Goal: Task Accomplishment & Management: Complete application form

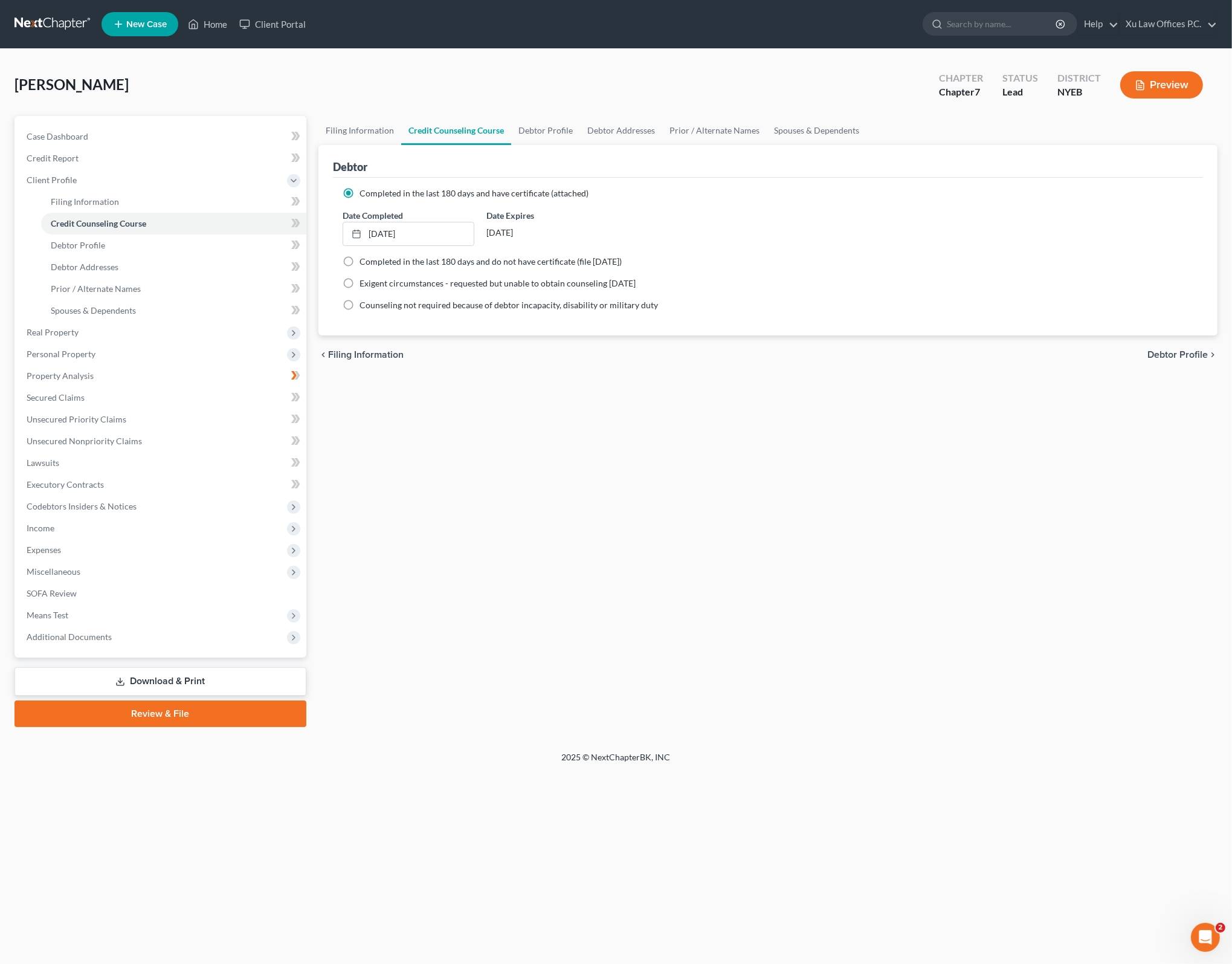
click at [578, 479] on div "Filing Information Credit Counseling Course Debtor Profile Debtor Addresses Pri…" at bounding box center [768, 421] width 911 height 611
click at [137, 243] on link "Debtor Profile" at bounding box center [174, 245] width 265 height 22
select select "3"
select select "0"
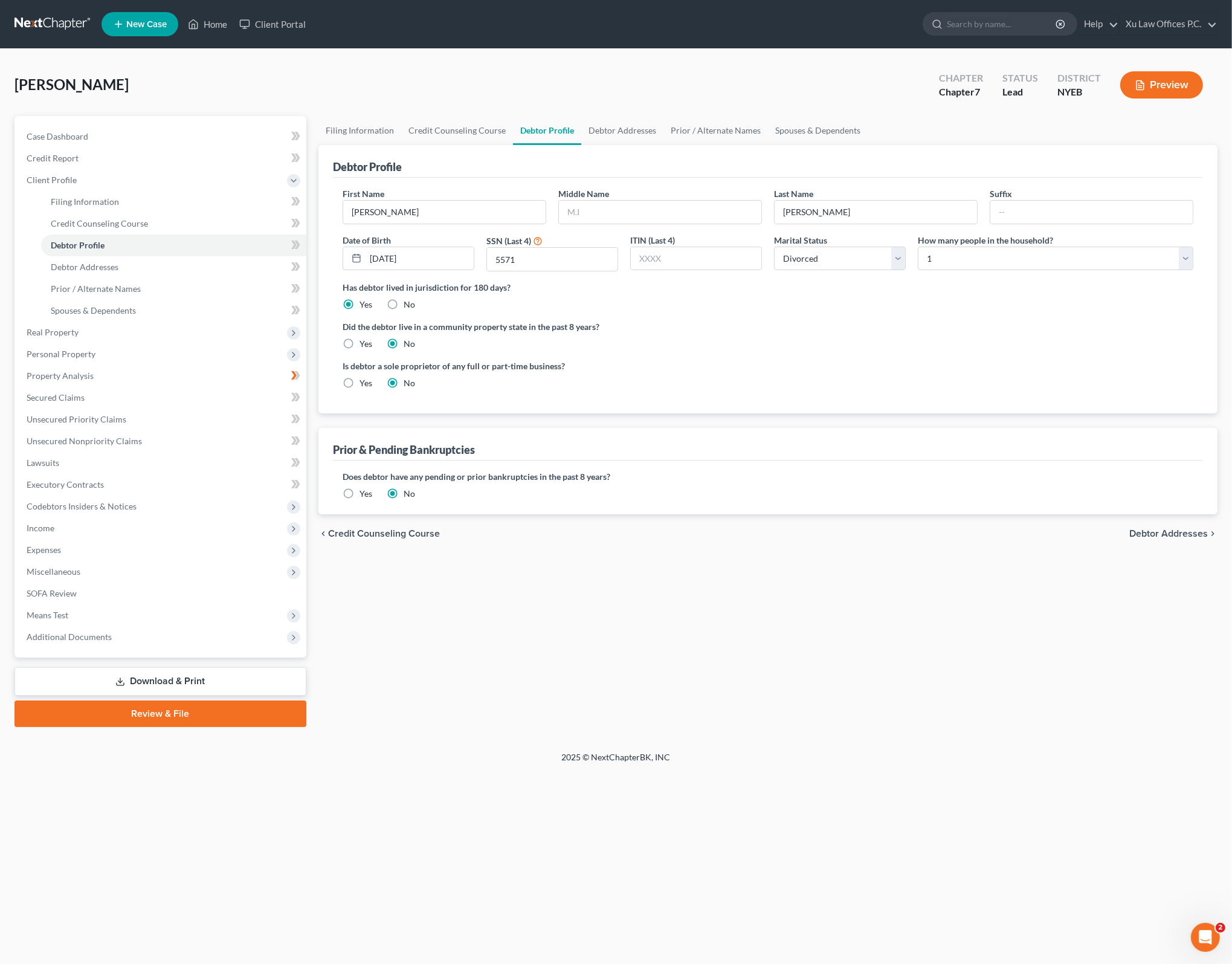
click at [718, 637] on div "Filing Information Credit Counseling Course Debtor Profile Debtor Addresses Pri…" at bounding box center [768, 421] width 911 height 611
click at [65, 275] on link "Debtor Addresses" at bounding box center [174, 267] width 265 height 22
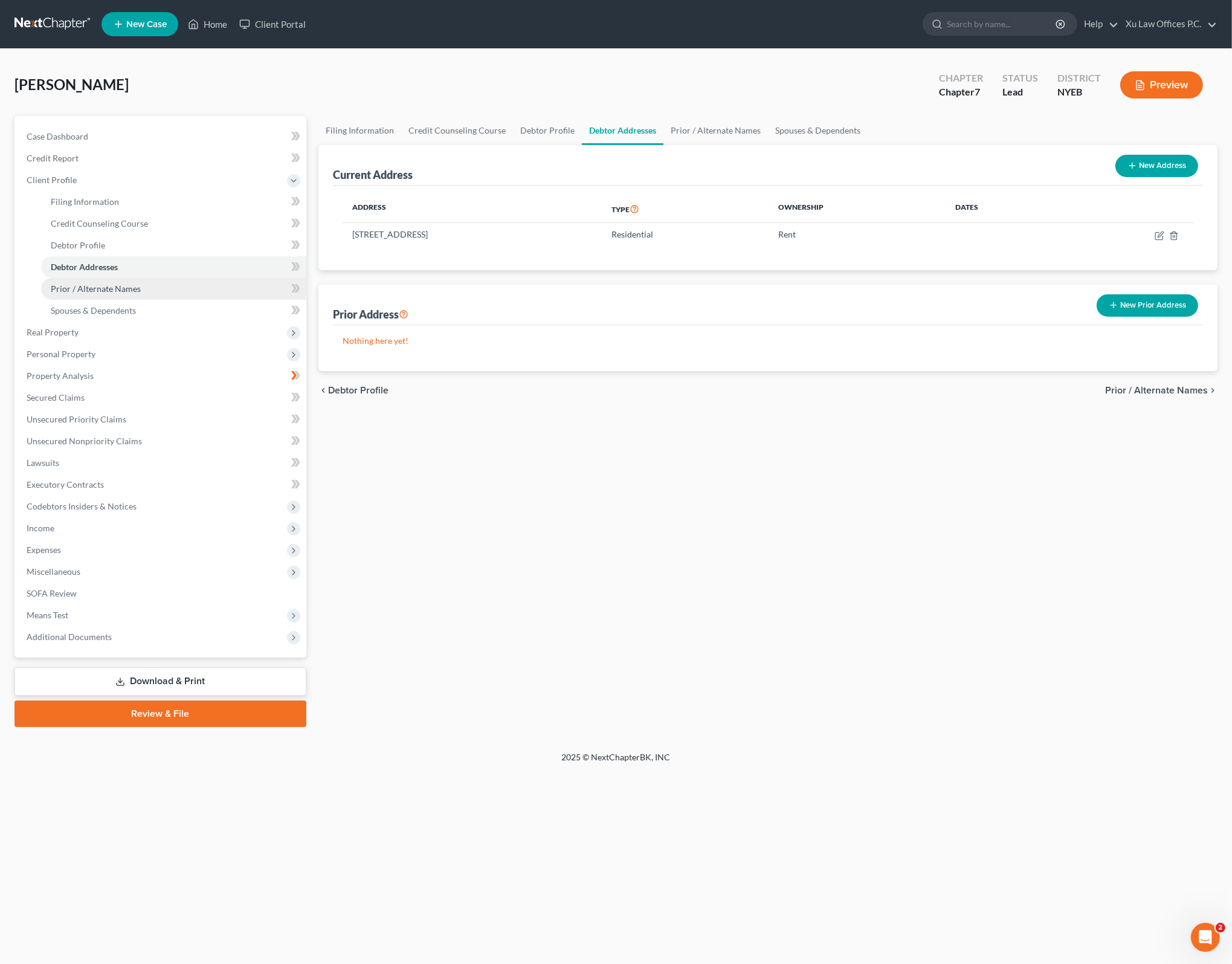
click at [91, 288] on span "Prior / Alternate Names" at bounding box center [95, 288] width 90 height 10
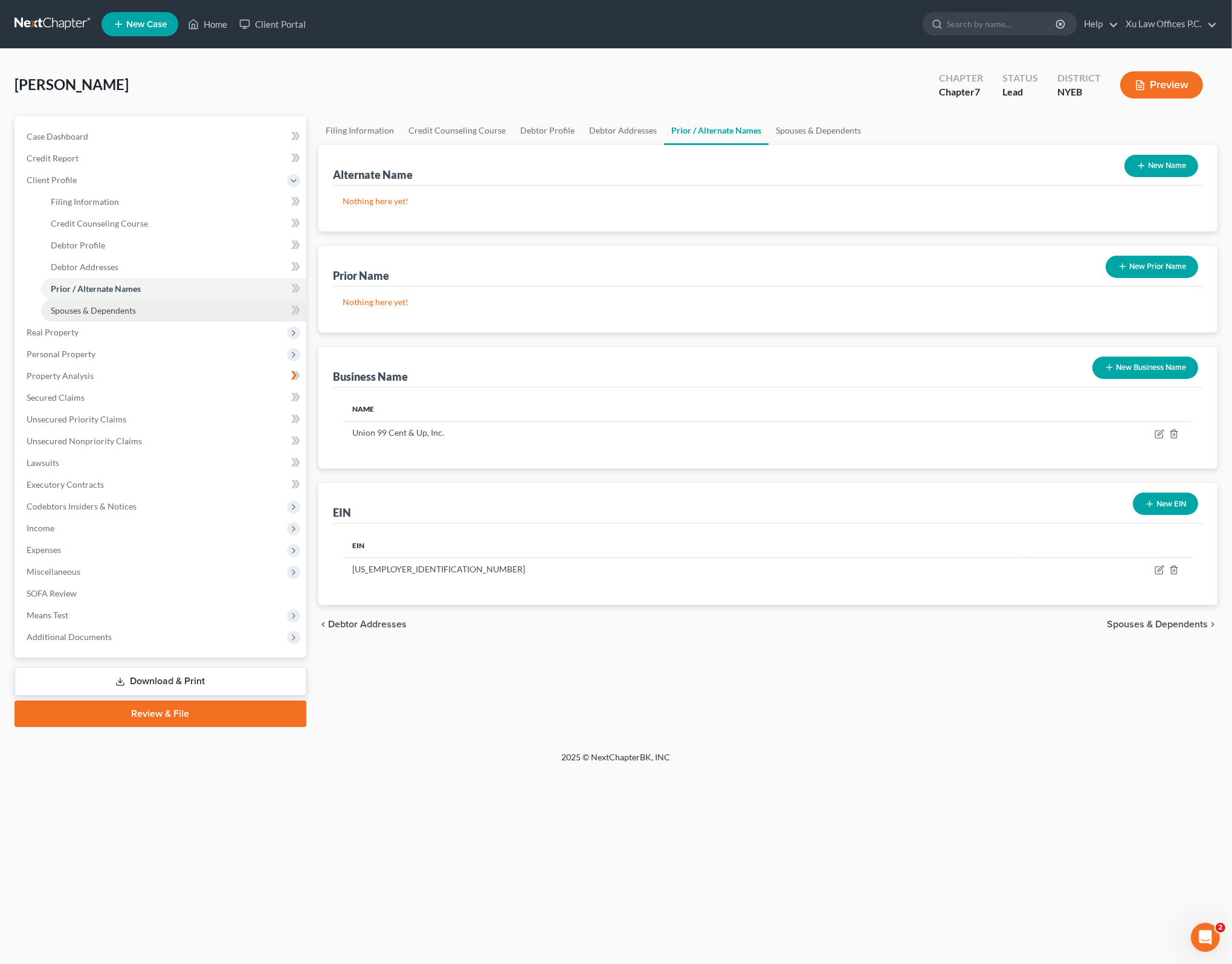
click at [84, 314] on span "Spouses & Dependents" at bounding box center [93, 310] width 85 height 10
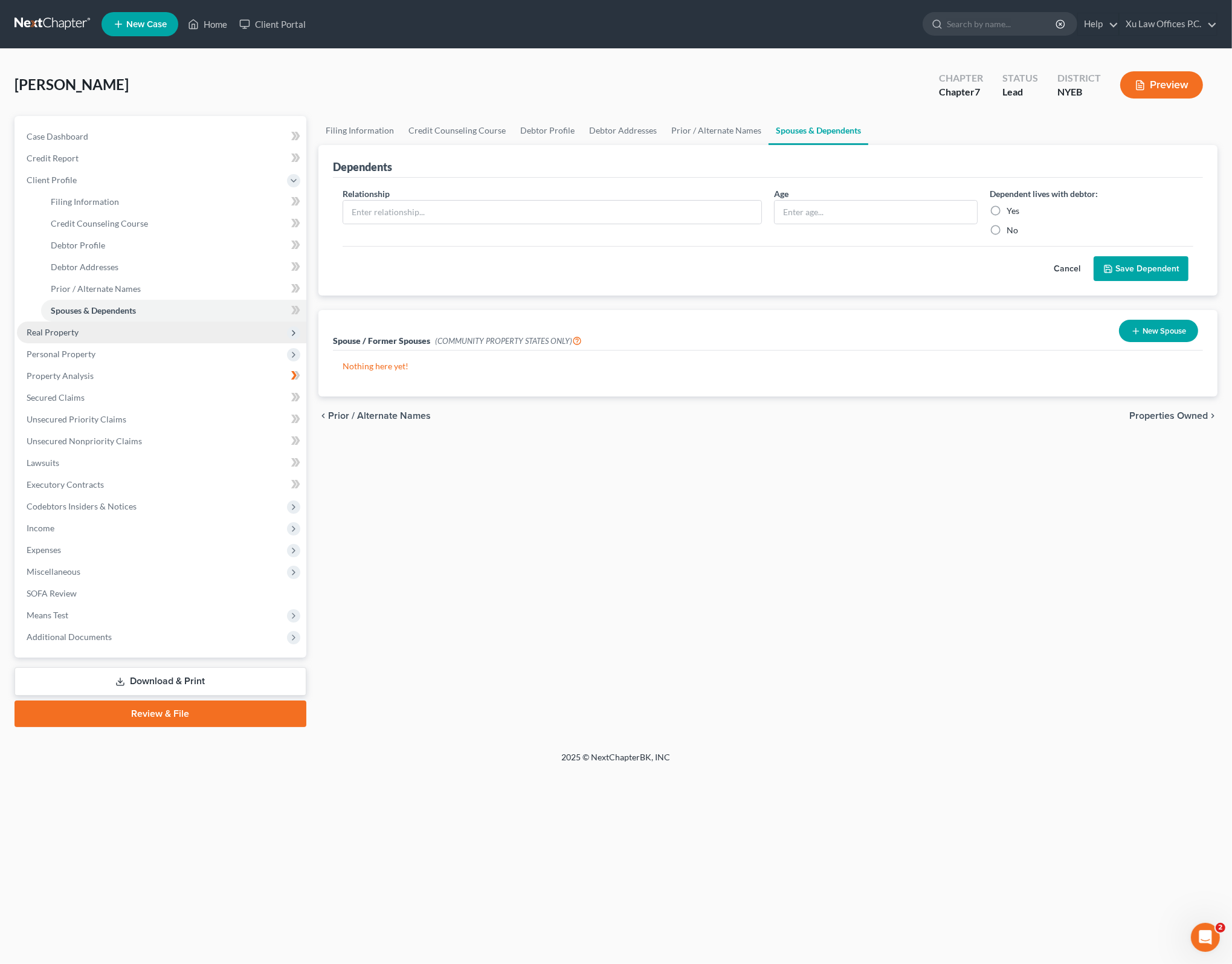
click at [81, 333] on span "Real Property" at bounding box center [162, 332] width 289 height 22
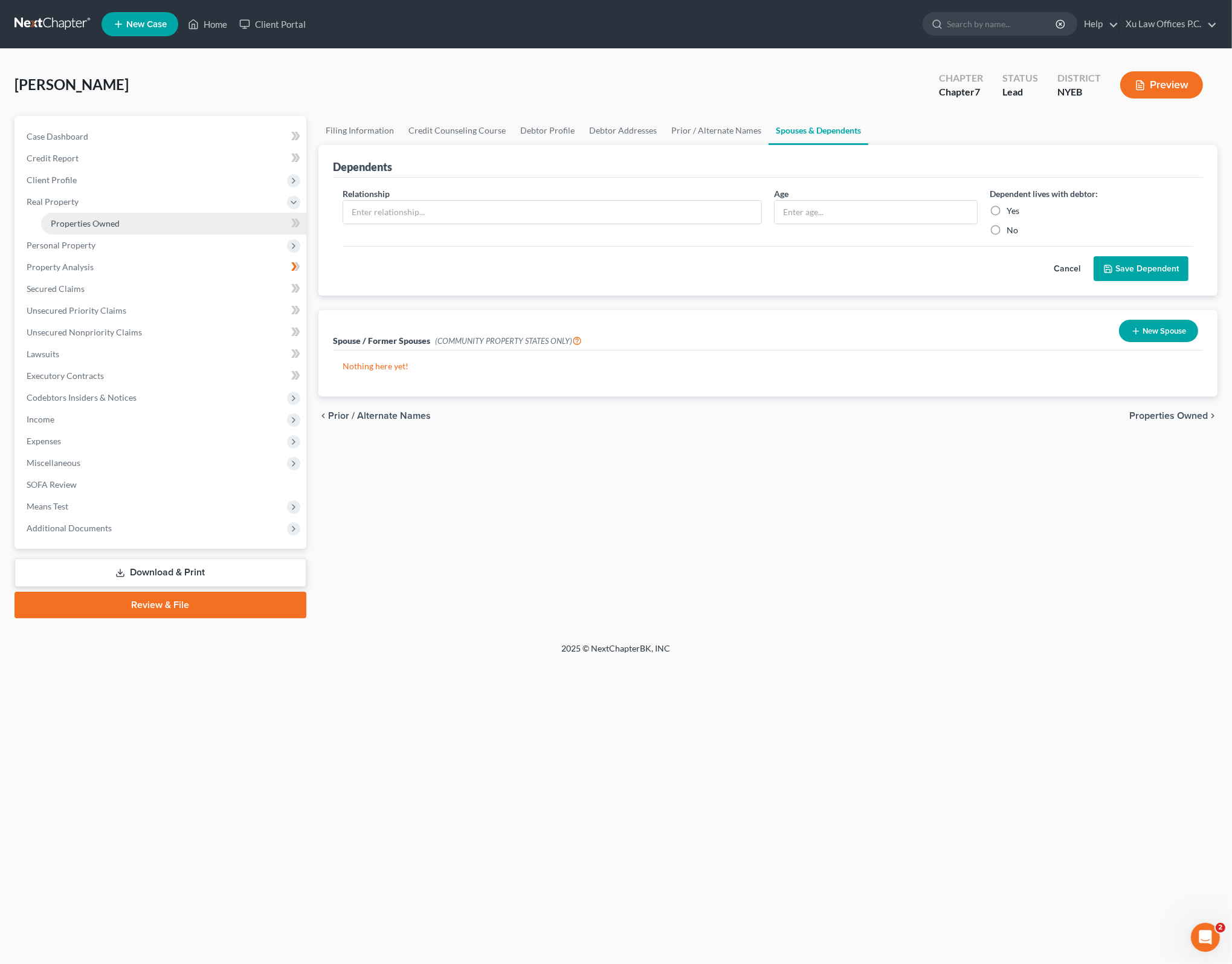
click at [117, 226] on span "Properties Owned" at bounding box center [85, 223] width 69 height 10
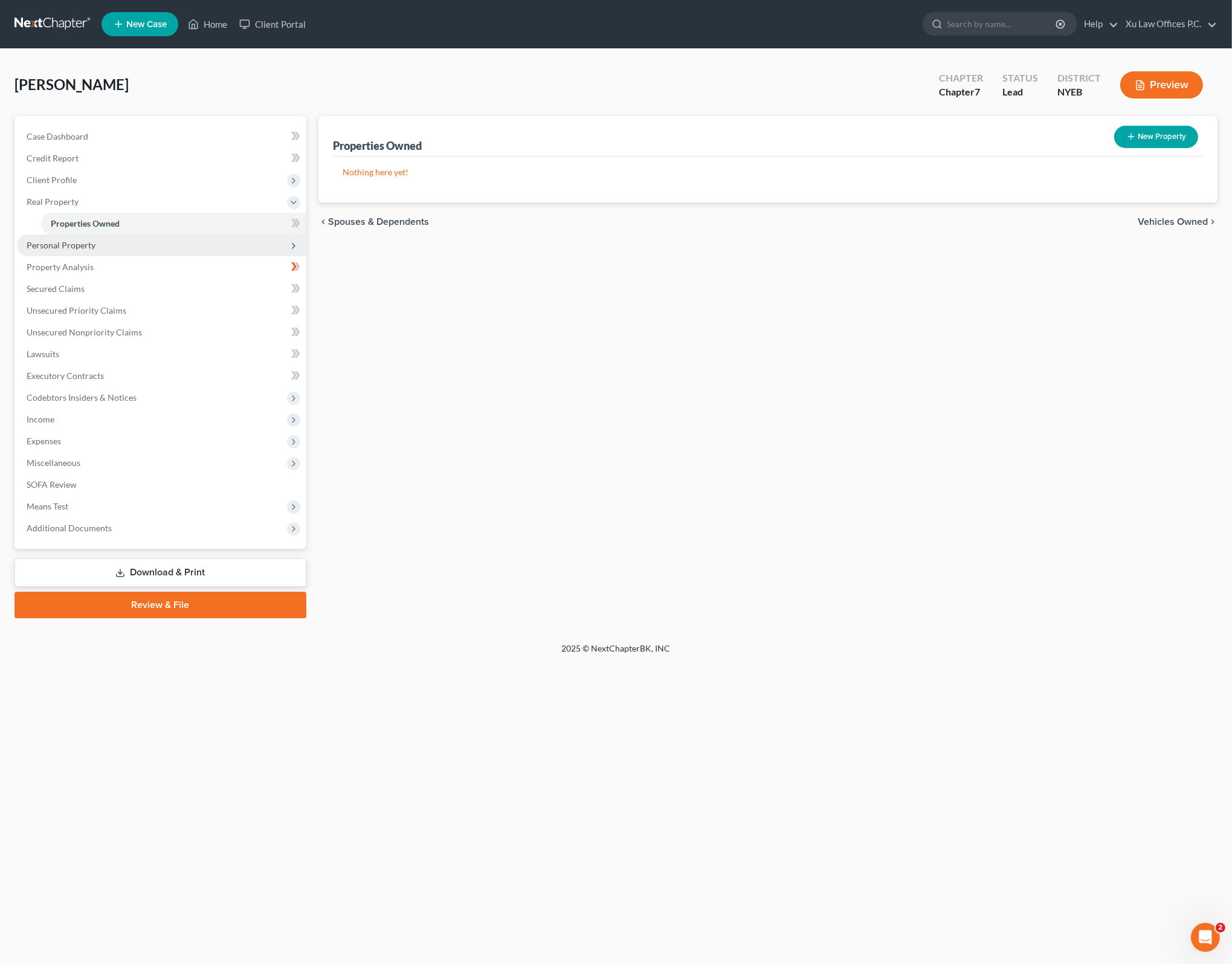
click at [101, 249] on span "Personal Property" at bounding box center [162, 245] width 289 height 22
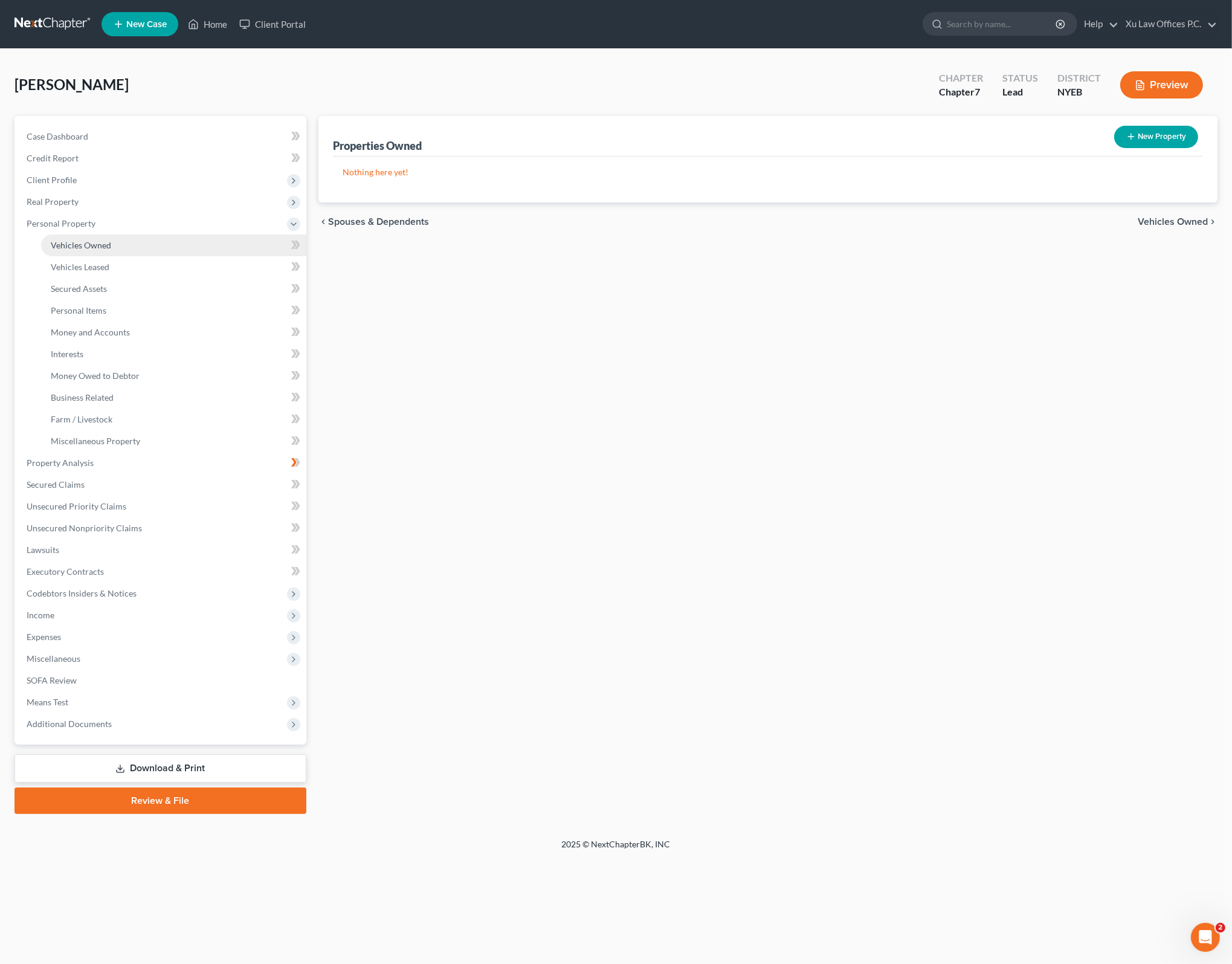
click at [91, 238] on link "Vehicles Owned" at bounding box center [174, 245] width 265 height 22
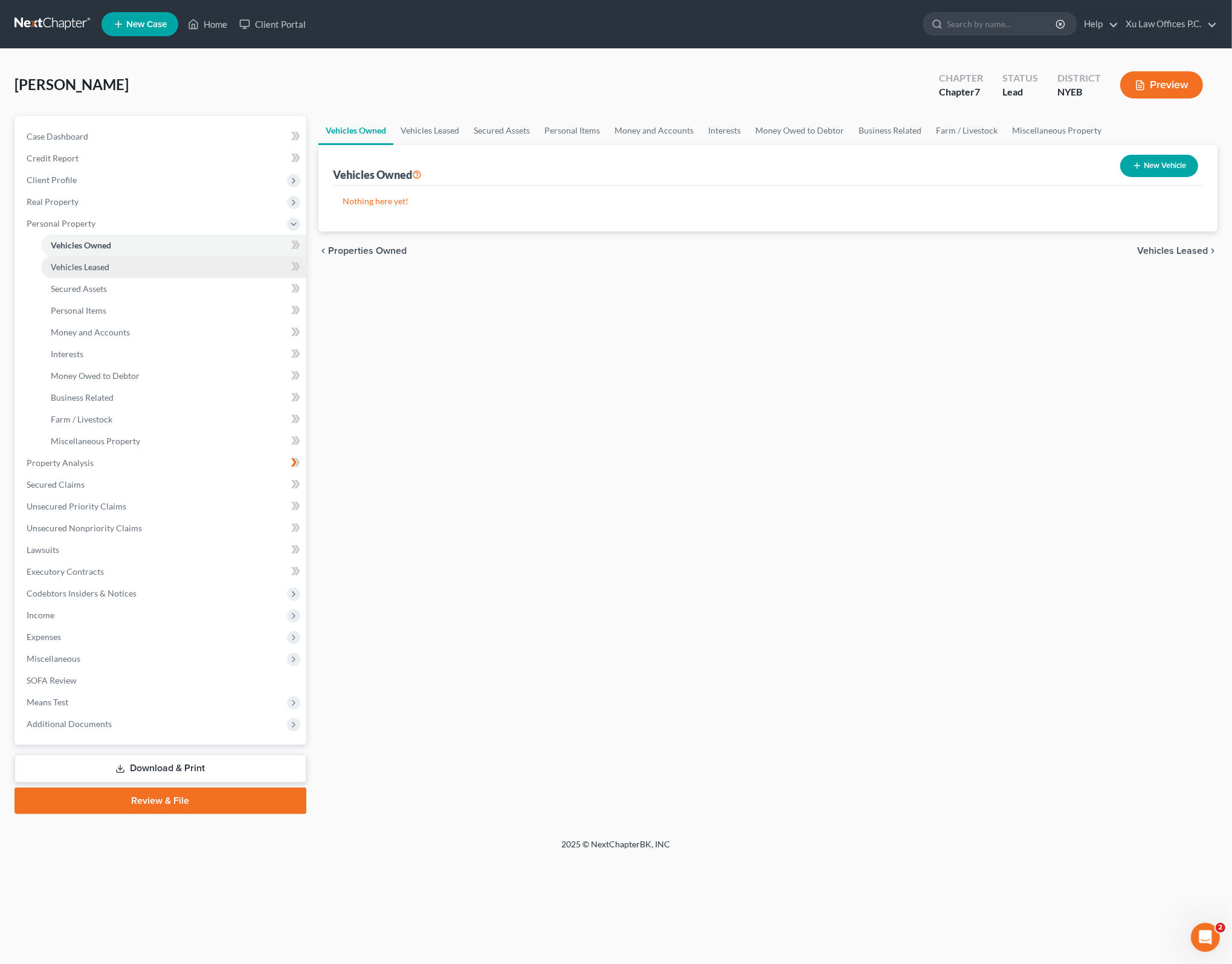
click at [125, 272] on link "Vehicles Leased" at bounding box center [174, 267] width 265 height 22
click at [80, 280] on link "Secured Assets" at bounding box center [174, 288] width 265 height 22
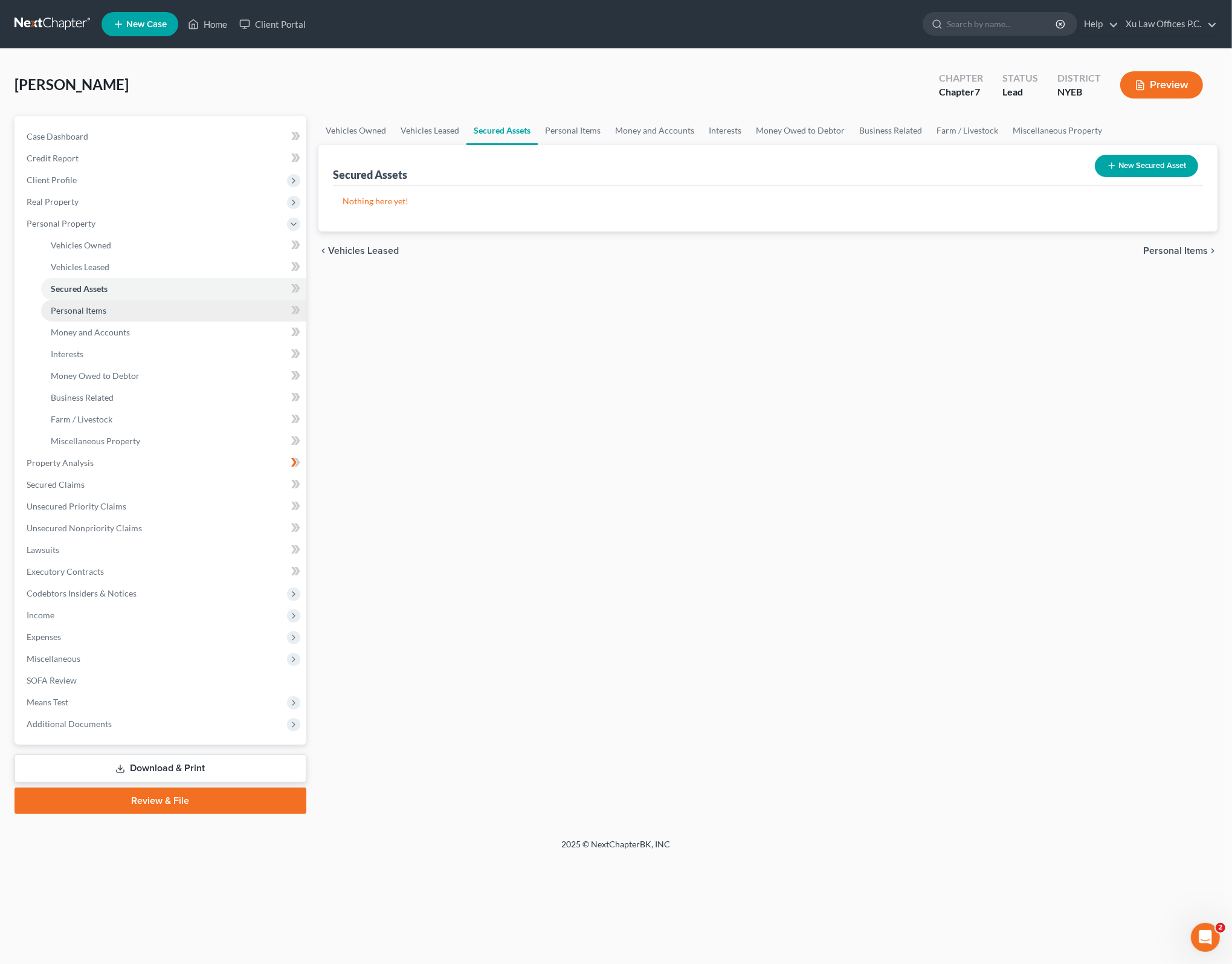
click at [105, 310] on span "Personal Items" at bounding box center [78, 310] width 56 height 10
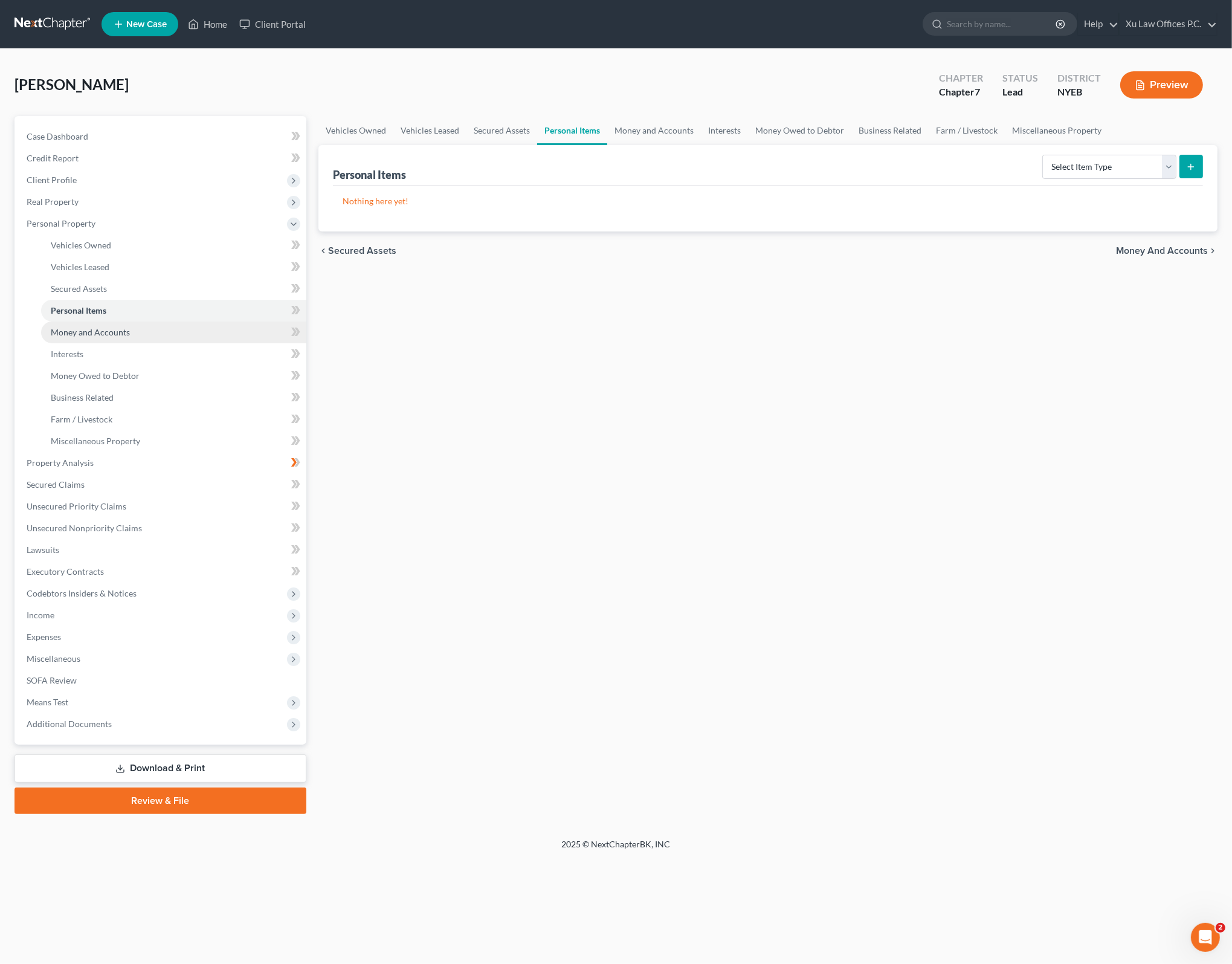
click at [157, 339] on link "Money and Accounts" at bounding box center [174, 332] width 265 height 22
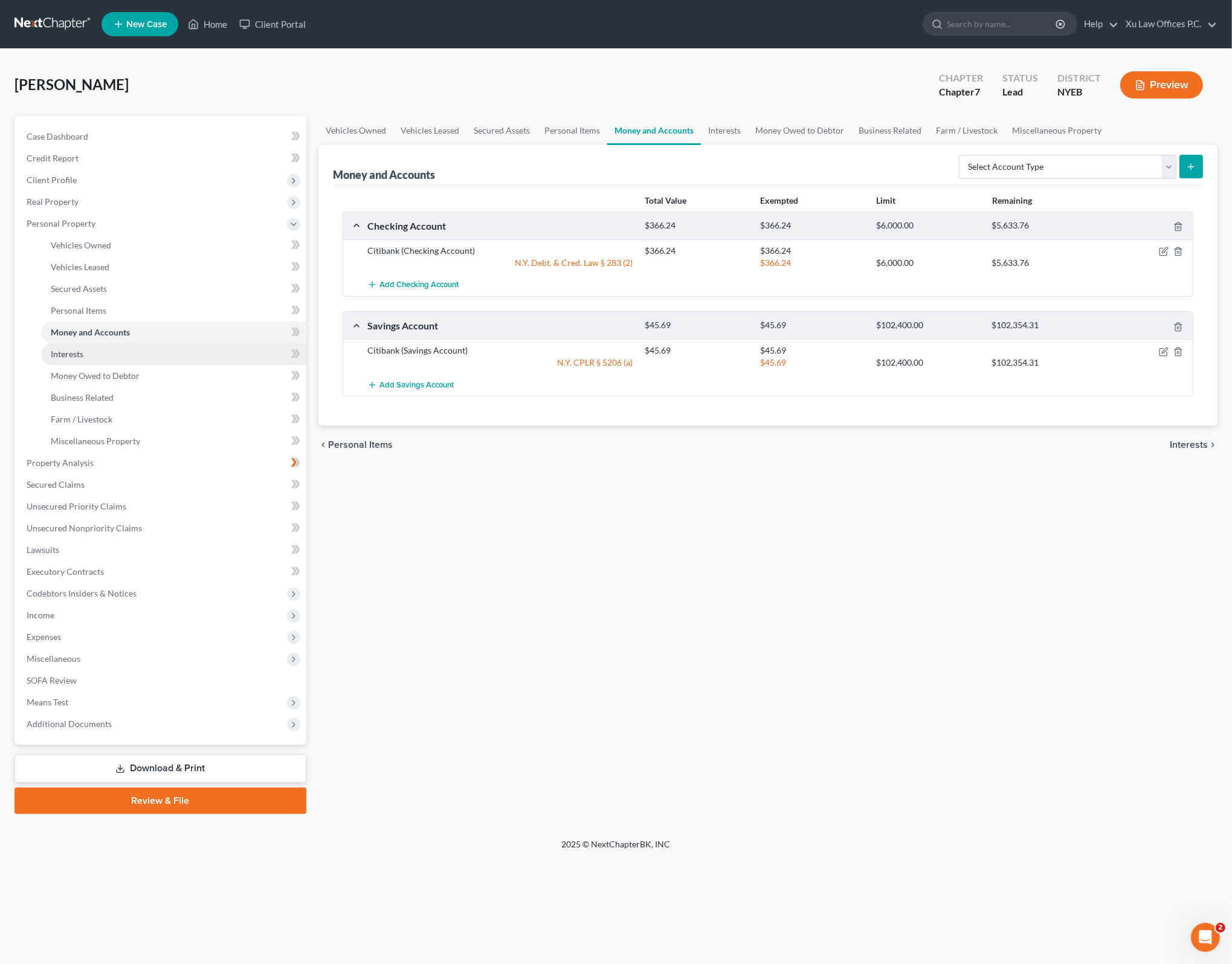
click at [111, 355] on link "Interests" at bounding box center [174, 354] width 265 height 22
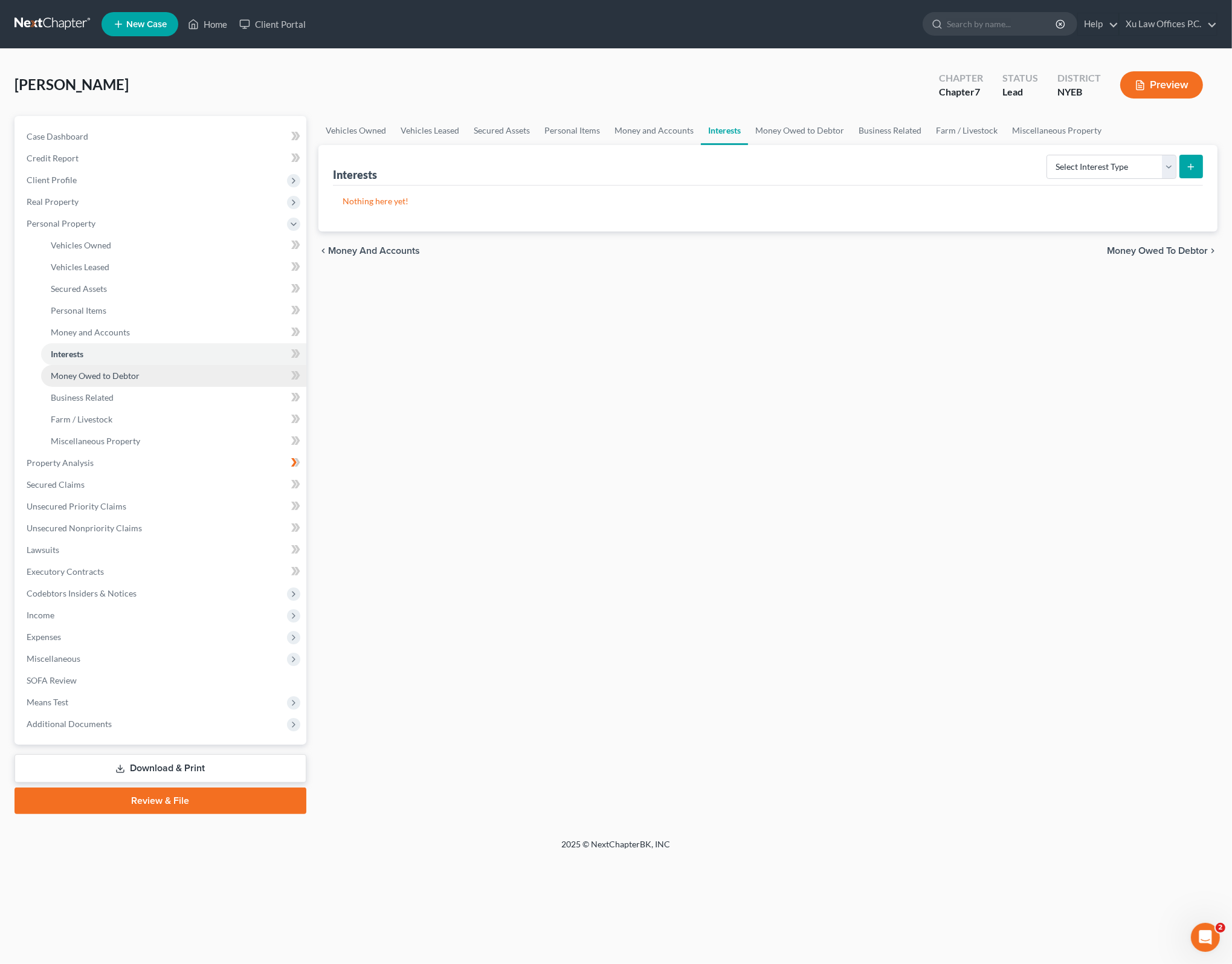
click at [161, 377] on link "Money Owed to Debtor" at bounding box center [174, 376] width 265 height 22
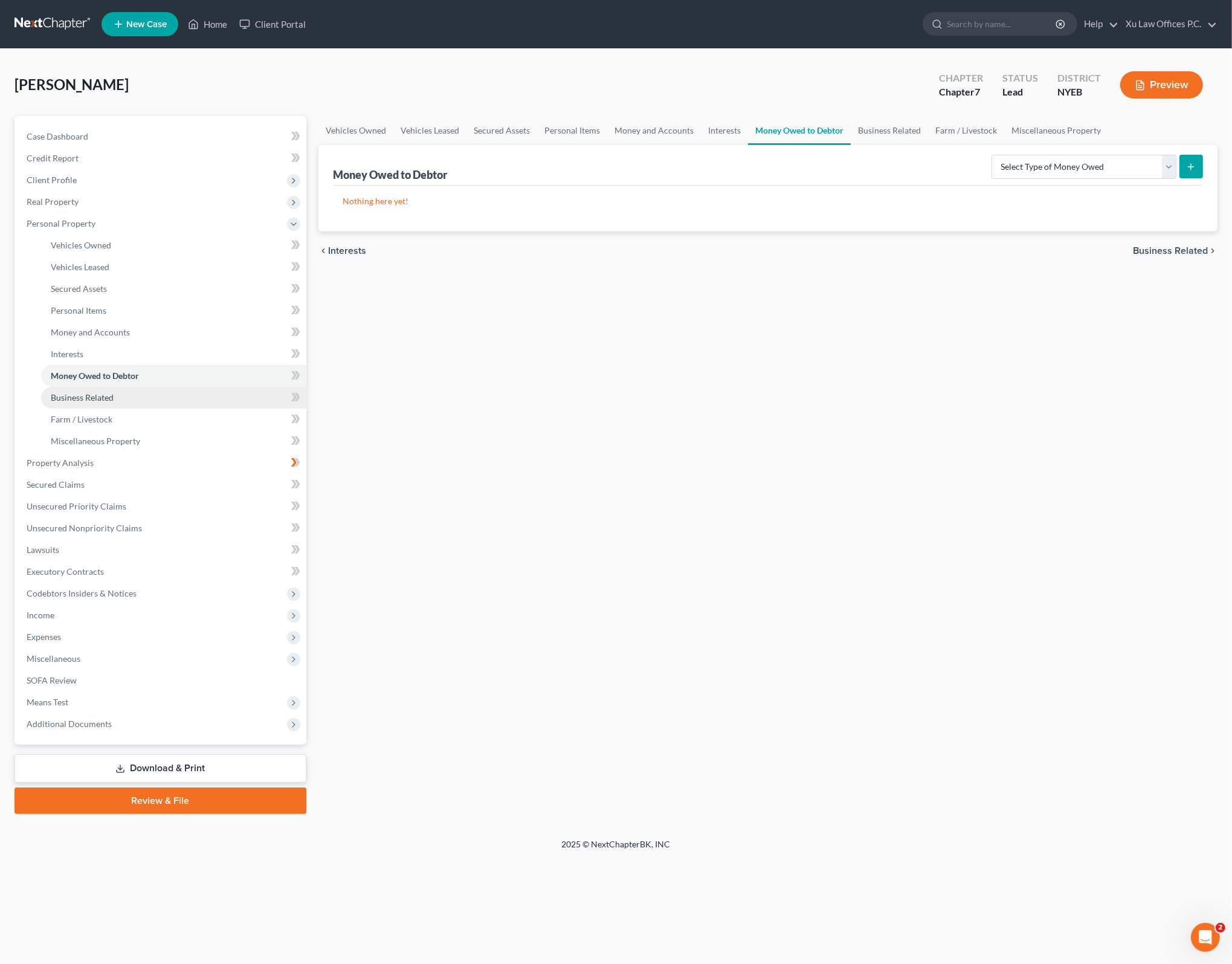
click at [134, 398] on link "Business Related" at bounding box center [174, 398] width 265 height 22
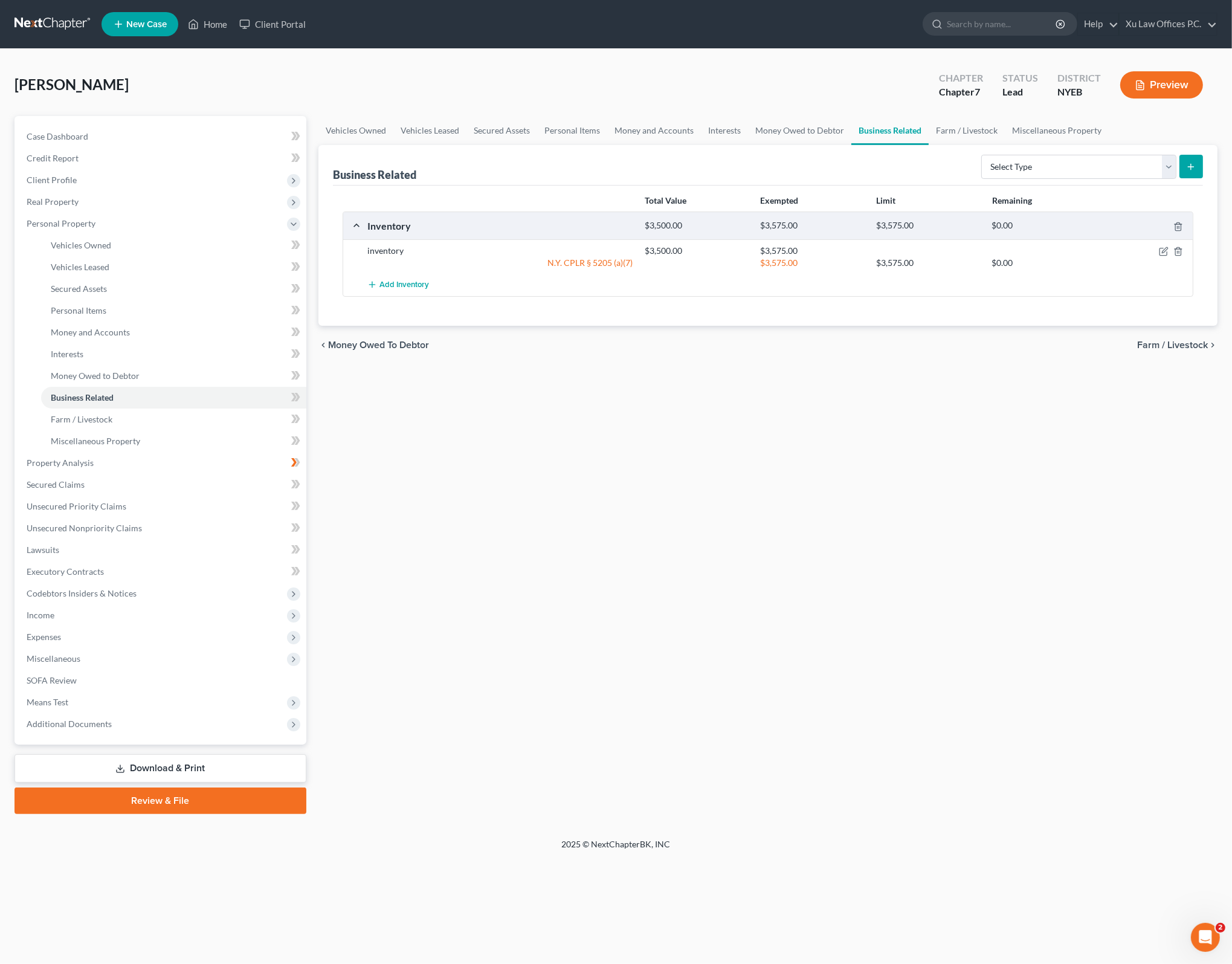
click at [741, 442] on div "Vehicles Owned Vehicles Leased Secured Assets Personal Items Money and Accounts…" at bounding box center [768, 464] width 911 height 698
click at [139, 416] on link "Farm / Livestock" at bounding box center [174, 419] width 265 height 22
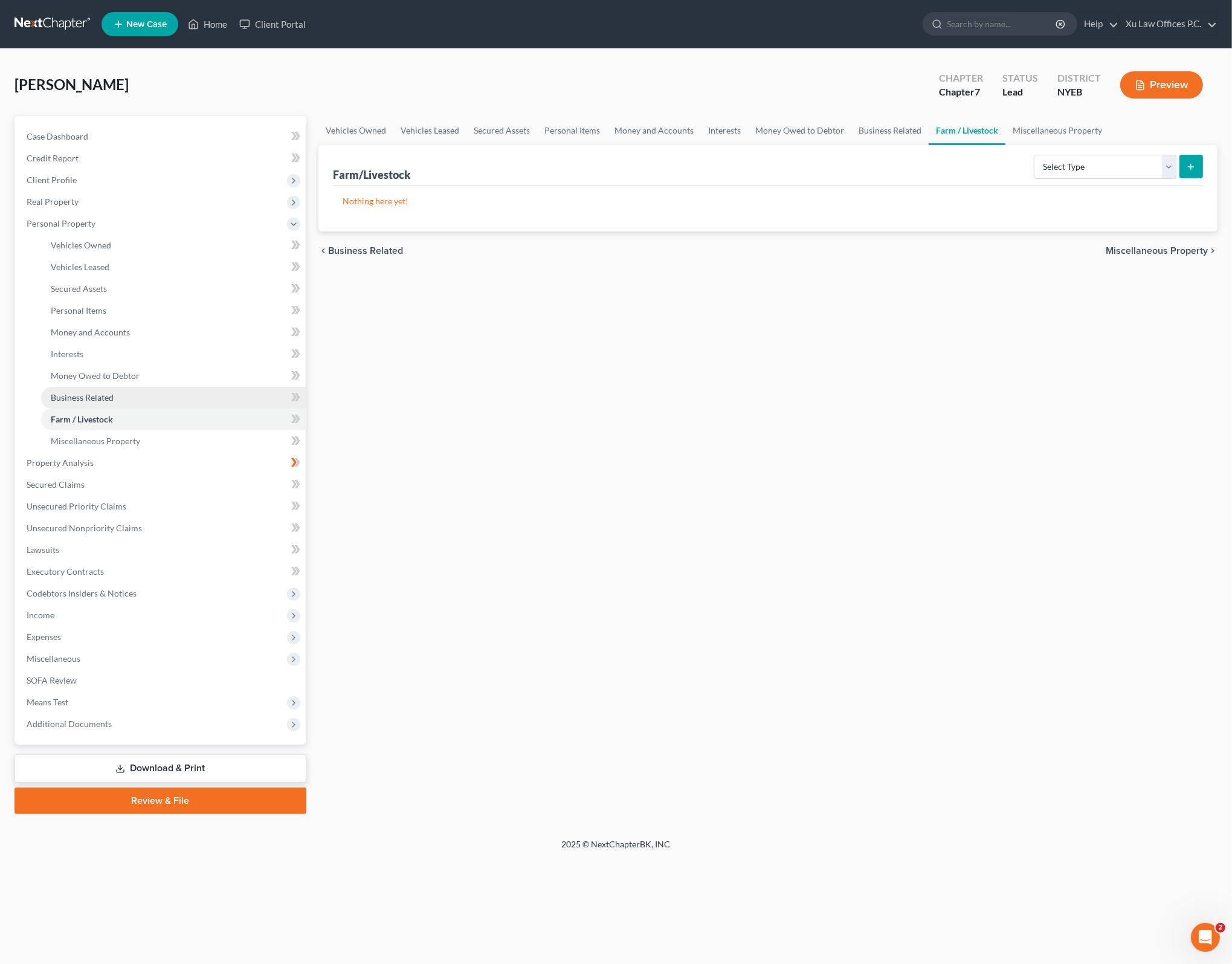
click at [129, 400] on link "Business Related" at bounding box center [174, 398] width 265 height 22
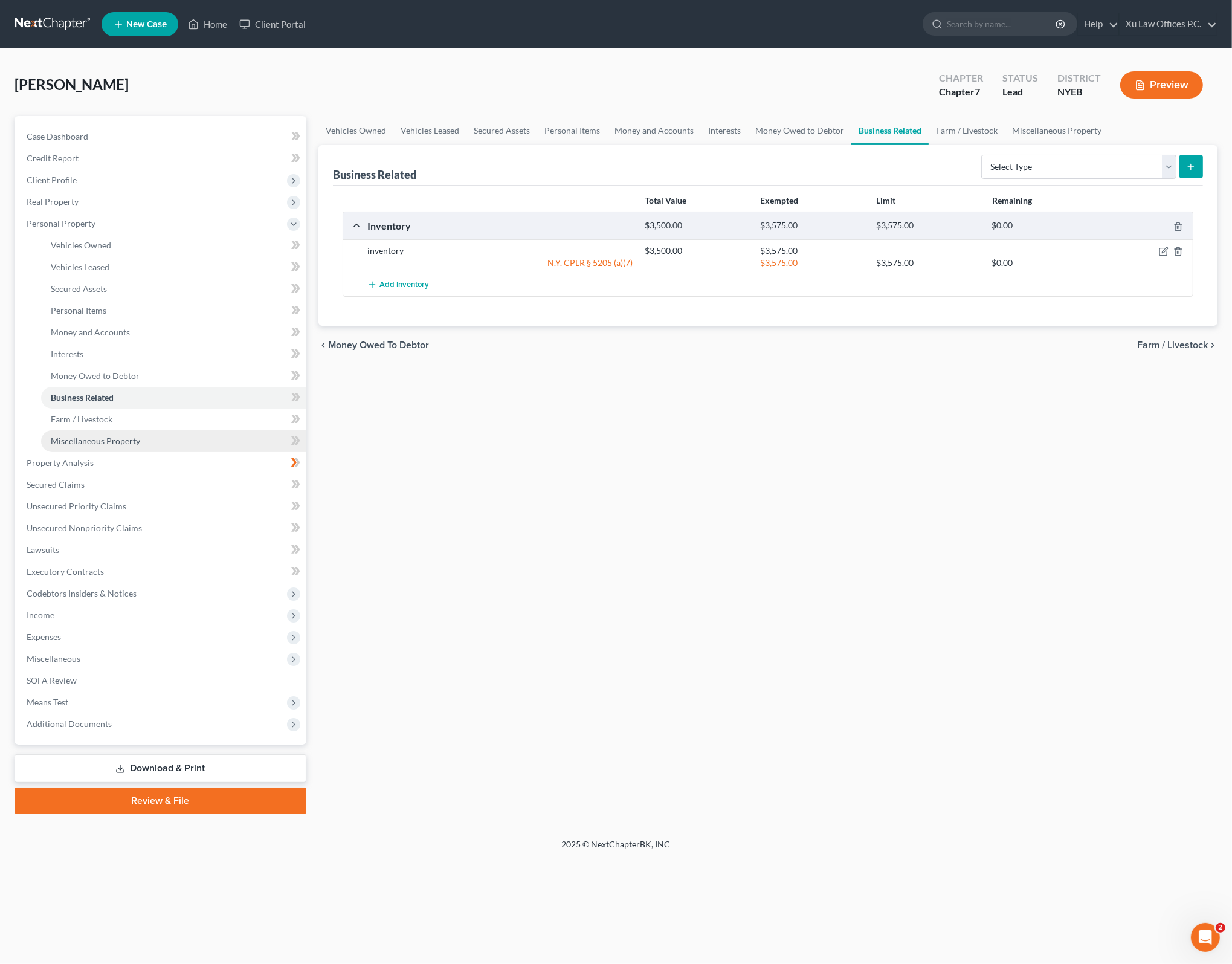
click at [156, 444] on link "Miscellaneous Property" at bounding box center [174, 441] width 265 height 22
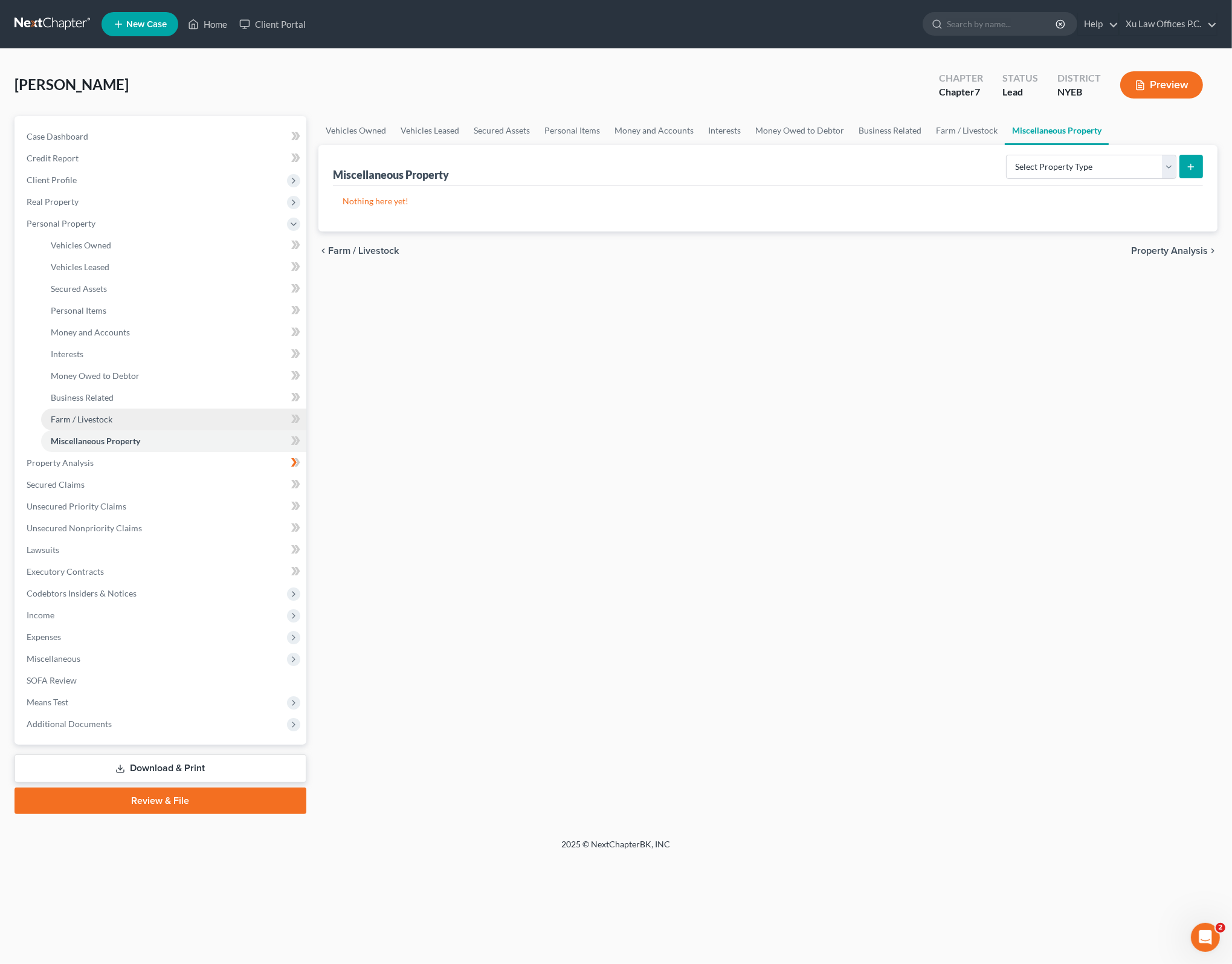
click at [106, 422] on span "Farm / Livestock" at bounding box center [81, 418] width 62 height 10
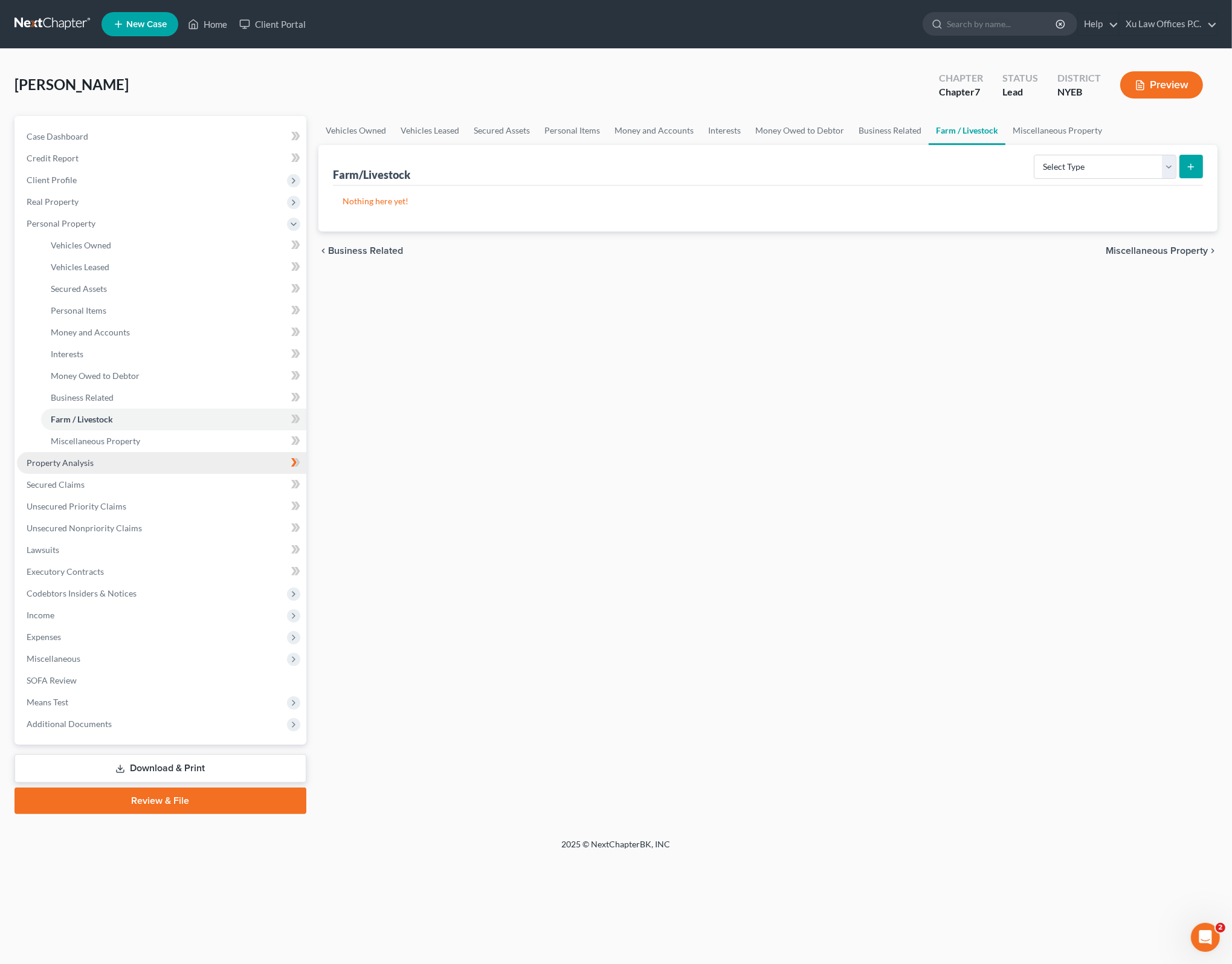
click at [120, 464] on link "Property Analysis" at bounding box center [162, 463] width 289 height 22
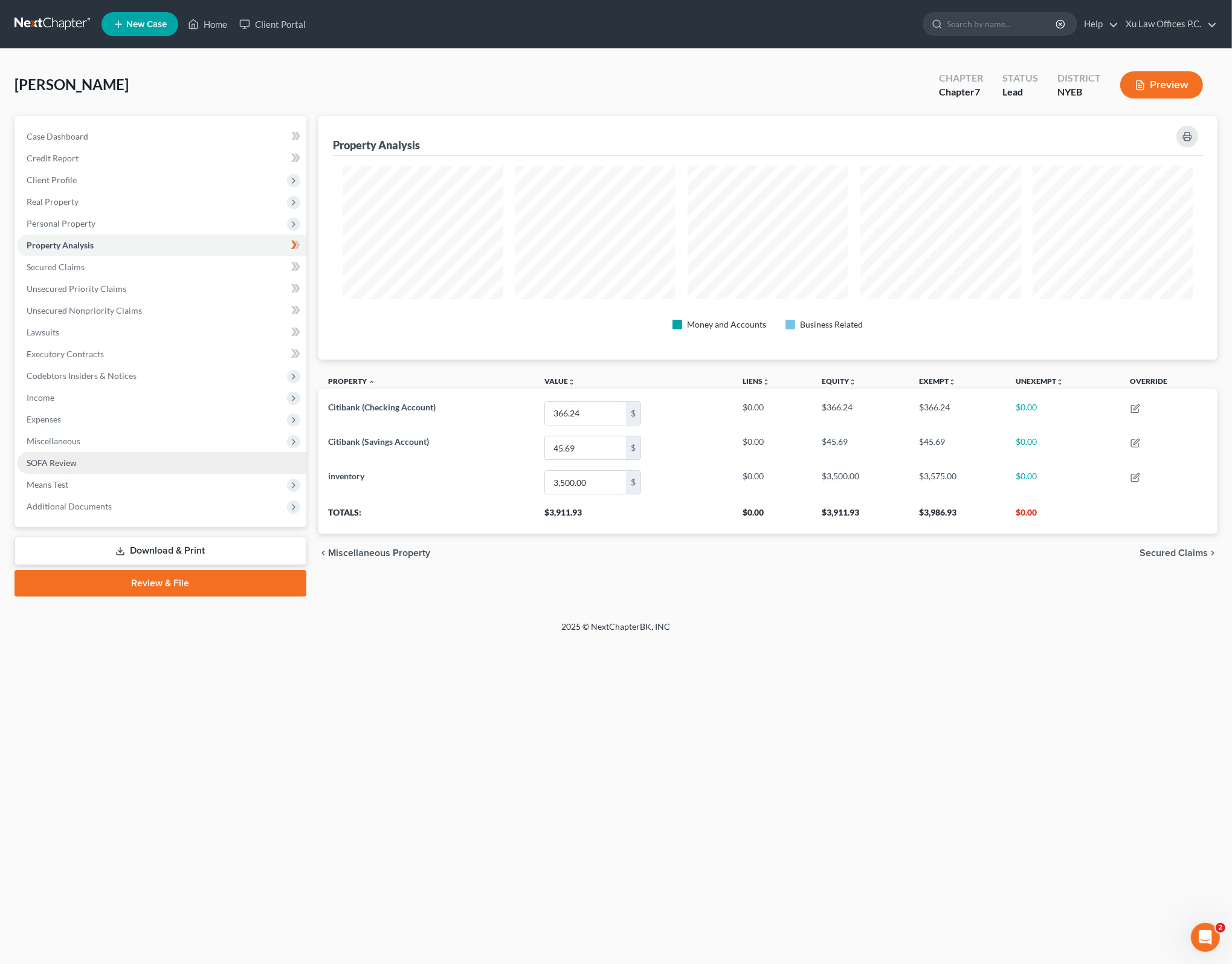
scroll to position [243, 899]
click at [102, 267] on link "Secured Claims" at bounding box center [162, 267] width 289 height 22
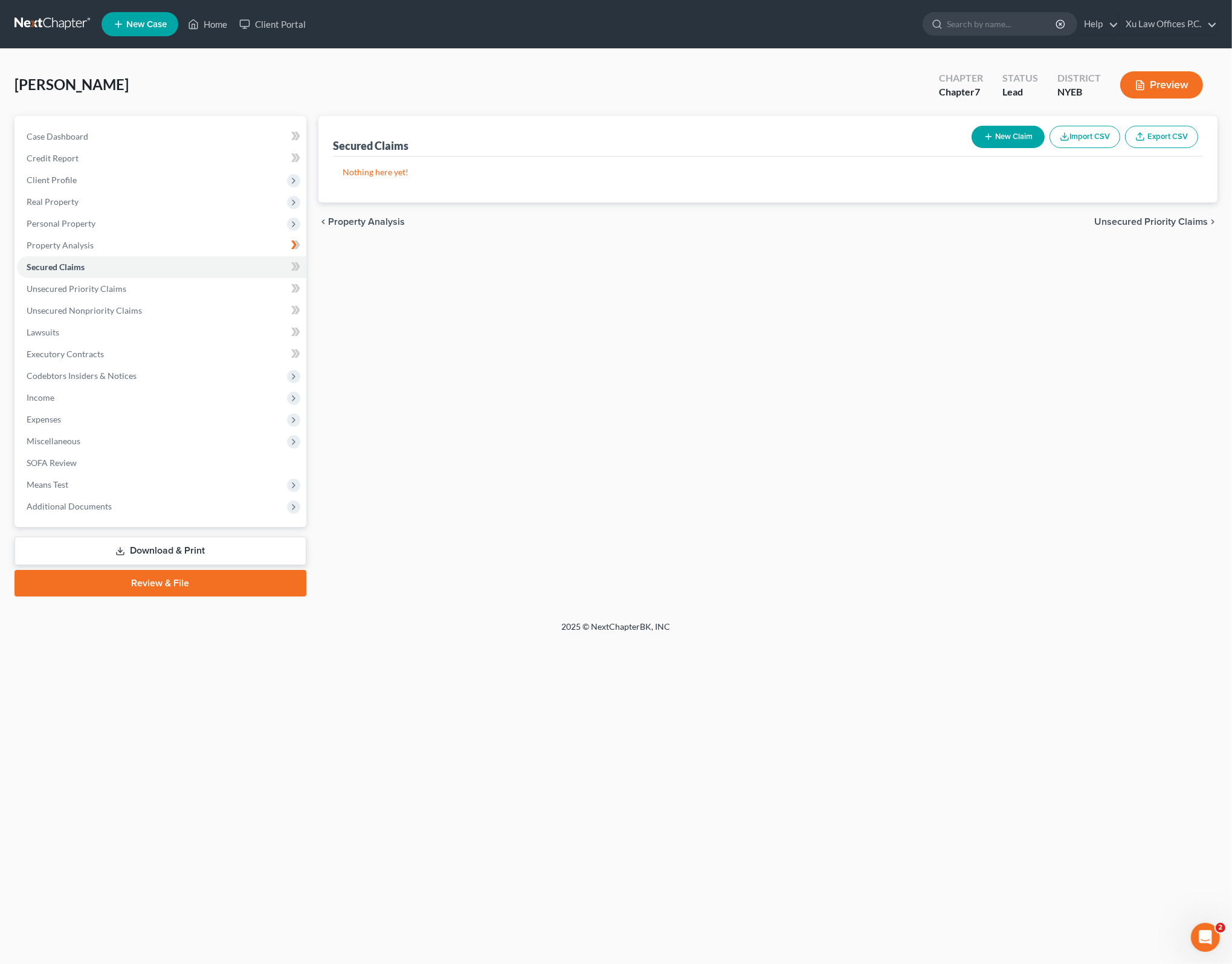
click at [586, 364] on div "Secured Claims New Claim Import CSV Export CSV Nothing here yet! Previous 1 Nex…" at bounding box center [768, 356] width 911 height 480
click at [158, 275] on link "Secured Claims" at bounding box center [162, 267] width 289 height 22
click at [149, 288] on link "Unsecured Priority Claims" at bounding box center [162, 288] width 289 height 22
click at [89, 328] on link "Lawsuits" at bounding box center [162, 332] width 289 height 22
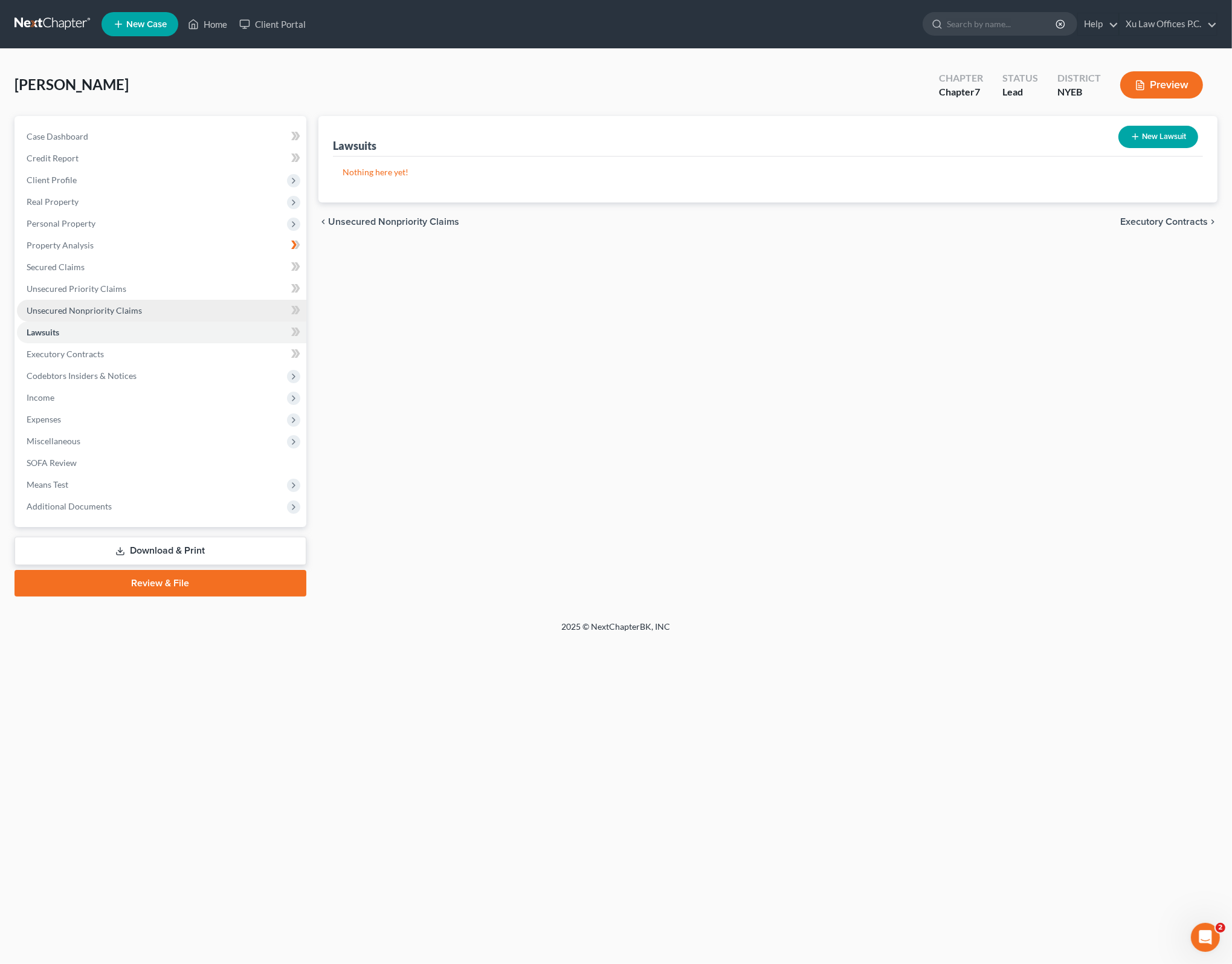
click at [141, 307] on link "Unsecured Nonpriority Claims" at bounding box center [162, 310] width 289 height 22
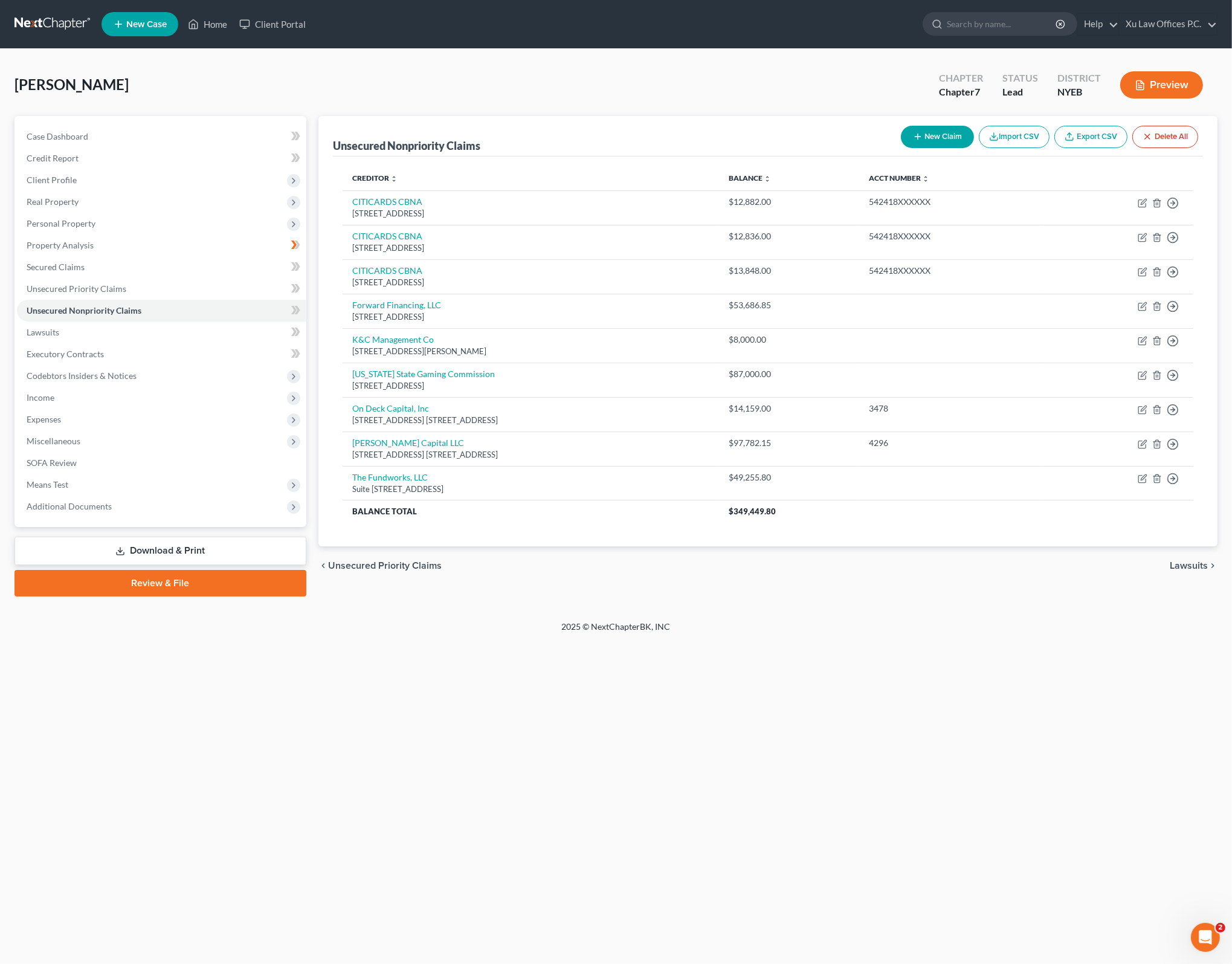
click at [768, 726] on div "Home New Case Client Portal Xu Law Offices P.C. lxu@xulawoffices.com My Account…" at bounding box center [616, 482] width 1232 height 964
click at [459, 376] on link "New York State Gaming Commission" at bounding box center [424, 373] width 142 height 10
select select "35"
select select "18"
select select "0"
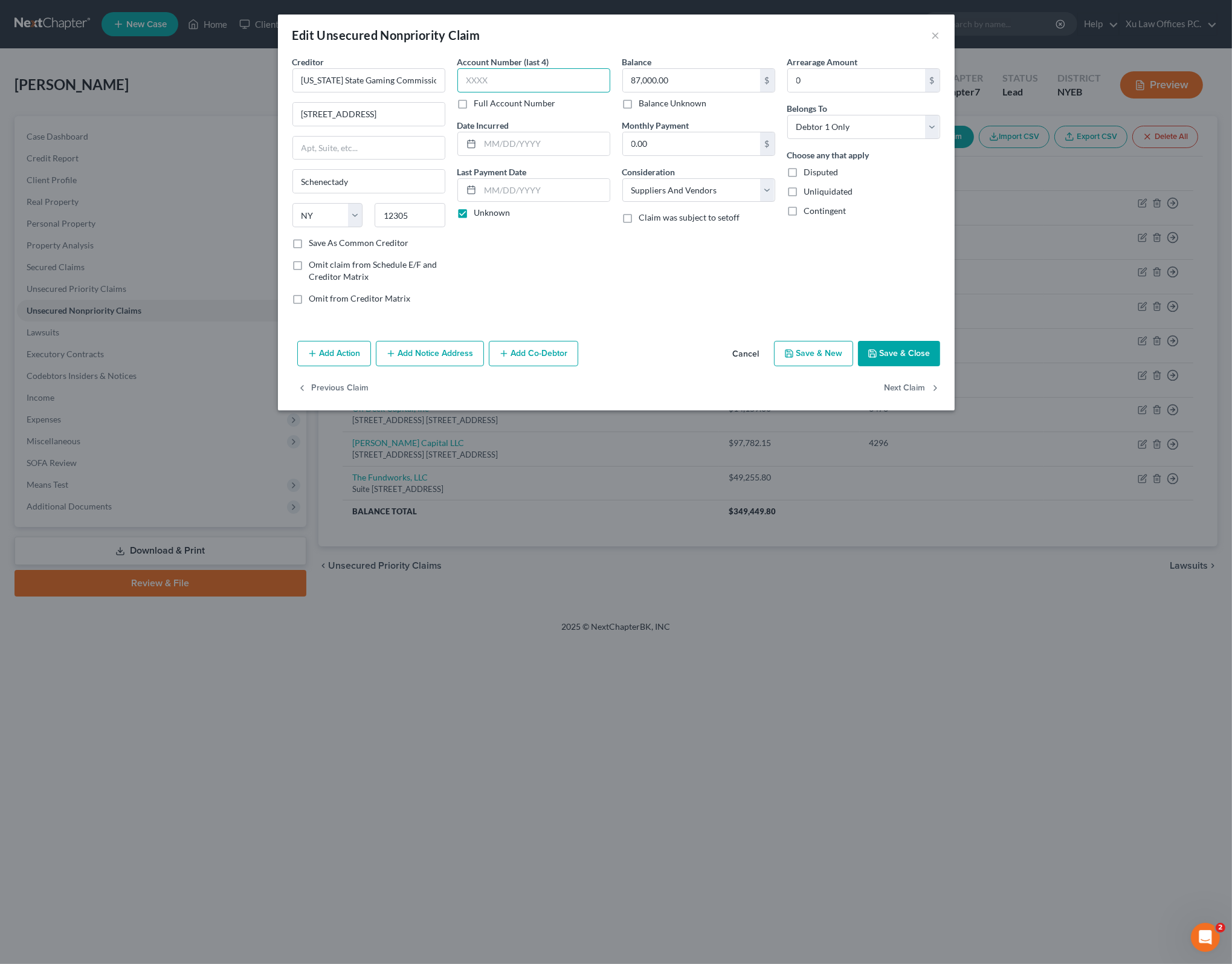
click at [523, 84] on input "text" at bounding box center [534, 80] width 153 height 24
type input "9923"
click at [605, 256] on div "Account Number (last 4) 9923 Full Account Number Date Incurred Last Payment Dat…" at bounding box center [533, 185] width 165 height 259
click at [621, 275] on div "Balance 87,000.00 $ Balance Unknown Balance Undetermined 87,000.00 $ Balance Un…" at bounding box center [698, 185] width 165 height 259
click at [624, 267] on div "Balance 87,000.00 $ Balance Unknown Balance Undetermined 87,000.00 $ Balance Un…" at bounding box center [698, 185] width 165 height 259
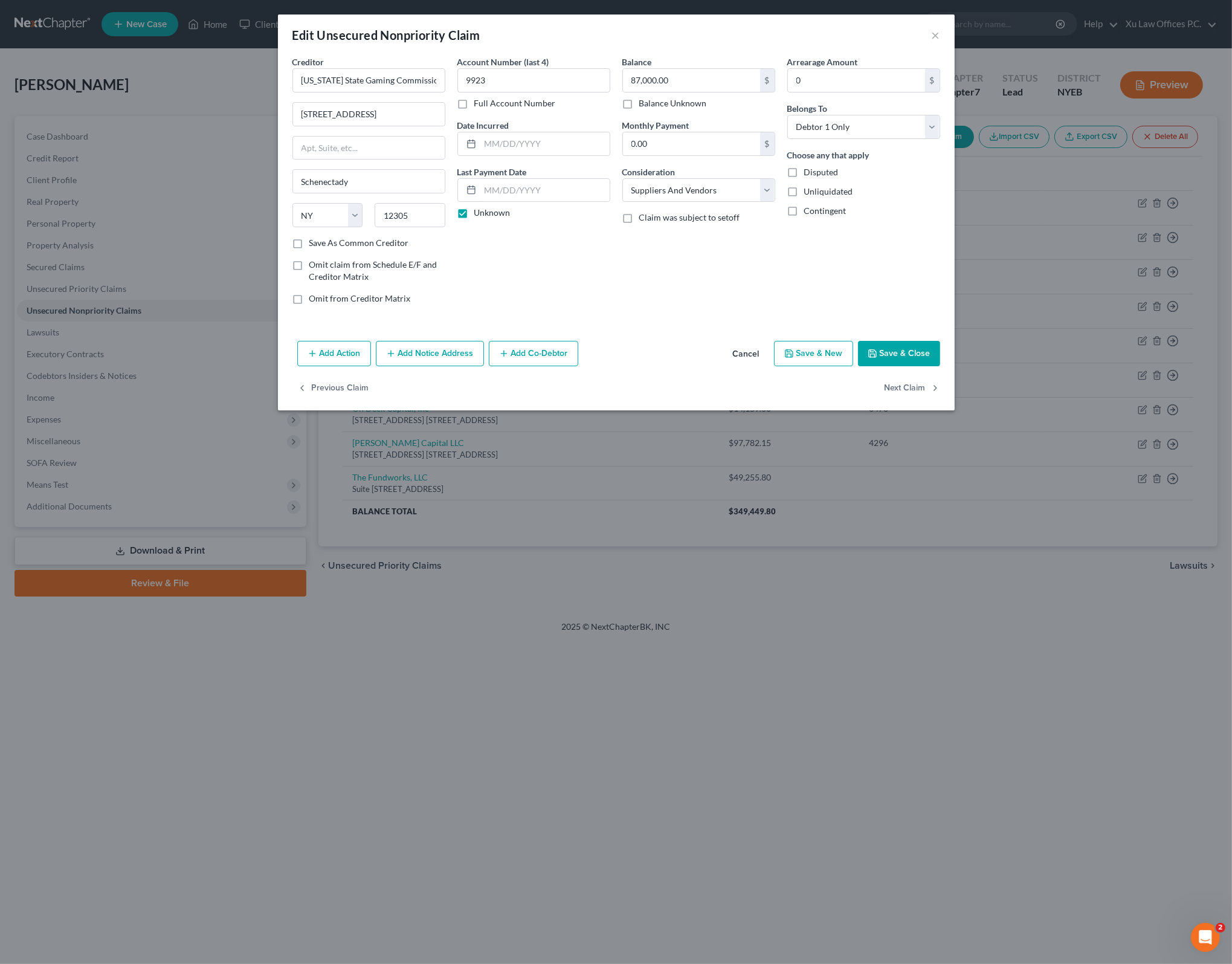
click at [589, 267] on div "Account Number (last 4) 9923 Full Account Number Date Incurred Last Payment Dat…" at bounding box center [533, 185] width 165 height 259
click at [572, 192] on input "text" at bounding box center [544, 190] width 129 height 23
click at [544, 184] on input "09/23/2024" at bounding box center [544, 190] width 129 height 23
click at [493, 188] on input "09/23/2024" at bounding box center [544, 190] width 129 height 23
drag, startPoint x: 501, startPoint y: 188, endPoint x: 552, endPoint y: 191, distance: 51.1
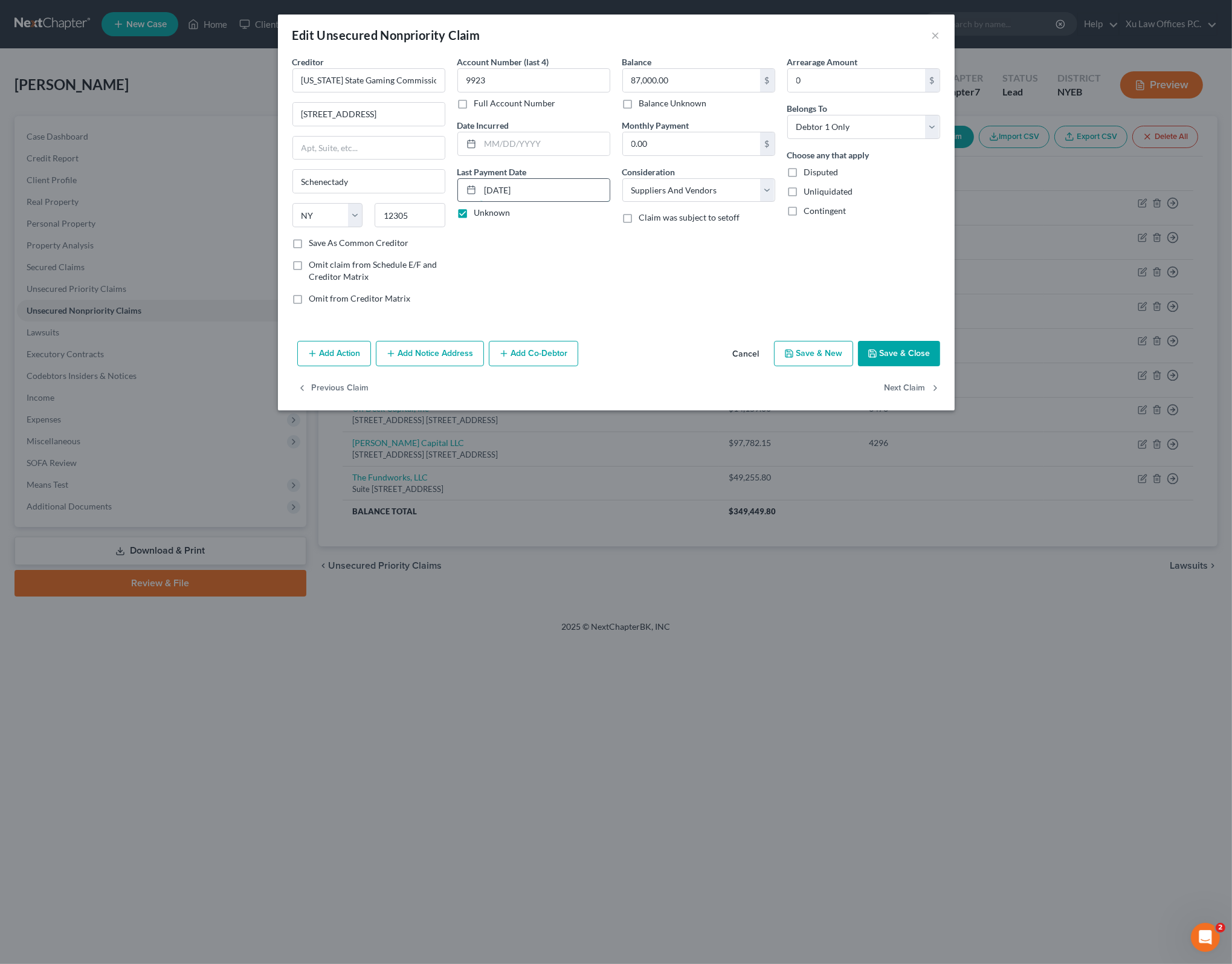
click at [501, 188] on input "01/01/2025" at bounding box center [544, 190] width 129 height 23
type input "01/31/2025"
click at [600, 273] on div "Account Number (last 4) 9923 Full Account Number Date Incurred Last Payment Dat…" at bounding box center [533, 185] width 165 height 259
click at [592, 260] on div "Account Number (last 4) 9923 Full Account Number Date Incurred Last Payment Dat…" at bounding box center [533, 185] width 165 height 259
click at [614, 138] on div "Account Number (last 4) 9923 Full Account Number Date Incurred Last Payment Dat…" at bounding box center [533, 185] width 165 height 259
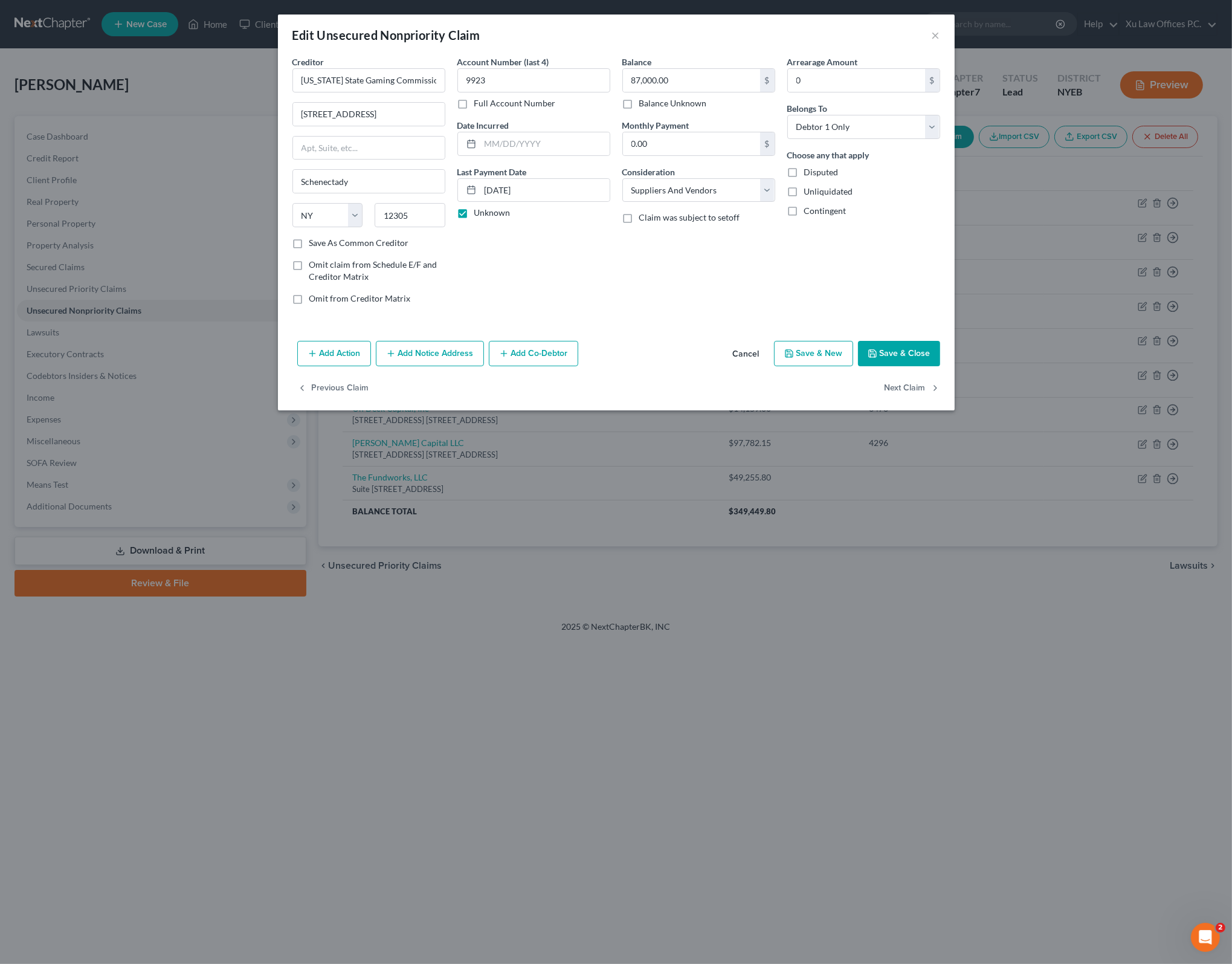
click at [783, 264] on div "Arrearage Amount 0 $ Belongs To * Select Debtor 1 Only Debtor 2 Only Debtor 1 A…" at bounding box center [863, 185] width 165 height 259
click at [768, 193] on select "Select Cable / Satellite Services Collection Agency Credit Card Debt Debt Couns…" at bounding box center [699, 190] width 153 height 24
click at [901, 241] on div "Arrearage Amount 0 $ Belongs To * Select Debtor 1 Only Debtor 2 Only Debtor 1 A…" at bounding box center [863, 185] width 165 height 259
click at [796, 267] on div "Arrearage Amount 0 $ Belongs To * Select Debtor 1 Only Debtor 2 Only Debtor 1 A…" at bounding box center [863, 185] width 165 height 259
click at [621, 318] on div "Creditor * New York State Gaming Commission 354 Broadway Schenectady State AL A…" at bounding box center [616, 195] width 677 height 281
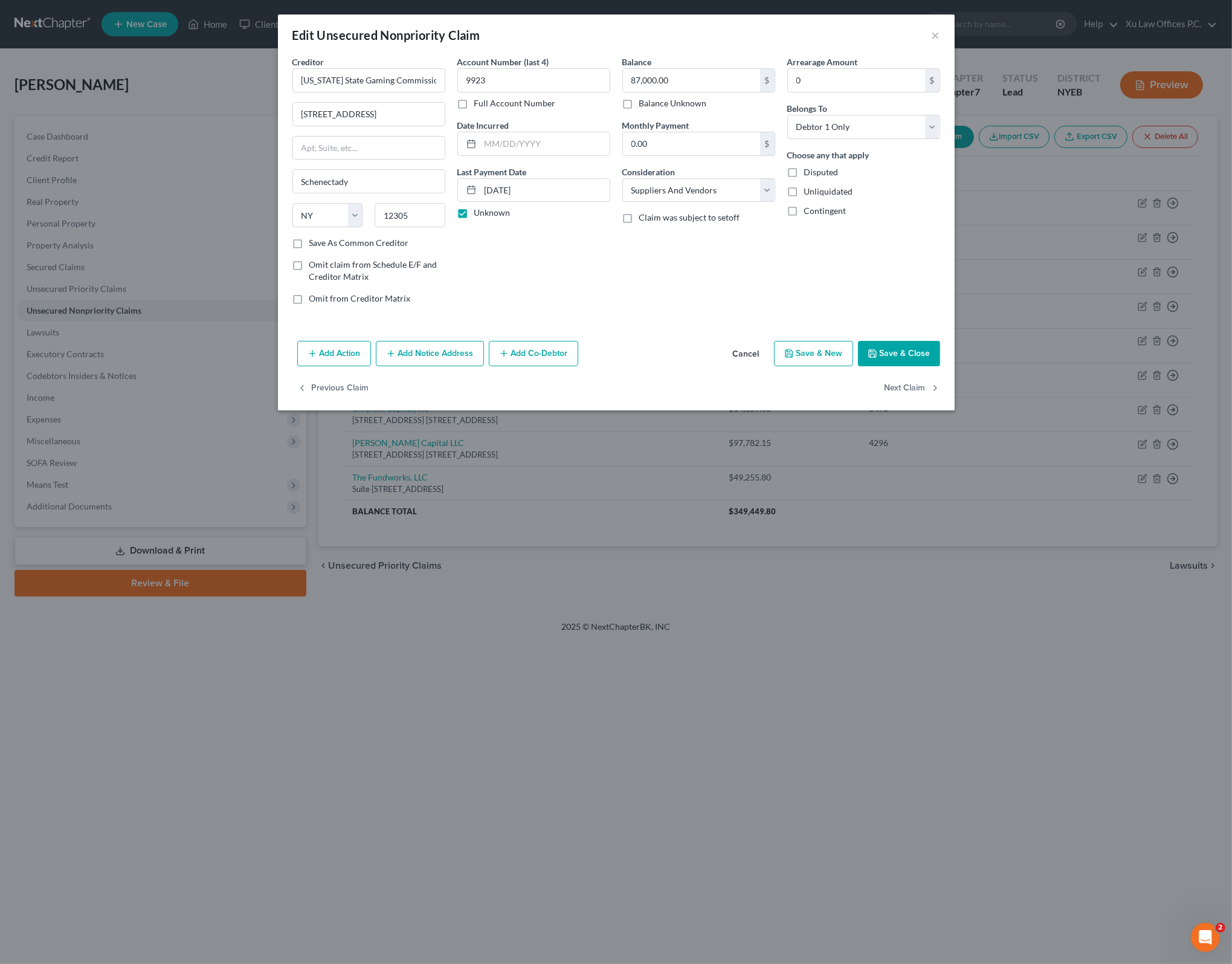
click at [636, 292] on div "Balance 87,000.00 $ Balance Unknown Balance Undetermined 87,000.00 $ Balance Un…" at bounding box center [698, 185] width 165 height 259
click at [747, 304] on div "Balance 87,000.00 $ Balance Unknown Balance Undetermined 87,000.00 $ Balance Un…" at bounding box center [698, 185] width 165 height 259
click at [705, 253] on div "Balance 87,000.00 $ Balance Unknown Balance Undetermined 87,000.00 $ Balance Un…" at bounding box center [698, 185] width 165 height 259
click at [878, 341] on button "Save & Close" at bounding box center [898, 353] width 82 height 25
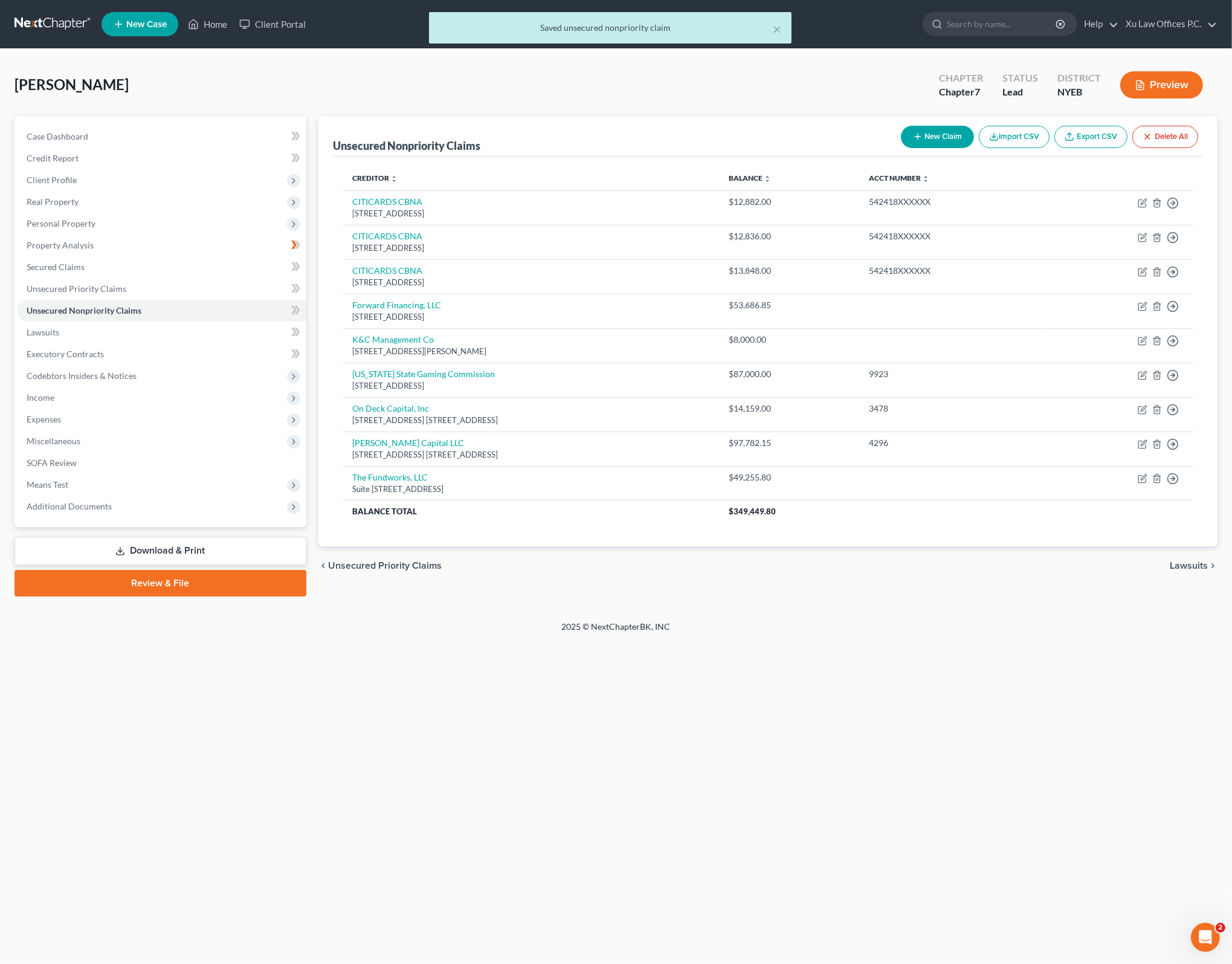
click at [933, 688] on div "Home New Case Client Portal Xu Law Offices P.C. lxu@xulawoffices.com My Account…" at bounding box center [616, 482] width 1232 height 964
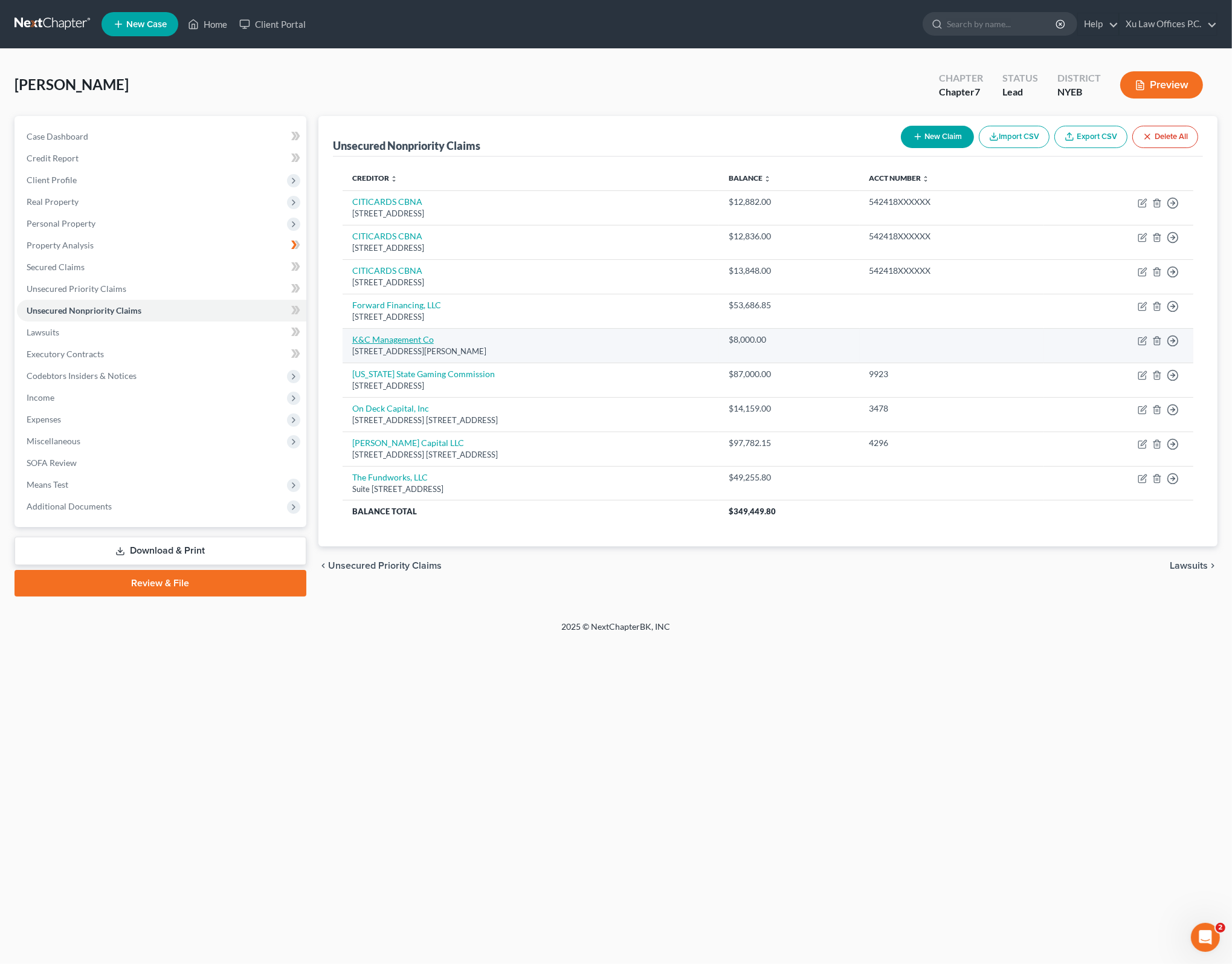
click at [403, 340] on link "K&C Management Co" at bounding box center [393, 339] width 81 height 10
select select "33"
select select "14"
select select "0"
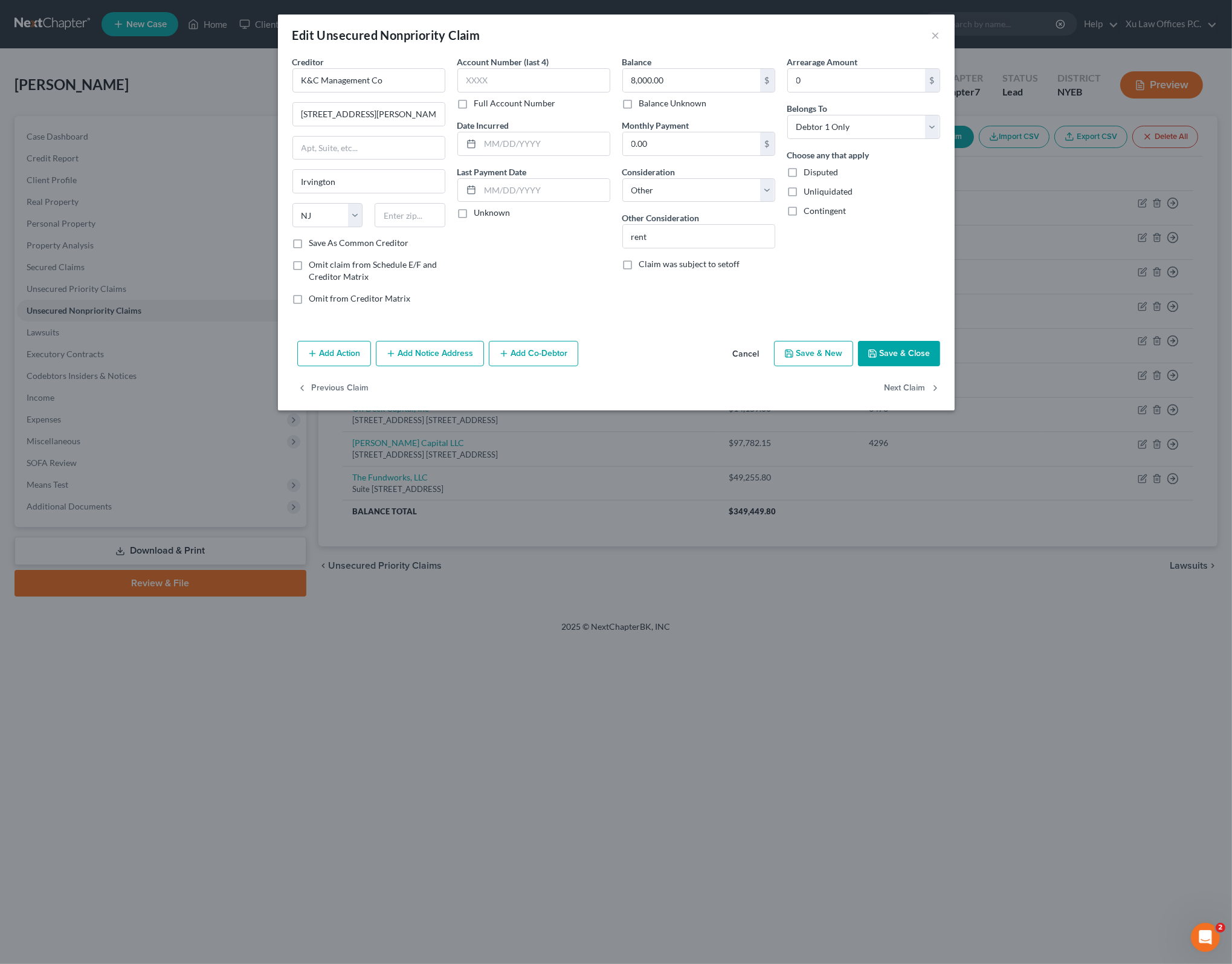
click at [623, 333] on div "Creditor * K&C Management Co 34 Norwood Ave B Irvington State AL AK AR AZ CA CO…" at bounding box center [616, 195] width 677 height 281
click at [520, 301] on div "Account Number (last 4) Full Account Number Date Incurred Last Payment Date Unk…" at bounding box center [533, 185] width 165 height 259
click at [543, 300] on div "Account Number (last 4) Full Account Number Date Incurred Last Payment Date Unk…" at bounding box center [533, 185] width 165 height 259
click at [677, 340] on div "Add Action Add Notice Address Add Co-Debtor Cancel Save & New Save & Close" at bounding box center [616, 356] width 677 height 40
drag, startPoint x: 561, startPoint y: 296, endPoint x: 618, endPoint y: 290, distance: 57.3
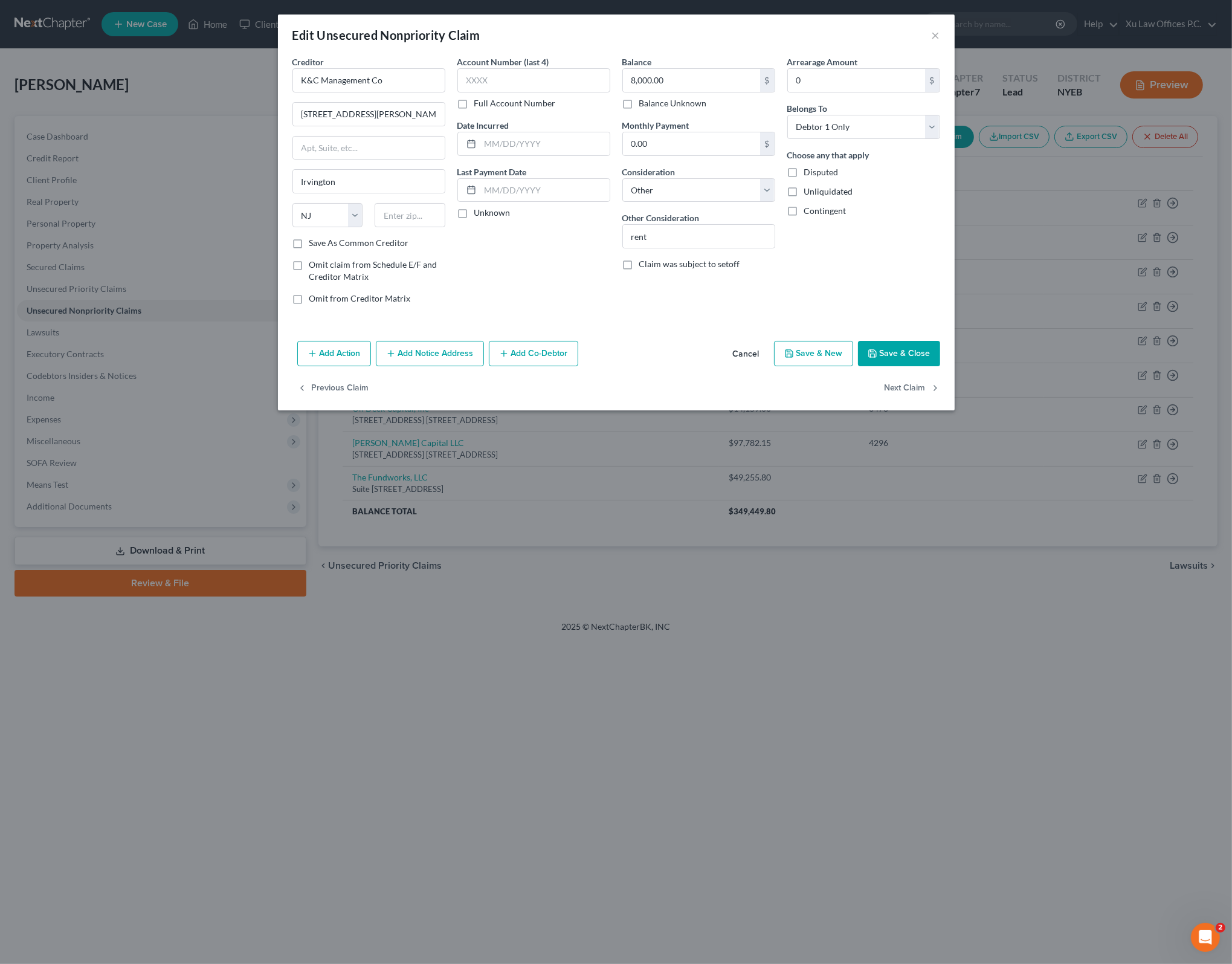
click at [561, 296] on div "Account Number (last 4) Full Account Number Date Incurred Last Payment Date Unk…" at bounding box center [533, 185] width 165 height 259
click at [923, 352] on button "Save & Close" at bounding box center [898, 353] width 82 height 25
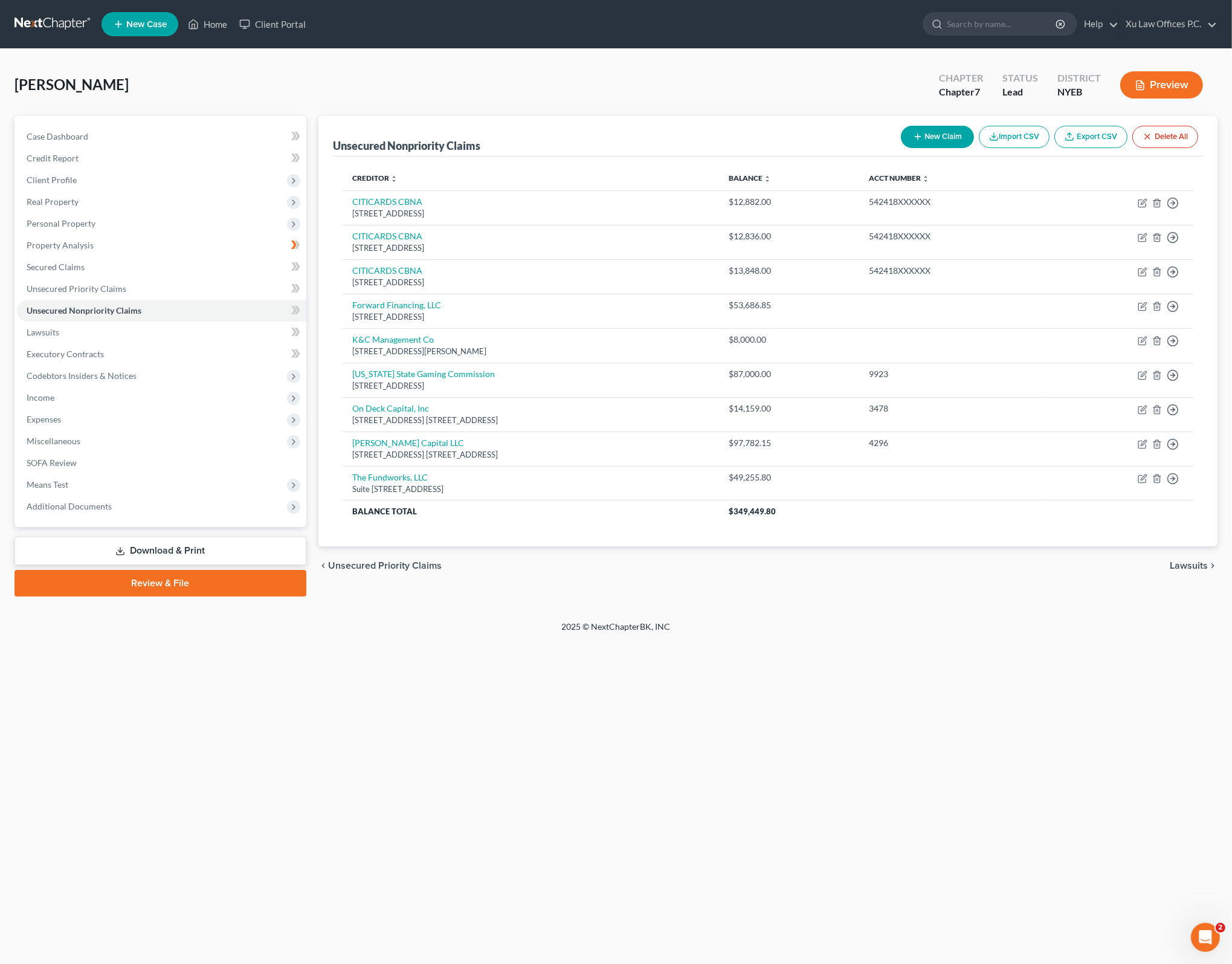
click at [873, 635] on div "2025 © NextChapterBK, INC" at bounding box center [616, 632] width 689 height 22
click at [394, 645] on div "Home New Case Client Portal Xu Law Offices P.C. lxu@xulawoffices.com My Account…" at bounding box center [616, 482] width 1232 height 964
click at [590, 528] on div "Creditor expand_more expand_less unfold_more Balance expand_more expand_less un…" at bounding box center [768, 351] width 870 height 390
click at [775, 512] on span "$349,449.80" at bounding box center [752, 511] width 47 height 9
click at [775, 507] on span "$349,449.80" at bounding box center [752, 511] width 47 height 9
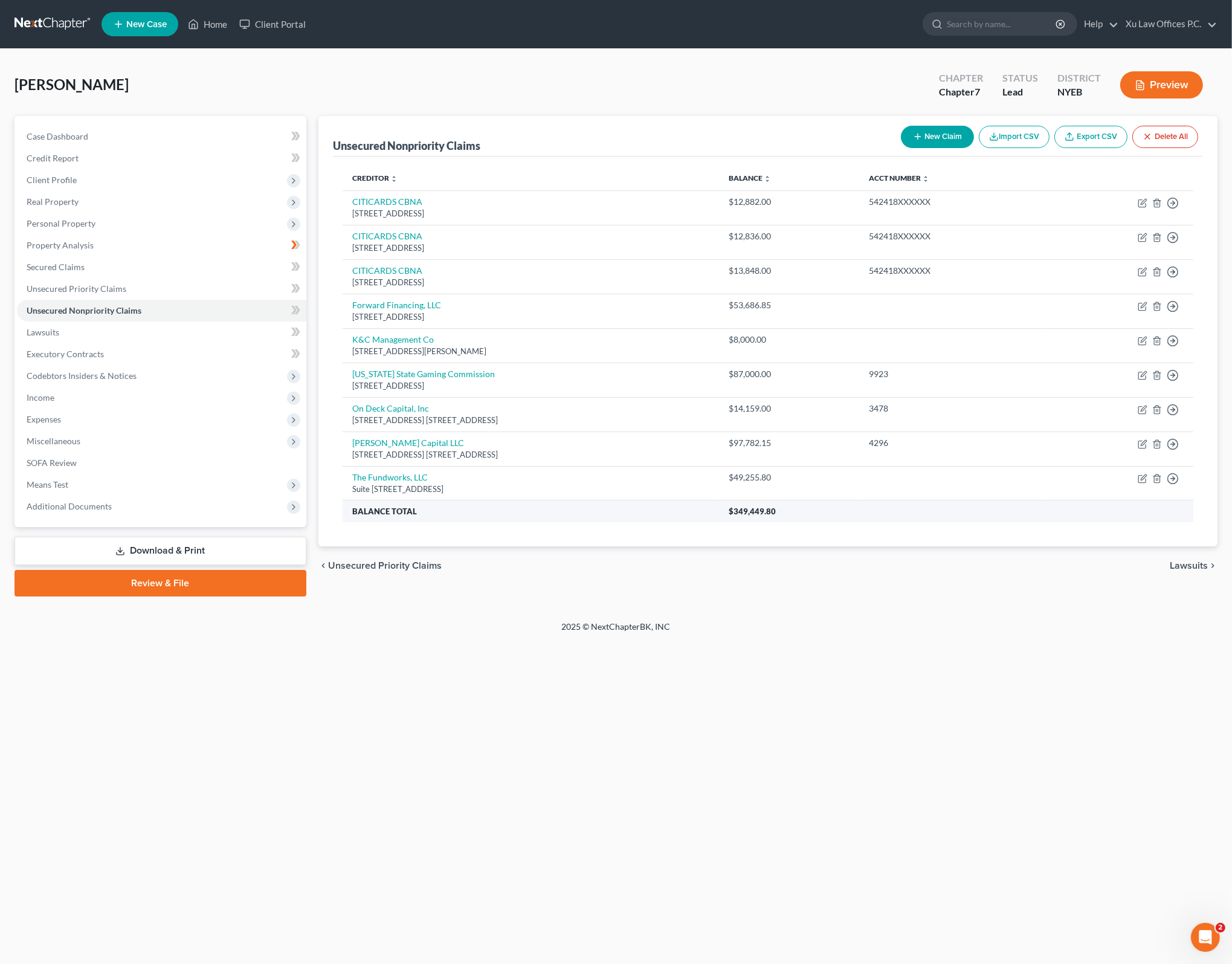
click at [775, 509] on span "$349,449.80" at bounding box center [752, 511] width 47 height 9
drag, startPoint x: 872, startPoint y: 509, endPoint x: 858, endPoint y: 545, distance: 38.6
click at [775, 514] on span "$349,449.80" at bounding box center [752, 511] width 47 height 9
drag, startPoint x: 858, startPoint y: 545, endPoint x: 843, endPoint y: 550, distance: 15.8
click at [847, 553] on div "chevron_left Unsecured Priority Claims Lawsuits chevron_right" at bounding box center [768, 565] width 899 height 38
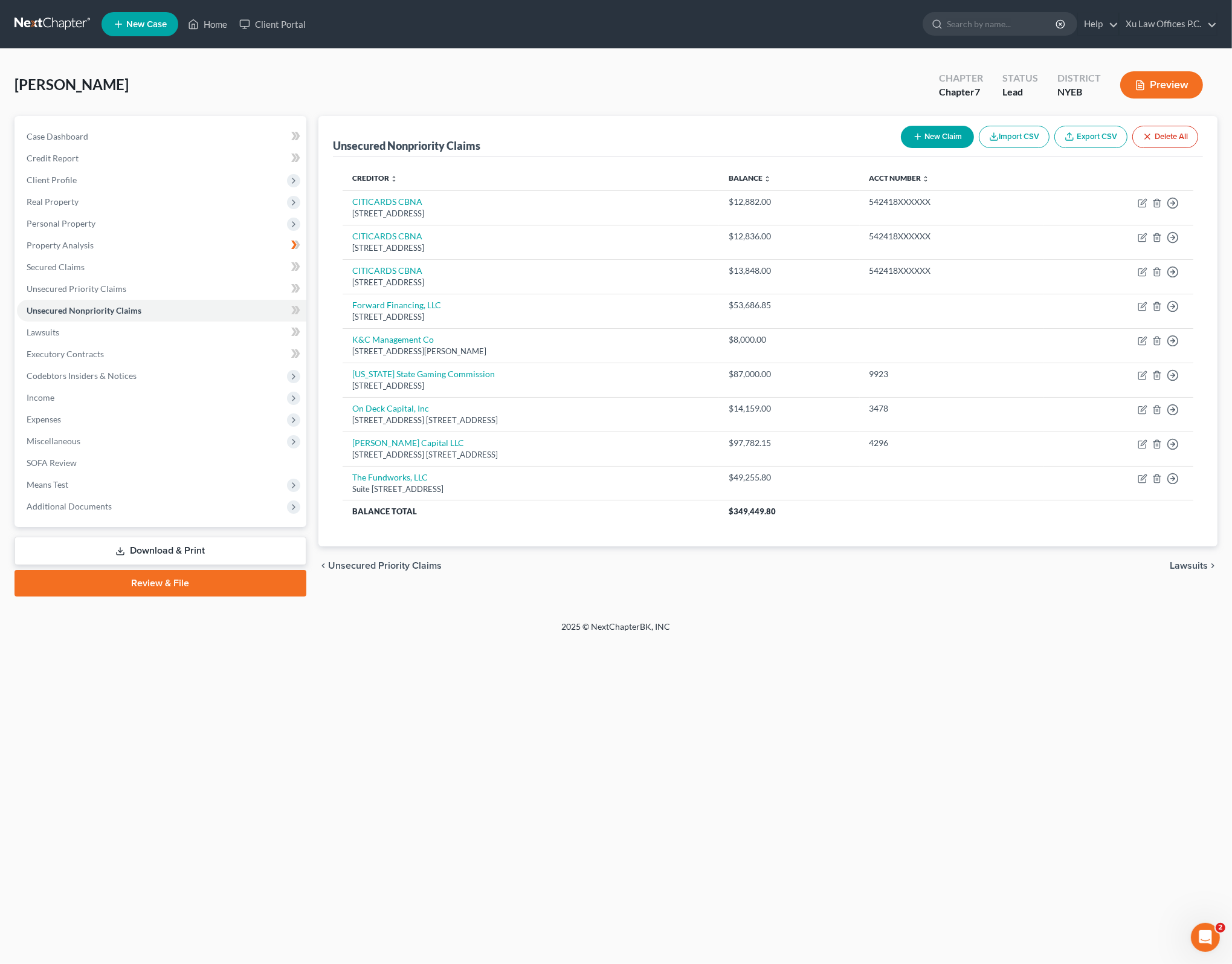
click at [532, 132] on div "Unsecured Nonpriority Claims New Claim Import CSV Export CSV Delete All" at bounding box center [768, 136] width 870 height 41
drag, startPoint x: 452, startPoint y: 144, endPoint x: 483, endPoint y: 146, distance: 31.1
click at [483, 146] on div "Unsecured Nonpriority Claims New Claim Import CSV Export CSV Delete All" at bounding box center [768, 136] width 870 height 41
drag, startPoint x: 483, startPoint y: 146, endPoint x: 409, endPoint y: 139, distance: 74.3
click at [409, 139] on div "Unsecured Nonpriority Claims" at bounding box center [406, 145] width 148 height 15
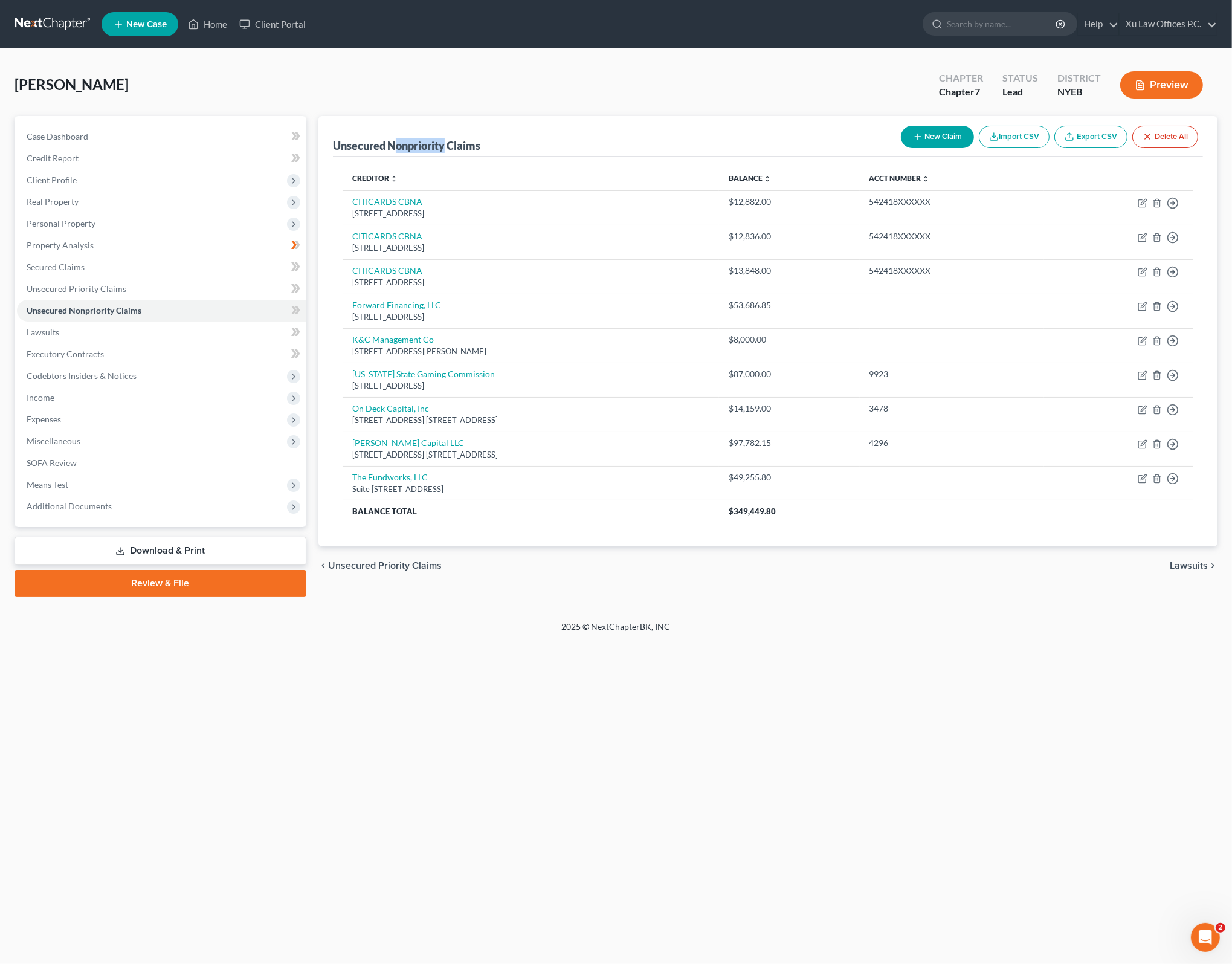
drag, startPoint x: 392, startPoint y: 140, endPoint x: 449, endPoint y: 142, distance: 57.0
click at [445, 140] on div "Unsecured Nonpriority Claims" at bounding box center [406, 145] width 148 height 15
drag, startPoint x: 449, startPoint y: 142, endPoint x: 475, endPoint y: 145, distance: 26.2
click at [471, 145] on div "Unsecured Nonpriority Claims" at bounding box center [406, 145] width 148 height 15
click at [998, 701] on div "Home New Case Client Portal Xu Law Offices P.C. lxu@xulawoffices.com My Account…" at bounding box center [616, 482] width 1232 height 964
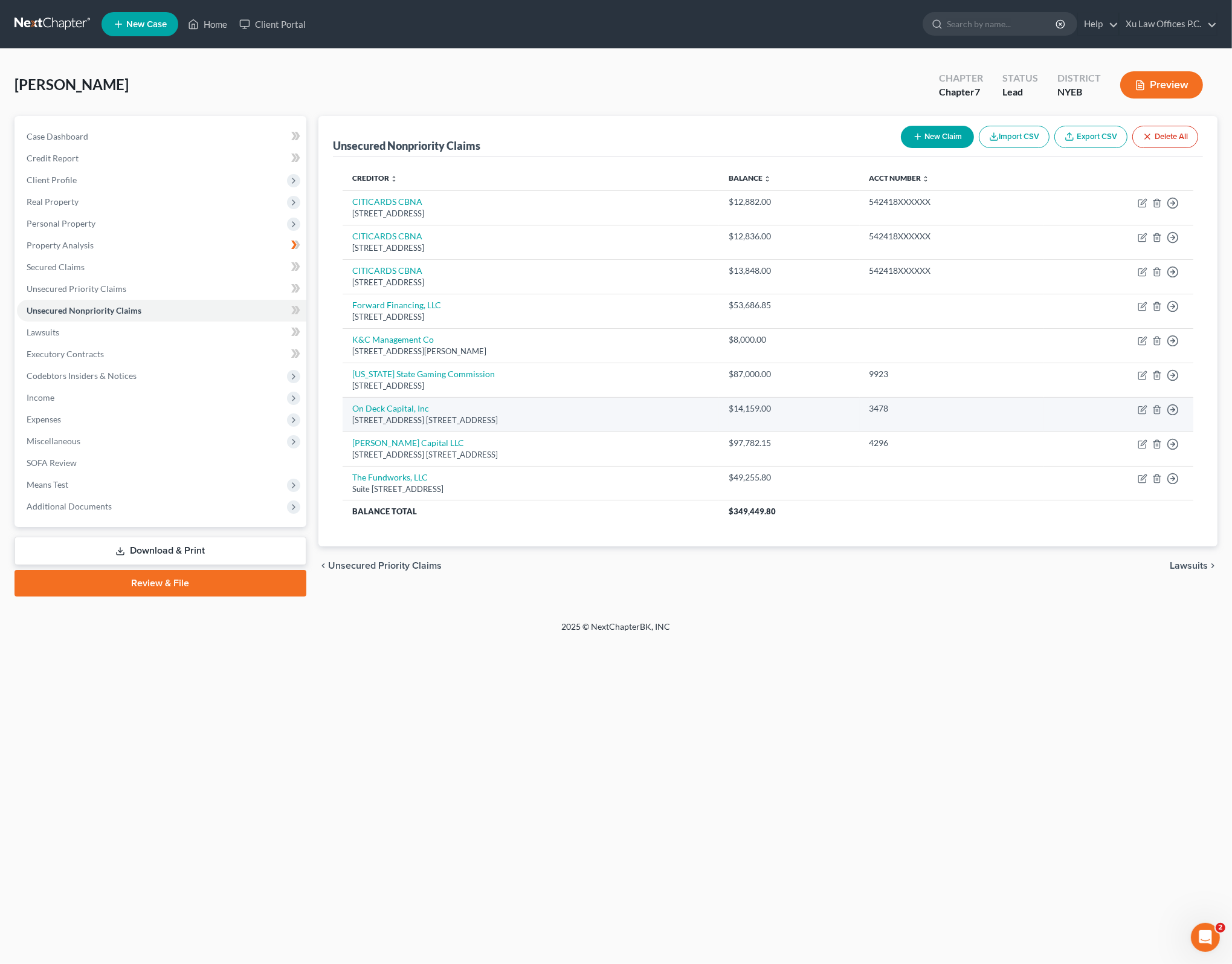
click at [672, 406] on td "On Deck Capital, Inc 4700 W. Daybreak Pkwy. Suite 200, South Jordan, UT 84009" at bounding box center [530, 414] width 376 height 34
click at [650, 422] on div "4700 W. Daybreak Pkwy. Suite 200, South Jordan, UT 84009" at bounding box center [531, 420] width 357 height 12
click at [513, 411] on td "On Deck Capital, Inc 4700 W. Daybreak Pkwy. Suite 200, South Jordan, UT 84009" at bounding box center [530, 414] width 376 height 34
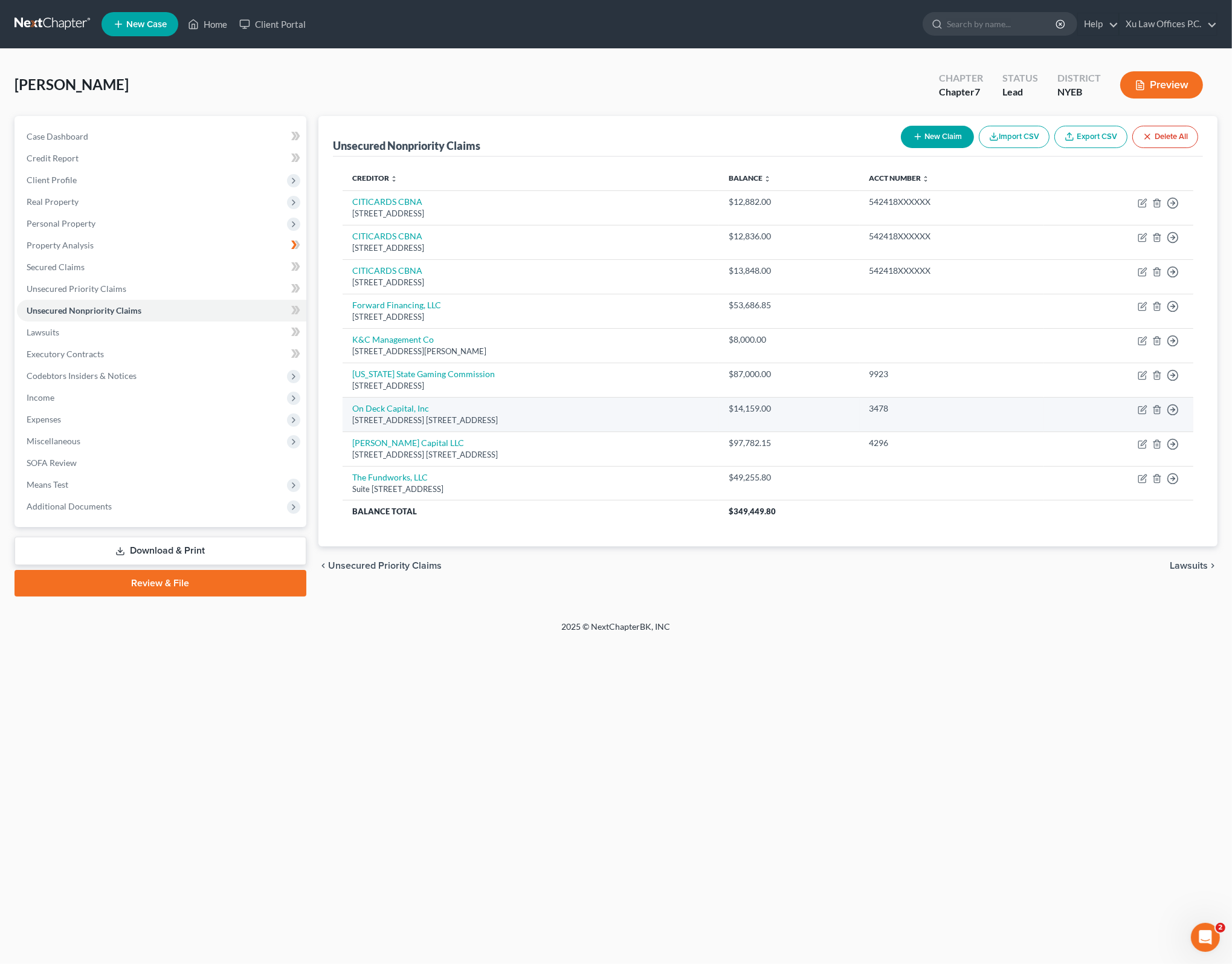
click at [506, 415] on div "4700 W. Daybreak Pkwy. Suite 200, South Jordan, UT 84009" at bounding box center [531, 420] width 357 height 12
click at [1139, 407] on icon "button" at bounding box center [1142, 410] width 9 height 9
select select "46"
select select "10"
select select "0"
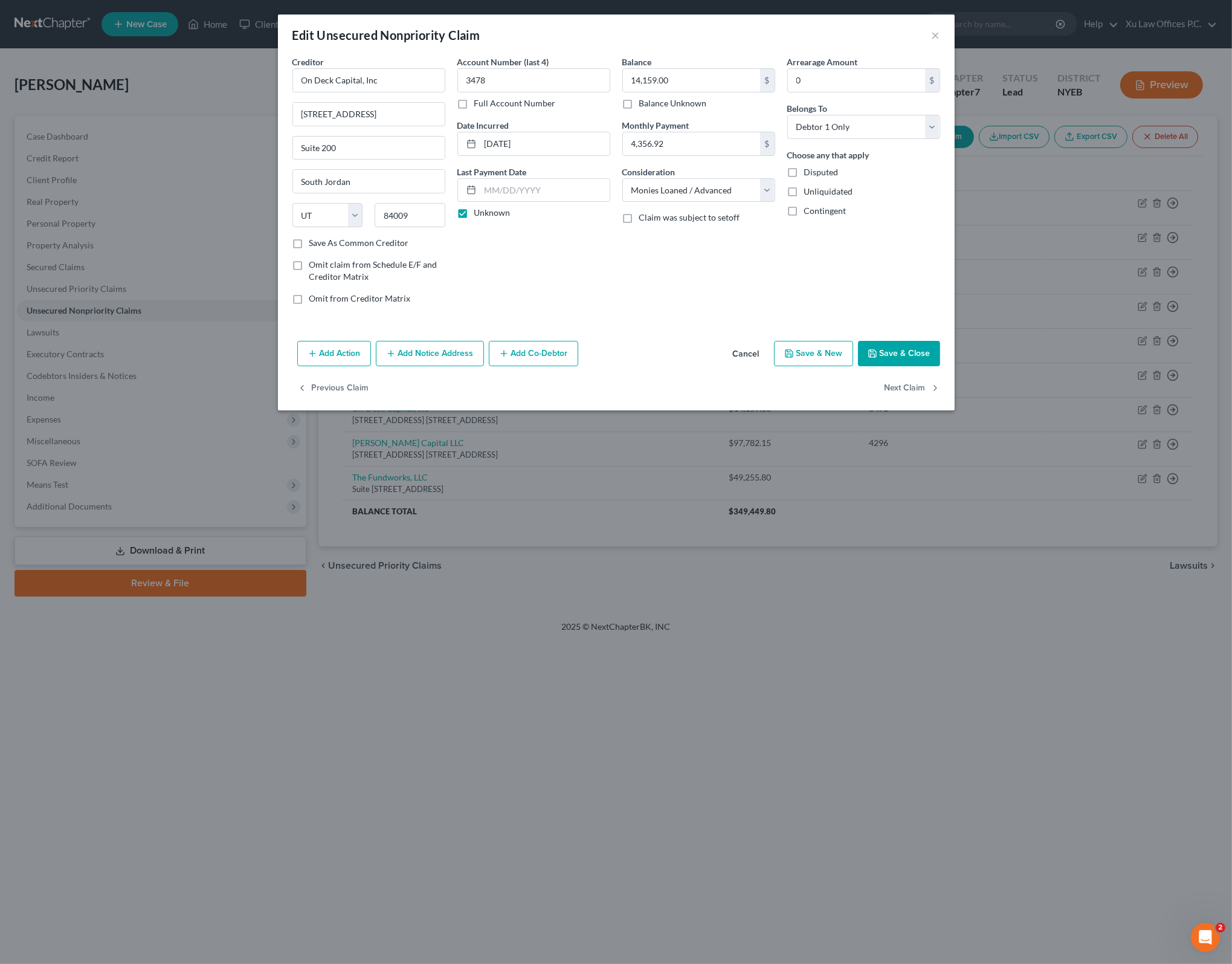
click at [759, 351] on button "Cancel" at bounding box center [746, 353] width 46 height 24
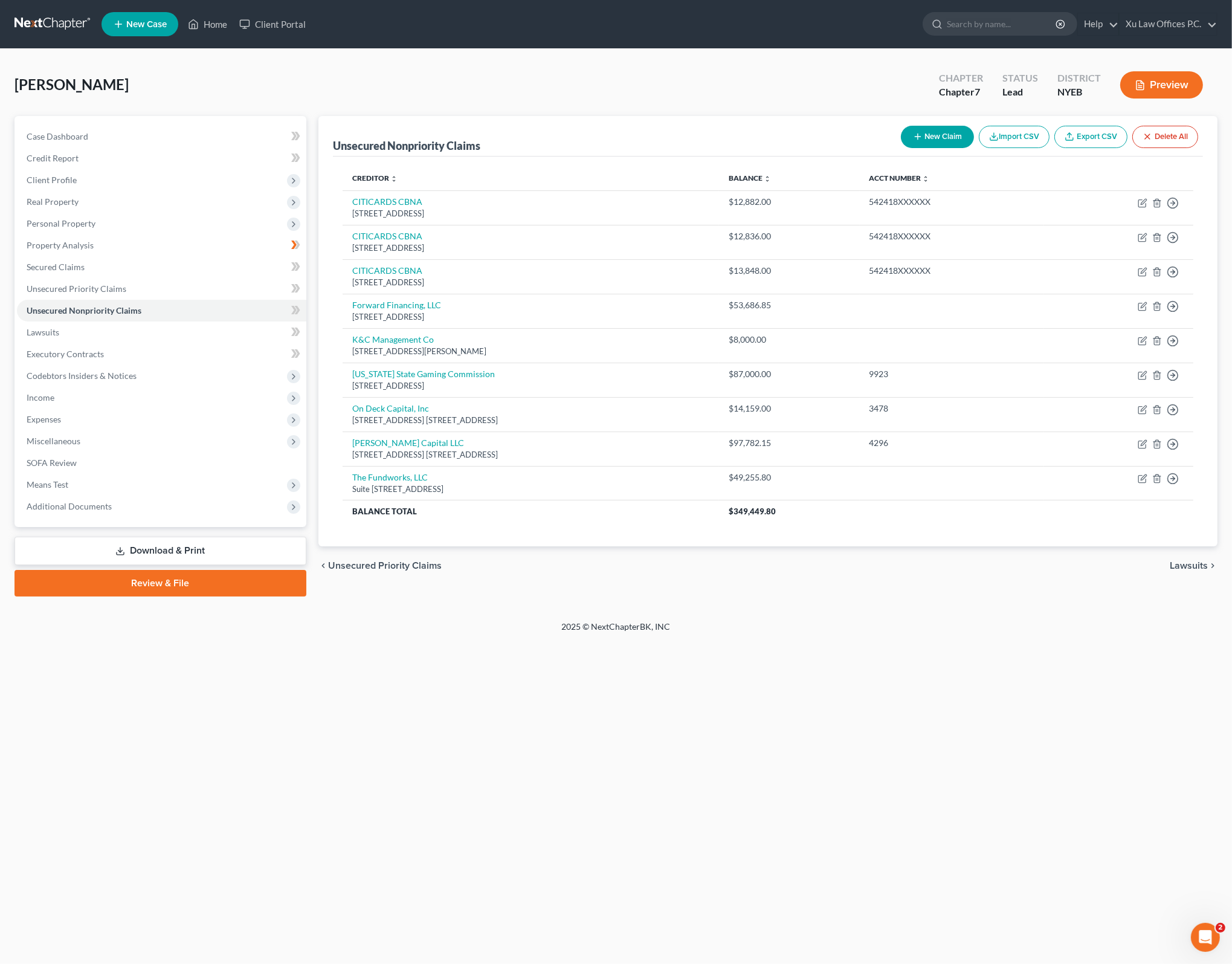
click at [793, 626] on div "2025 © NextChapterBK, INC" at bounding box center [616, 632] width 689 height 22
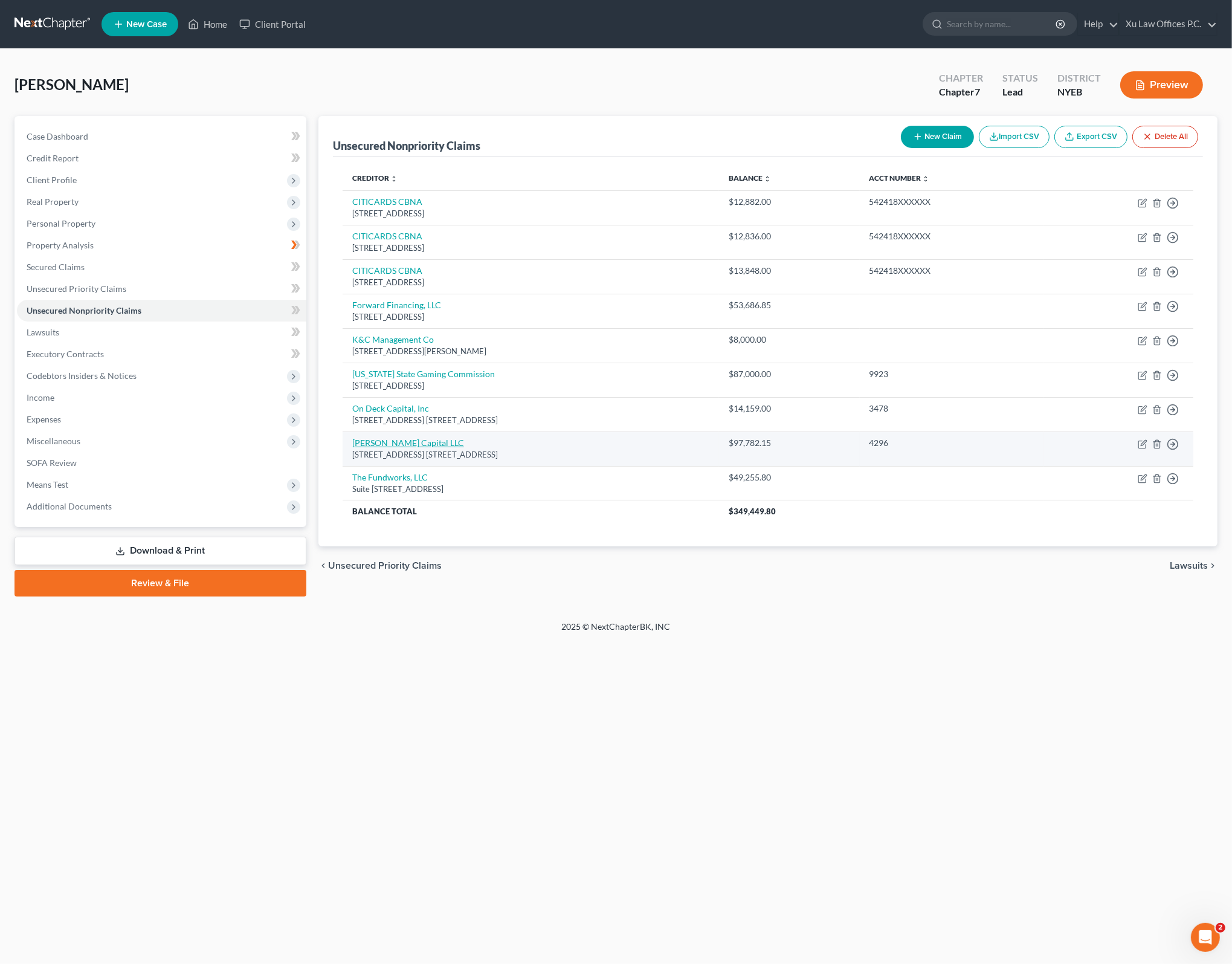
click at [403, 442] on link "Ondeck Capital LLC" at bounding box center [408, 443] width 112 height 10
select select "46"
select select "10"
select select "0"
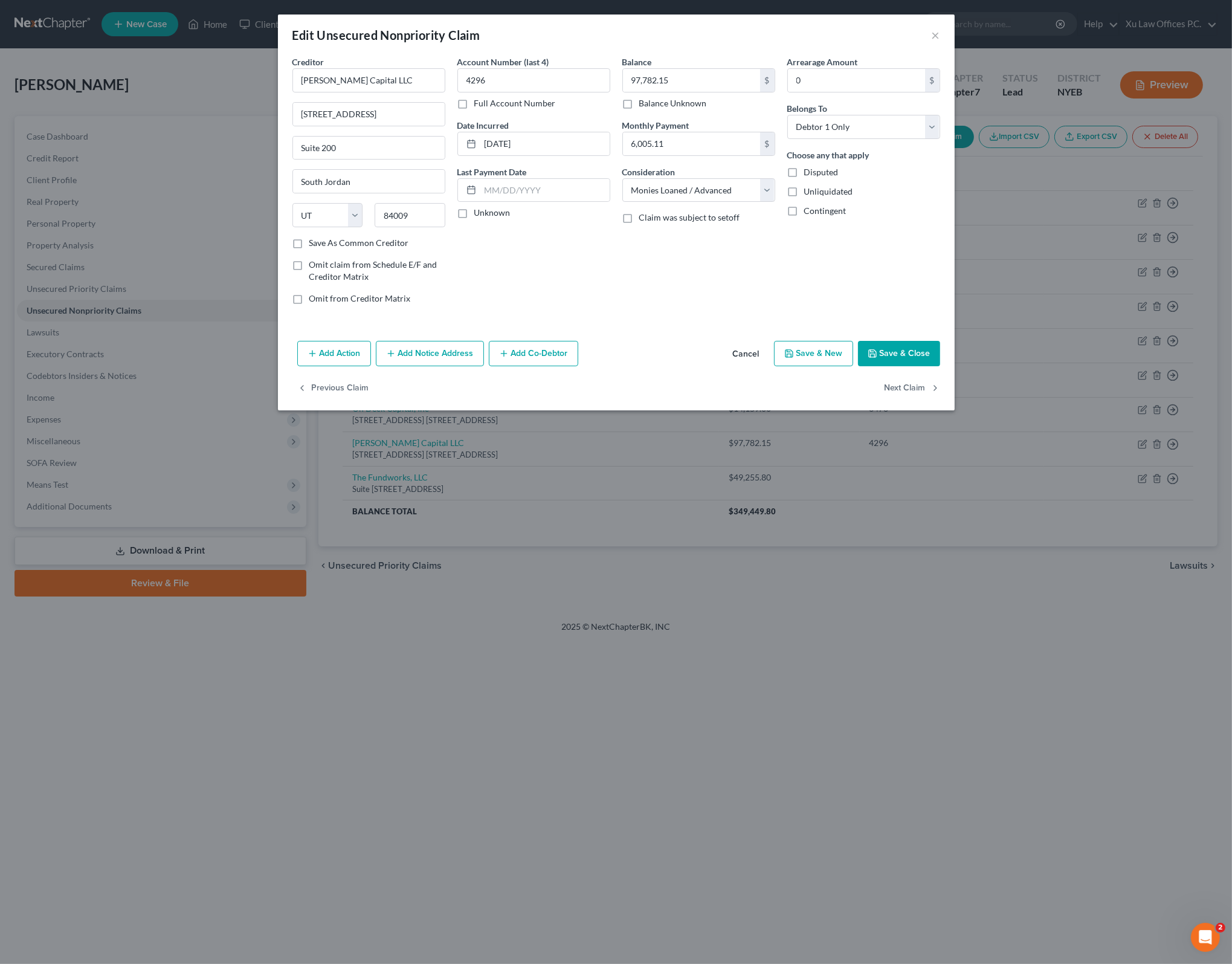
click at [746, 355] on button "Cancel" at bounding box center [746, 353] width 46 height 24
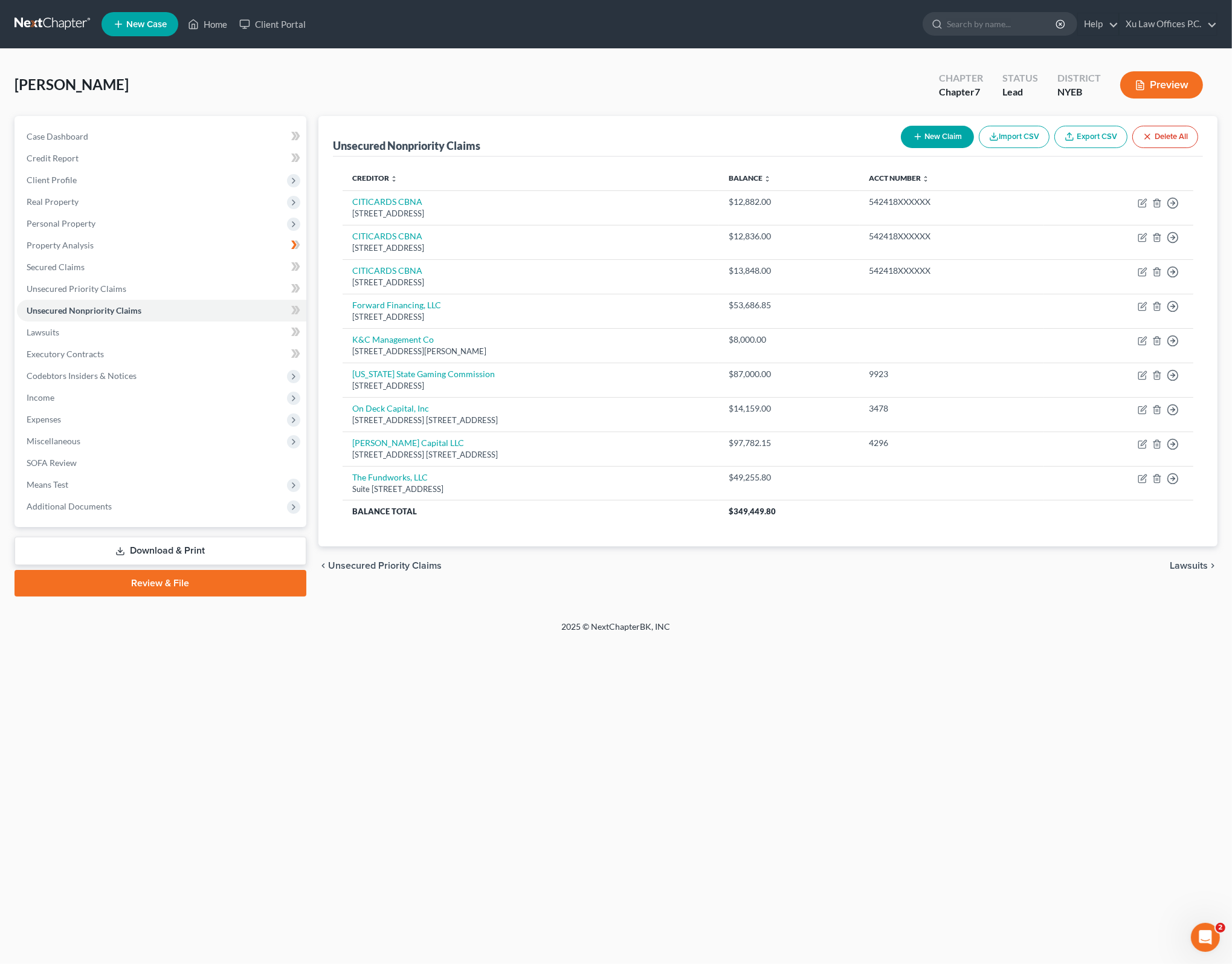
click at [882, 650] on div "Home New Case Client Portal Xu Law Offices P.C. lxu@xulawoffices.com My Account…" at bounding box center [616, 482] width 1232 height 964
click at [890, 665] on div "Home New Case Client Portal Xu Law Offices P.C. lxu@xulawoffices.com My Account…" at bounding box center [616, 482] width 1232 height 964
click at [416, 472] on link "The Fundworks, LLC" at bounding box center [390, 477] width 76 height 10
select select "46"
select select "10"
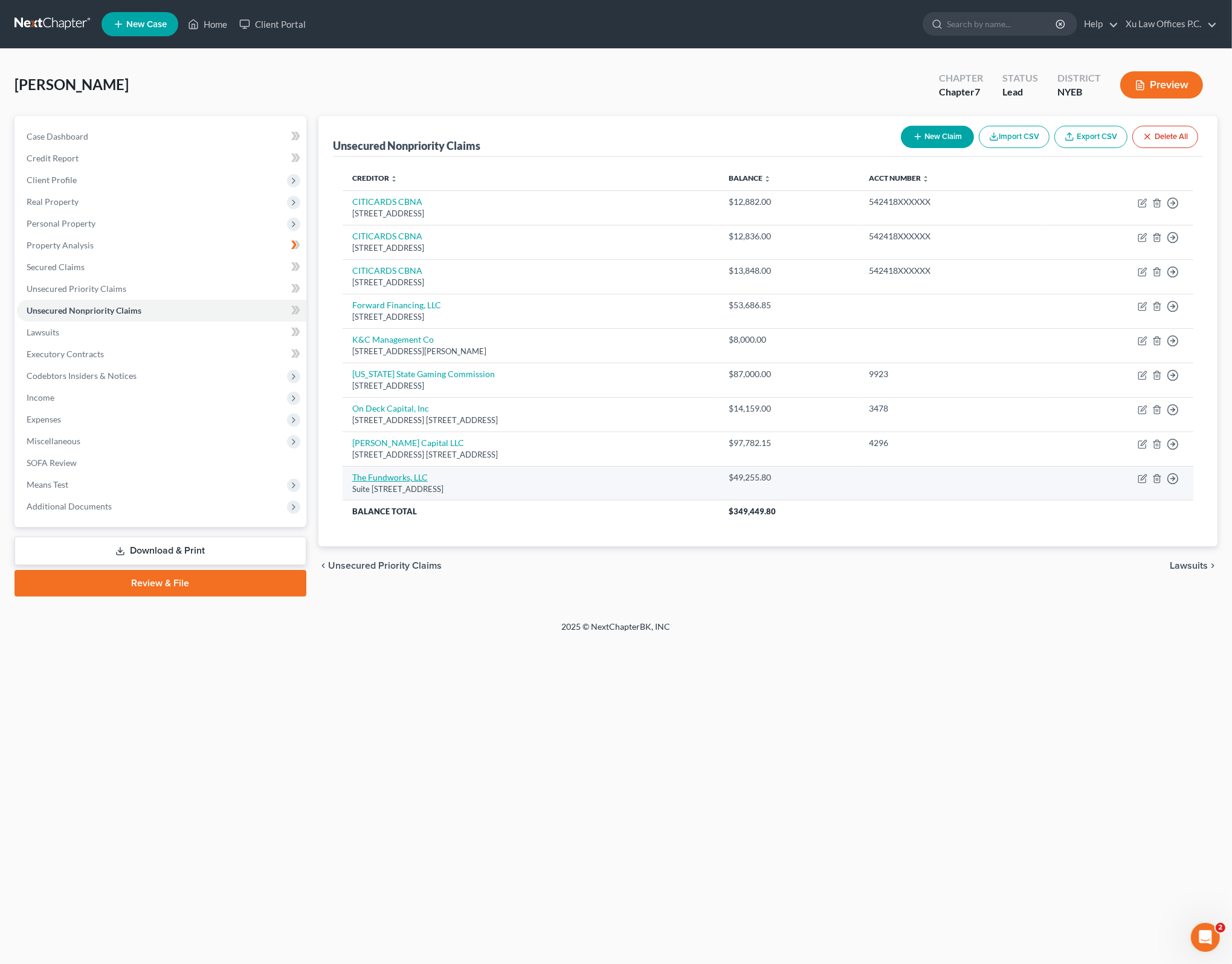
select select "0"
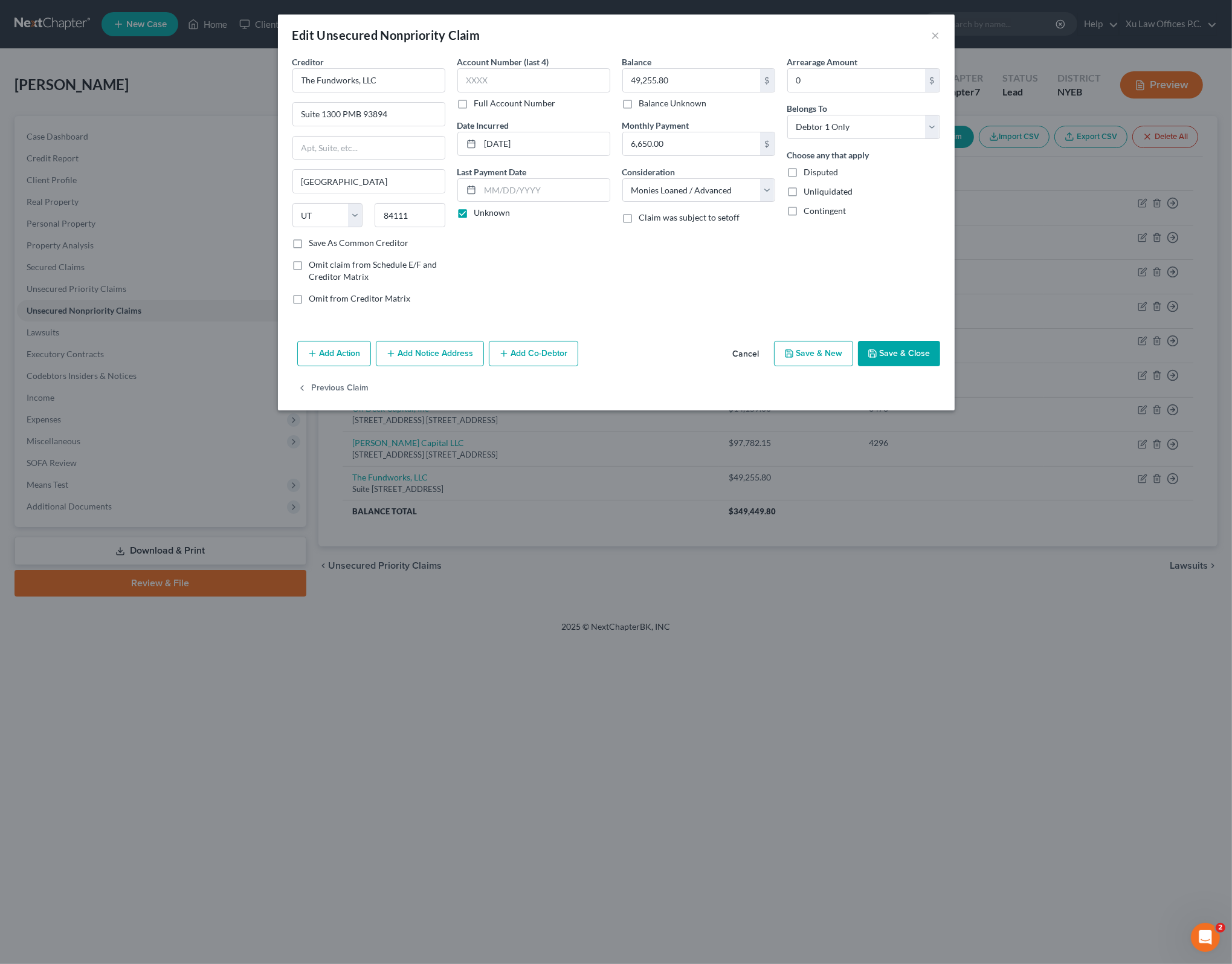
click at [621, 276] on div "Balance 49,255.80 $ Balance Unknown Balance Undetermined 49,255.80 $ Balance Un…" at bounding box center [698, 185] width 165 height 259
click at [749, 354] on button "Cancel" at bounding box center [746, 353] width 46 height 24
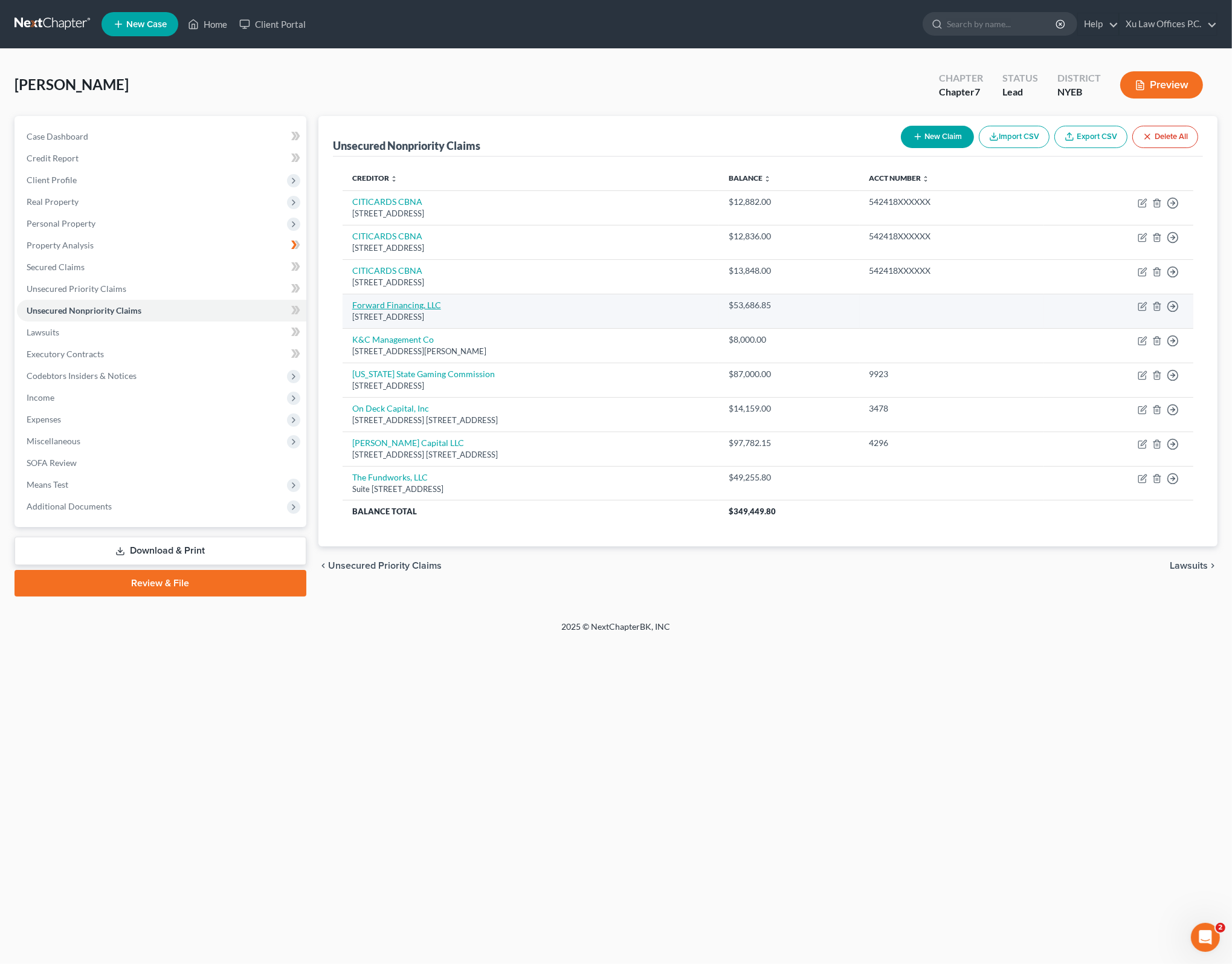
click at [399, 302] on link "Forward Financing, LLC" at bounding box center [397, 304] width 89 height 10
select select "22"
select select "10"
select select "0"
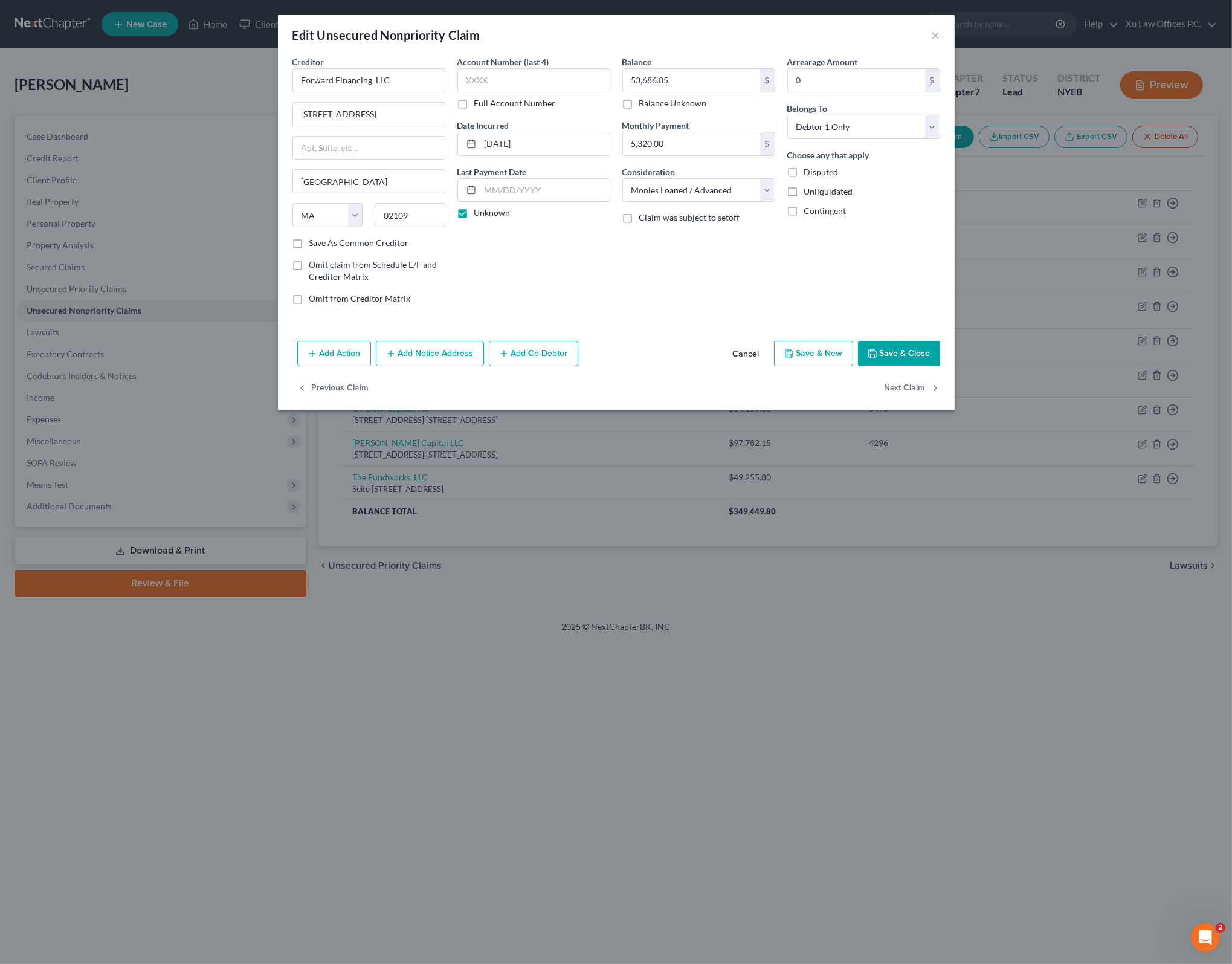
click at [645, 345] on div "Add Action Add Notice Address Add Co-Debtor Cancel Save & New Save & Close" at bounding box center [616, 356] width 677 height 40
click at [871, 234] on div "Arrearage Amount 0 $ Belongs To * Select Debtor 1 Only Debtor 2 Only Debtor 1 A…" at bounding box center [863, 185] width 165 height 259
click at [746, 355] on button "Cancel" at bounding box center [746, 353] width 46 height 24
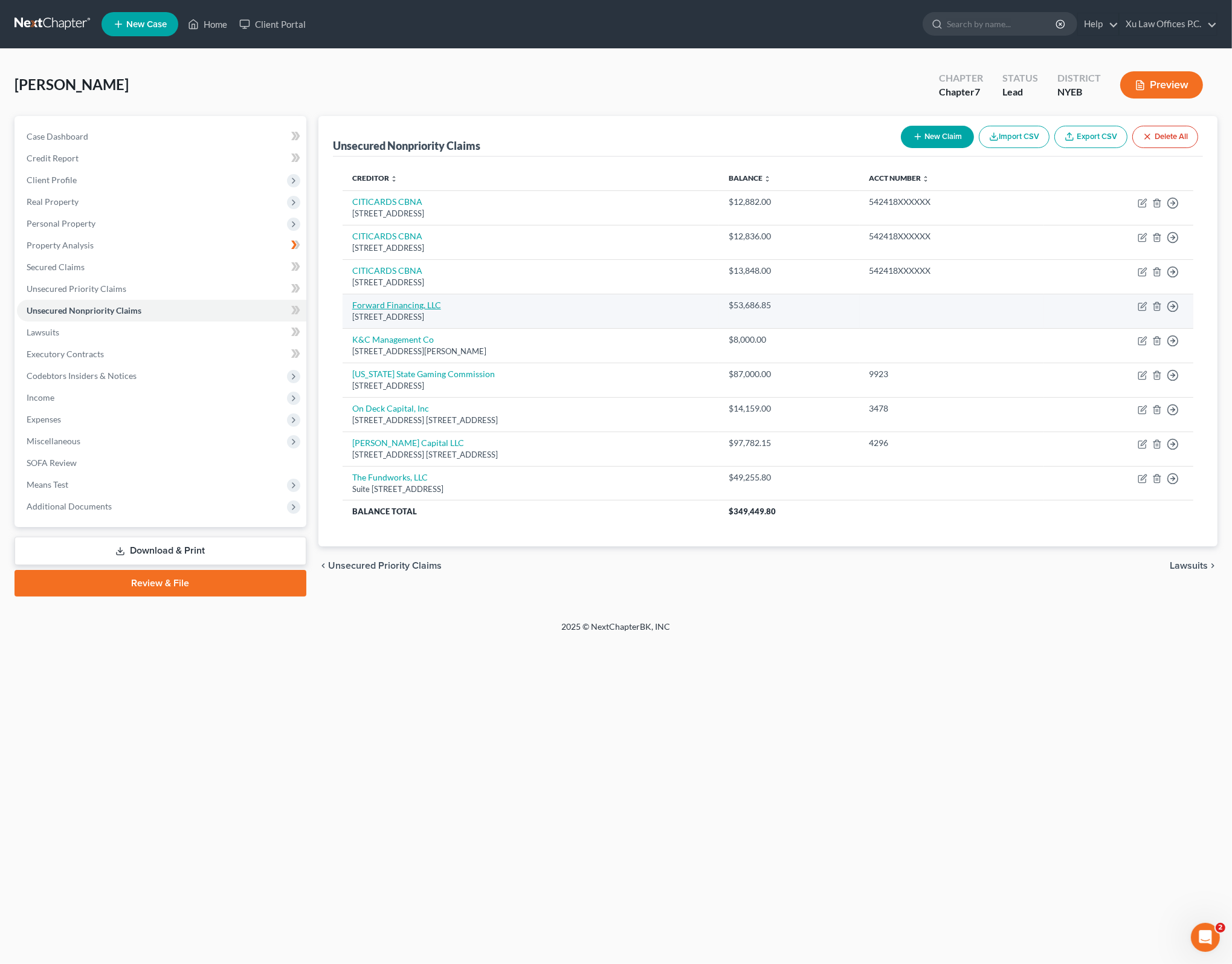
click at [392, 306] on link "Forward Financing, LLC" at bounding box center [397, 304] width 89 height 10
select select "22"
select select "10"
select select "0"
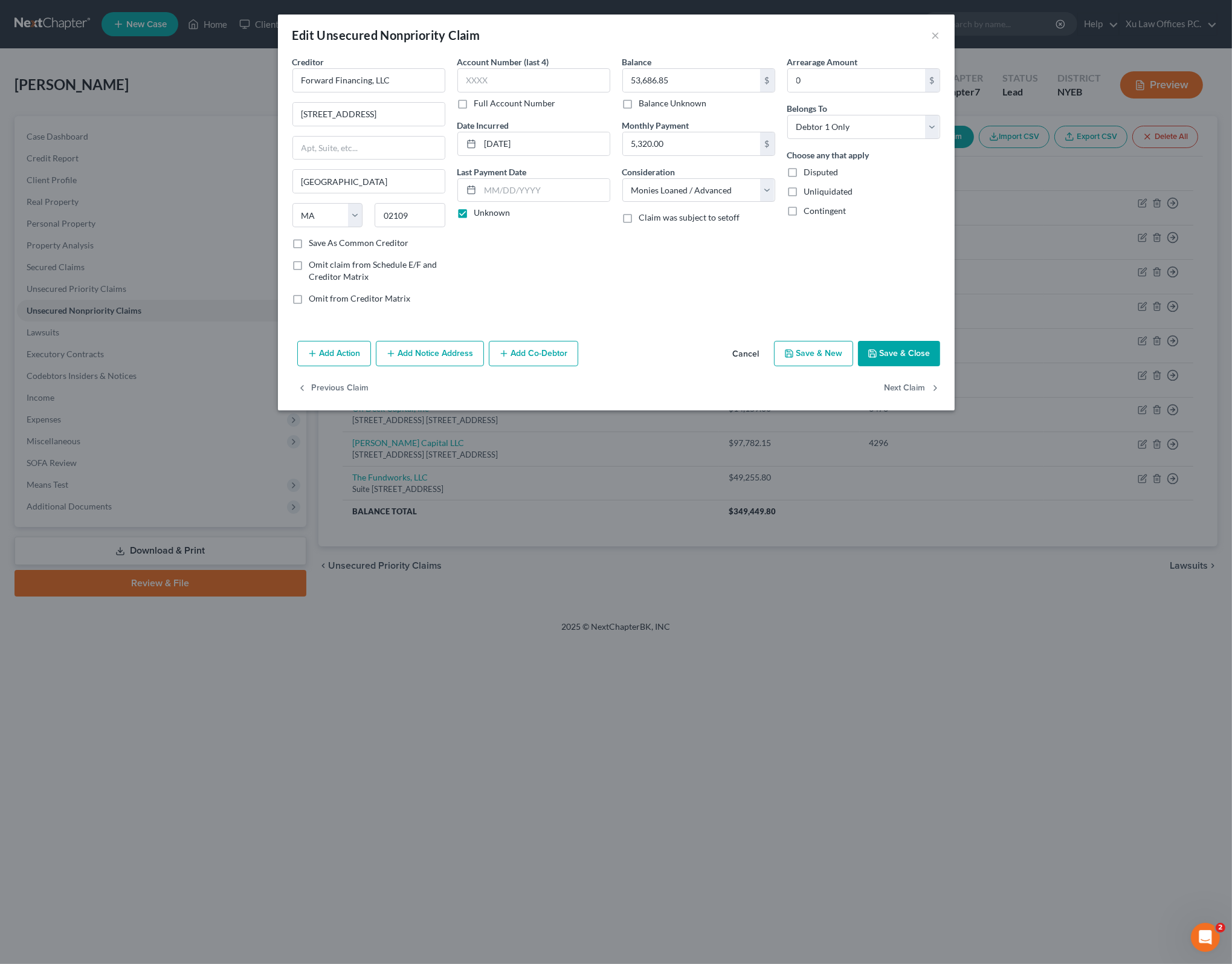
drag, startPoint x: 568, startPoint y: 20, endPoint x: 773, endPoint y: 214, distance: 282.2
click at [1049, 275] on div "Edit Unsecured Nonpriority Claim × Creditor * Forward Financing, LLC 53 State S…" at bounding box center [616, 482] width 1232 height 964
click at [632, 318] on div "Creditor * Forward Financing, LLC 53 State St Fl 20 Boston State AL AK AR AZ CA…" at bounding box center [616, 195] width 677 height 281
click at [520, 73] on input "text" at bounding box center [534, 80] width 153 height 24
type input "9"
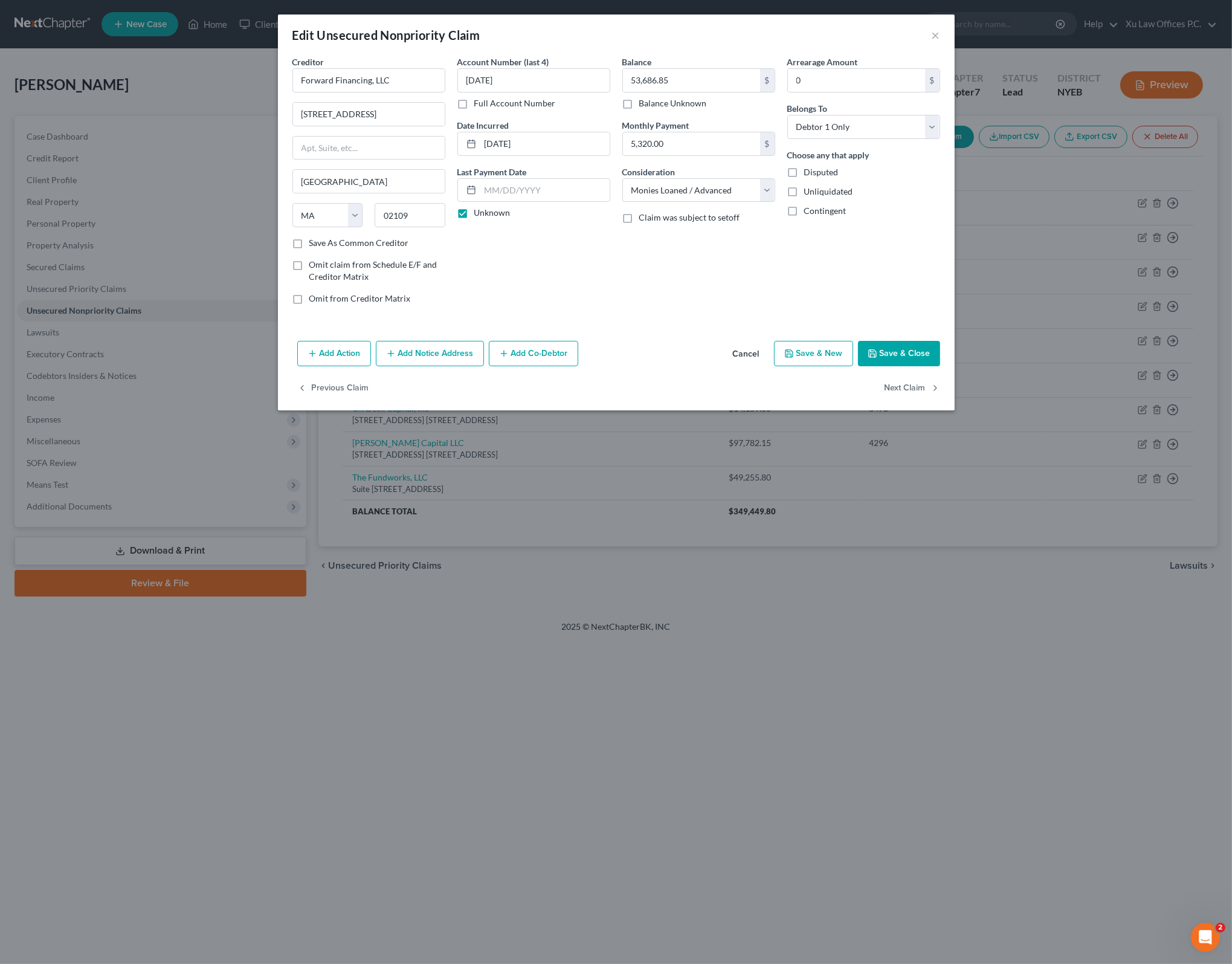
click at [614, 306] on div "Account Number (last 4) 31AD Full Account Number Date Incurred 12/27/2024 Last …" at bounding box center [533, 185] width 165 height 259
click at [504, 75] on input "31AD" at bounding box center [534, 80] width 153 height 24
click at [697, 319] on div "Creditor * Forward Financing, LLC 53 State St Fl 20 Boston State AL AK AR AZ CA…" at bounding box center [616, 195] width 677 height 281
click at [499, 81] on input "31AD" at bounding box center [534, 80] width 153 height 24
drag, startPoint x: 500, startPoint y: 81, endPoint x: 392, endPoint y: 73, distance: 108.3
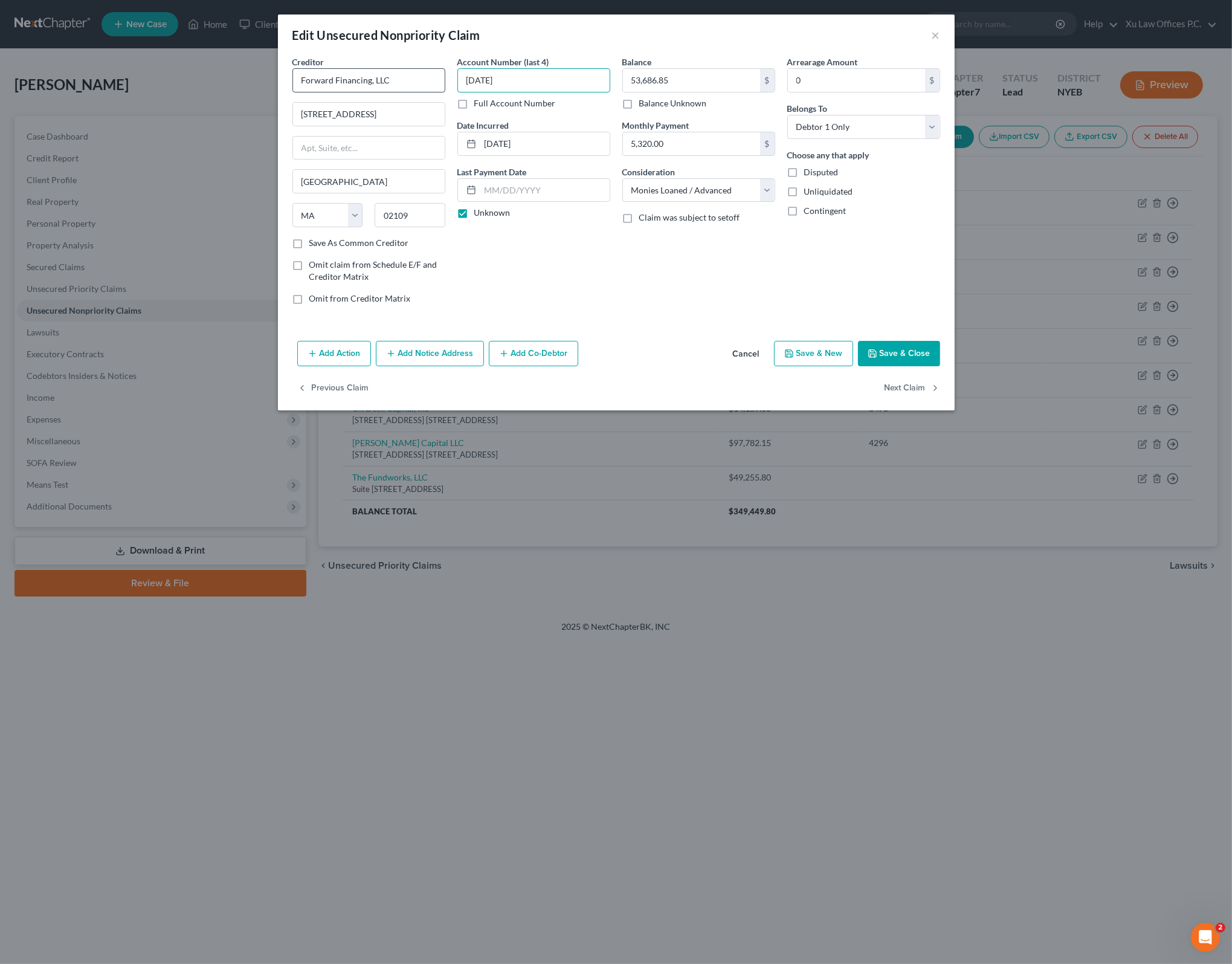
click at [392, 73] on div "Creditor * Forward Financing, LLC 53 State St Fl 20 Boston State AL AK AR AZ CA…" at bounding box center [616, 185] width 660 height 259
type input "6"
type input "31AD"
click at [872, 352] on icon "button" at bounding box center [872, 353] width 9 height 9
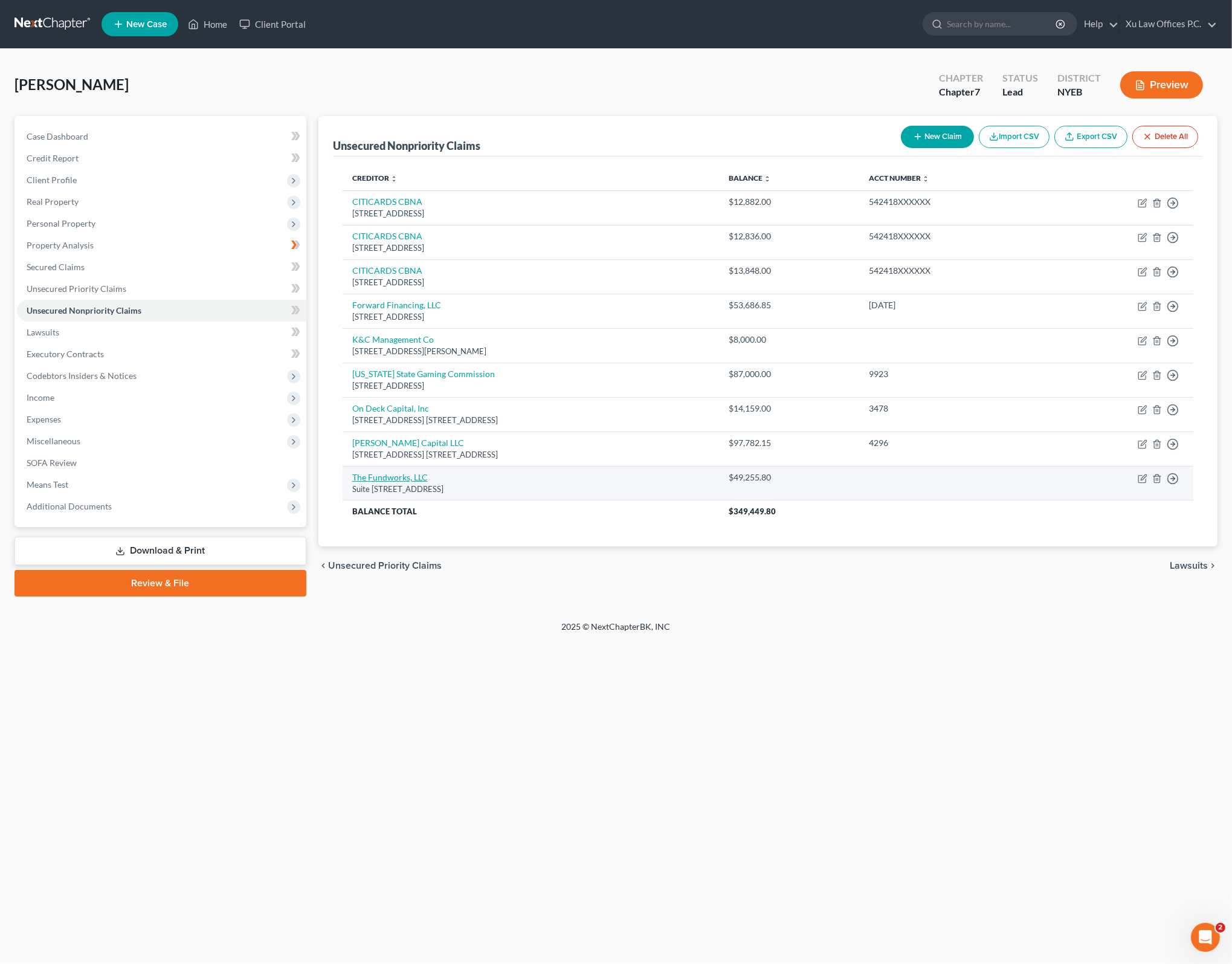
click at [402, 475] on link "The Fundworks, LLC" at bounding box center [390, 477] width 76 height 10
select select "46"
select select "10"
select select "0"
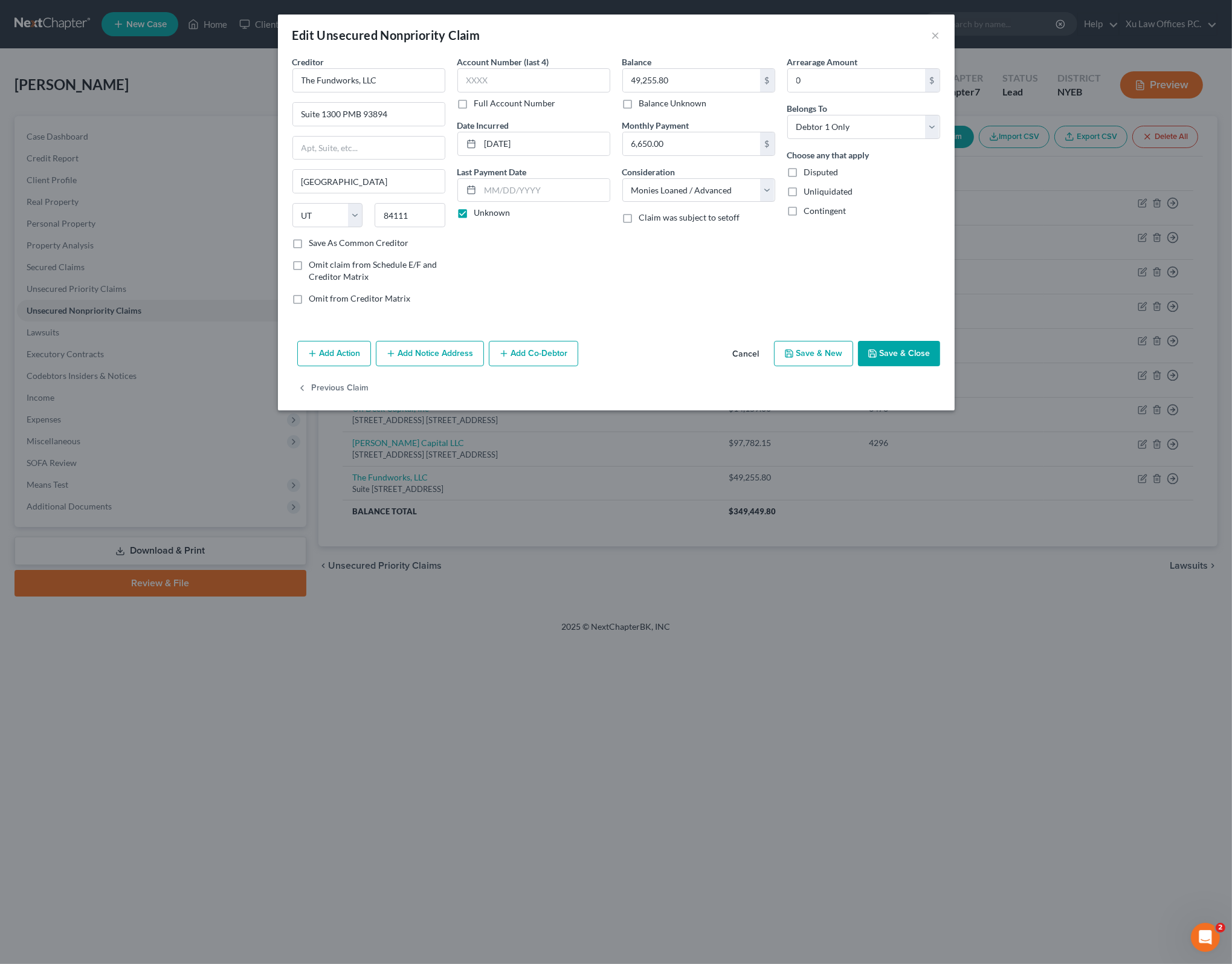
click at [759, 346] on button "Cancel" at bounding box center [746, 353] width 46 height 24
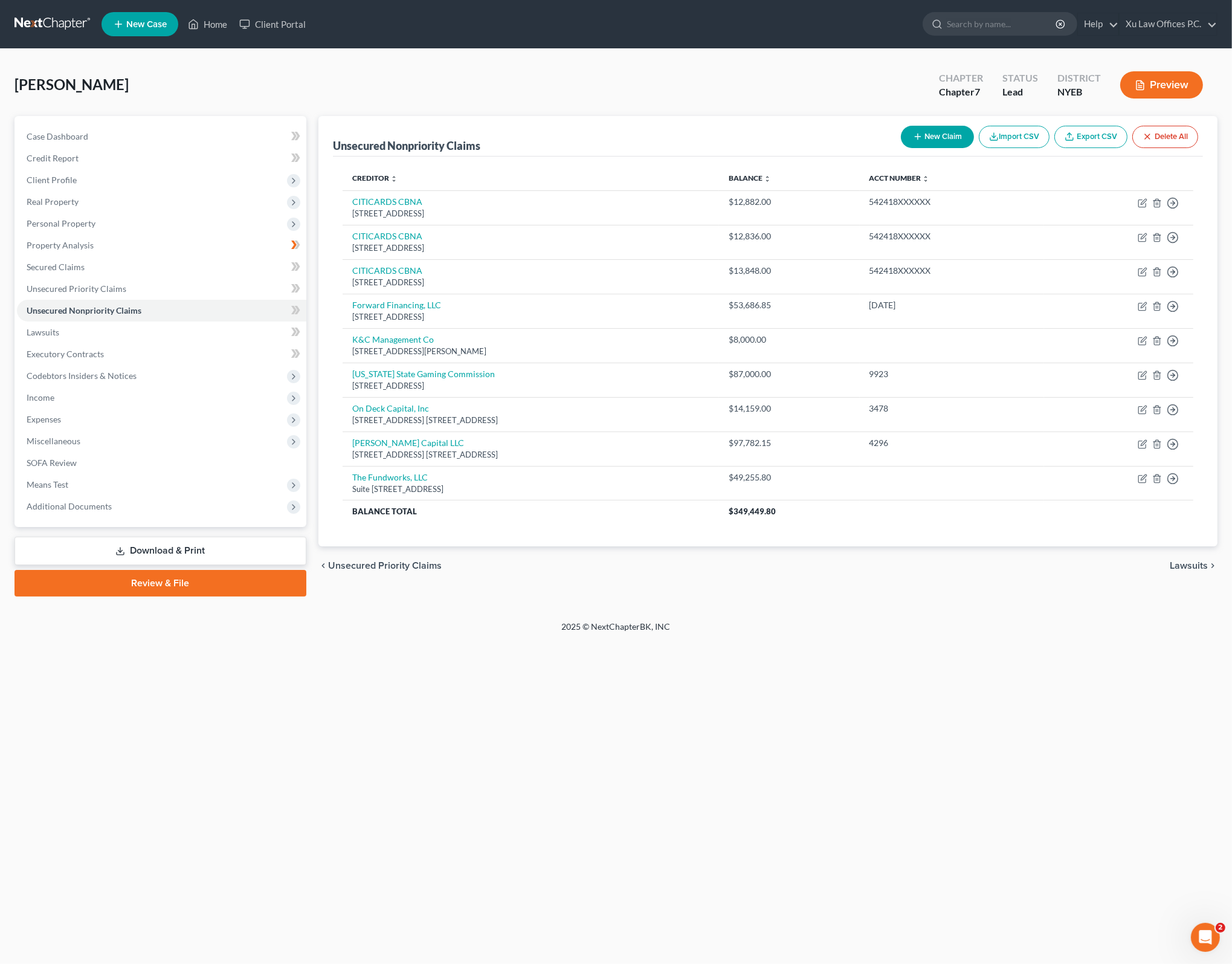
click at [780, 526] on div "Creditor expand_more expand_less unfold_more Balance expand_more expand_less un…" at bounding box center [768, 351] width 870 height 390
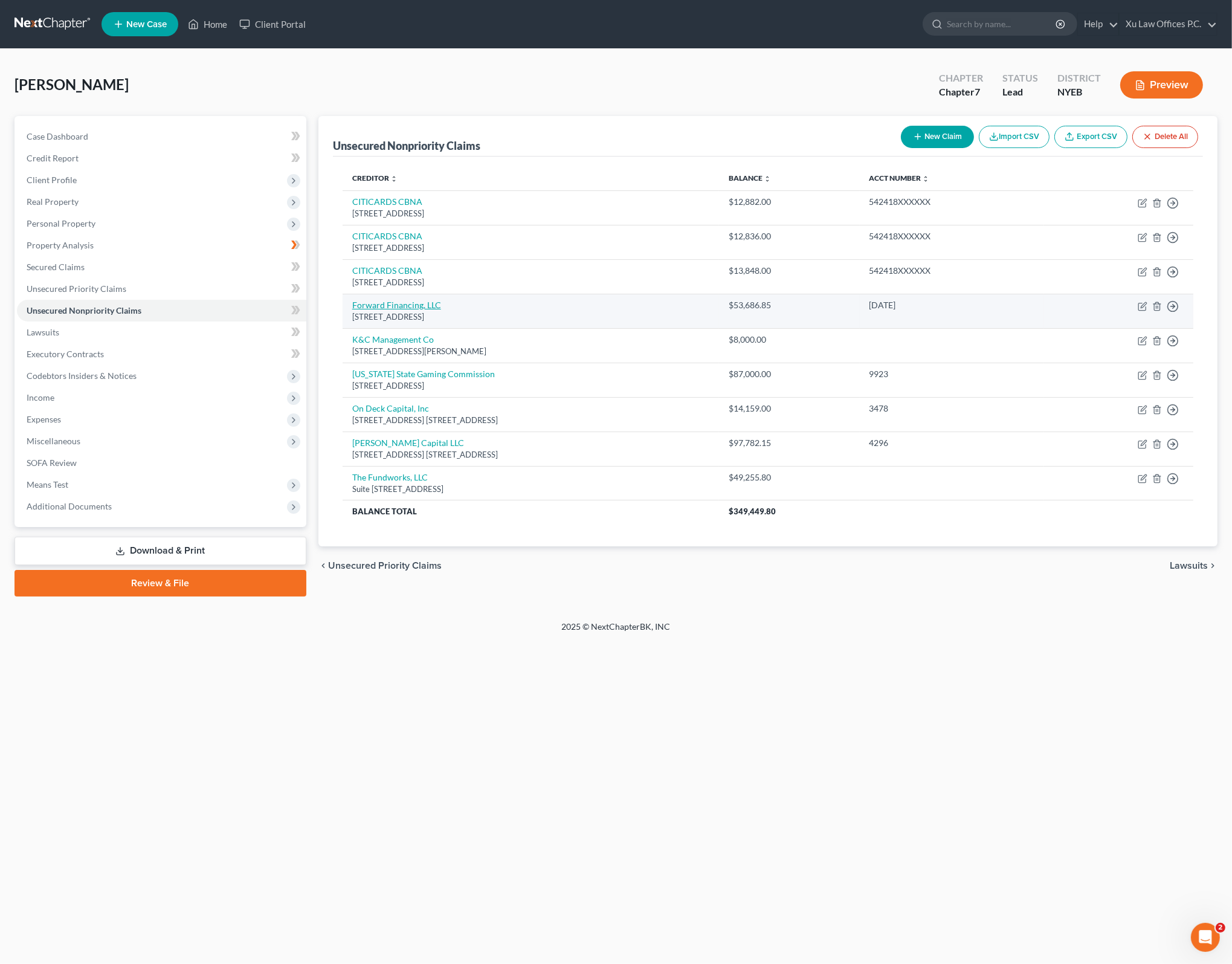
click at [398, 304] on link "Forward Financing, LLC" at bounding box center [397, 304] width 89 height 10
select select "22"
select select "10"
select select "0"
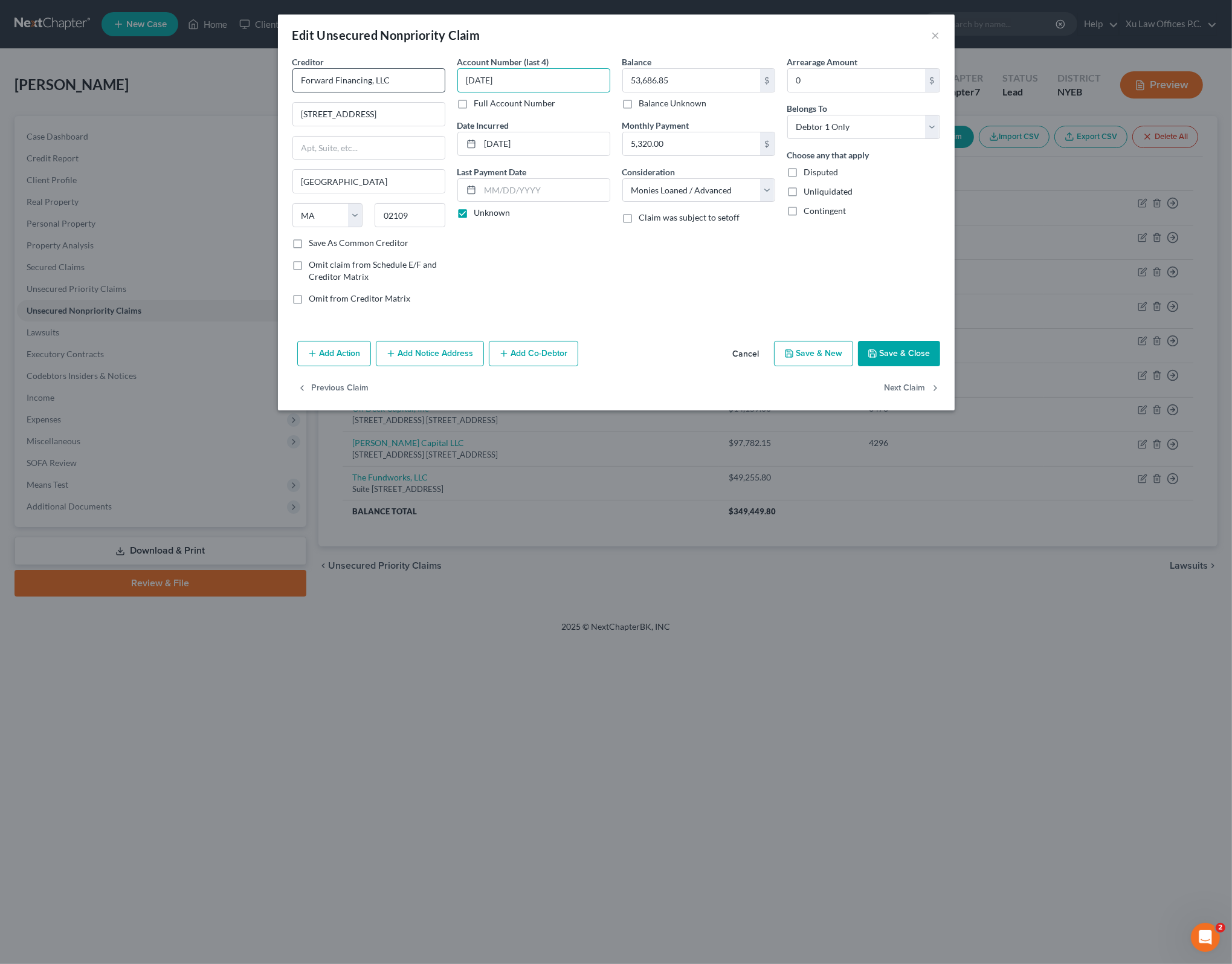
drag, startPoint x: 513, startPoint y: 81, endPoint x: 439, endPoint y: 70, distance: 74.8
click at [439, 70] on div "Creditor * Forward Financing, LLC 53 State St Fl 20 Boston State AL AK AR AZ CA…" at bounding box center [616, 185] width 660 height 259
click at [882, 344] on button "Save & Close" at bounding box center [898, 353] width 82 height 25
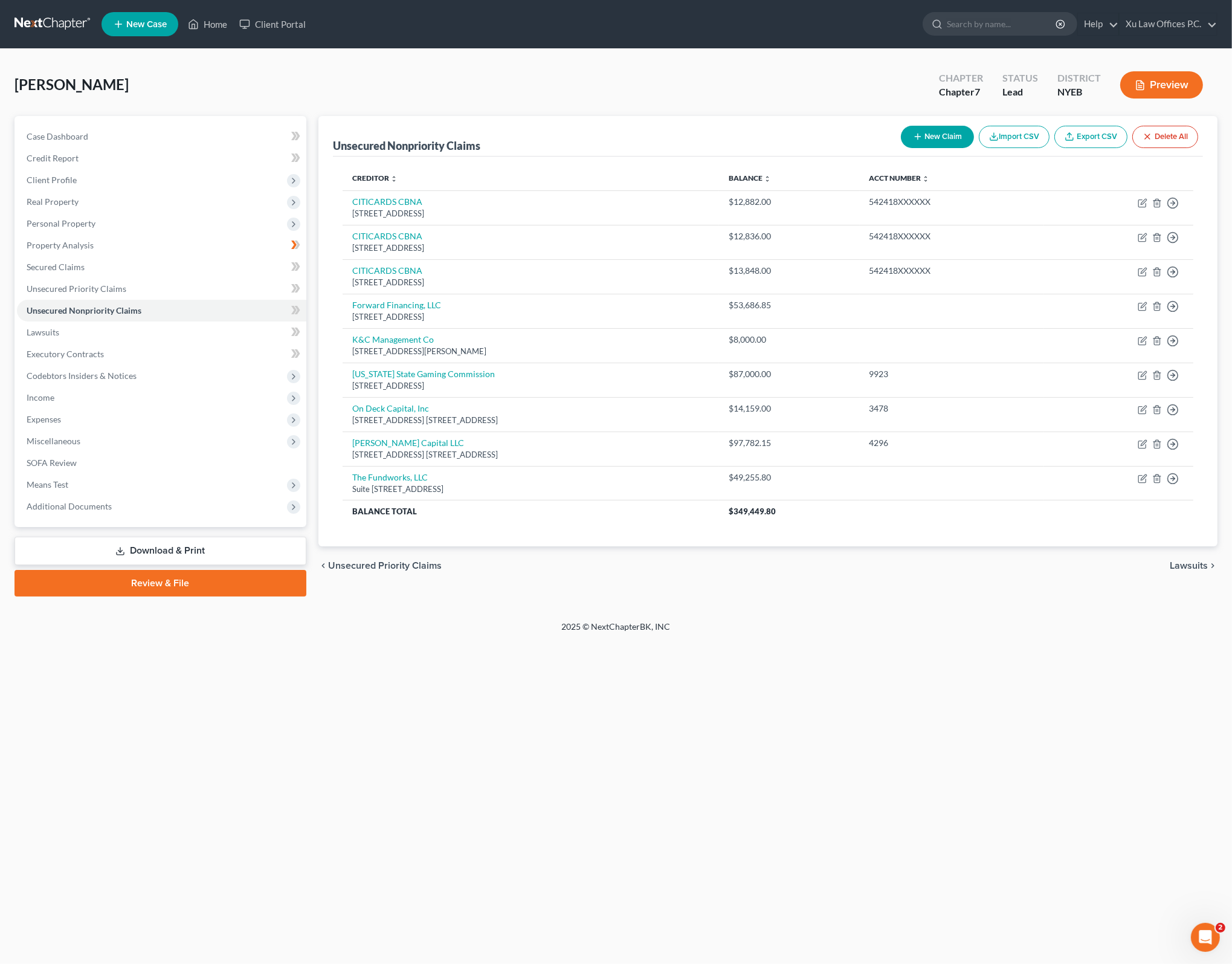
click at [905, 633] on div "2025 © NextChapterBK, INC" at bounding box center [616, 632] width 689 height 22
click at [760, 617] on div "Lin, Feng Upgraded Chapter Chapter 7 Status Lead District NYEB Preview Petition…" at bounding box center [616, 335] width 1232 height 572
click at [631, 512] on th "Balance Total" at bounding box center [530, 511] width 376 height 22
click at [957, 541] on div "Creditor expand_more expand_less unfold_more Balance expand_more expand_less un…" at bounding box center [768, 351] width 870 height 390
click at [1000, 618] on div "Lin, Feng Upgraded Chapter Chapter 7 Status Lead District NYEB Preview Petition…" at bounding box center [616, 335] width 1232 height 572
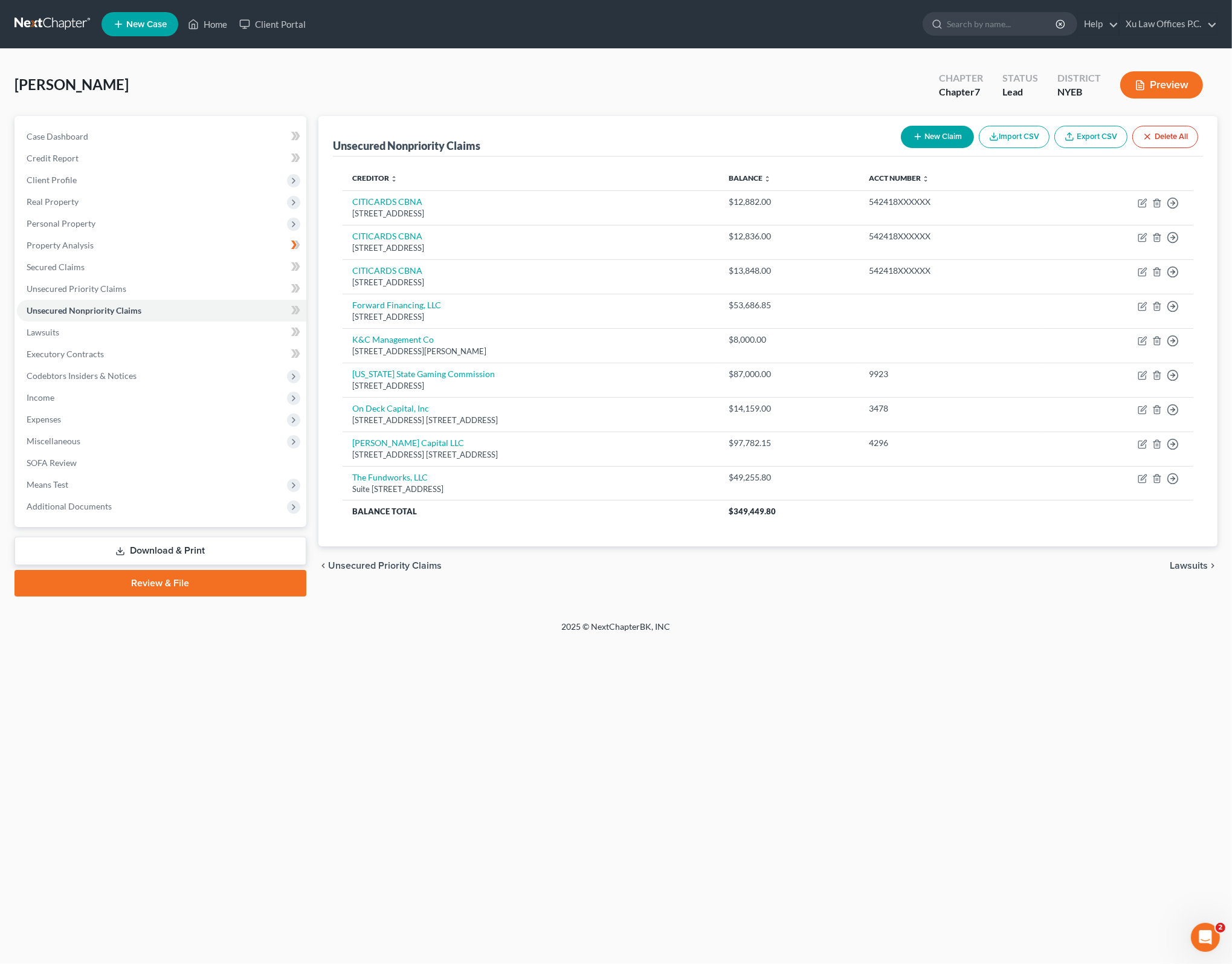
click at [1012, 539] on div "Creditor expand_more expand_less unfold_more Balance expand_more expand_less un…" at bounding box center [768, 351] width 870 height 390
click at [1005, 679] on div "Home New Case Client Portal Xu Law Offices P.C. lxu@xulawoffices.com My Account…" at bounding box center [616, 482] width 1232 height 964
click at [1034, 636] on footer "2025 © NextChapterBK, INC" at bounding box center [616, 632] width 1232 height 22
click at [1187, 568] on span "Lawsuits" at bounding box center [1188, 565] width 38 height 9
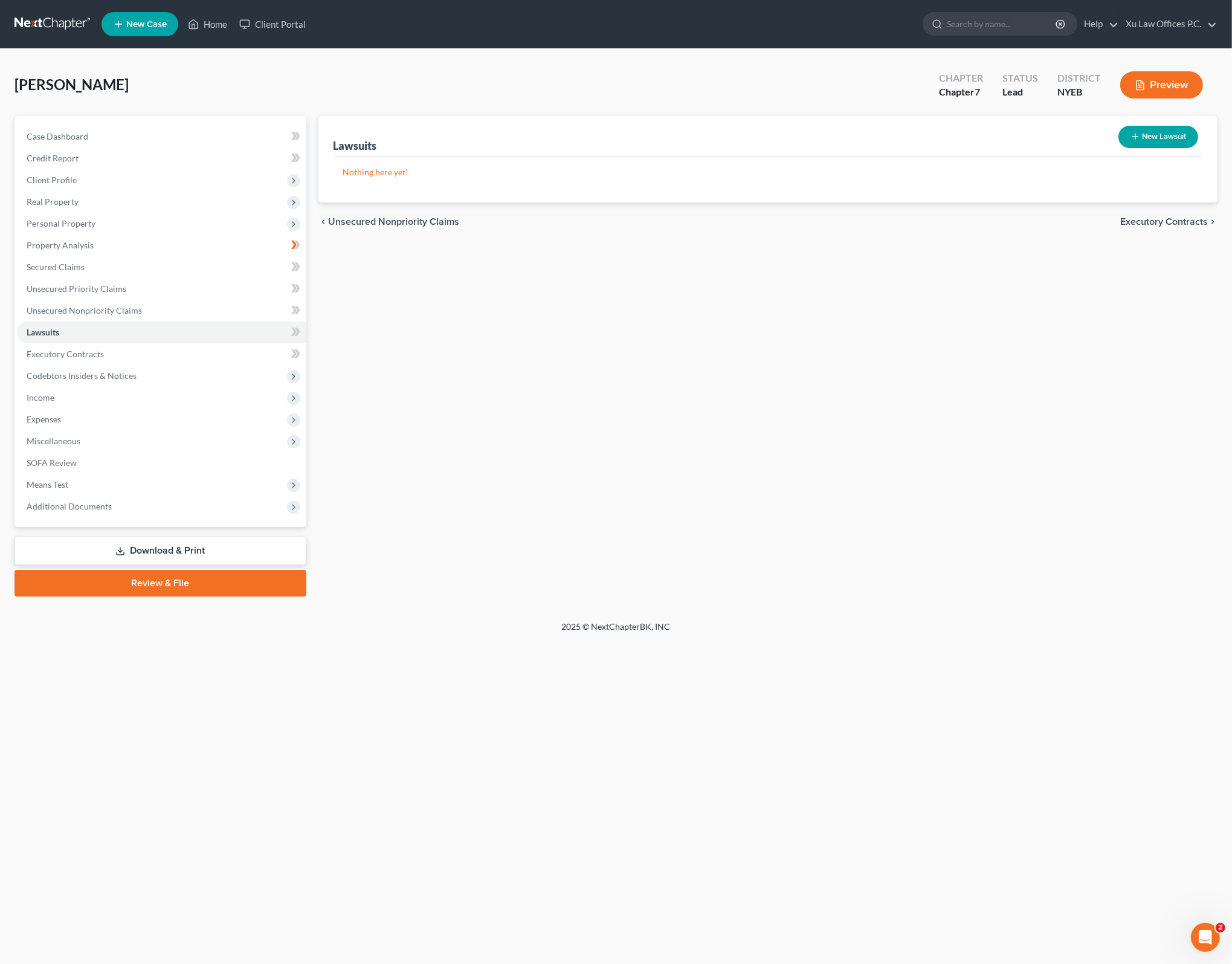
drag, startPoint x: 796, startPoint y: 541, endPoint x: 1102, endPoint y: 347, distance: 362.3
click at [802, 533] on div "Lawsuits New Lawsuit Nothing here yet! Court Name Date Filed Status Creditor Na…" at bounding box center [768, 356] width 911 height 480
click at [1159, 217] on span "Executory Contracts" at bounding box center [1164, 221] width 88 height 9
click at [1177, 210] on div "chevron_left Lawsuits Codebtors chevron_right" at bounding box center [768, 221] width 899 height 38
click at [1180, 218] on span "Codebtors" at bounding box center [1185, 221] width 45 height 9
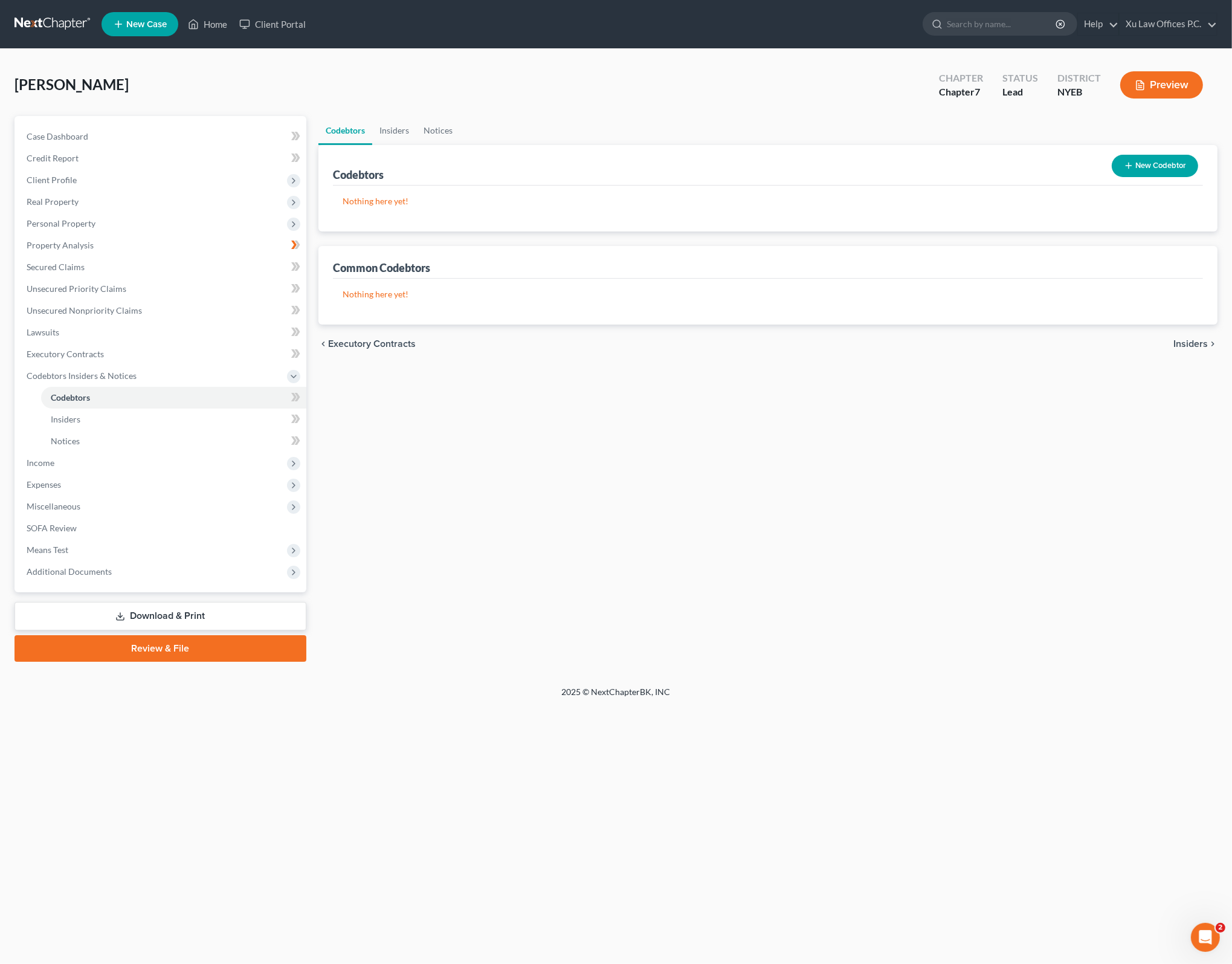
click at [1187, 340] on span "Insiders" at bounding box center [1191, 344] width 34 height 9
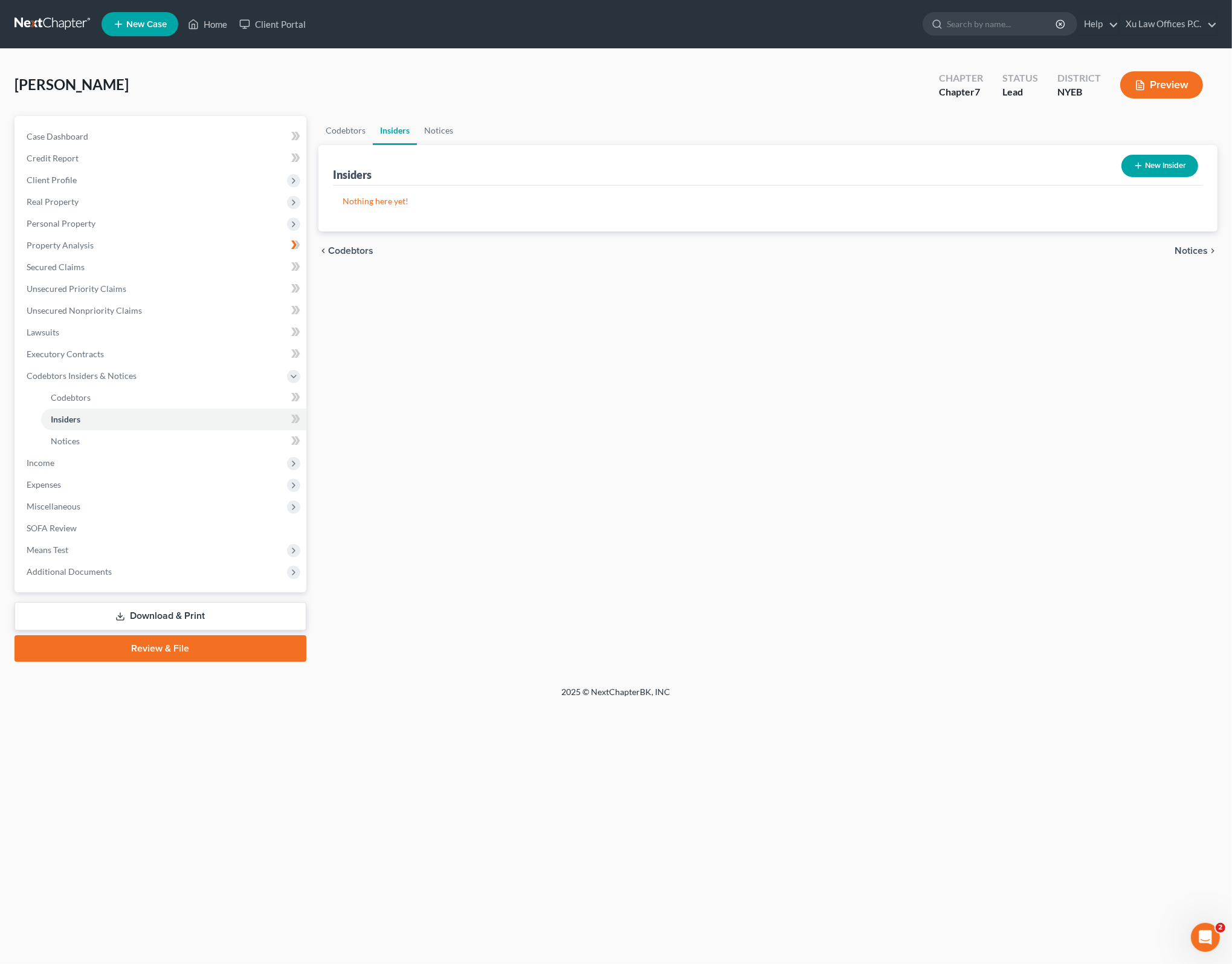
click at [1190, 256] on div "chevron_left Codebtors Notices chevron_right" at bounding box center [768, 250] width 899 height 38
click at [1188, 247] on span "Notices" at bounding box center [1191, 251] width 34 height 9
click at [1180, 246] on span "Employment Income" at bounding box center [1164, 251] width 87 height 9
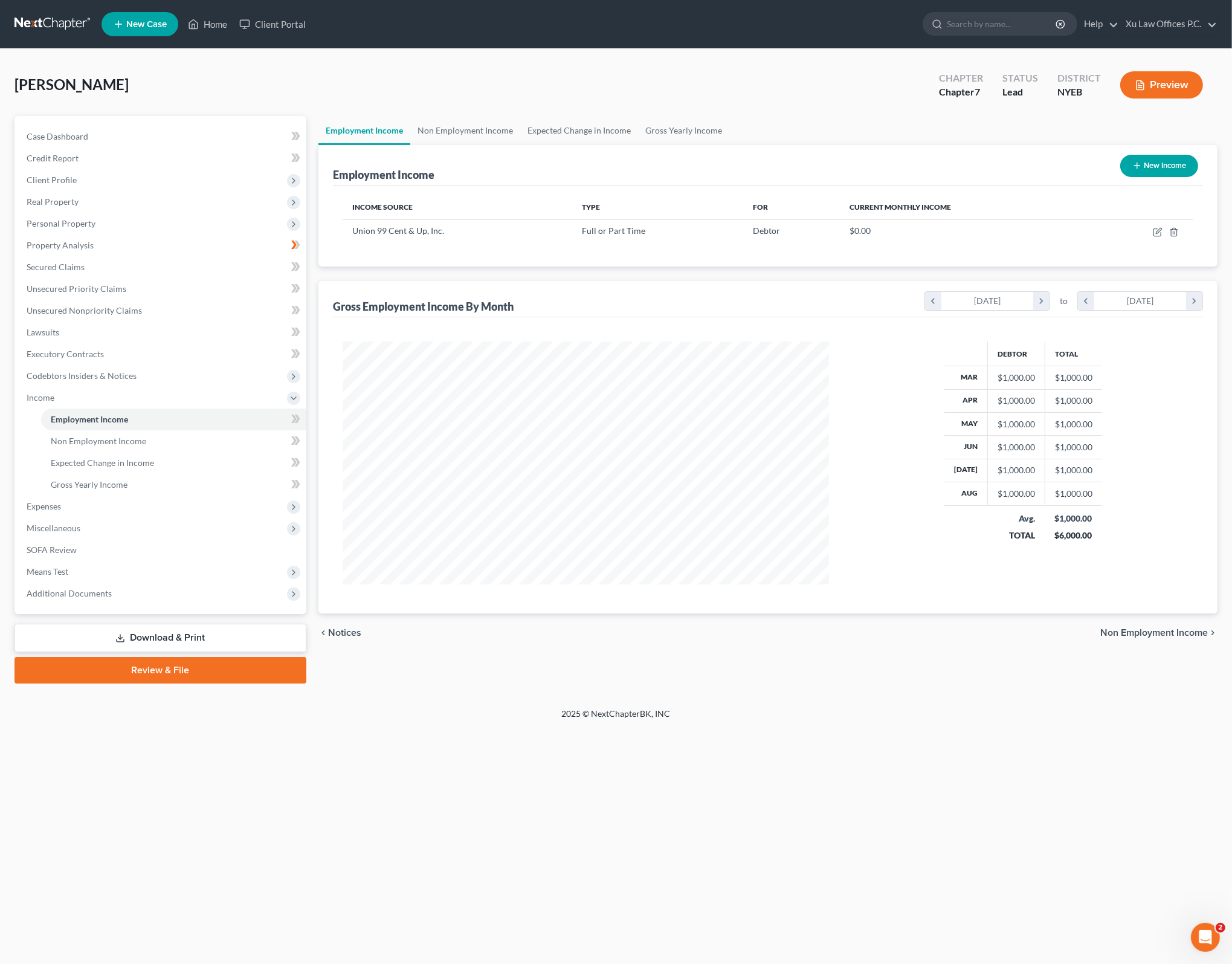
scroll to position [242, 510]
click at [958, 665] on div "Employment Income Non Employment Income Expected Change in Income Gross Yearly …" at bounding box center [768, 400] width 911 height 568
click at [1068, 211] on th "Current Monthly Income" at bounding box center [965, 207] width 250 height 24
drag, startPoint x: 1121, startPoint y: 584, endPoint x: 1155, endPoint y: 353, distance: 233.5
click at [1123, 578] on div "Debtor Total Mar $1,000.00 $1,000.00 Apr $1,000.00 $1,000.00 May $1,000.00 $1,0…" at bounding box center [768, 465] width 870 height 296
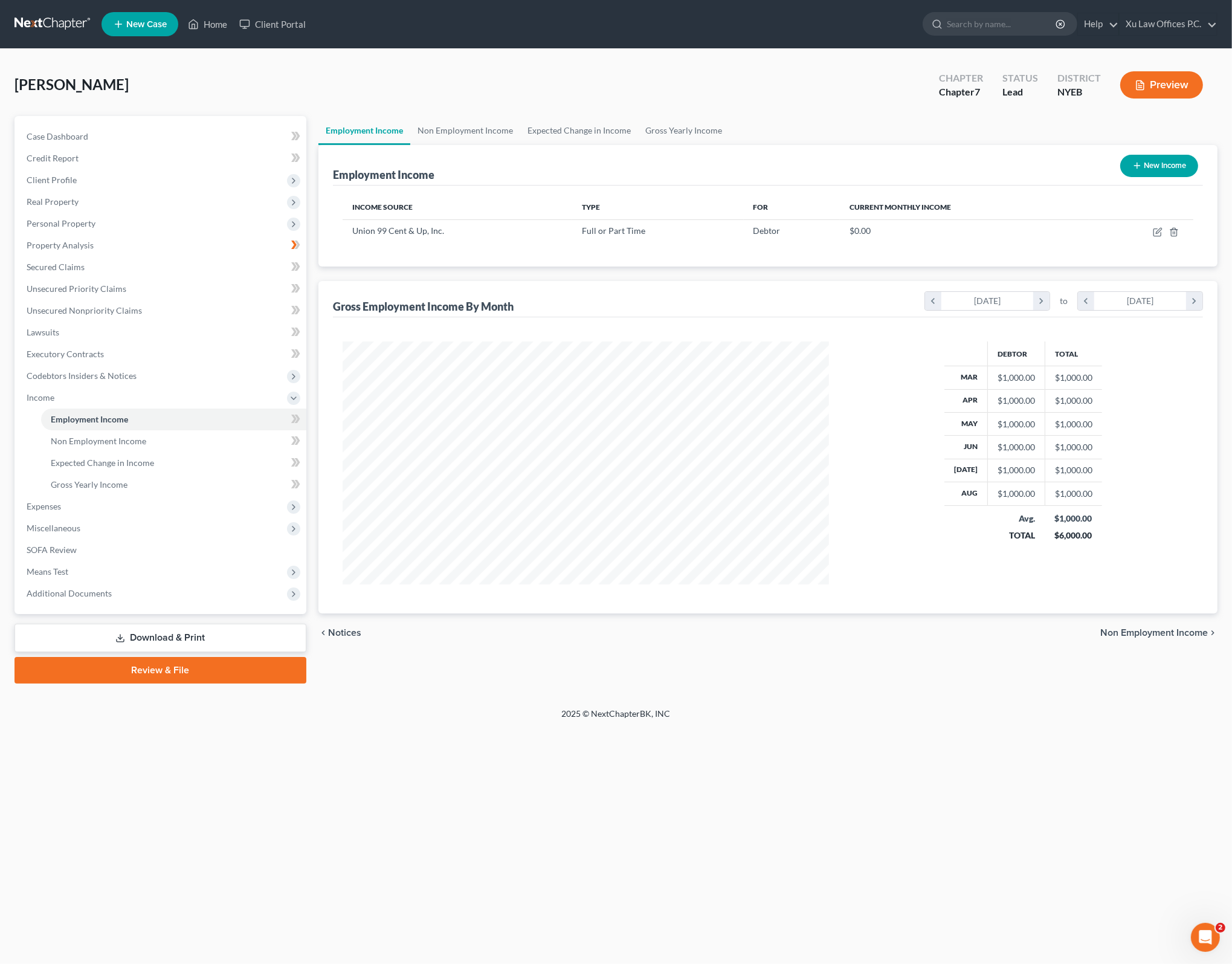
click at [1161, 631] on span "Non Employment Income" at bounding box center [1154, 633] width 108 height 9
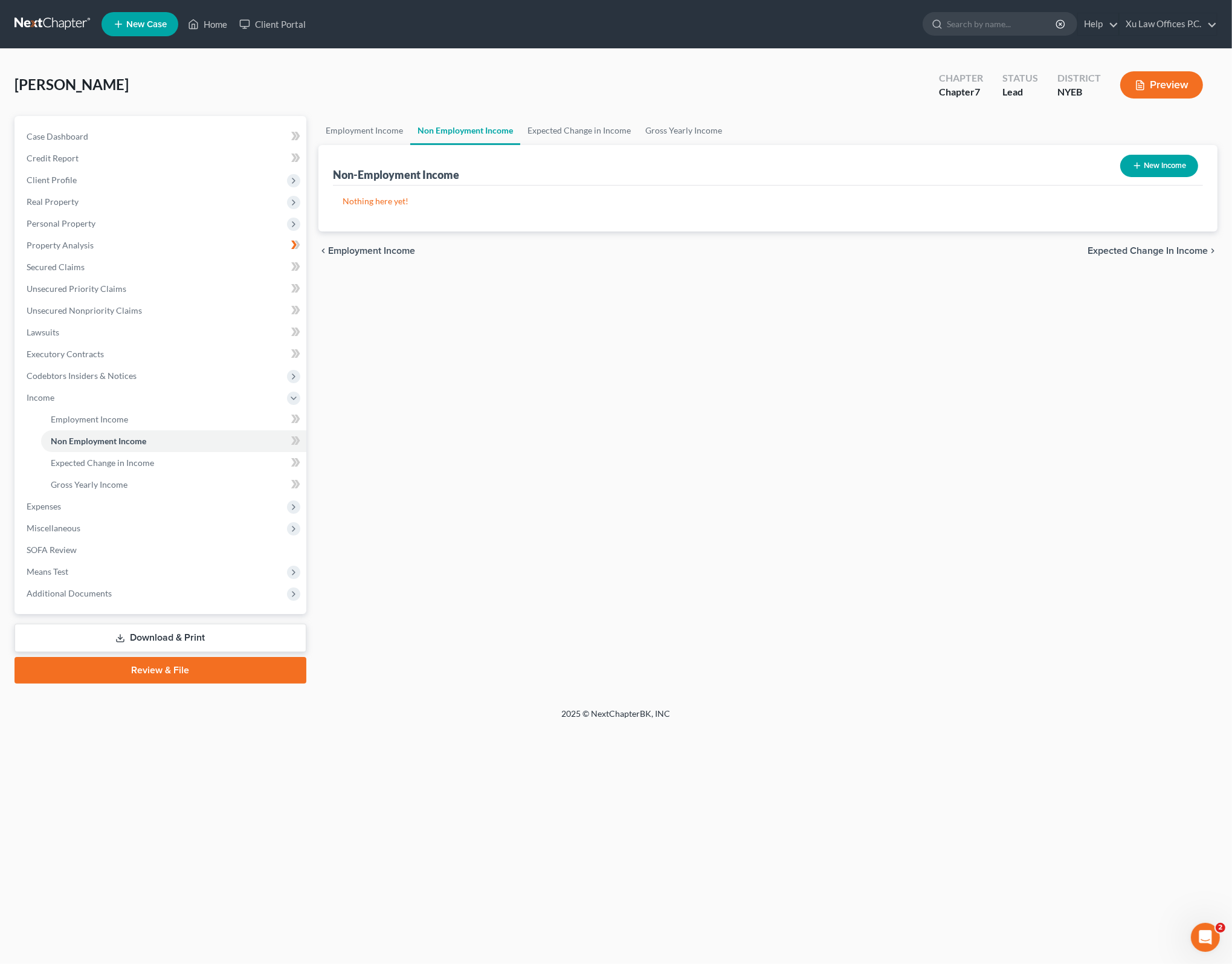
click at [1132, 251] on span "Expected Change in Income" at bounding box center [1148, 251] width 120 height 9
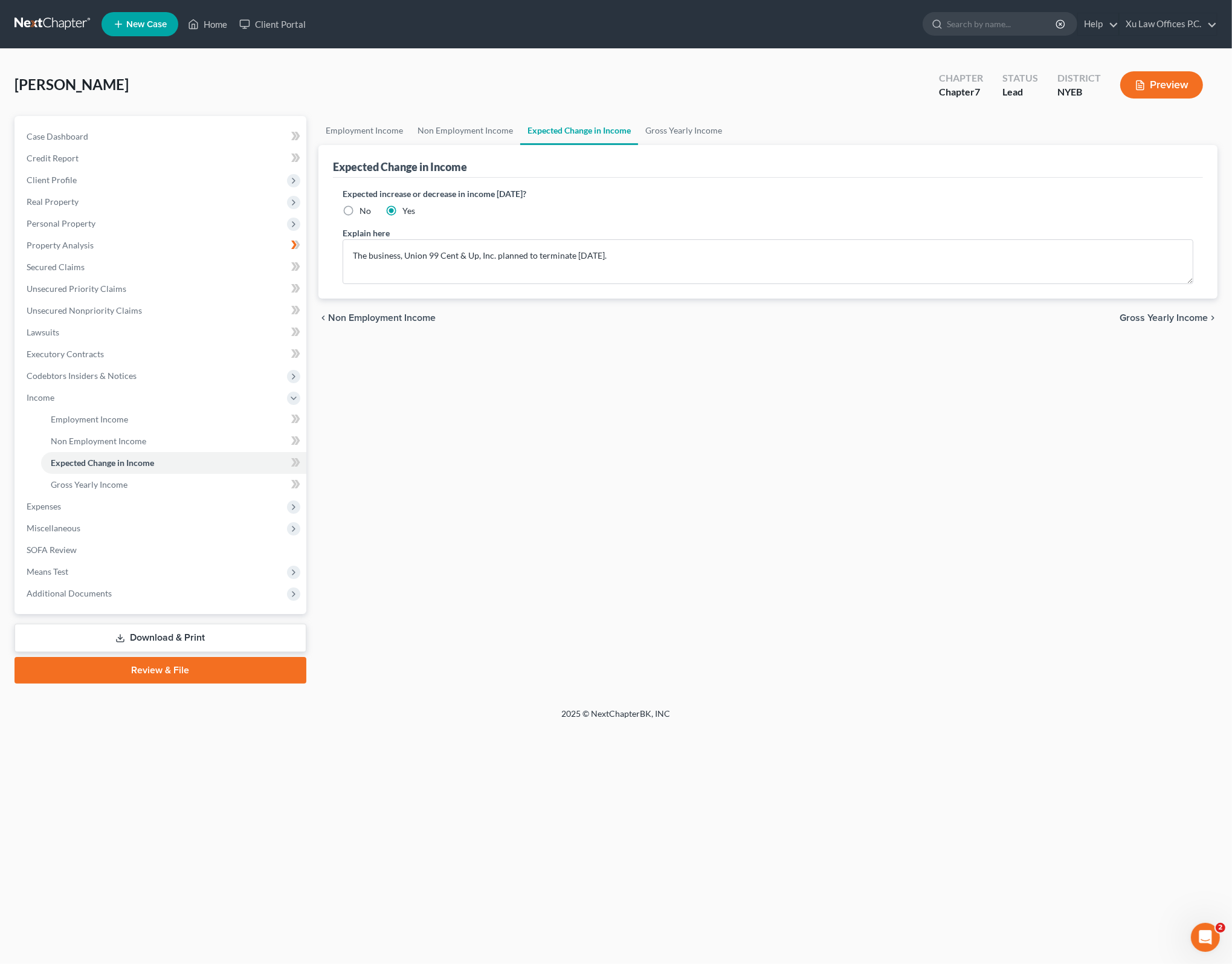
click at [1174, 307] on div "chevron_left Non Employment Income Gross Yearly Income chevron_right" at bounding box center [768, 317] width 899 height 38
click at [1174, 317] on span "Gross Yearly Income" at bounding box center [1163, 317] width 88 height 9
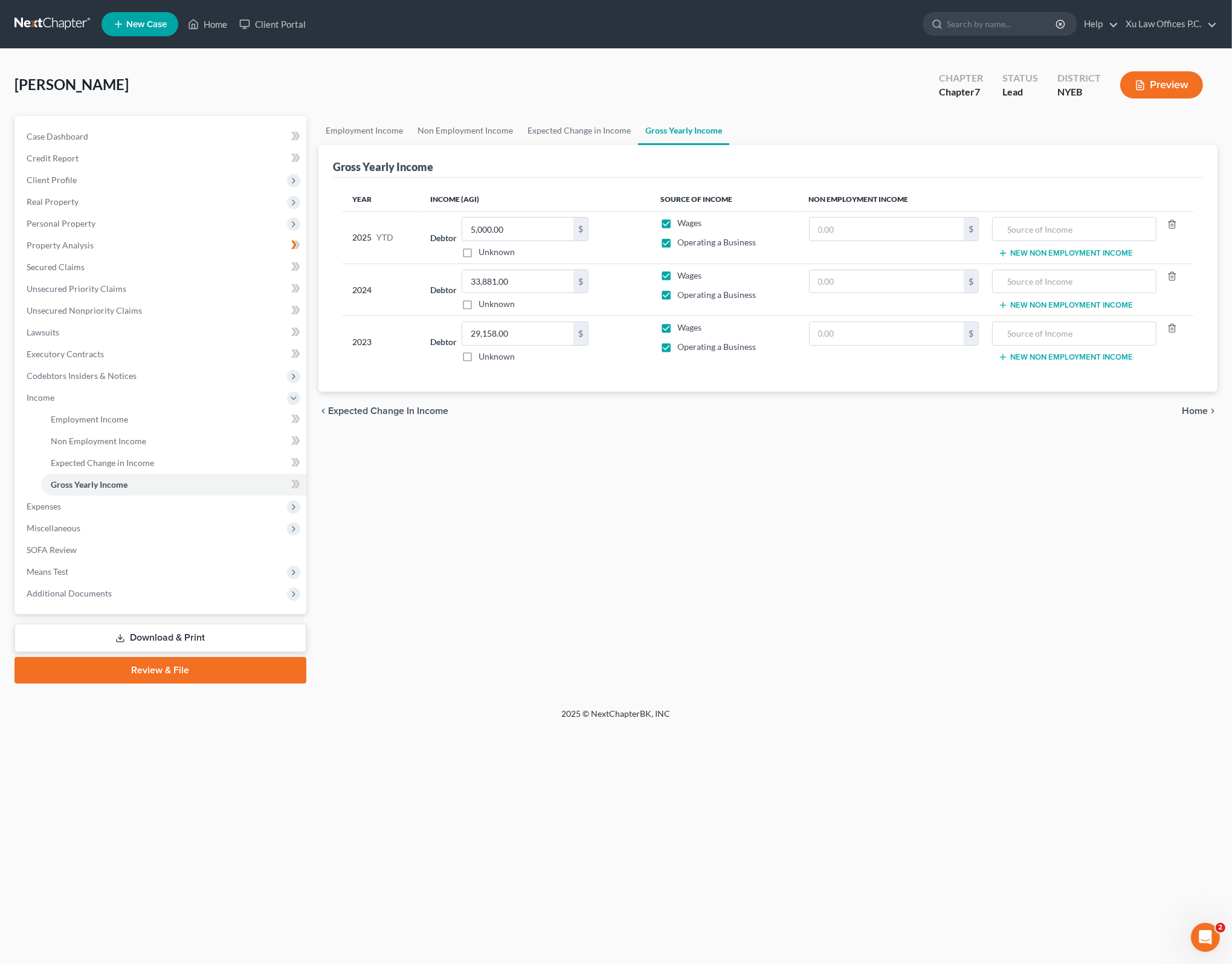
click at [1196, 406] on span "Home" at bounding box center [1194, 410] width 26 height 9
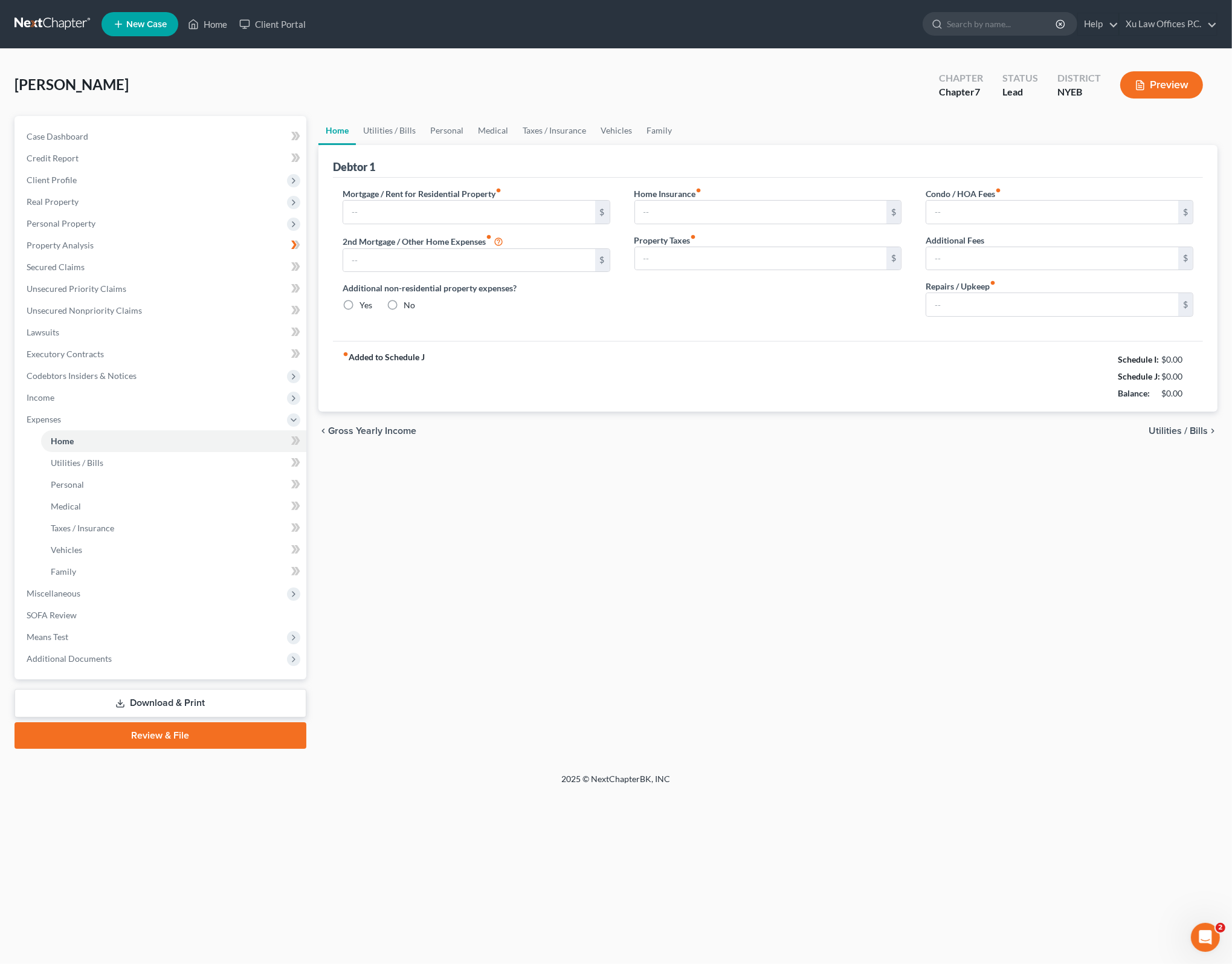
type input "0.00"
radio input "true"
type input "0.00"
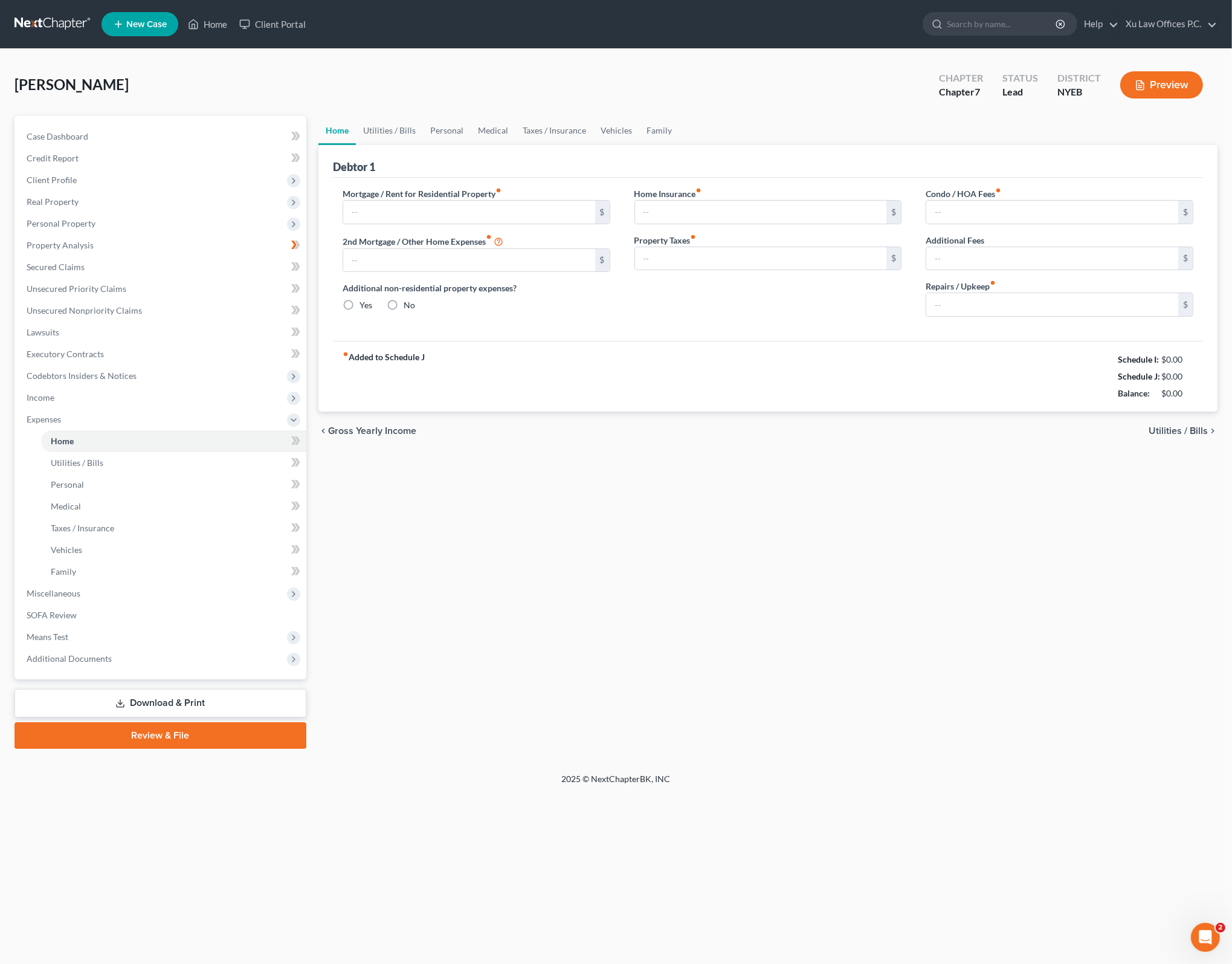
type input "0.00"
click at [1188, 429] on span "Utilities / Bills" at bounding box center [1178, 431] width 59 height 9
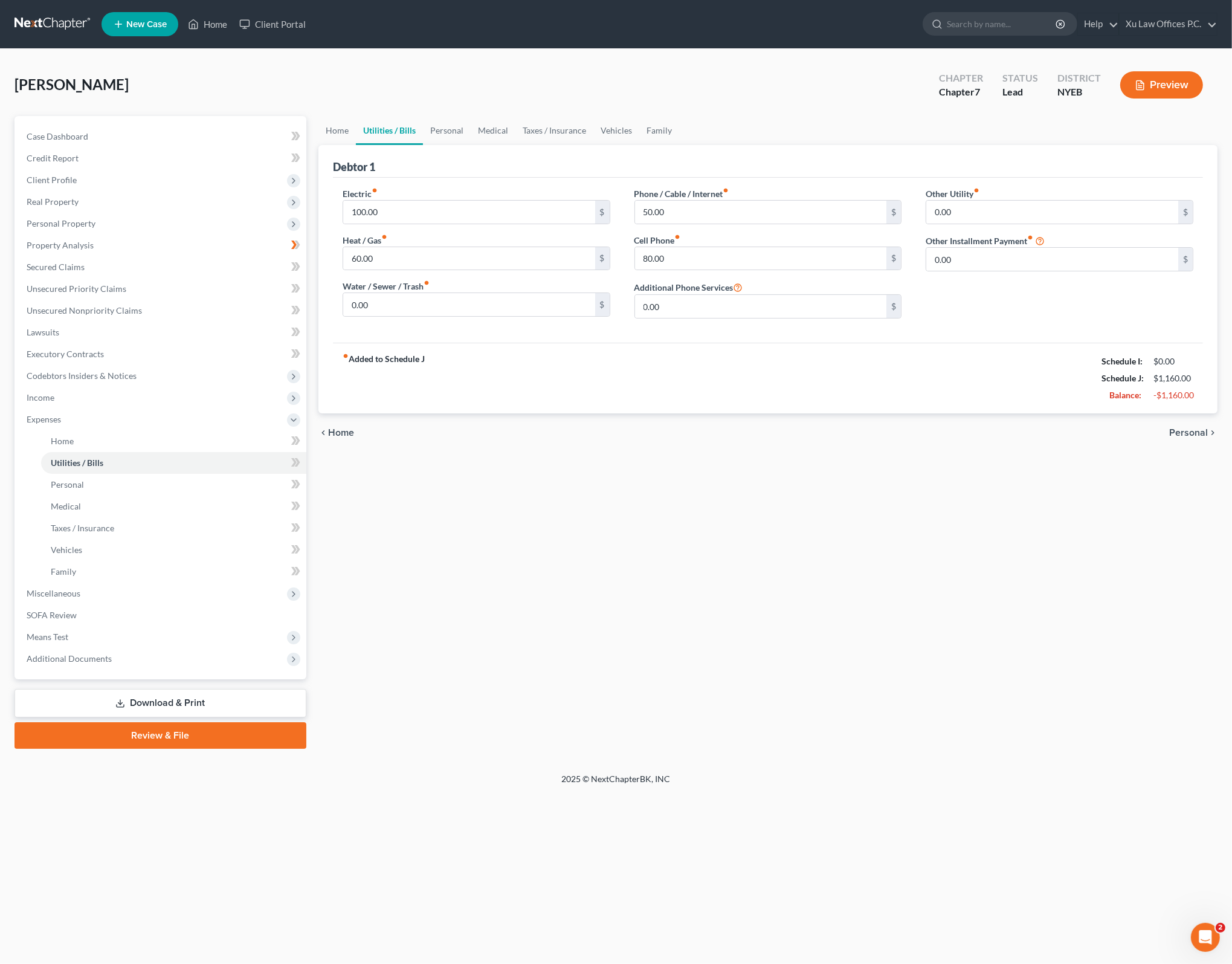
click at [1188, 429] on span "Personal" at bounding box center [1187, 432] width 38 height 9
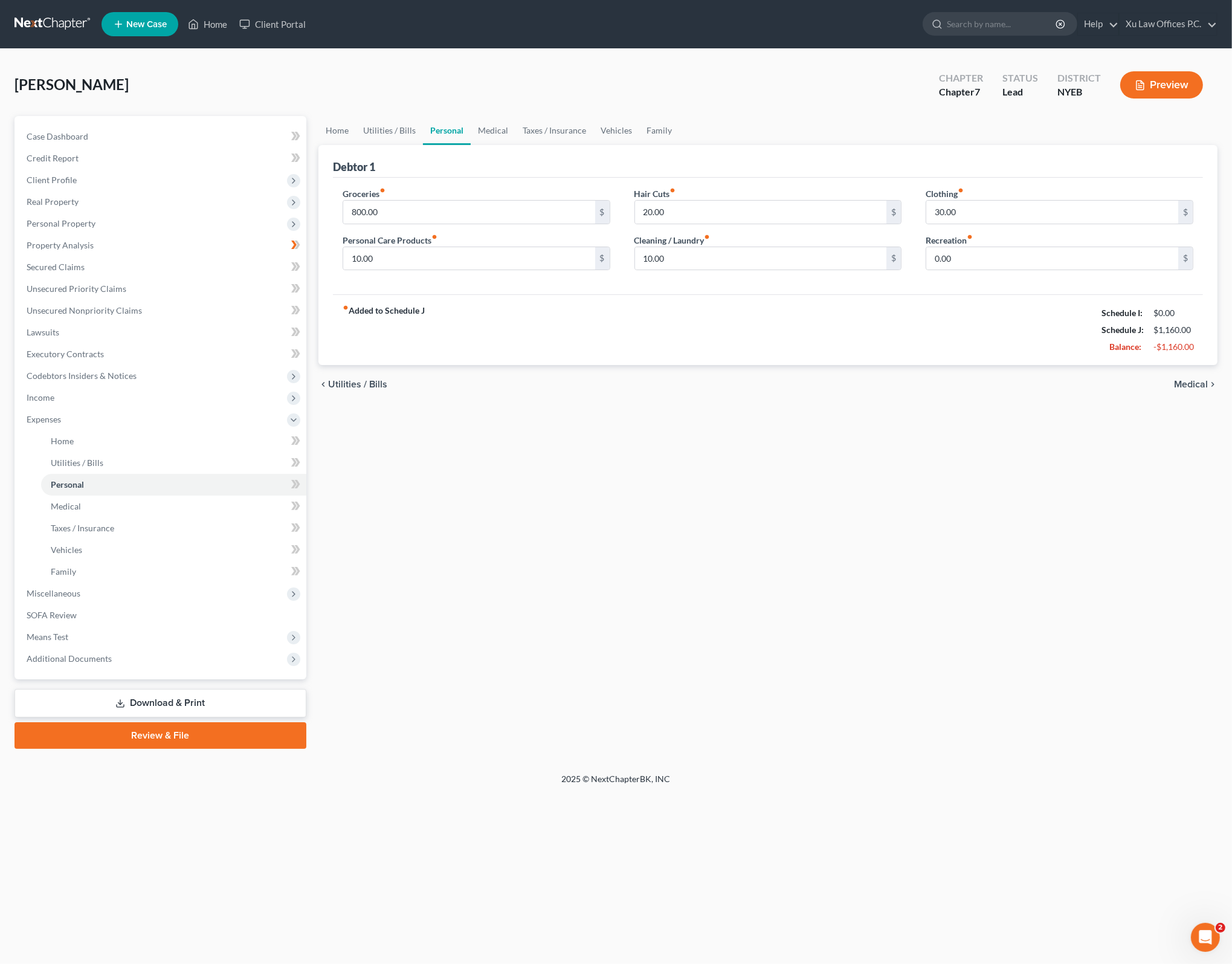
click at [1201, 382] on span "Medical" at bounding box center [1191, 384] width 34 height 9
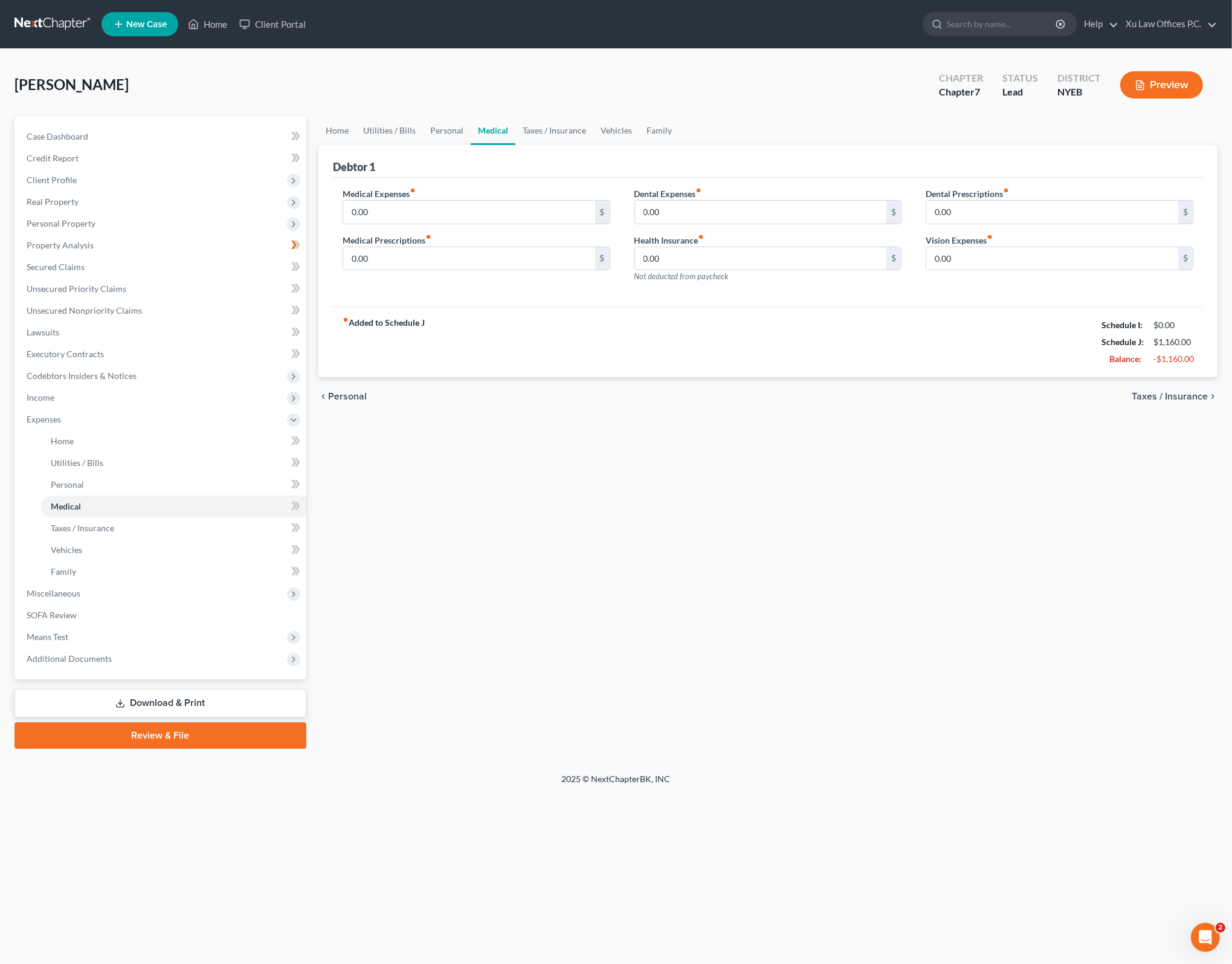
click at [1202, 403] on div "chevron_left Personal Taxes / Insurance chevron_right" at bounding box center [768, 396] width 899 height 38
click at [1200, 396] on span "Taxes / Insurance" at bounding box center [1169, 396] width 76 height 9
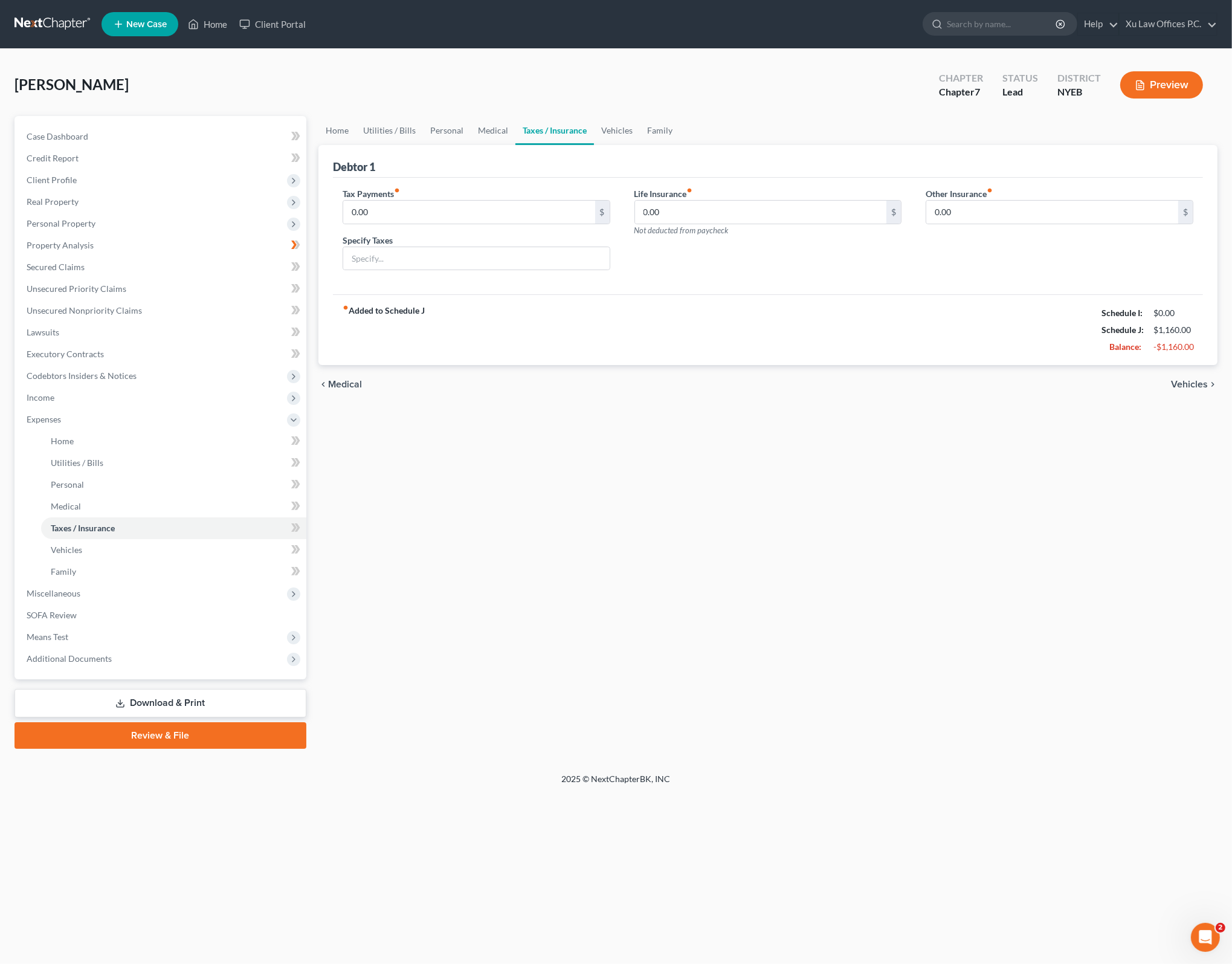
click at [1203, 376] on div "chevron_left Medical Vehicles chevron_right" at bounding box center [768, 384] width 899 height 38
click at [1194, 387] on span "Vehicles" at bounding box center [1189, 384] width 37 height 9
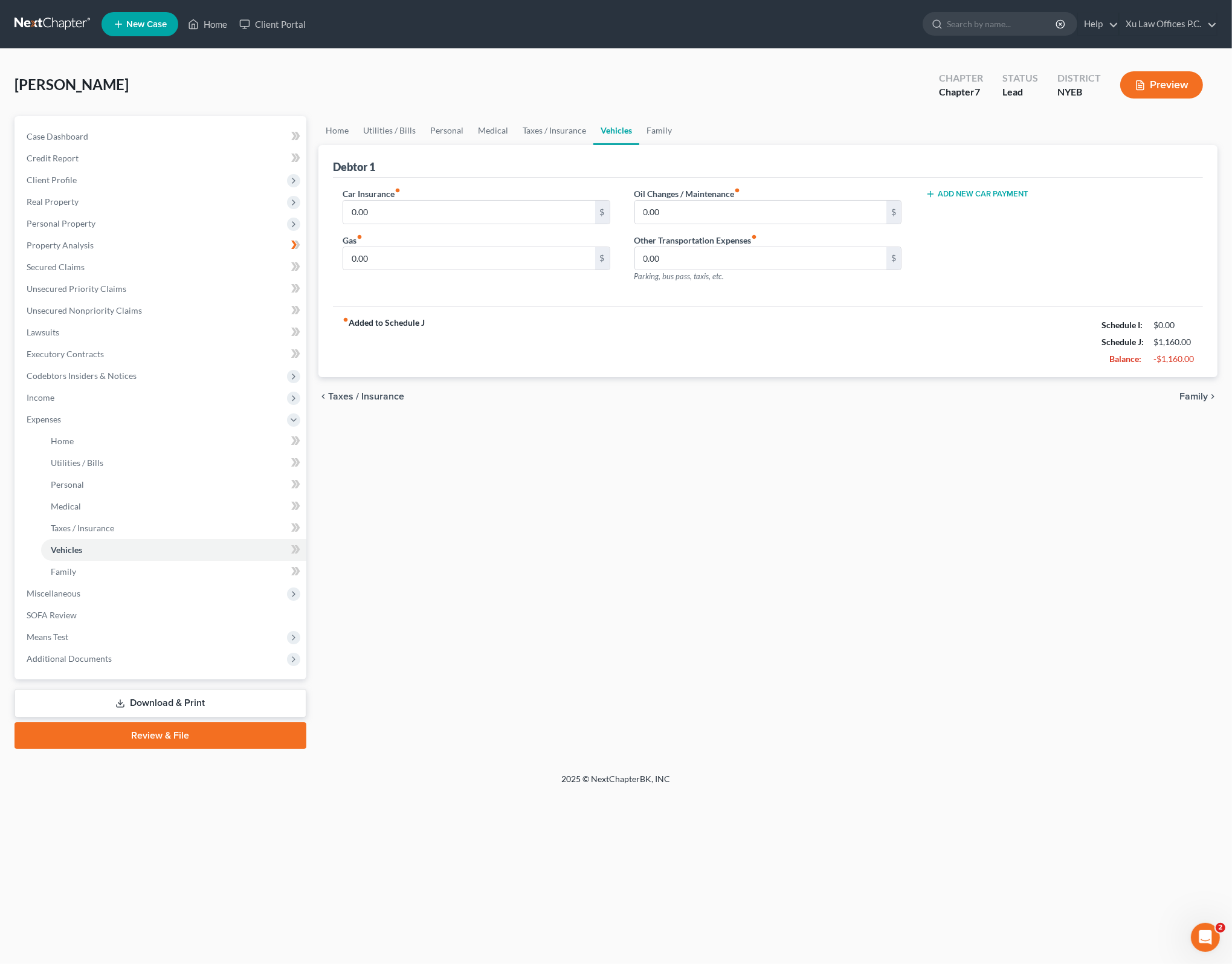
click at [1194, 387] on div "chevron_left Taxes / Insurance Family chevron_right" at bounding box center [768, 396] width 899 height 38
click at [1194, 392] on span "Family" at bounding box center [1194, 396] width 28 height 9
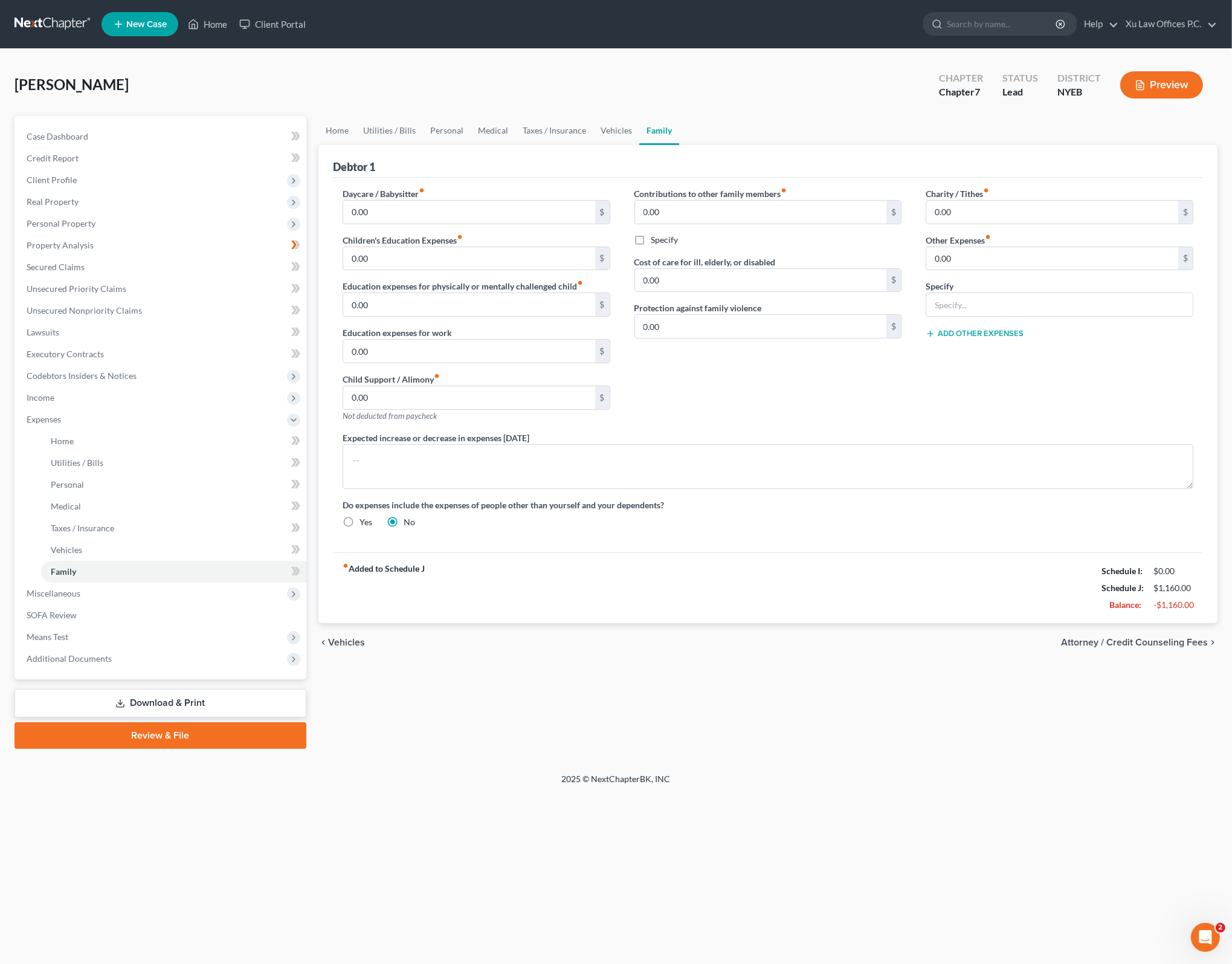
click at [797, 675] on div "Home Utilities / Bills Personal Medical Taxes / Insurance Vehicles Family Debto…" at bounding box center [768, 432] width 911 height 633
click at [82, 395] on span "Income" at bounding box center [162, 398] width 289 height 22
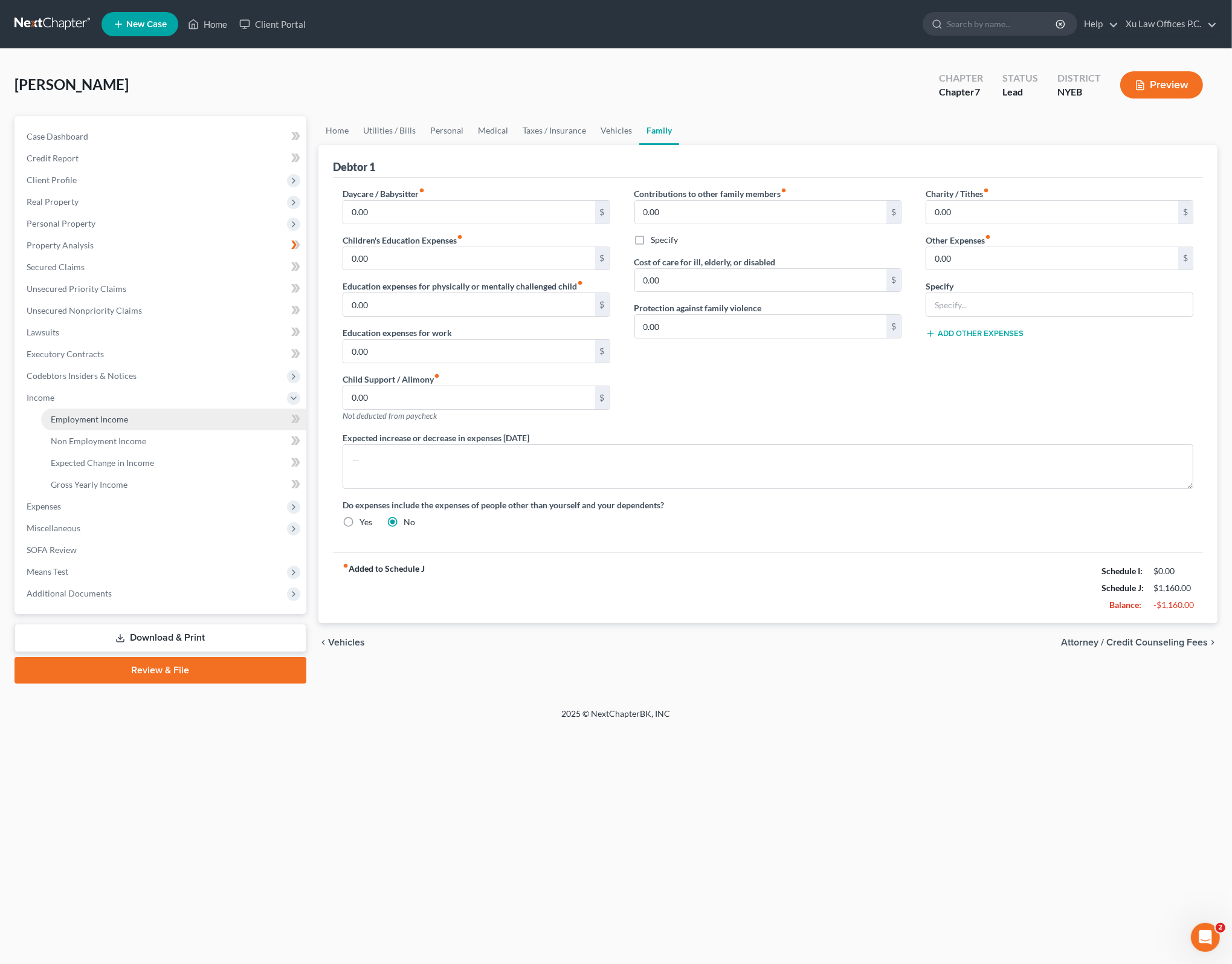
click at [135, 415] on link "Employment Income" at bounding box center [174, 419] width 265 height 22
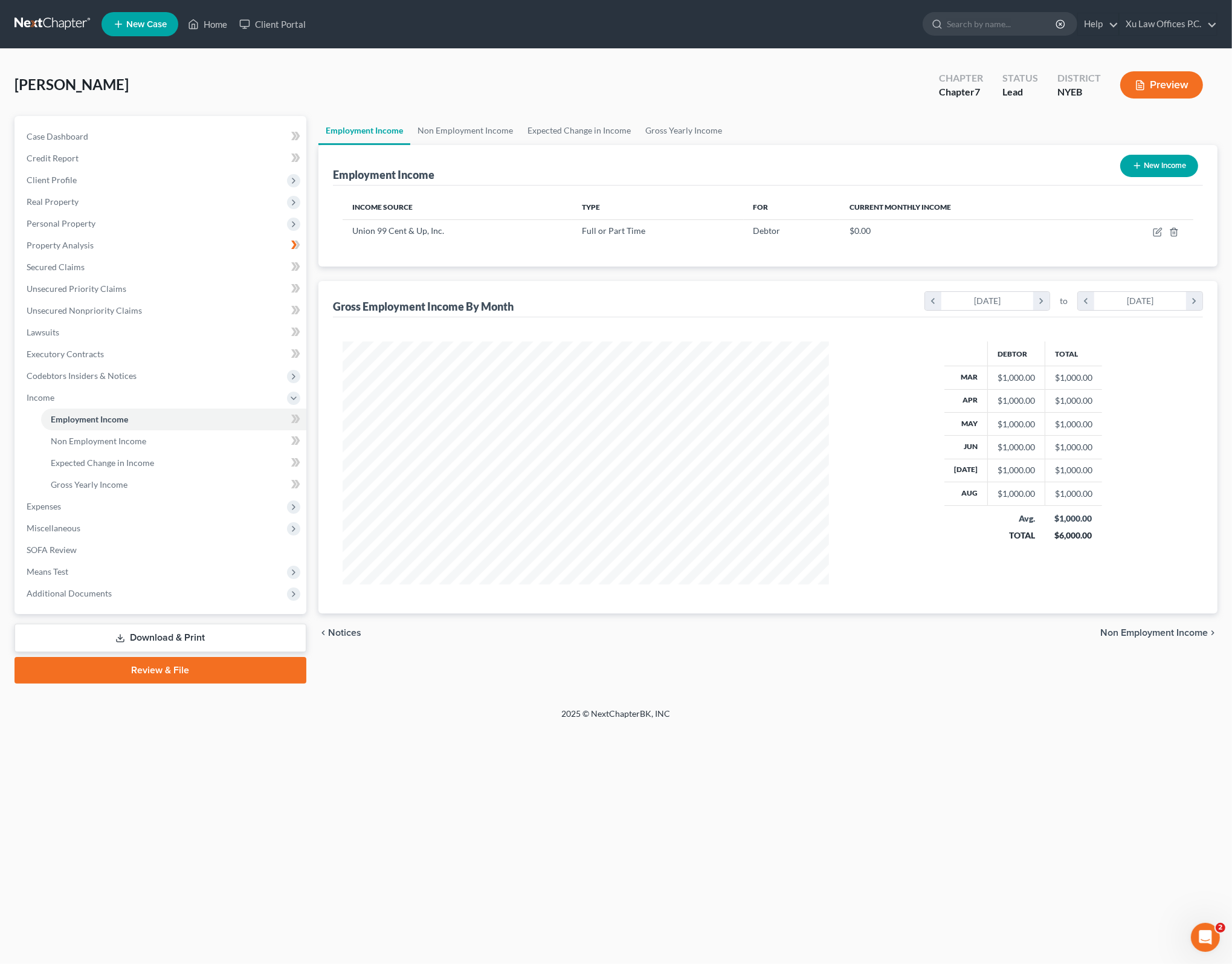
scroll to position [242, 510]
click at [1037, 768] on div "Home New Case Client Portal Xu Law Offices P.C. lxu@xulawoffices.com My Account…" at bounding box center [616, 482] width 1232 height 964
click at [889, 573] on div "Debtor Total Mar $1,000.00 $1,000.00 Apr $1,000.00 $1,000.00 May $1,000.00 $1,0…" at bounding box center [1023, 463] width 364 height 243
drag, startPoint x: 931, startPoint y: 548, endPoint x: 935, endPoint y: 475, distance: 73.1
click at [931, 548] on div "Debtor Total Mar $1,000.00 $1,000.00 Apr $1,000.00 $1,000.00 May $1,000.00 $1,0…" at bounding box center [1023, 463] width 364 height 243
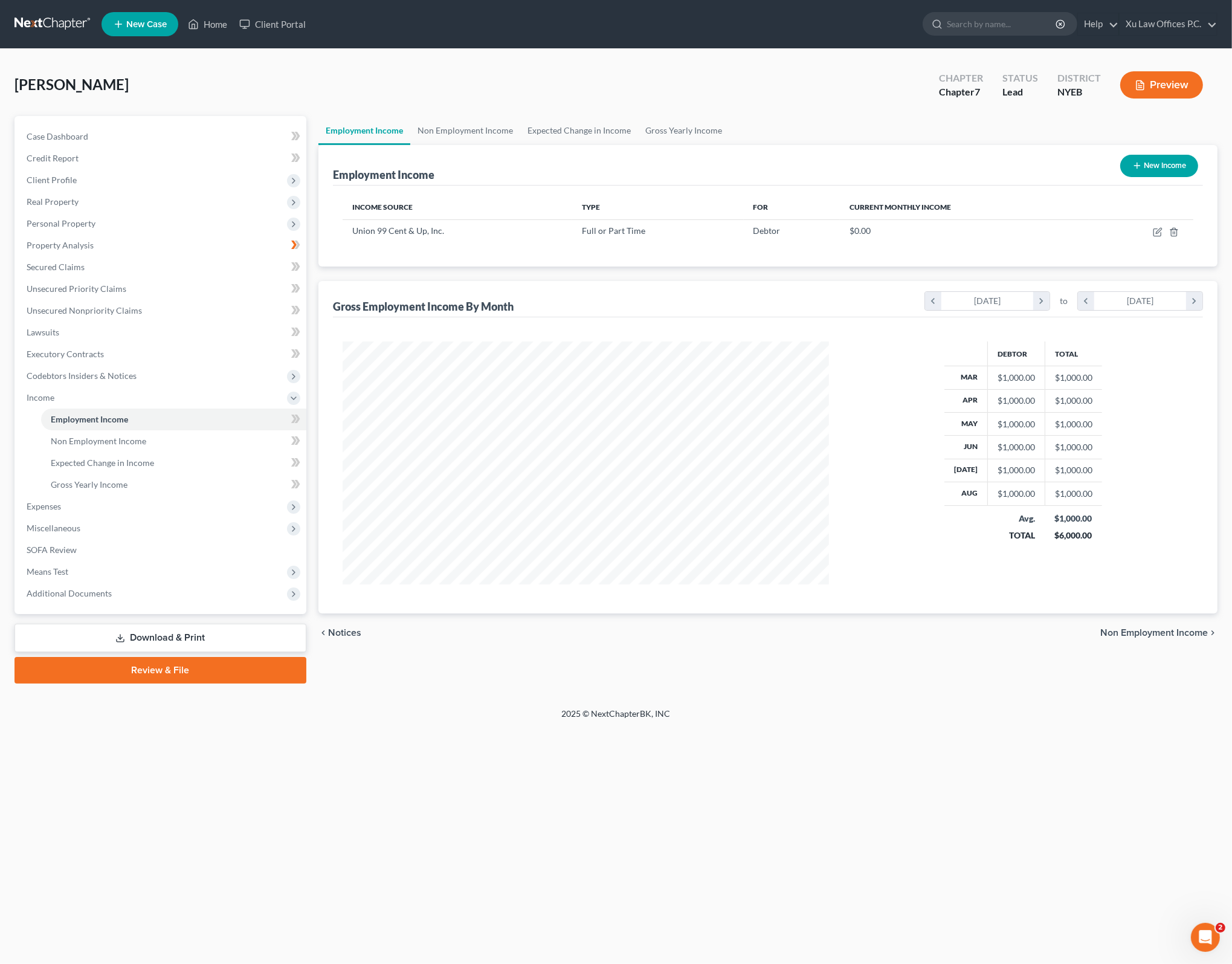
click at [839, 249] on div "Income Source Type For Current Monthly Income Union 99 Cent & Up, Inc. Full or …" at bounding box center [768, 226] width 870 height 81
click at [928, 246] on div "Income Source Type For Current Monthly Income Union 99 Cent & Up, Inc. Full or …" at bounding box center [768, 226] width 870 height 81
click at [969, 156] on div "Employment Income New Income" at bounding box center [768, 165] width 870 height 41
drag, startPoint x: 997, startPoint y: 756, endPoint x: 1025, endPoint y: 746, distance: 29.7
click at [997, 756] on div "Home New Case Client Portal Xu Law Offices P.C. lxu@xulawoffices.com My Account…" at bounding box center [616, 482] width 1232 height 964
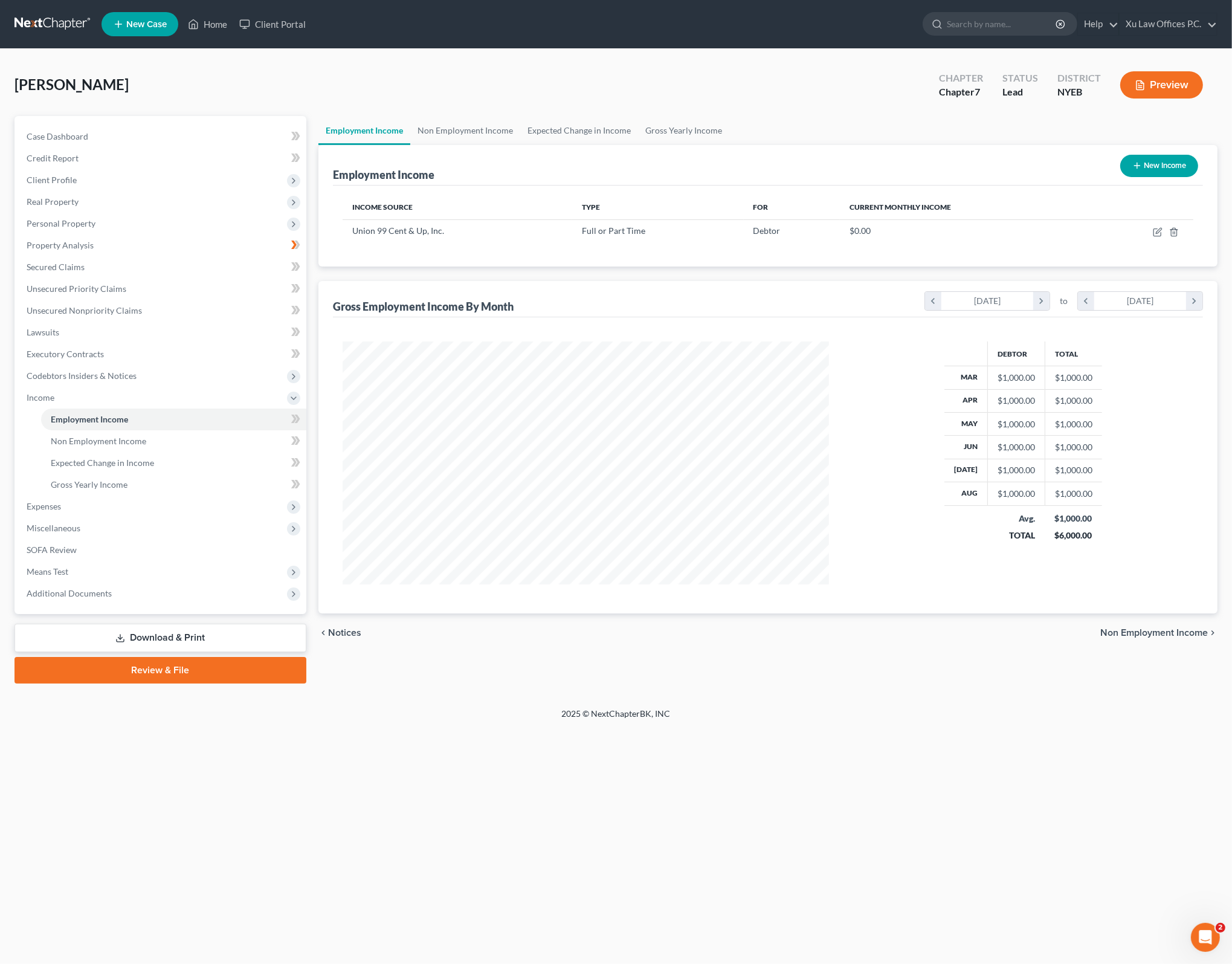
click at [845, 363] on div "Debtor Total Mar $1,000.00 $1,000.00 Apr $1,000.00 $1,000.00 May $1,000.00 $1,0…" at bounding box center [1023, 463] width 364 height 243
drag, startPoint x: 425, startPoint y: 741, endPoint x: 424, endPoint y: 717, distance: 24.0
click at [425, 741] on div "Home New Case Client Portal Xu Law Offices P.C. lxu@xulawoffices.com My Account…" at bounding box center [616, 482] width 1232 height 964
click at [134, 23] on span "New Case" at bounding box center [147, 25] width 41 height 9
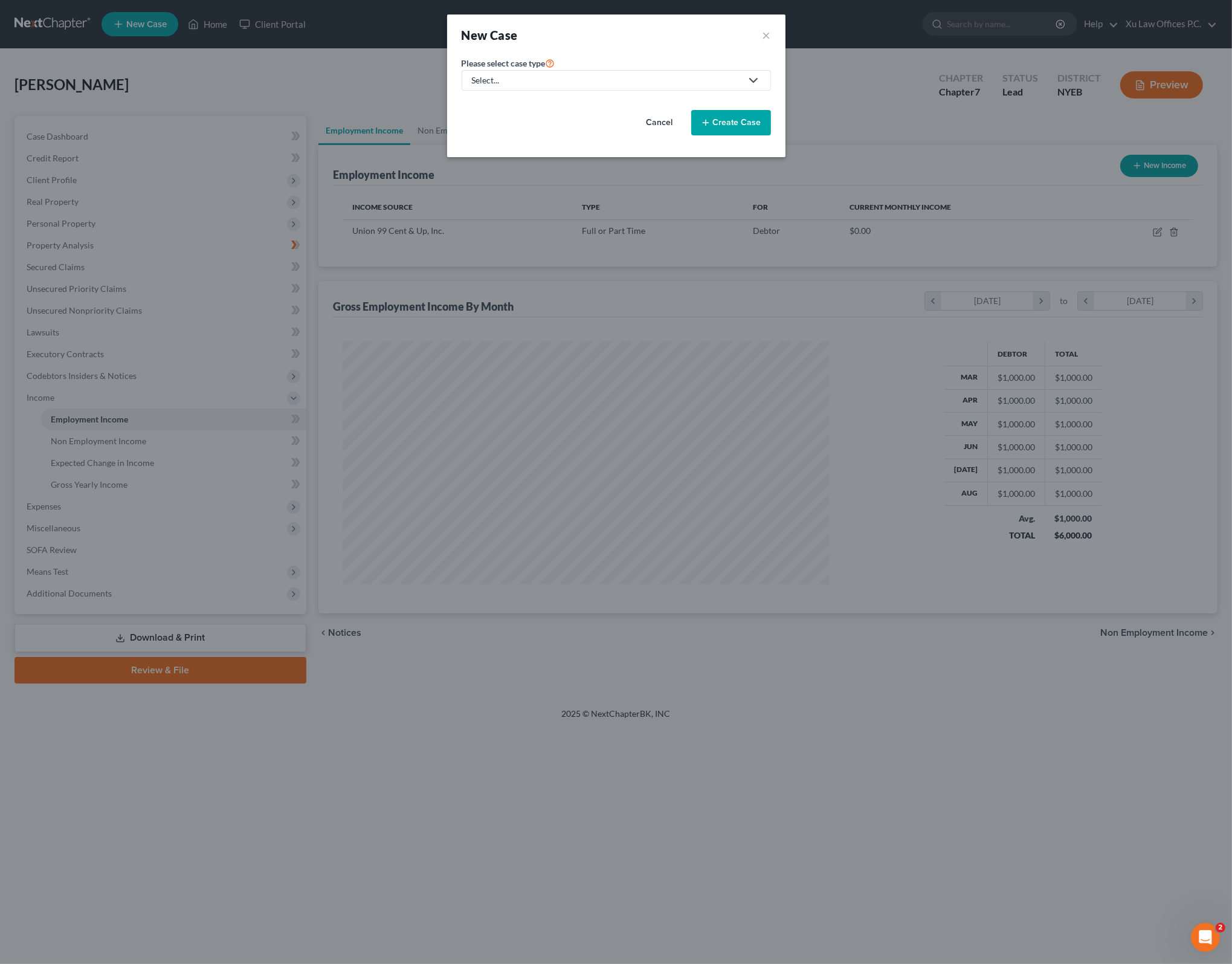
click at [657, 81] on div "Select..." at bounding box center [607, 80] width 270 height 12
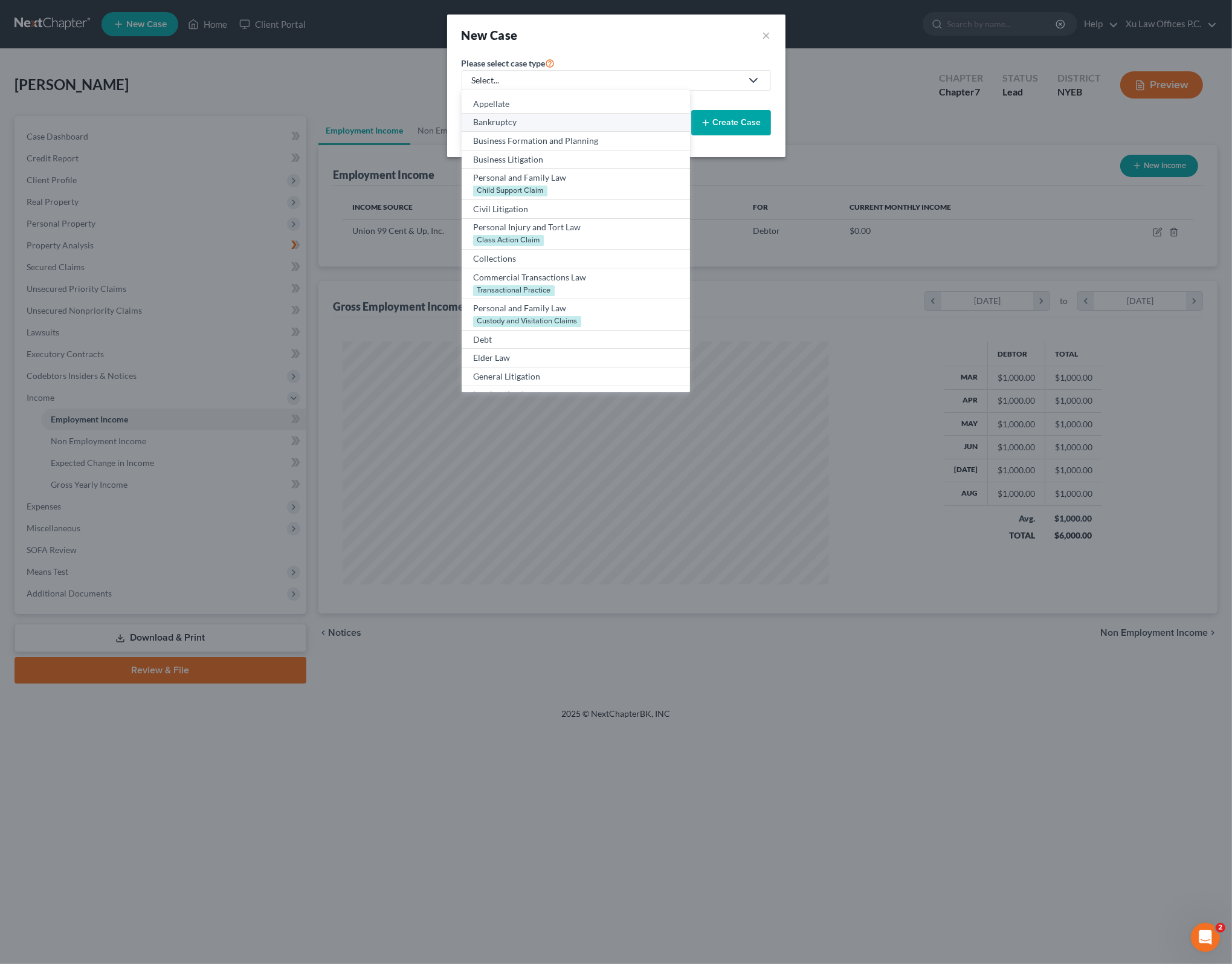
click at [560, 123] on div "Bankruptcy" at bounding box center [575, 121] width 205 height 12
select select "53"
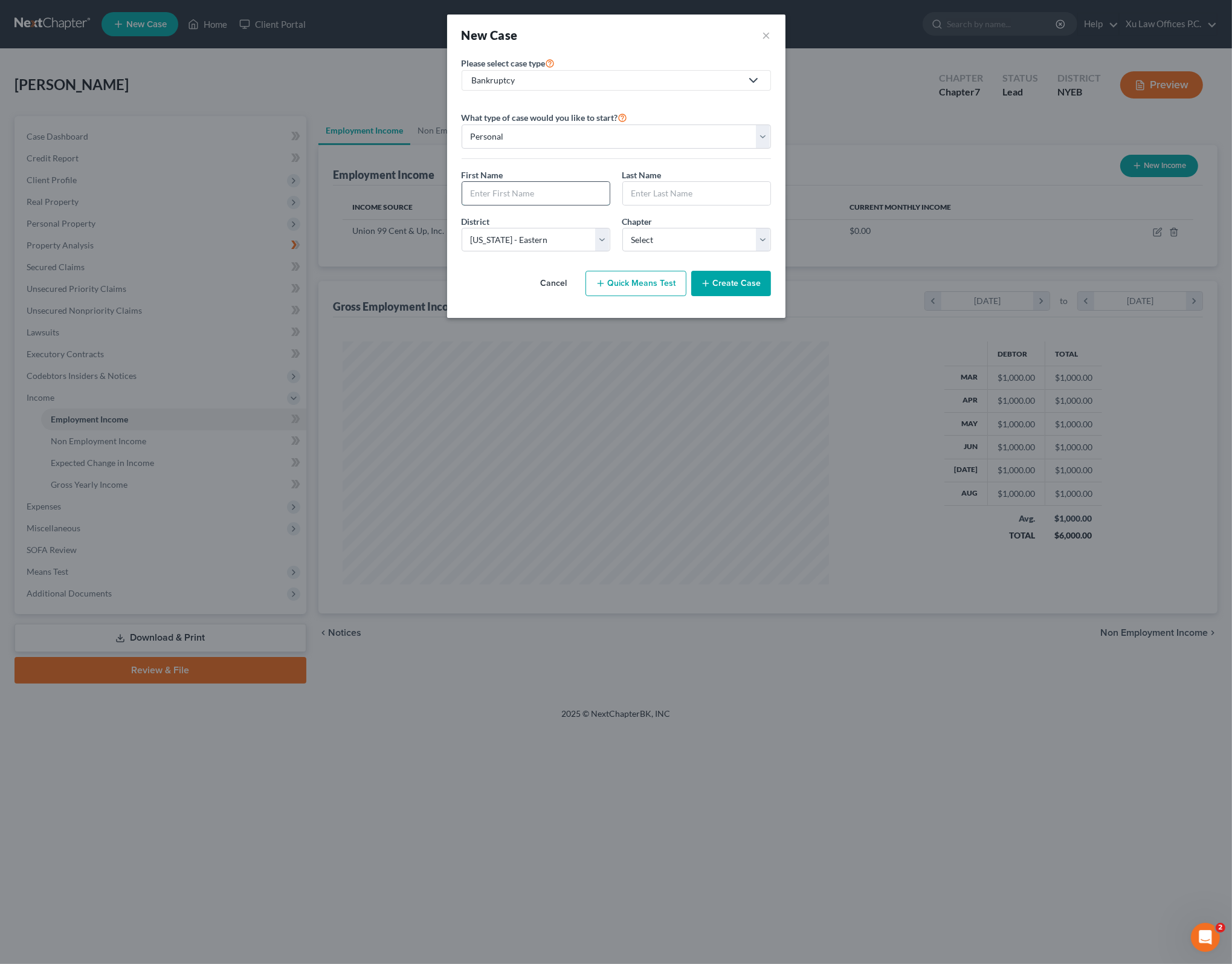
click at [600, 184] on input "text" at bounding box center [535, 193] width 148 height 23
drag, startPoint x: 452, startPoint y: 305, endPoint x: 460, endPoint y: 296, distance: 12.0
click at [452, 305] on div "Please select case type * Bankruptcy Appellate Bankruptcy Business Formation an…" at bounding box center [616, 186] width 338 height 262
click at [764, 238] on select "Select 7 11 12 13" at bounding box center [697, 239] width 149 height 24
select select "0"
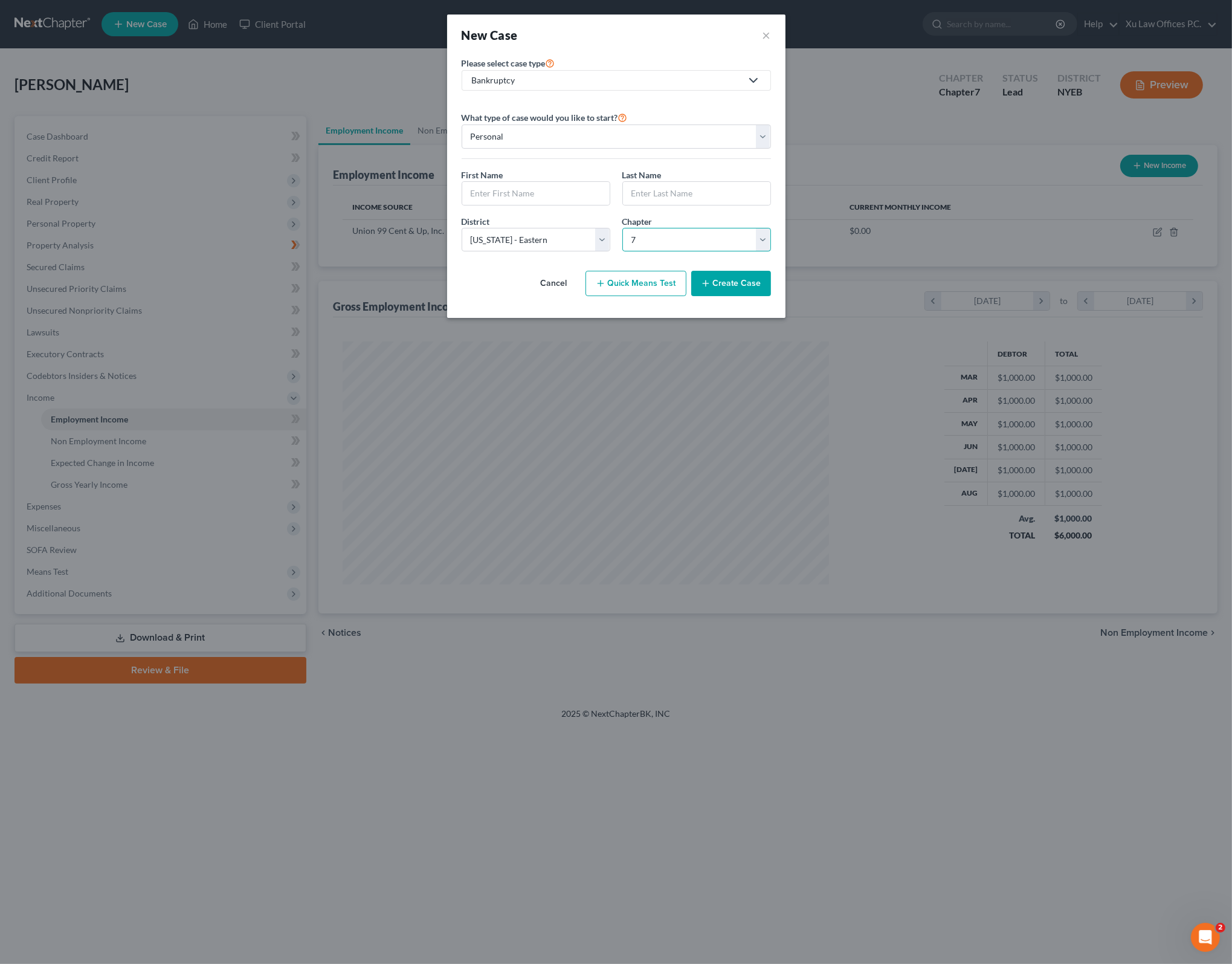
click at [622, 228] on select "Select 7 11 12 13" at bounding box center [697, 239] width 149 height 24
click at [531, 140] on select "Personal Business" at bounding box center [616, 136] width 310 height 24
click at [522, 198] on input "text" at bounding box center [535, 193] width 148 height 23
type input "[PERSON_NAME]"
click at [677, 182] on input "text" at bounding box center [697, 193] width 148 height 23
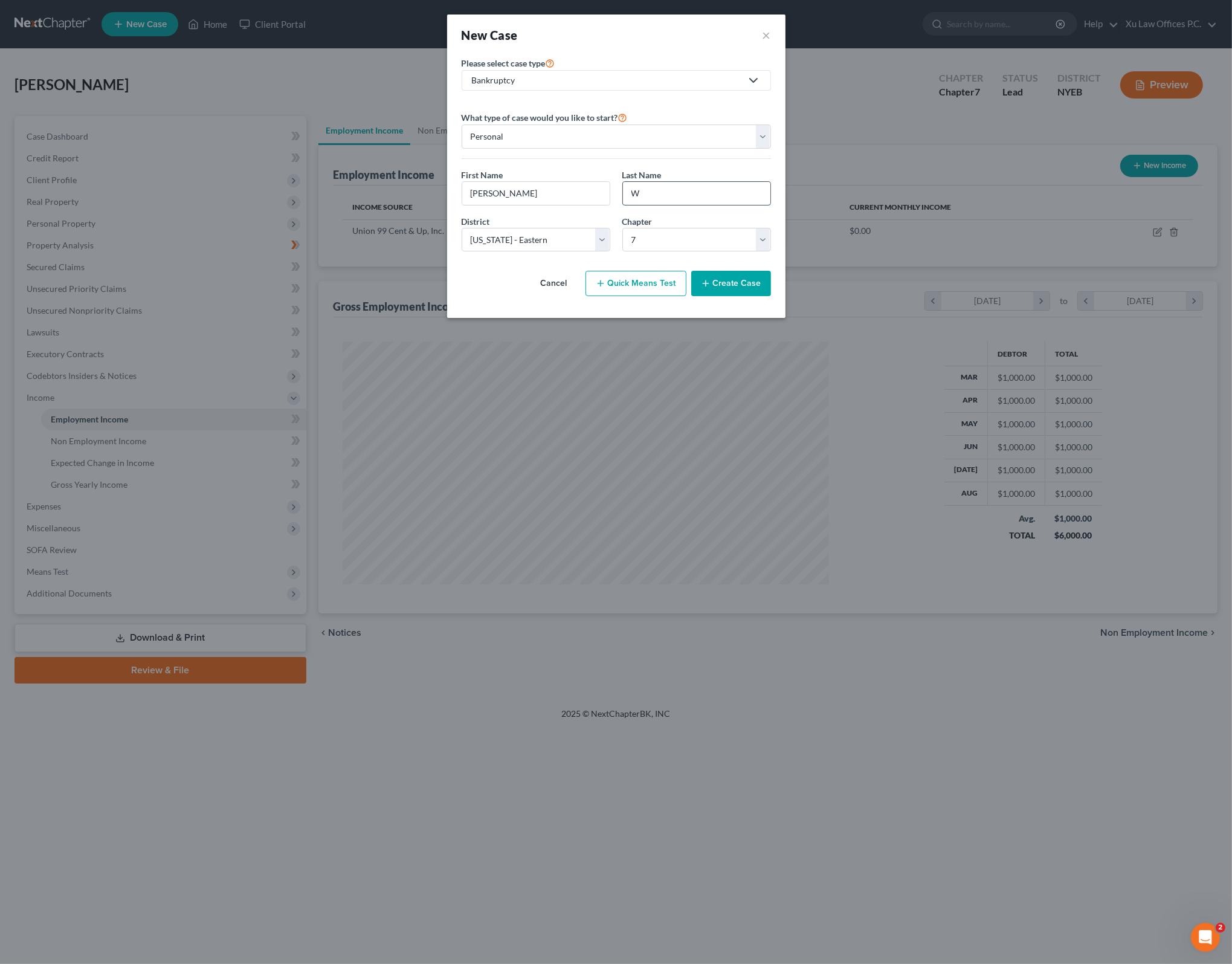
type input "[PERSON_NAME]"
click at [542, 288] on button "Cancel" at bounding box center [554, 283] width 53 height 24
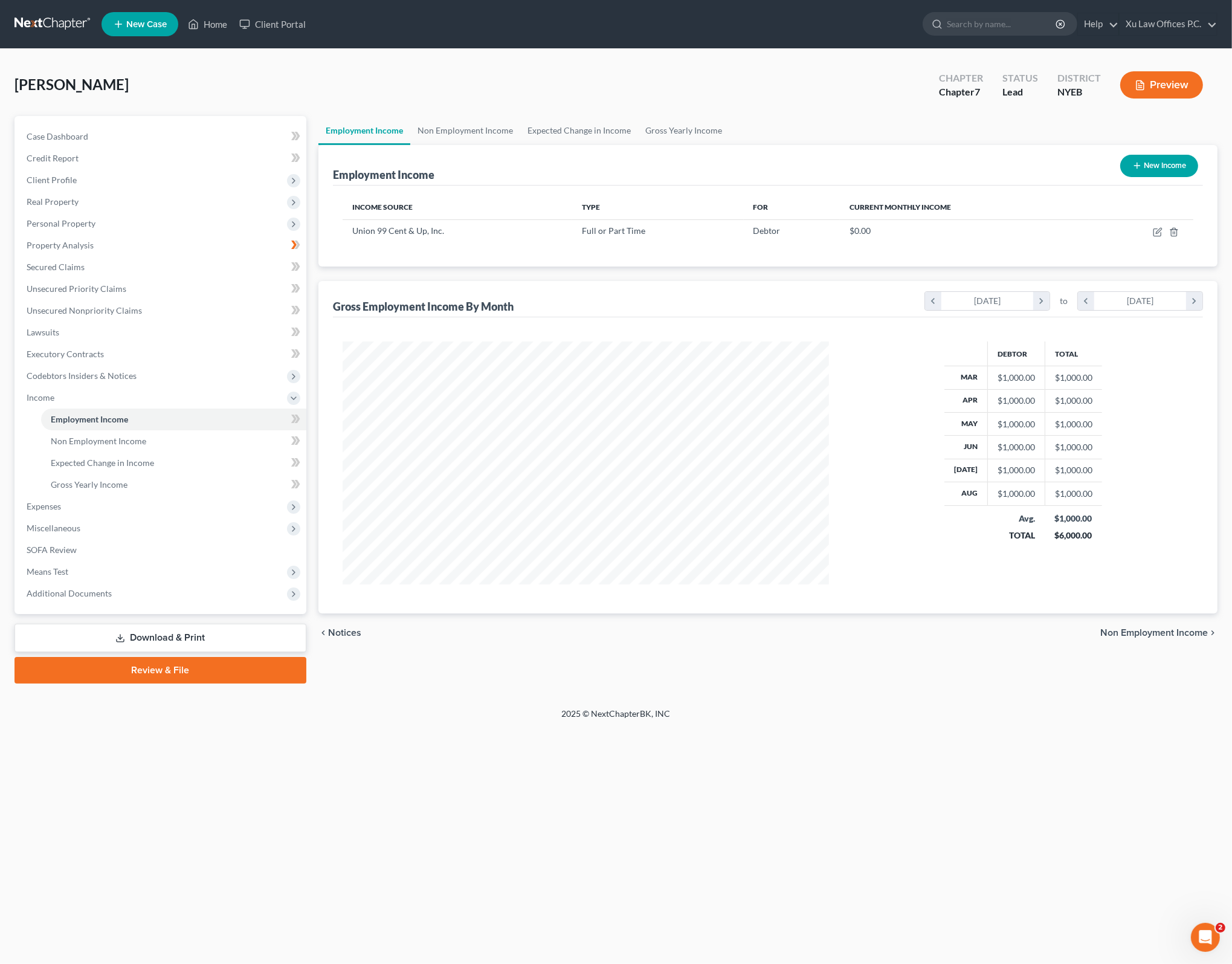
click at [155, 66] on div "Lin, Feng Upgraded Chapter Chapter 7 Status Lead District NYEB Preview" at bounding box center [616, 89] width 1203 height 52
click at [501, 719] on div "2025 © NextChapterBK, INC" at bounding box center [616, 719] width 689 height 22
click at [51, 21] on link at bounding box center [53, 24] width 77 height 22
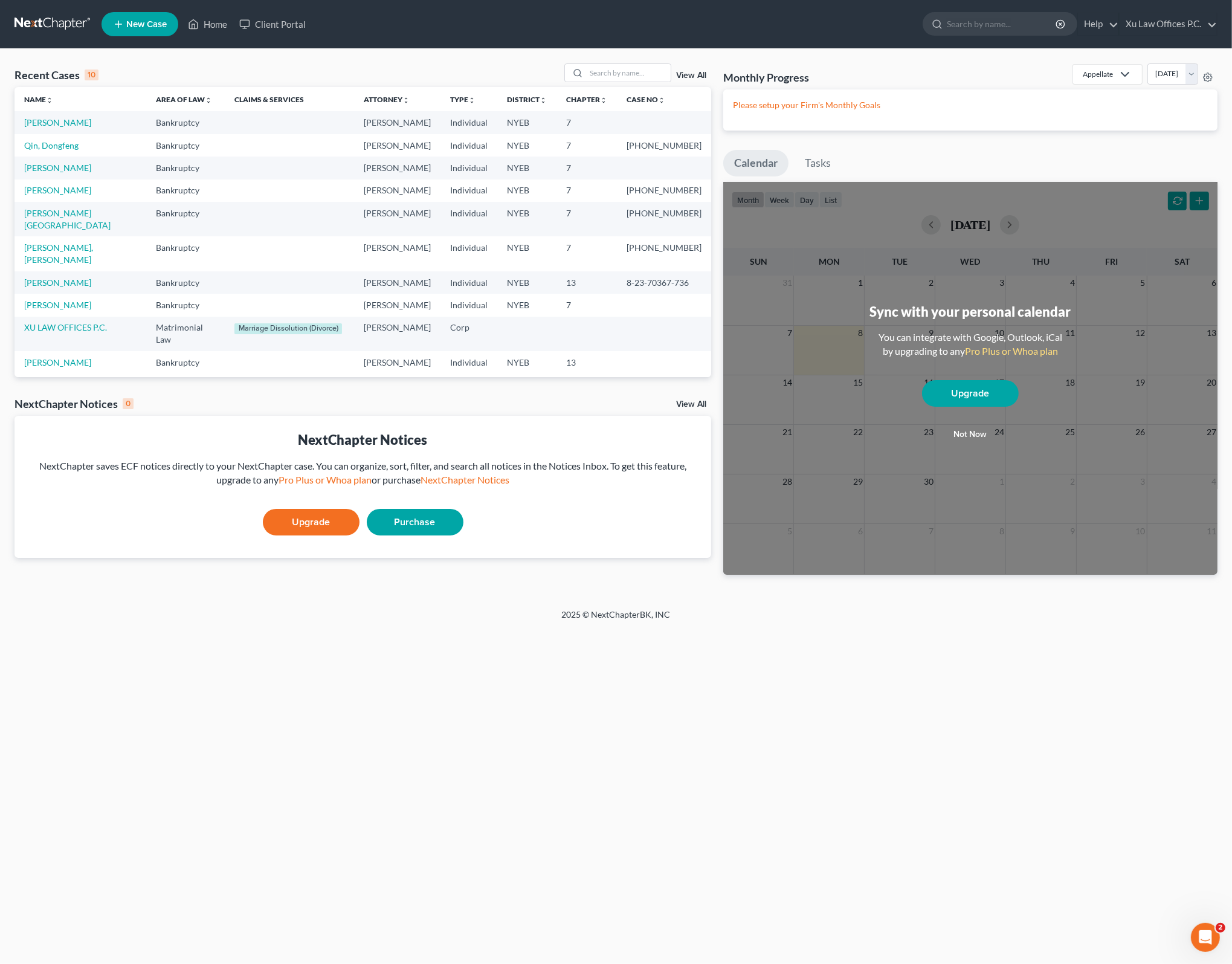
click at [224, 350] on div "Recent Cases 10 View All Name unfold_more expand_more expand_less Area of Law u…" at bounding box center [363, 328] width 709 height 531
click at [145, 22] on span "New Case" at bounding box center [147, 25] width 41 height 9
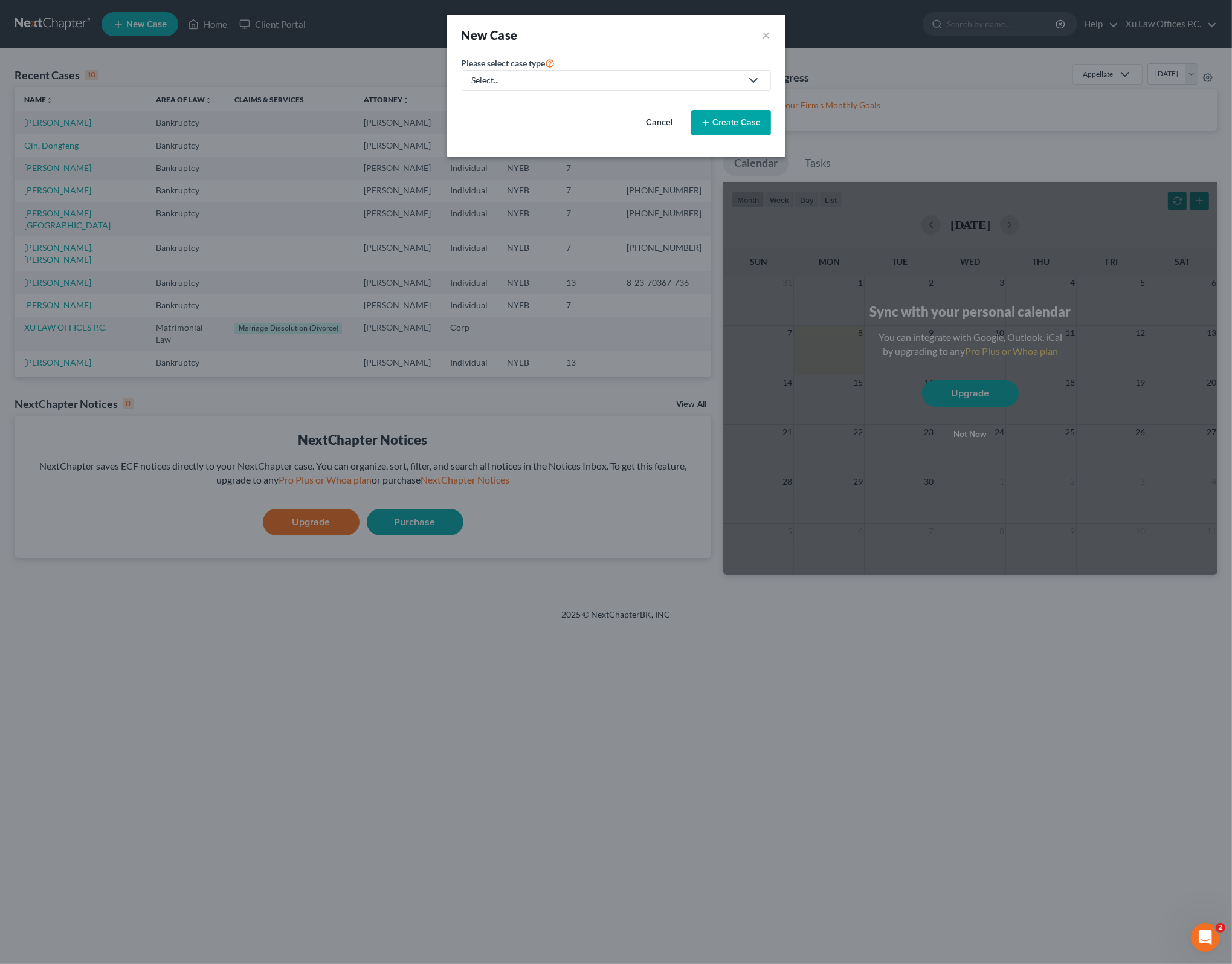
click at [600, 78] on div "Select..." at bounding box center [607, 80] width 270 height 12
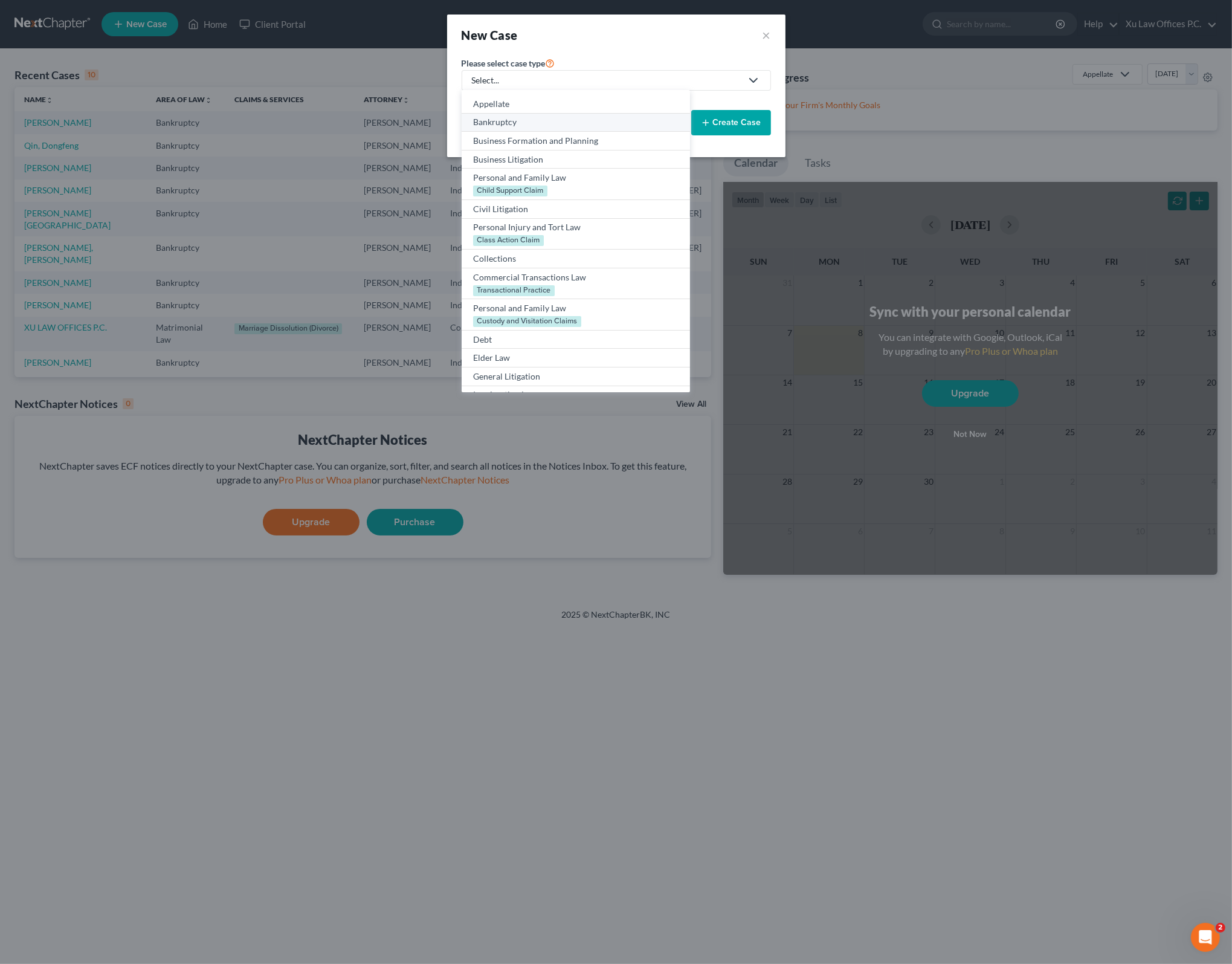
click at [541, 121] on div "Bankruptcy" at bounding box center [575, 121] width 205 height 12
select select "53"
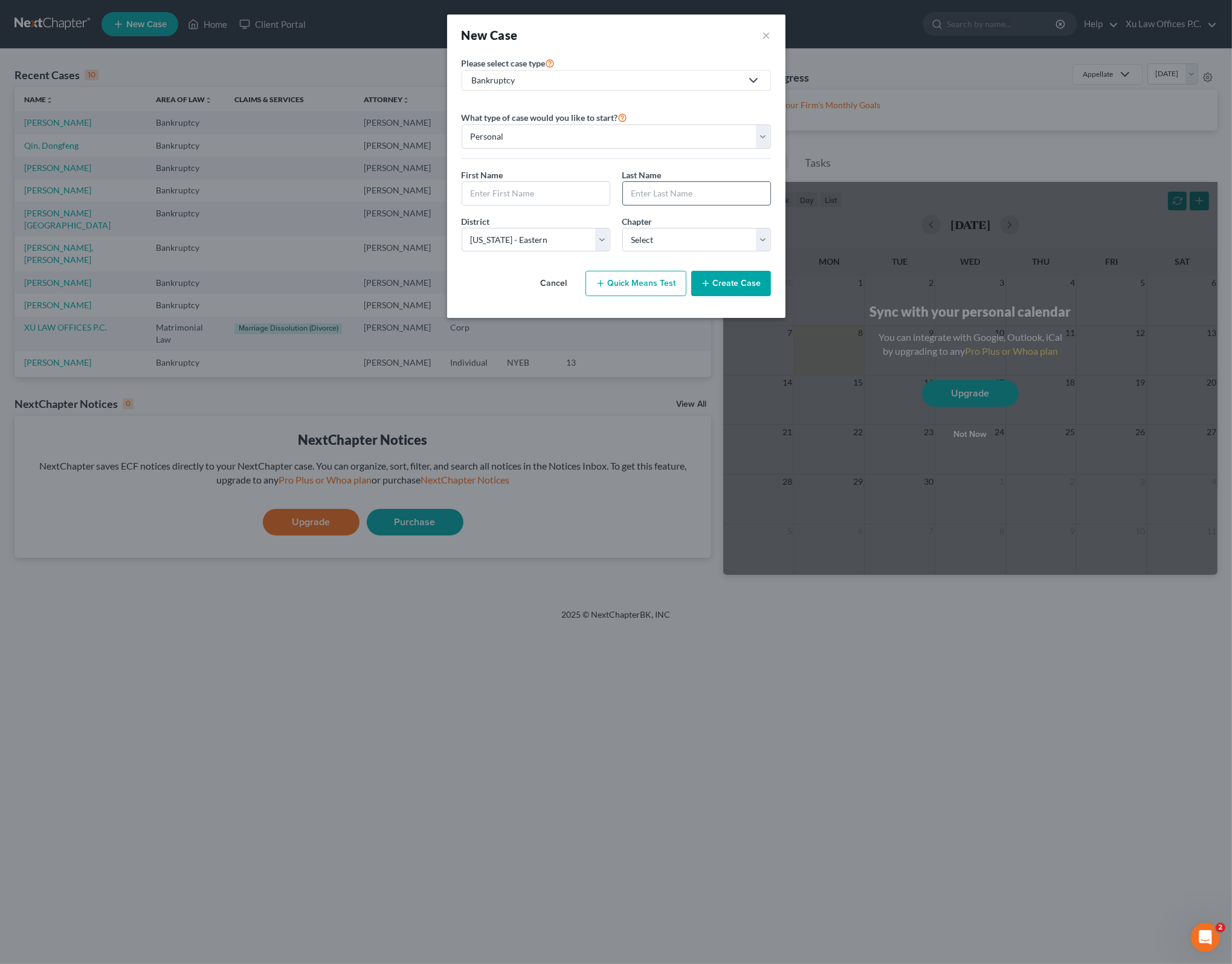
click at [668, 193] on input "text" at bounding box center [697, 193] width 148 height 23
click at [535, 193] on input "text" at bounding box center [535, 193] width 148 height 23
type input "[PERSON_NAME]"
click at [669, 192] on input "text" at bounding box center [697, 193] width 148 height 23
select select "86"
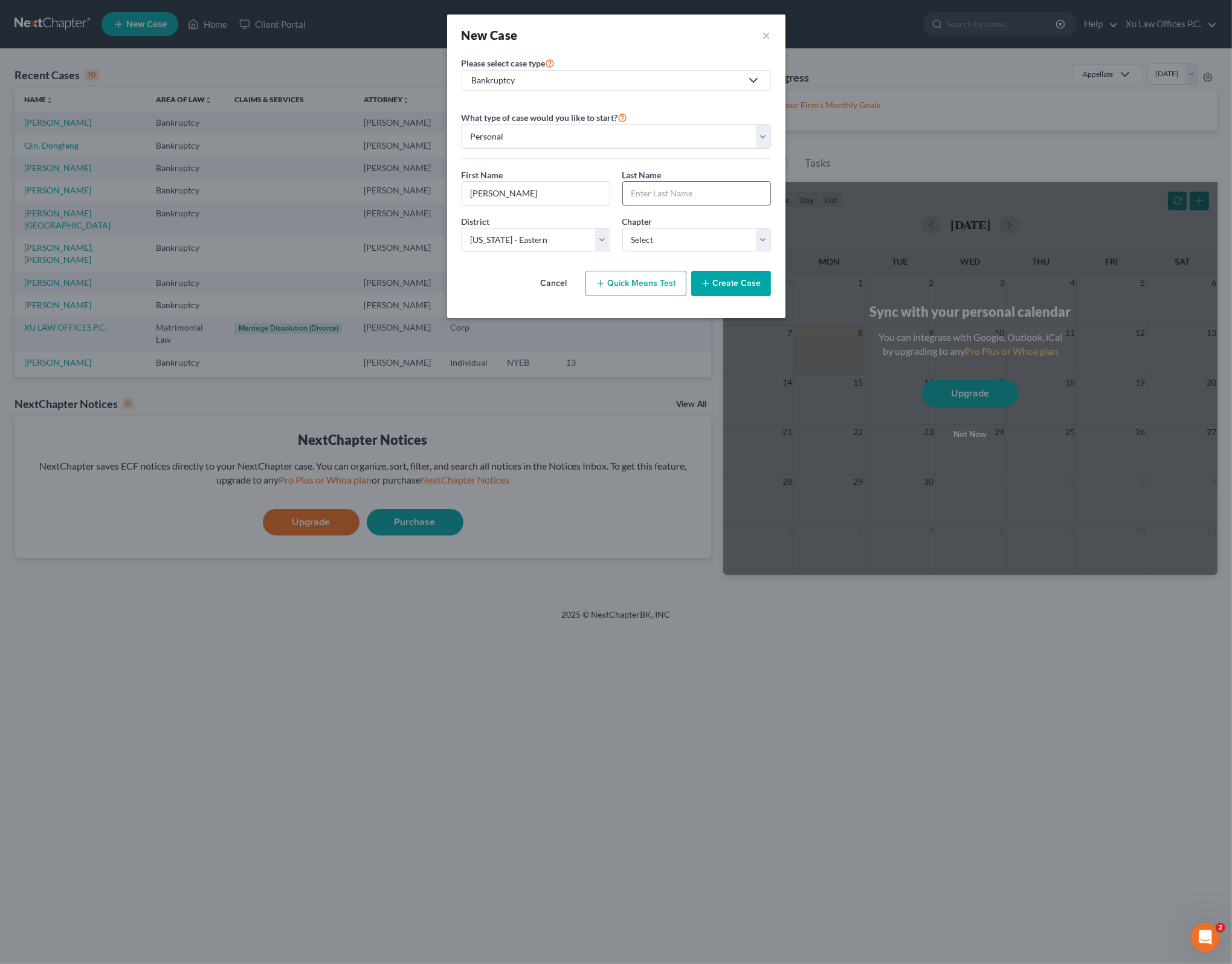
click at [689, 195] on input "text" at bounding box center [697, 193] width 148 height 23
click at [516, 288] on div "Cancel Quick Means Test Create Case" at bounding box center [616, 283] width 310 height 45
click at [557, 283] on button "Cancel" at bounding box center [554, 283] width 53 height 24
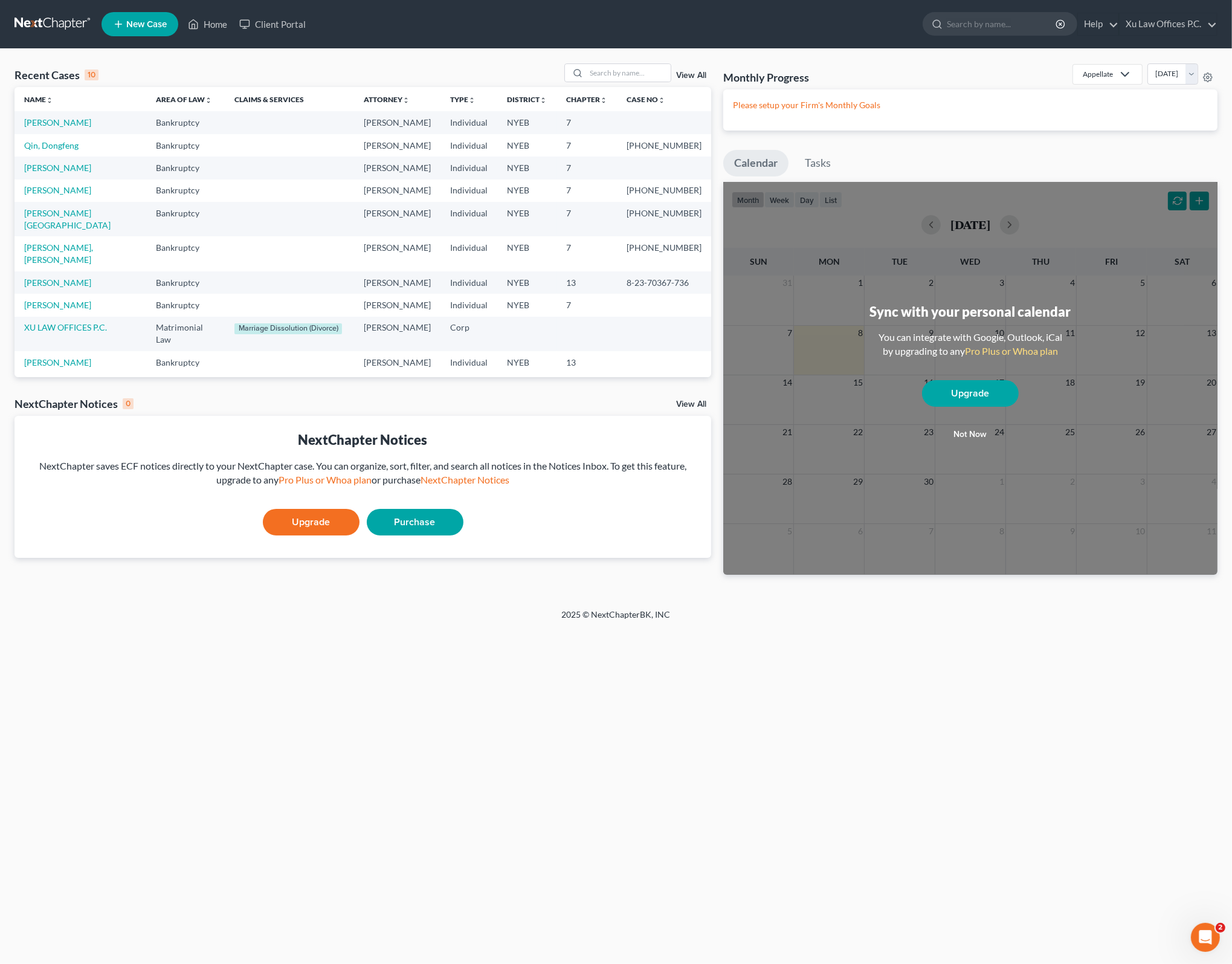
click at [155, 30] on link "New Case" at bounding box center [140, 23] width 77 height 24
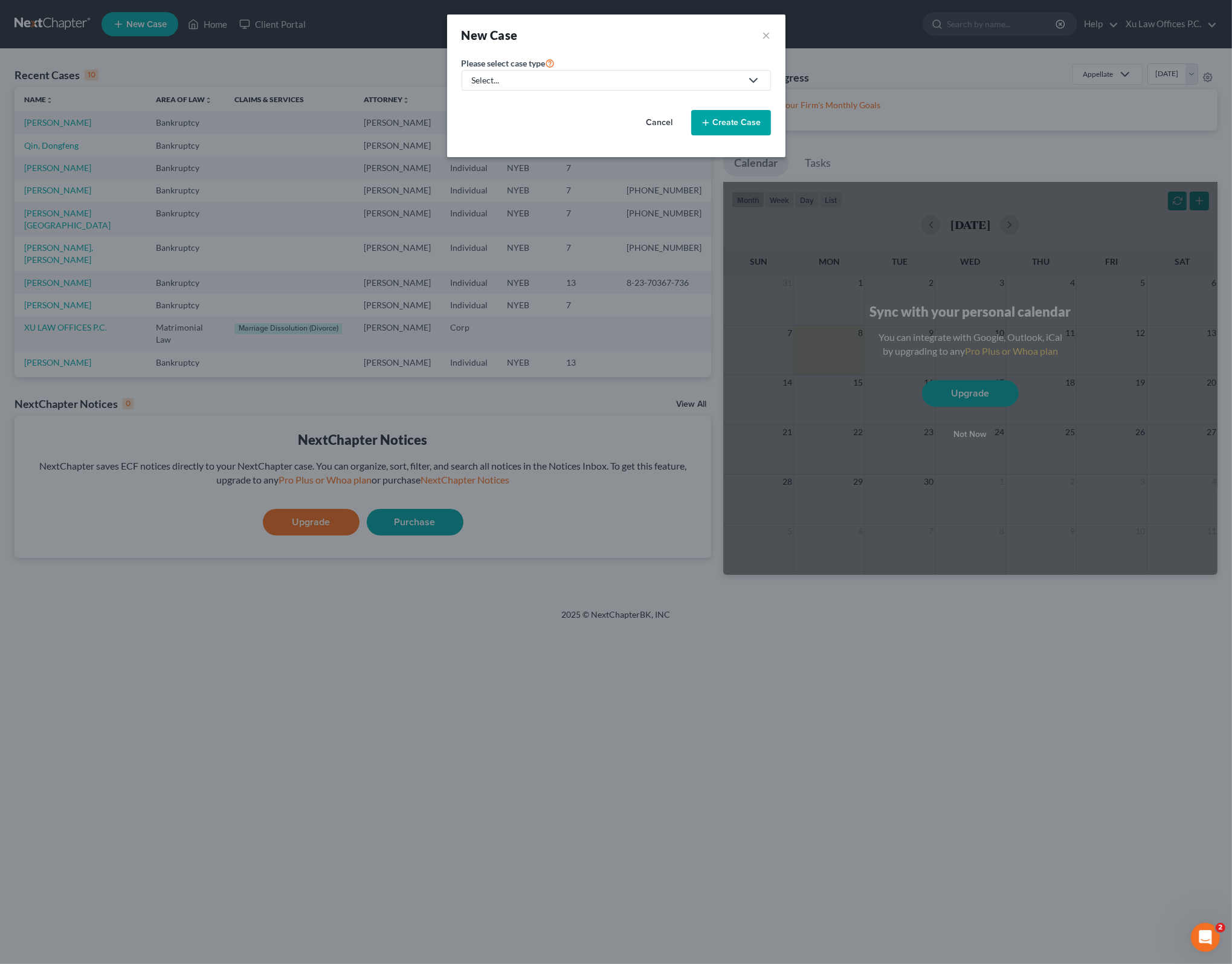
click at [675, 77] on div "Select..." at bounding box center [607, 80] width 270 height 12
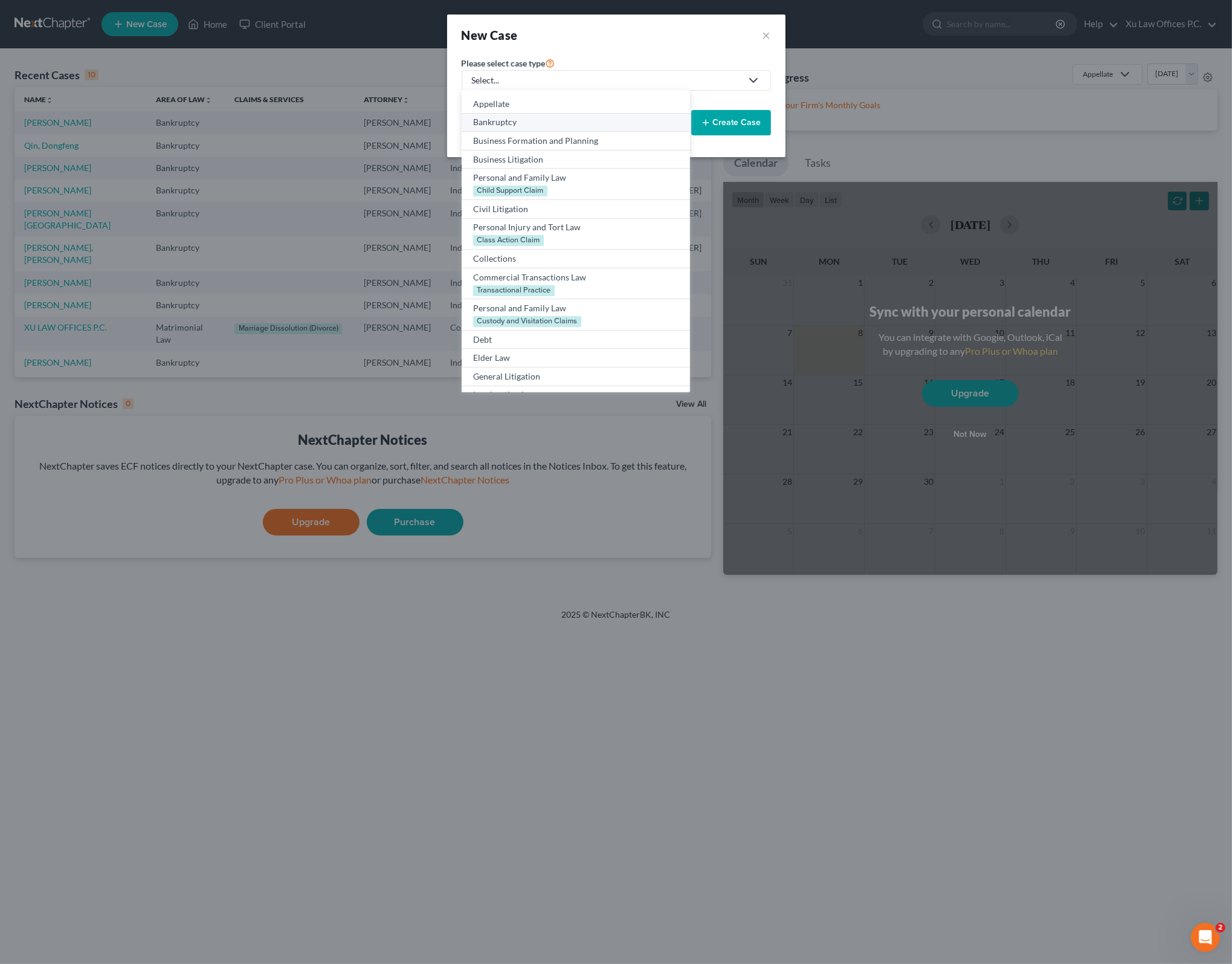
click at [541, 118] on div "Bankruptcy" at bounding box center [575, 121] width 205 height 12
select select "53"
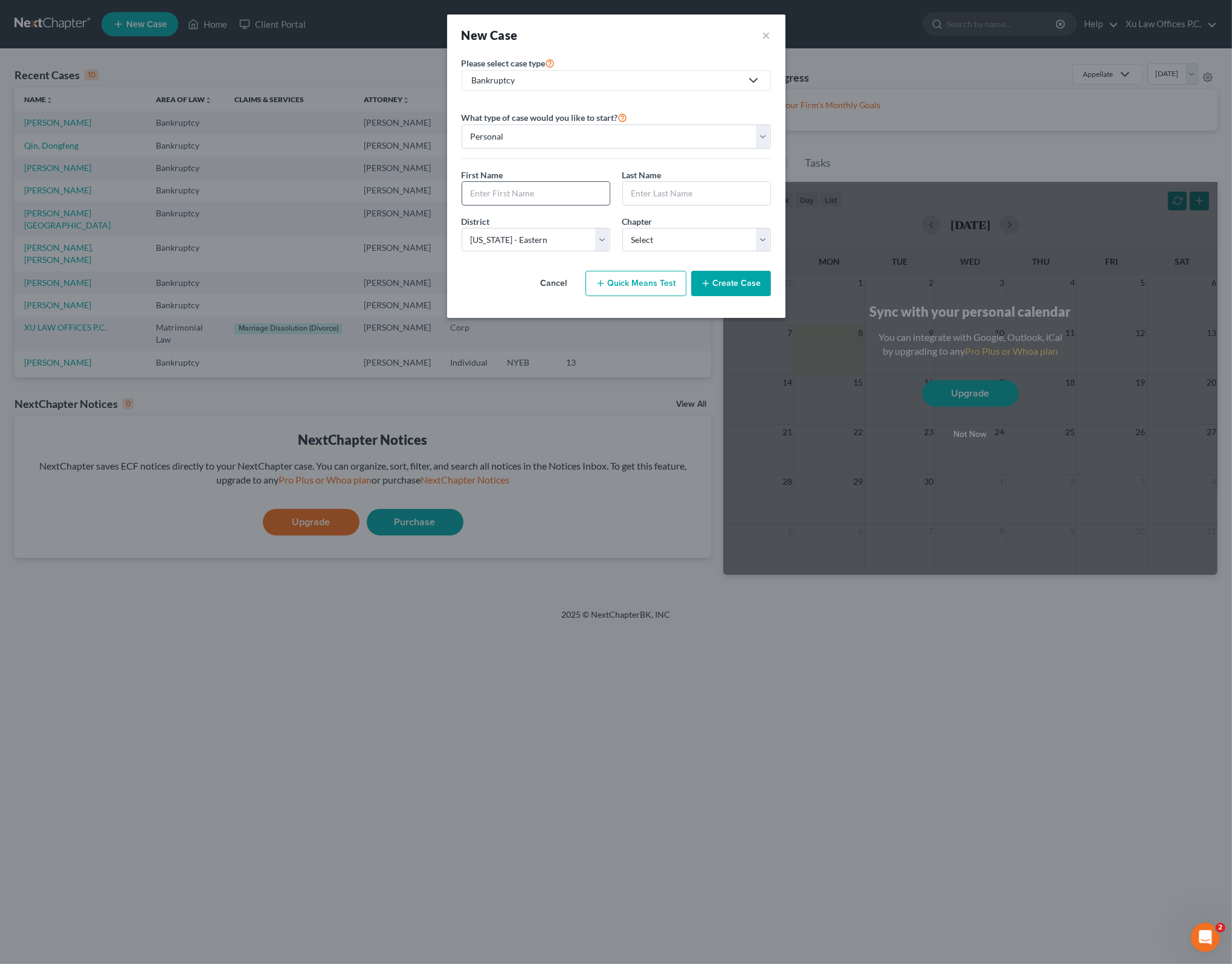
click at [520, 183] on input "text" at bounding box center [535, 193] width 148 height 23
type input "[PERSON_NAME]"
click at [696, 190] on input "text" at bounding box center [697, 193] width 148 height 23
type input "[PERSON_NAME]"
click at [765, 233] on select "Select 7 11 12 13" at bounding box center [697, 239] width 149 height 24
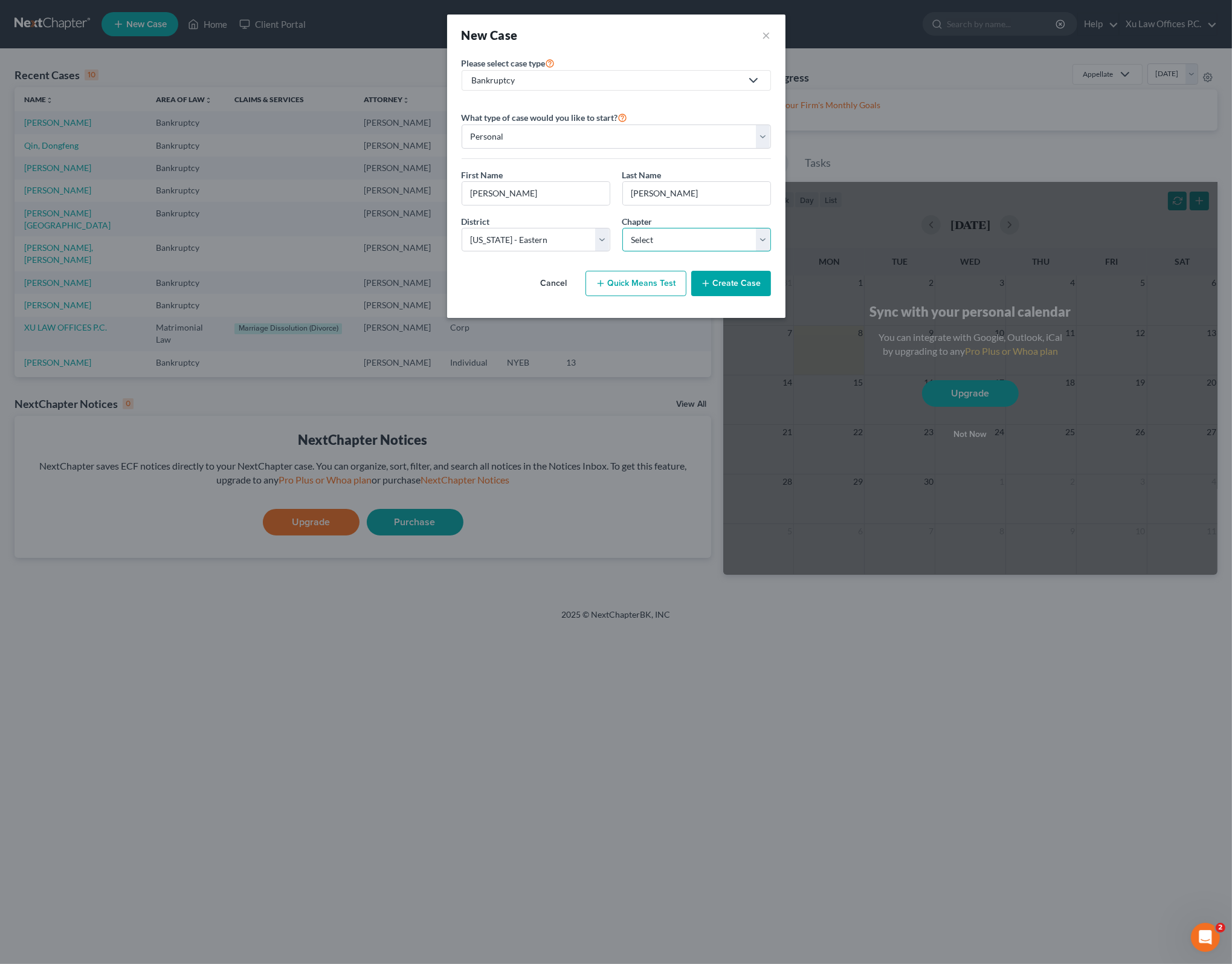
select select "0"
click at [622, 228] on select "Select 7 11 12 13" at bounding box center [697, 239] width 149 height 24
click at [735, 281] on button "Create Case" at bounding box center [731, 283] width 80 height 25
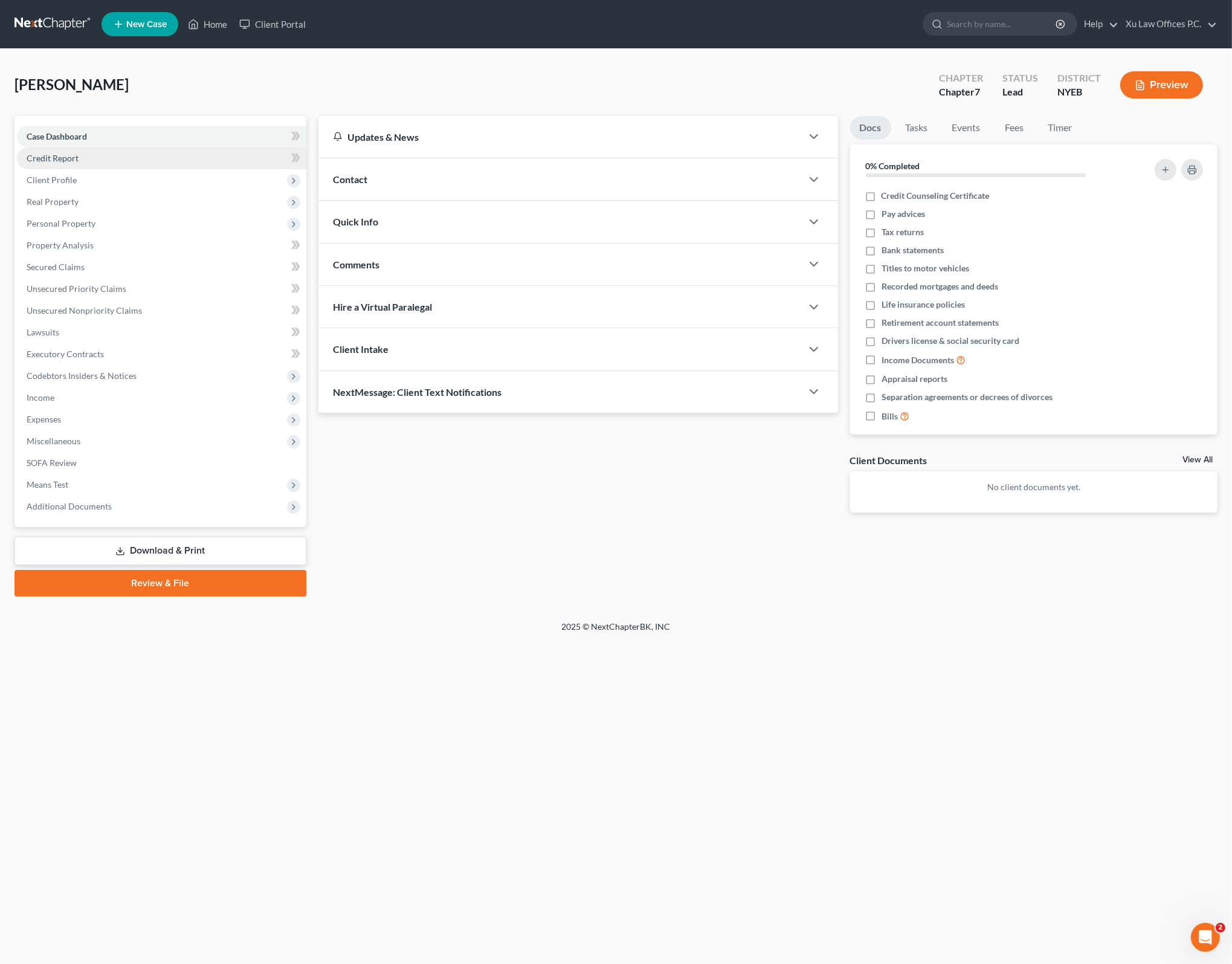
click at [150, 158] on link "Credit Report" at bounding box center [162, 159] width 289 height 22
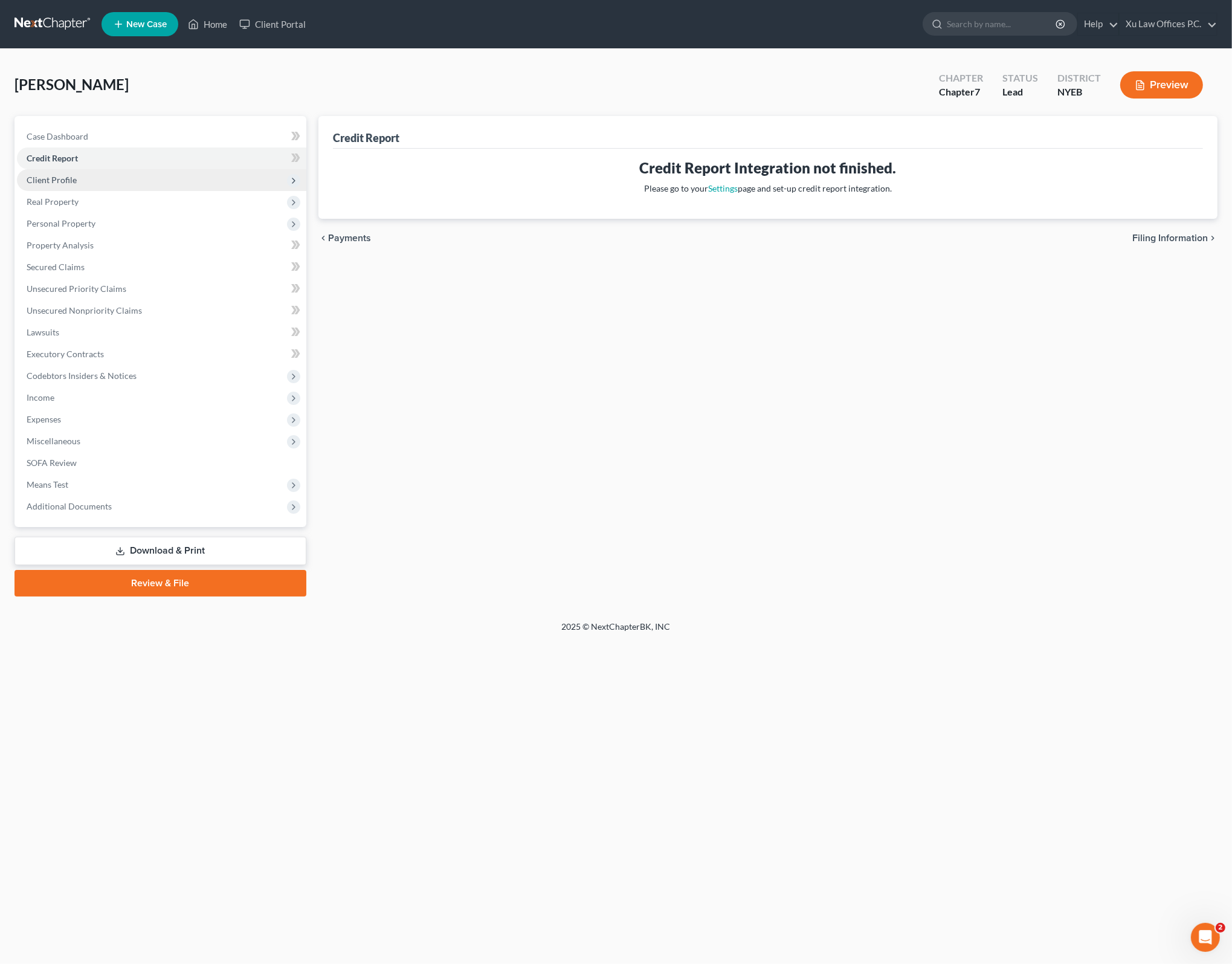
click at [164, 180] on span "Client Profile" at bounding box center [162, 180] width 289 height 22
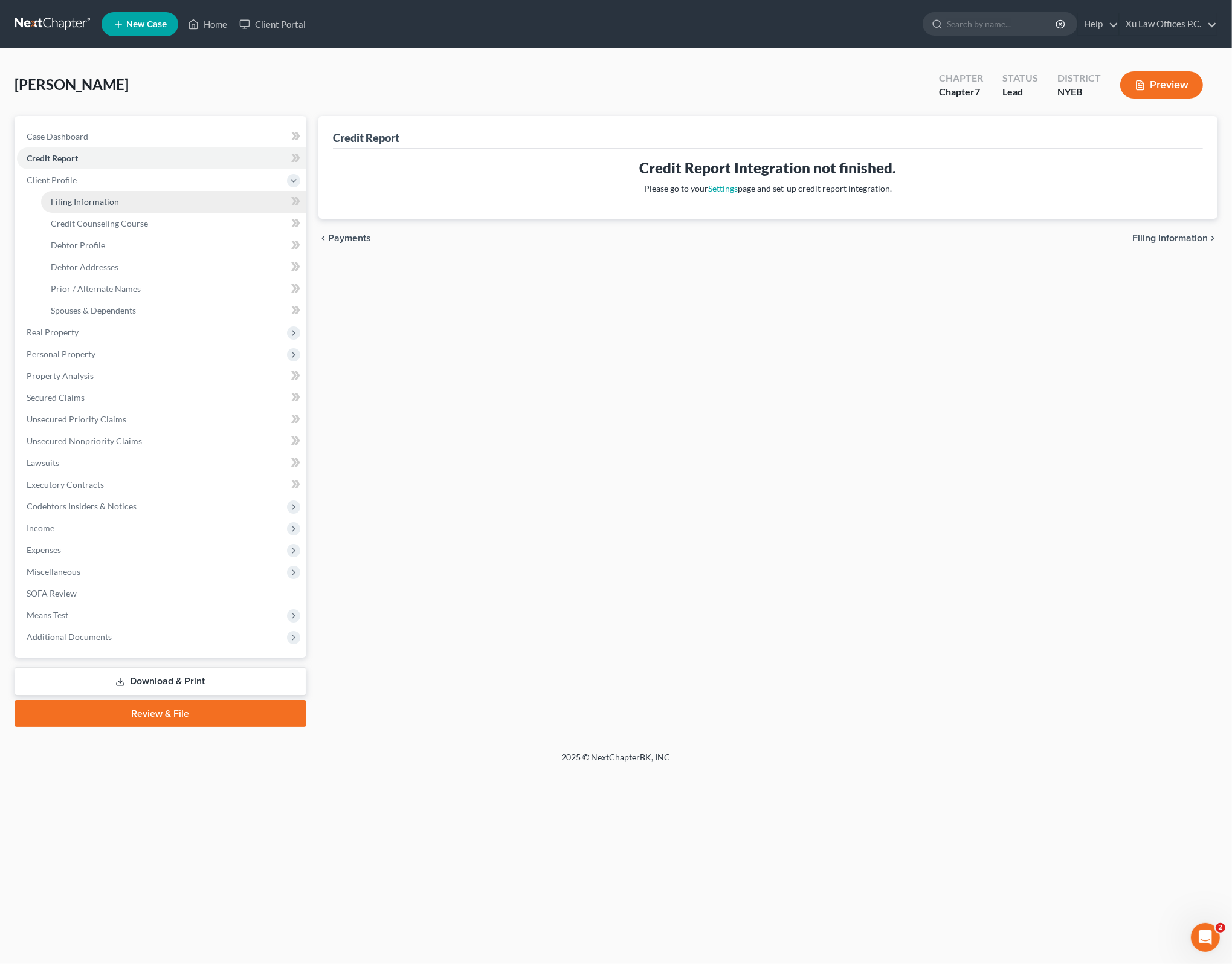
click at [143, 199] on link "Filing Information" at bounding box center [174, 202] width 265 height 22
select select "1"
select select "0"
select select "53"
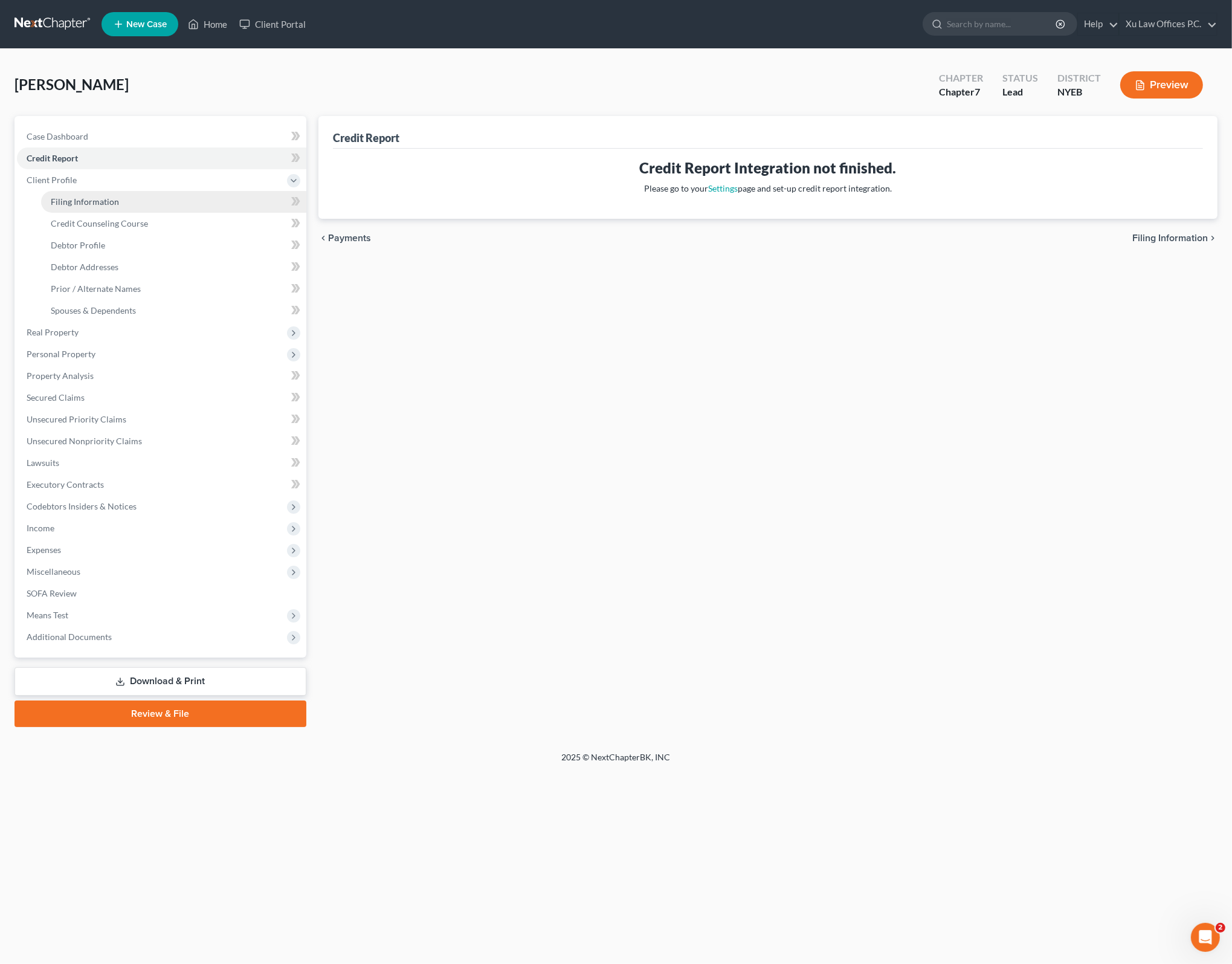
select select "35"
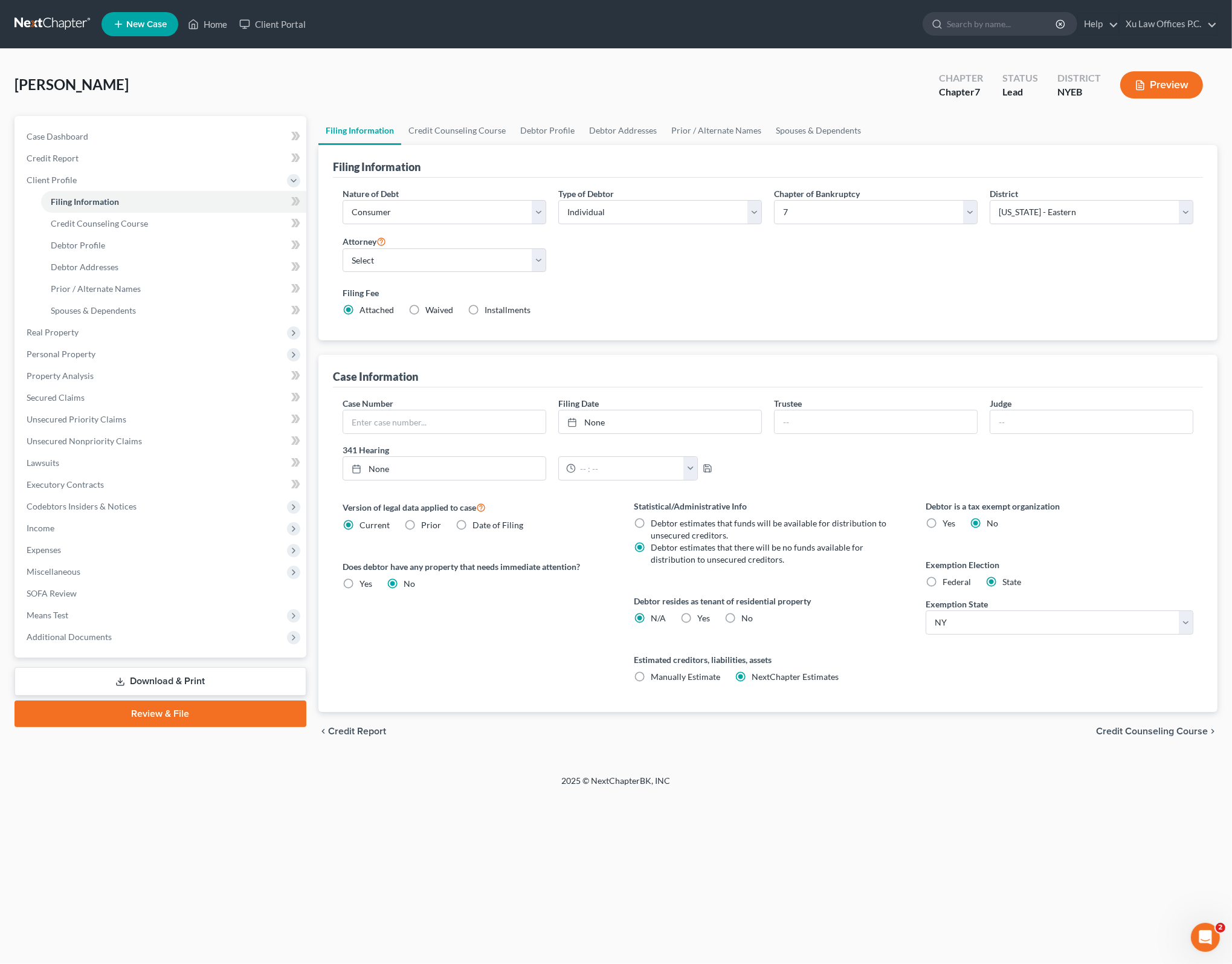
click at [767, 292] on label "Filing Fee" at bounding box center [768, 292] width 851 height 13
click at [711, 285] on div "Filing Fee Attached Waived Waived Installments Installments" at bounding box center [768, 303] width 863 height 44
click at [682, 305] on div "Filing Fee Attached Waived Waived Installments Installments" at bounding box center [768, 301] width 851 height 30
click at [846, 347] on div "Filing Information Nature of Debt Select Business Consumer Other Nature of Busi…" at bounding box center [768, 428] width 899 height 567
click at [500, 654] on div "Version of legal data applied to case Current Prior Date of Filing Legal data v…" at bounding box center [476, 605] width 292 height 212
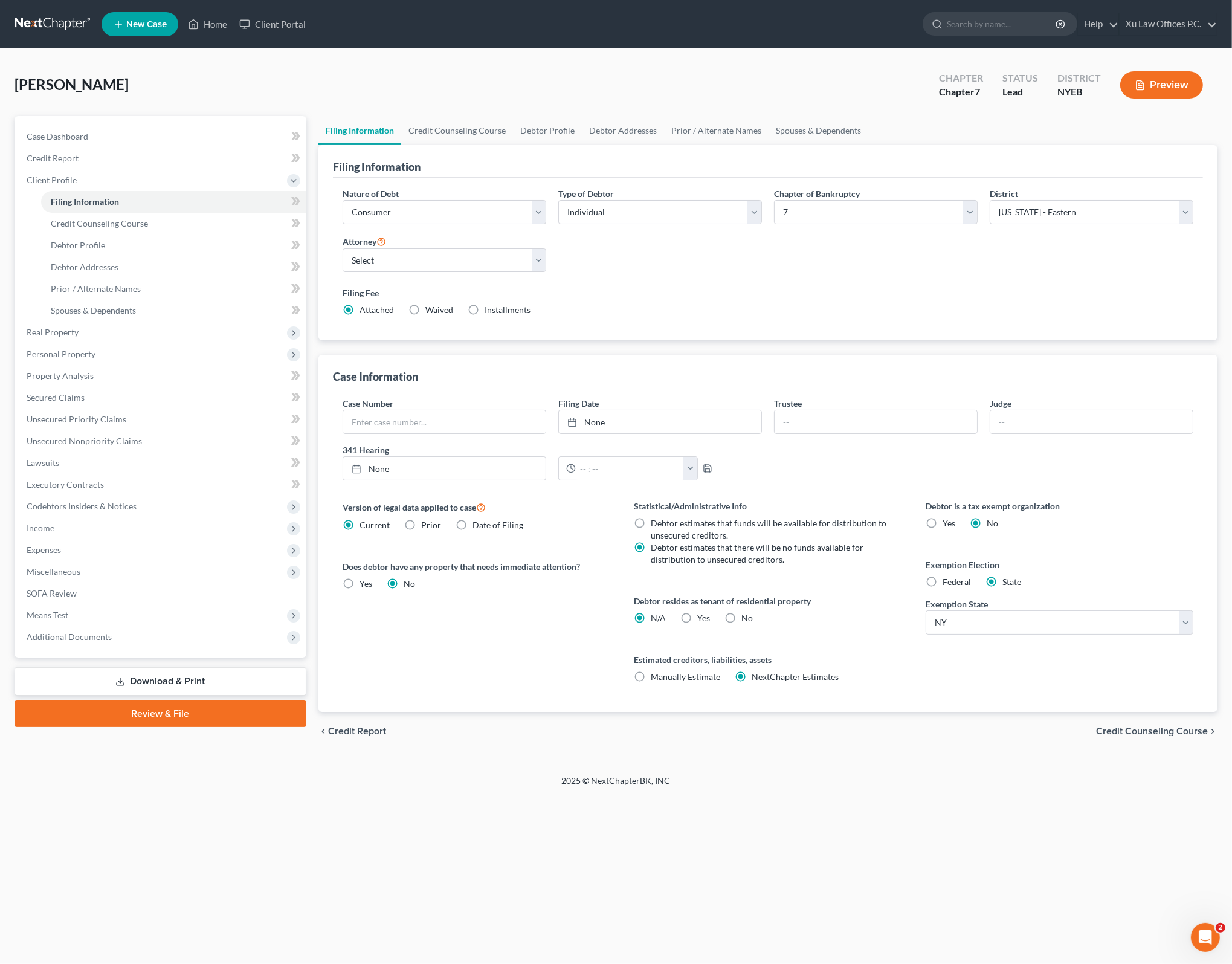
click at [525, 607] on div "Version of legal data applied to case Current Prior Date of Filing Legal data v…" at bounding box center [476, 605] width 292 height 212
click at [131, 232] on link "Credit Counseling Course" at bounding box center [174, 224] width 265 height 22
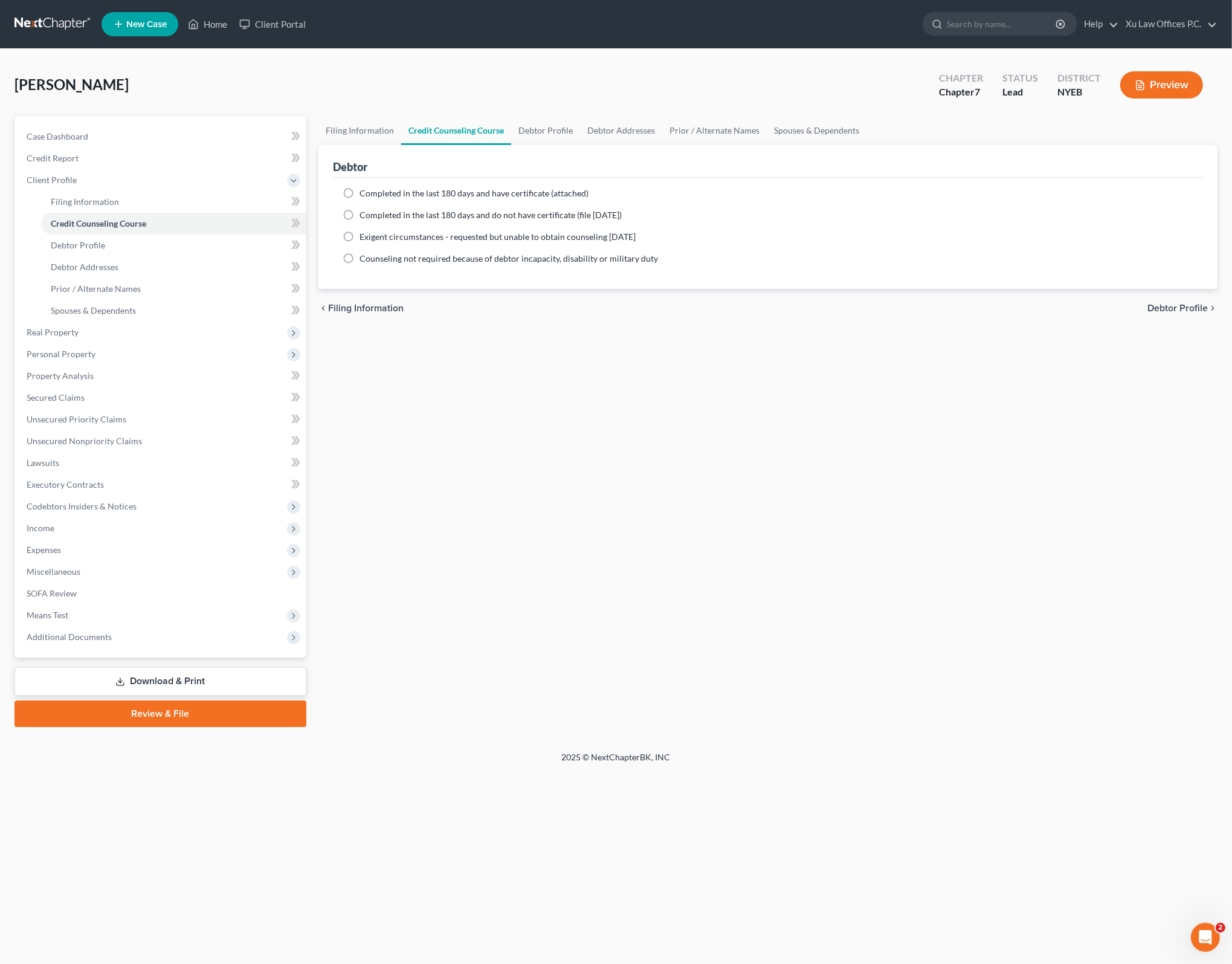
click at [589, 397] on div "Filing Information Credit Counseling Course Debtor Profile Debtor Addresses Pri…" at bounding box center [768, 421] width 911 height 611
click at [360, 190] on label "Completed in the last 180 days and have certificate (attached)" at bounding box center [474, 193] width 229 height 12
click at [364, 190] on input "Completed in the last 180 days and have certificate (attached)" at bounding box center [368, 192] width 8 height 8
radio input "true"
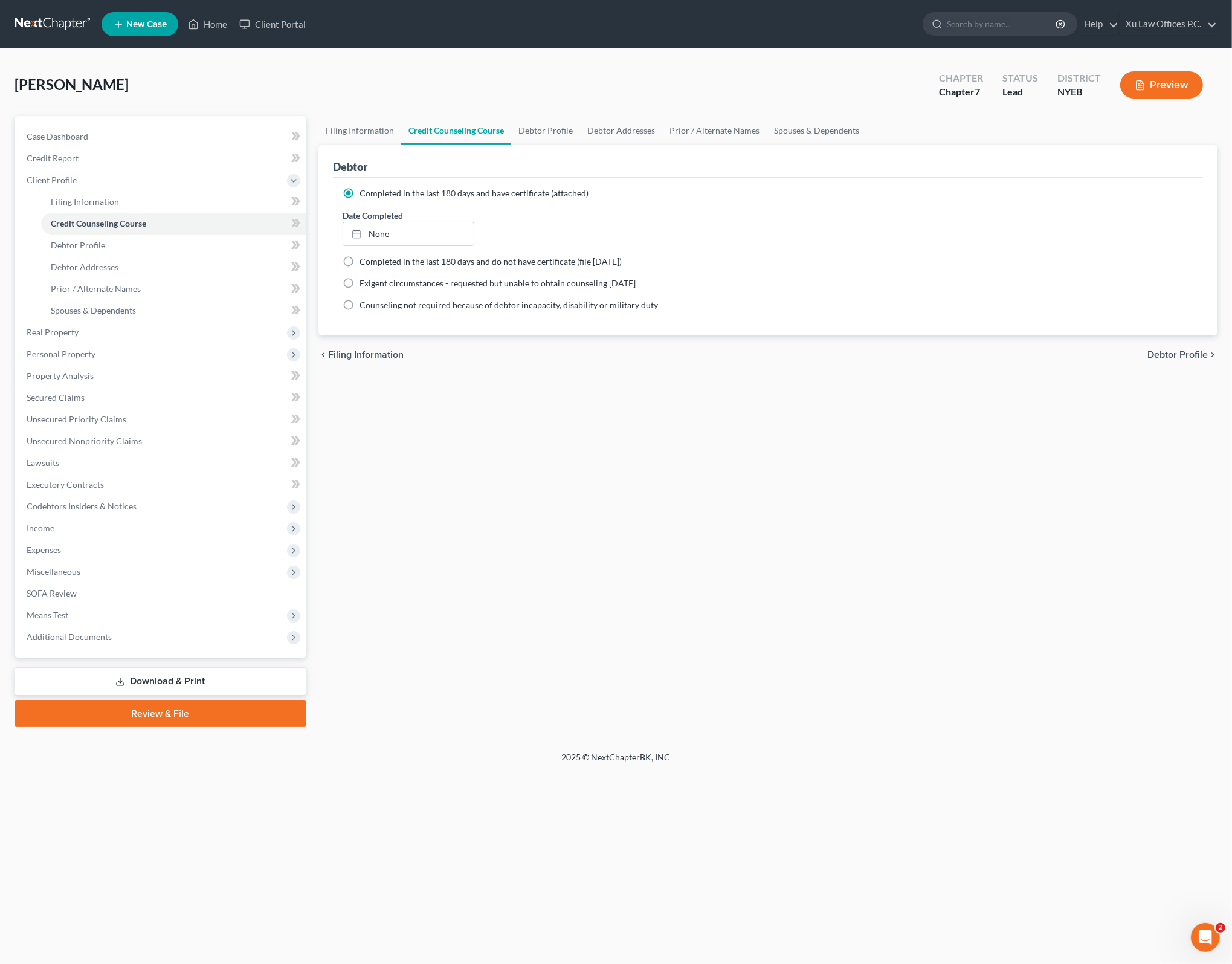
click at [578, 473] on div "Filing Information Credit Counseling Course Debtor Profile Debtor Addresses Pri…" at bounding box center [768, 421] width 911 height 611
click at [467, 539] on div "Filing Information Credit Counseling Course Debtor Profile Debtor Addresses Pri…" at bounding box center [768, 421] width 911 height 611
type input "[DATE]"
click at [388, 234] on link "None" at bounding box center [408, 233] width 131 height 23
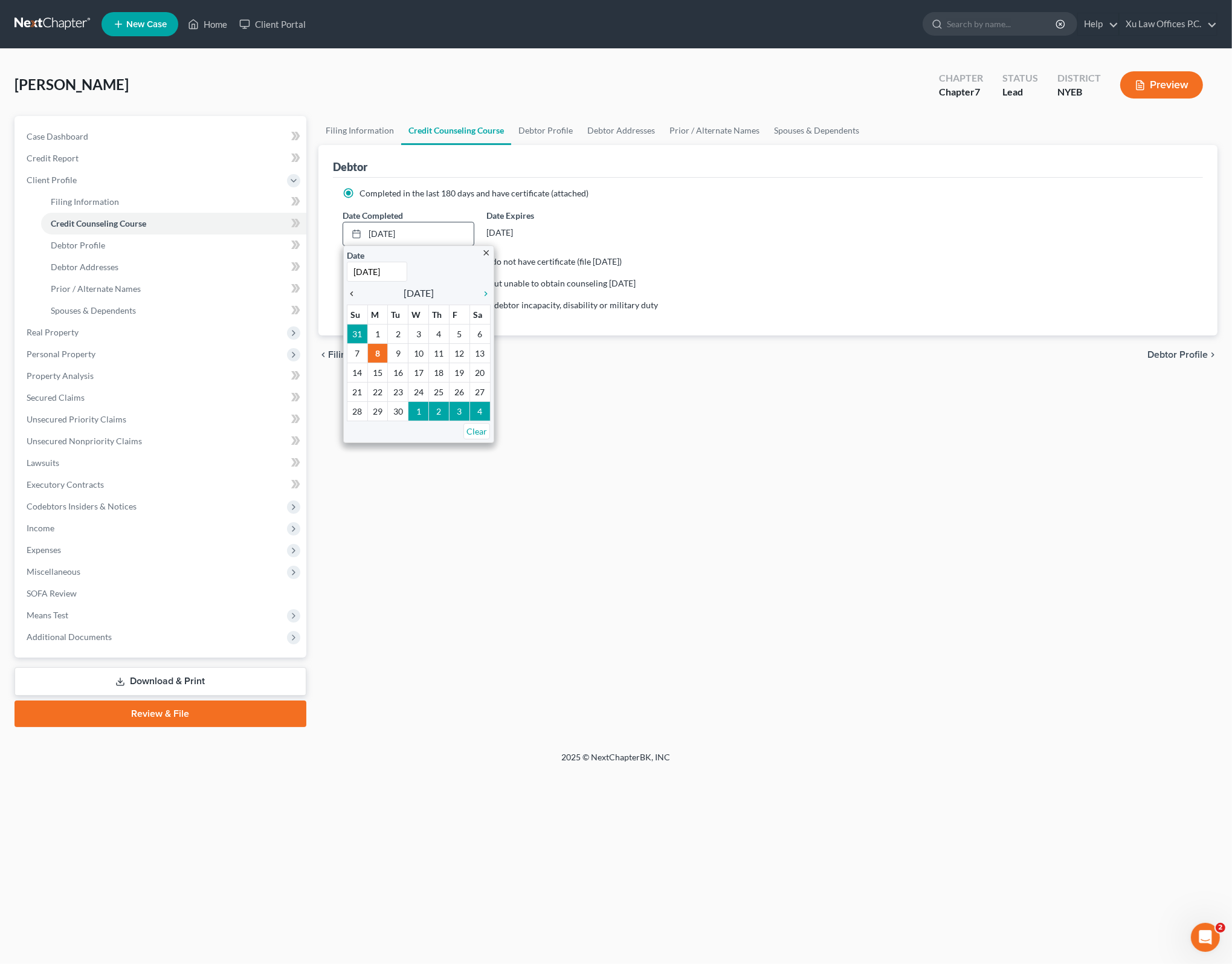
click at [355, 292] on icon "chevron_left" at bounding box center [355, 293] width 16 height 9
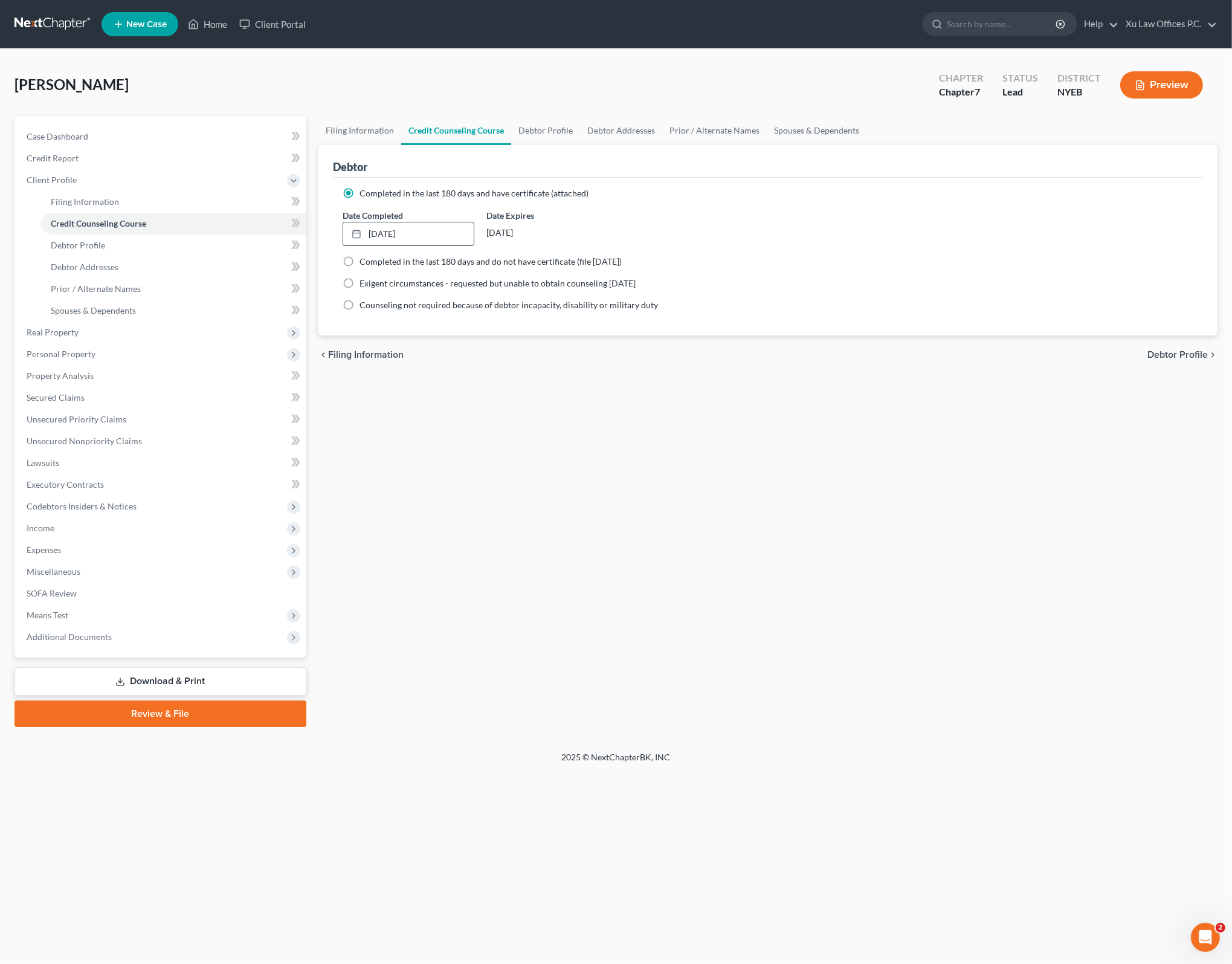
click at [607, 432] on div "Filing Information Credit Counseling Course Debtor Profile Debtor Addresses Pri…" at bounding box center [768, 421] width 911 height 611
click at [865, 472] on div "Filing Information Credit Counseling Course Debtor Profile Debtor Addresses Pri…" at bounding box center [768, 421] width 911 height 611
click at [1184, 355] on span "Debtor Profile" at bounding box center [1177, 354] width 60 height 9
select select "0"
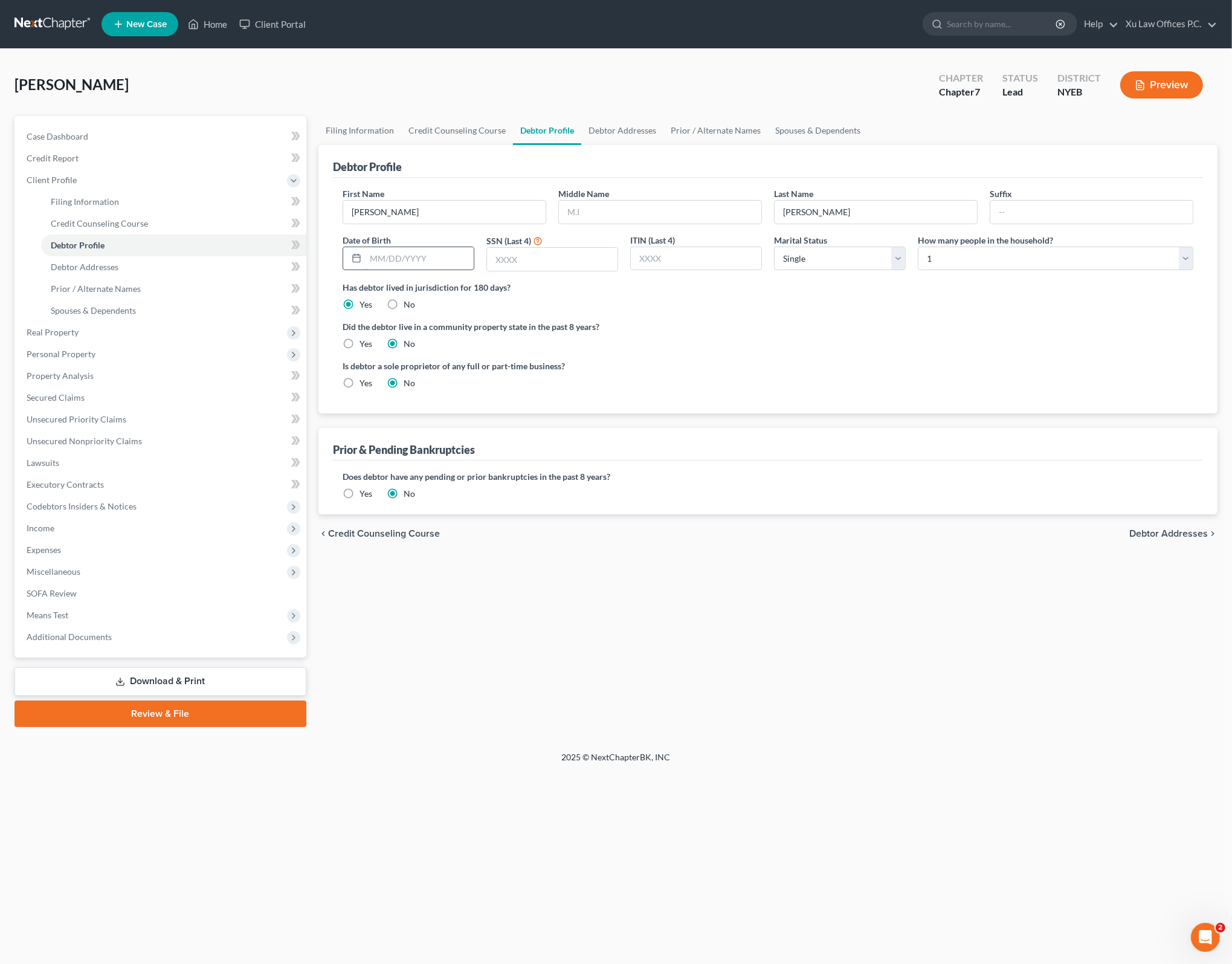
click at [414, 256] on input "text" at bounding box center [420, 258] width 108 height 23
drag, startPoint x: 431, startPoint y: 258, endPoint x: 466, endPoint y: 256, distance: 35.1
click at [431, 258] on input "text" at bounding box center [420, 258] width 108 height 23
type input "[DATE]"
click at [677, 346] on div "Did the debtor live in a community property state in the past 8 years? Yes No" at bounding box center [768, 335] width 851 height 30
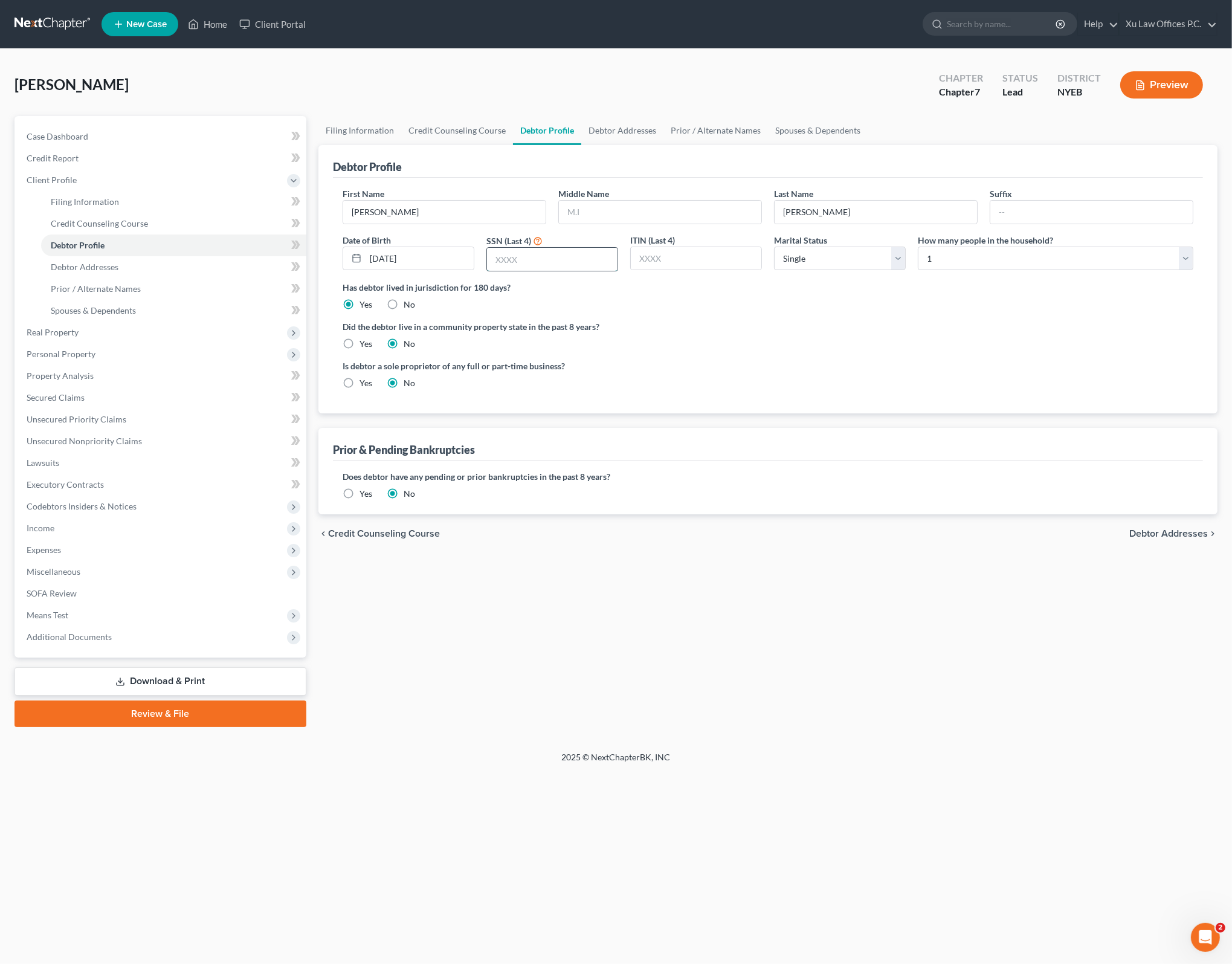
click at [592, 265] on input "text" at bounding box center [552, 259] width 131 height 23
click at [587, 260] on input "text" at bounding box center [552, 259] width 131 height 23
type input "7798"
click at [677, 301] on div "Has debtor lived in jurisdiction for 180 days? Yes No Debtor must reside in jur…" at bounding box center [768, 296] width 851 height 30
click at [900, 256] on select "Select Single Married Separated Divorced Widowed" at bounding box center [840, 258] width 131 height 24
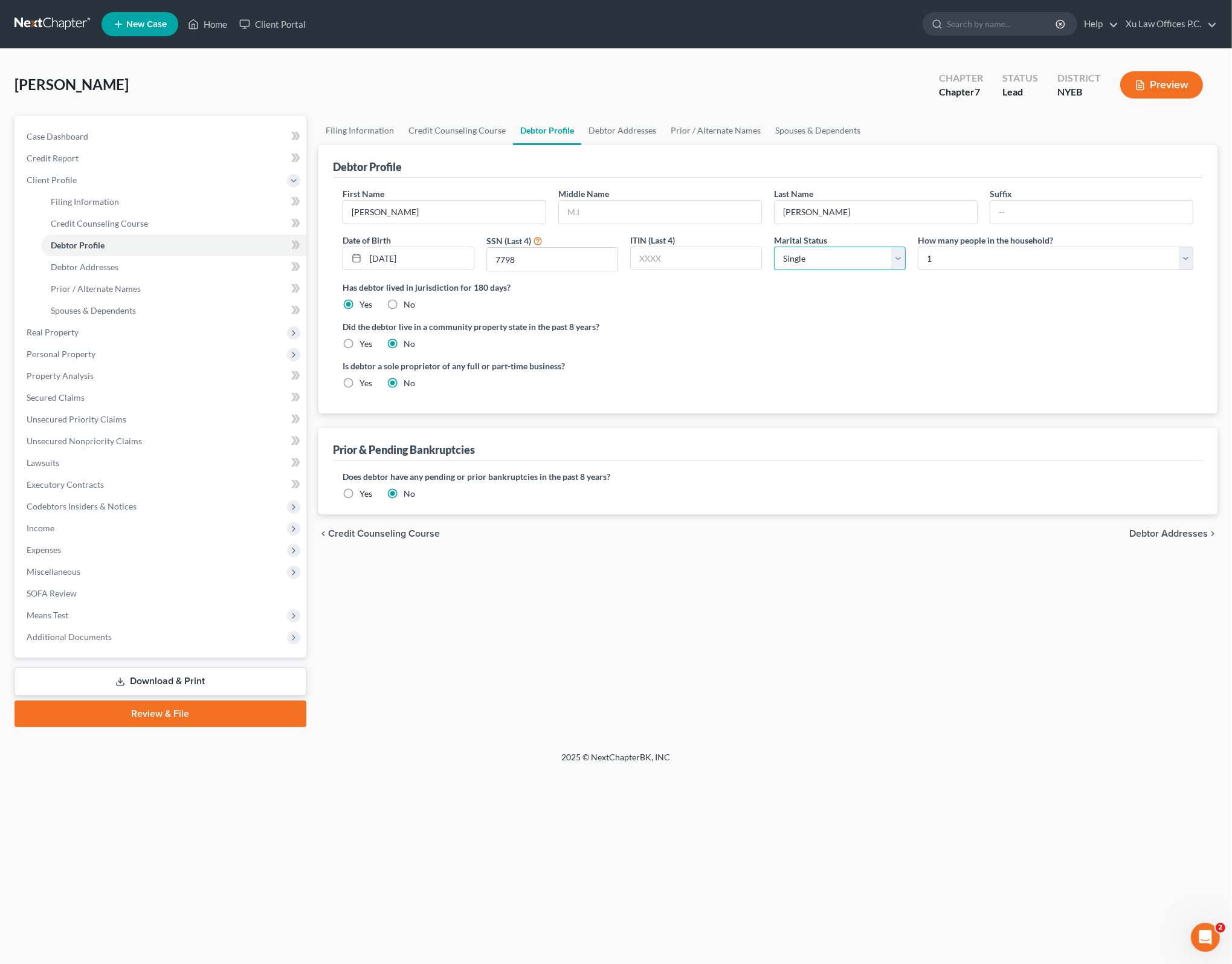
select select "1"
click at [774, 246] on select "Select Single Married Separated Divorced Widowed" at bounding box center [840, 258] width 131 height 24
click at [1009, 309] on div "Has debtor lived in jurisdiction for 180 days? Yes No Debtor must reside in jur…" at bounding box center [768, 296] width 851 height 30
click at [789, 362] on div "Is debtor a sole proprietor of any full or part-time business? Yes No" at bounding box center [768, 379] width 863 height 39
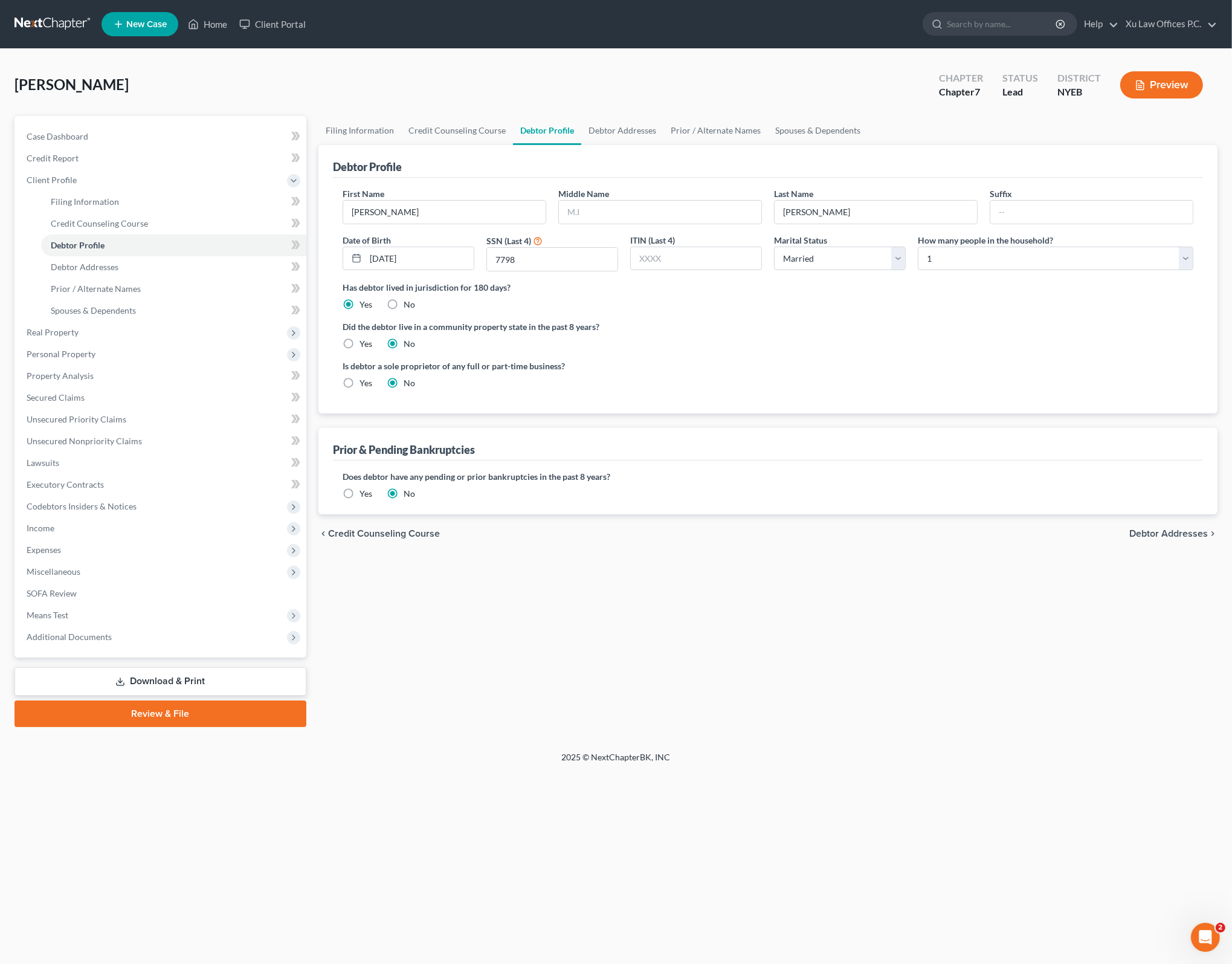
click at [817, 374] on div "Is debtor a sole proprietor of any full or part-time business? Yes No" at bounding box center [768, 379] width 863 height 39
click at [749, 310] on ng-include "First Name [PERSON_NAME] Middle Name Last Name [PERSON_NAME] Date of Birth [DEM…" at bounding box center [768, 293] width 851 height 211
click at [1182, 255] on select "Select 1 2 3 4 5 6 7 8 9 10 11 12 13 14 15 16 17 18 19 20" at bounding box center [1055, 258] width 275 height 24
select select "4"
click at [918, 246] on select "Select 1 2 3 4 5 6 7 8 9 10 11 12 13 14 15 16 17 18 19 20" at bounding box center [1055, 258] width 275 height 24
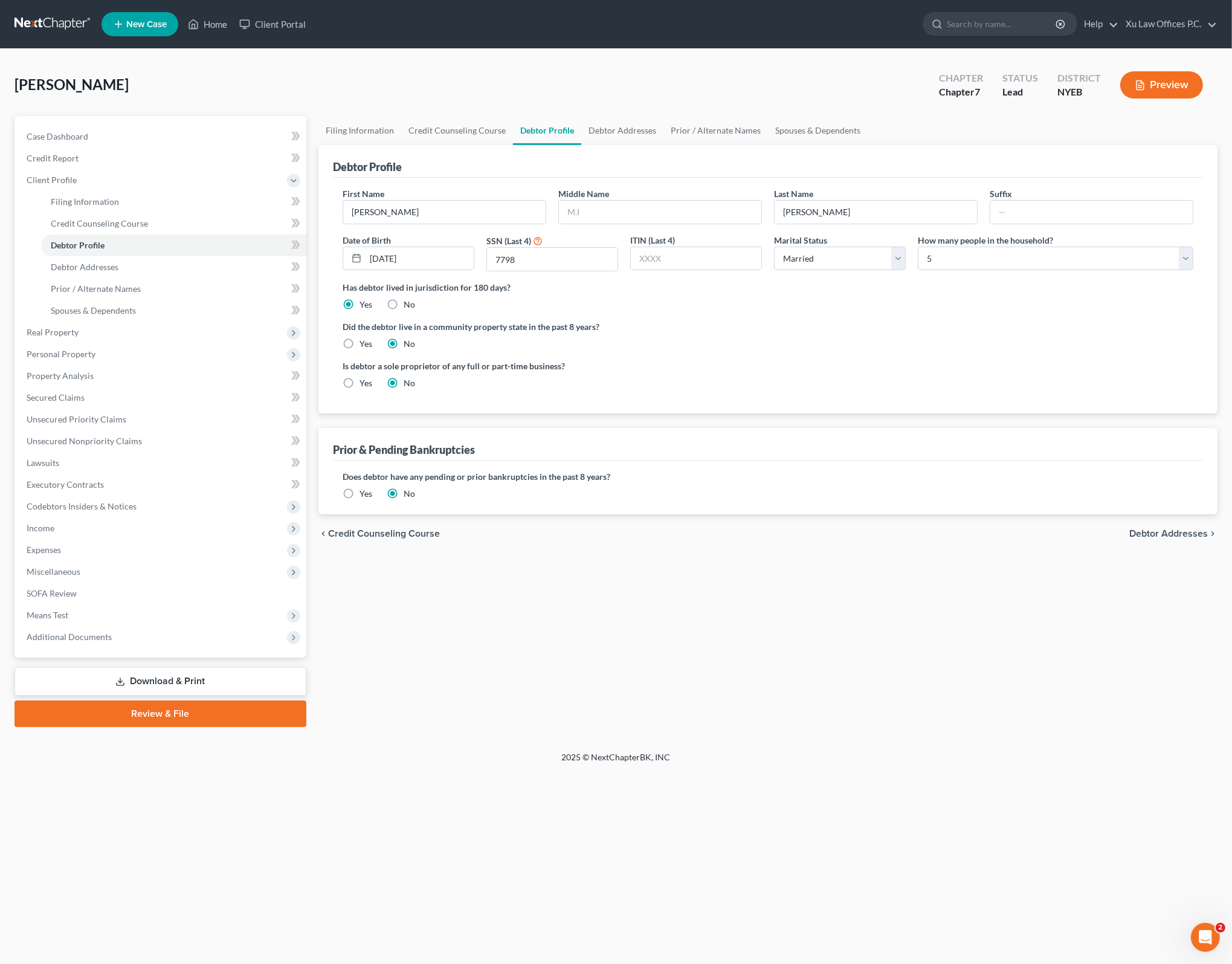
click at [865, 337] on div "Did the debtor live in a community property state in the past 8 years? Yes No" at bounding box center [768, 335] width 851 height 30
click at [775, 317] on ng-include "First Name [PERSON_NAME] Middle Name Last Name [PERSON_NAME] Date of Birth [DEM…" at bounding box center [768, 293] width 851 height 211
click at [572, 285] on label "Has debtor lived in jurisdiction for 180 days?" at bounding box center [768, 287] width 851 height 13
click at [1168, 533] on span "Debtor Addresses" at bounding box center [1168, 533] width 78 height 9
select select "0"
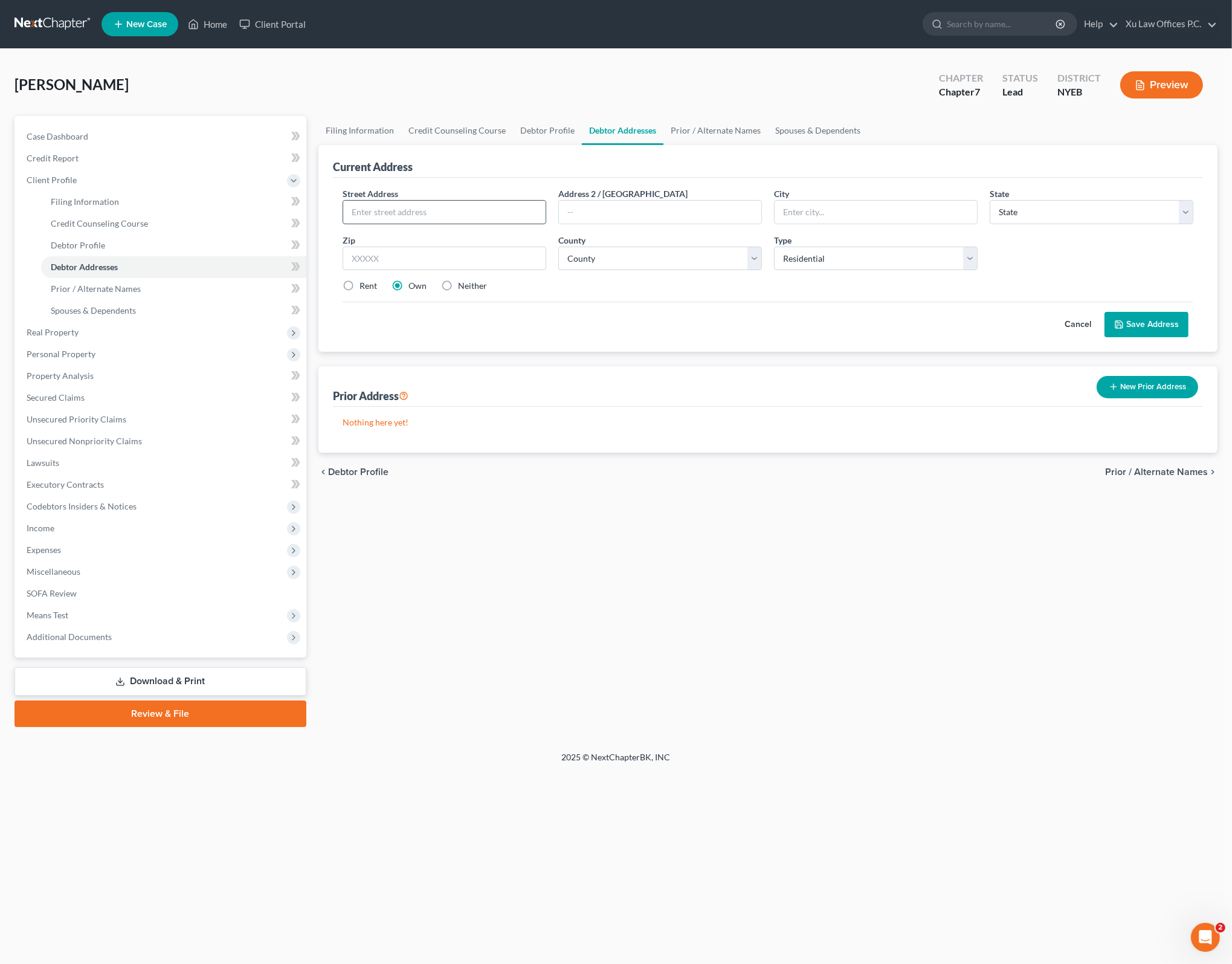
click at [429, 214] on input "text" at bounding box center [444, 212] width 202 height 23
click at [597, 589] on div "Filing Information Credit Counseling Course Debtor Profile Debtor Addresses Pri…" at bounding box center [768, 421] width 911 height 611
click at [423, 210] on input "628" at bounding box center [444, 212] width 202 height 23
type input "[STREET_ADDRESS]"
type input "F"
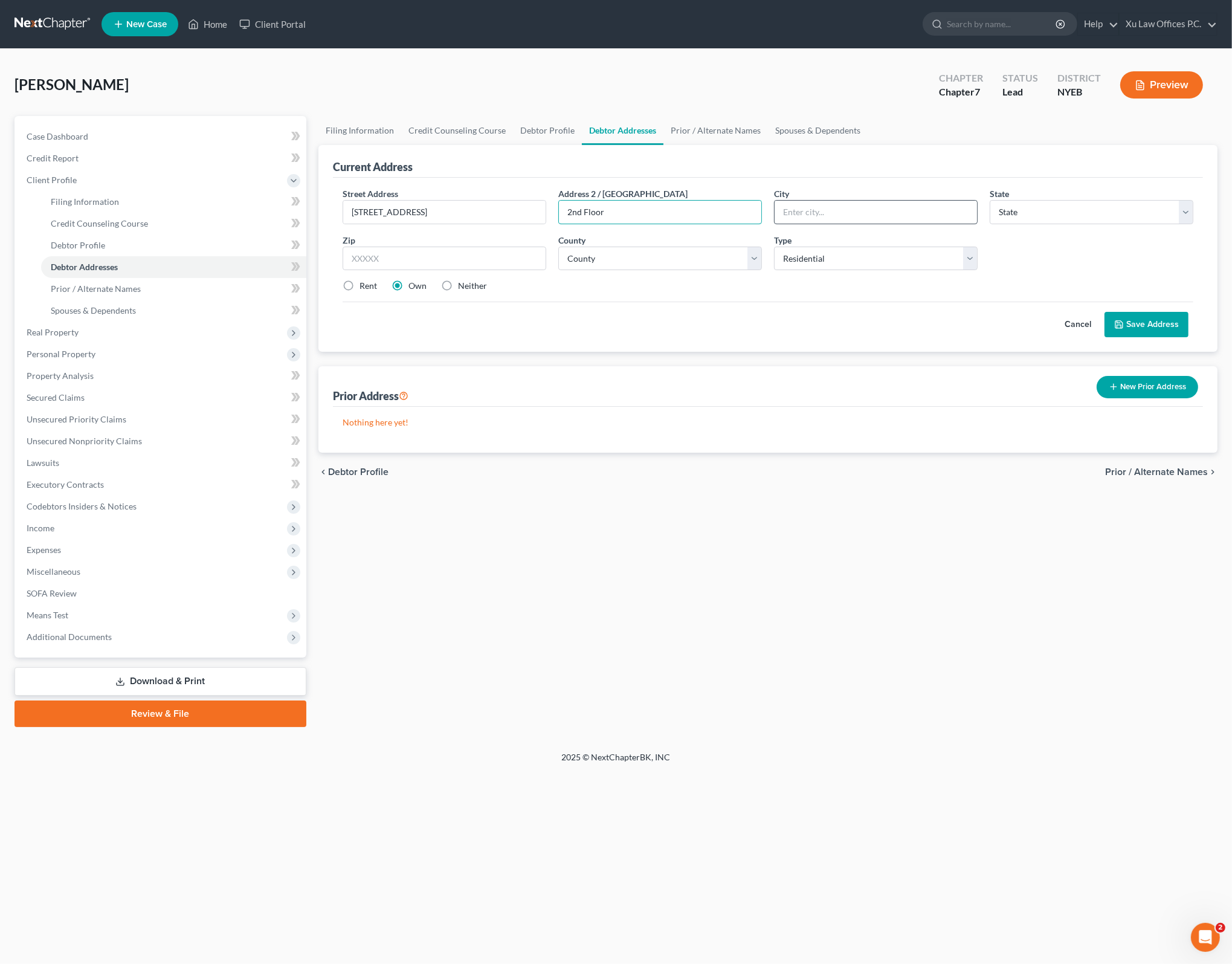
type input "2nd Floor"
click at [890, 210] on input "text" at bounding box center [876, 212] width 202 height 23
type input "[GEOGRAPHIC_DATA]"
click at [1174, 206] on select "State [US_STATE] AK AR AZ CA CO CT DE DC [GEOGRAPHIC_DATA] [GEOGRAPHIC_DATA] GU…" at bounding box center [1091, 212] width 203 height 24
select select "35"
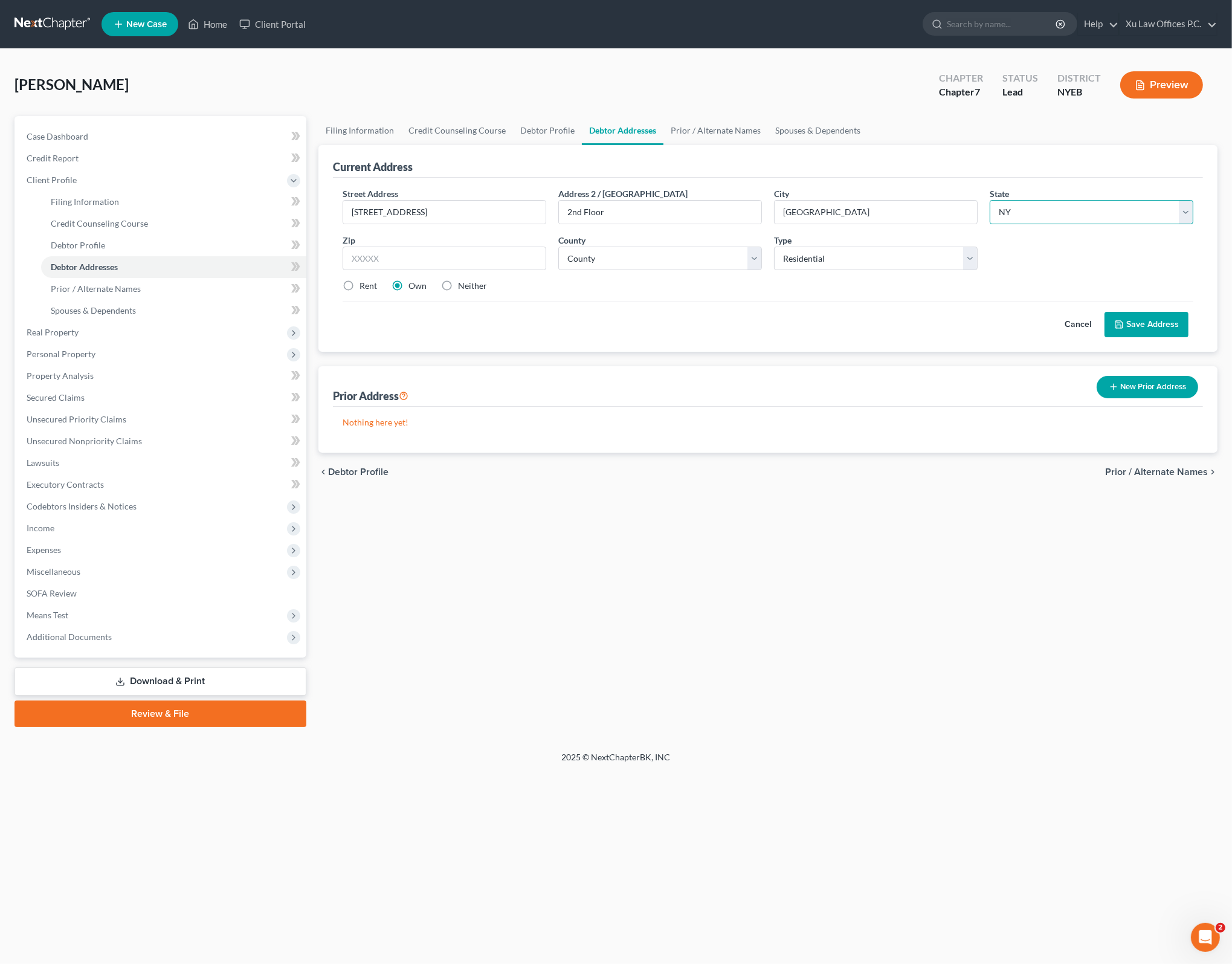
click at [990, 200] on select "State [US_STATE] AK AR AZ CA CO CT DE DC [GEOGRAPHIC_DATA] [GEOGRAPHIC_DATA] GU…" at bounding box center [1091, 212] width 203 height 24
click at [387, 253] on input "text" at bounding box center [444, 258] width 203 height 24
type input "11220"
click at [672, 333] on div "Cancel Save Address" at bounding box center [768, 320] width 851 height 36
click at [693, 261] on select "County [GEOGRAPHIC_DATA] [GEOGRAPHIC_DATA] [GEOGRAPHIC_DATA] [GEOGRAPHIC_DATA] …" at bounding box center [660, 258] width 203 height 24
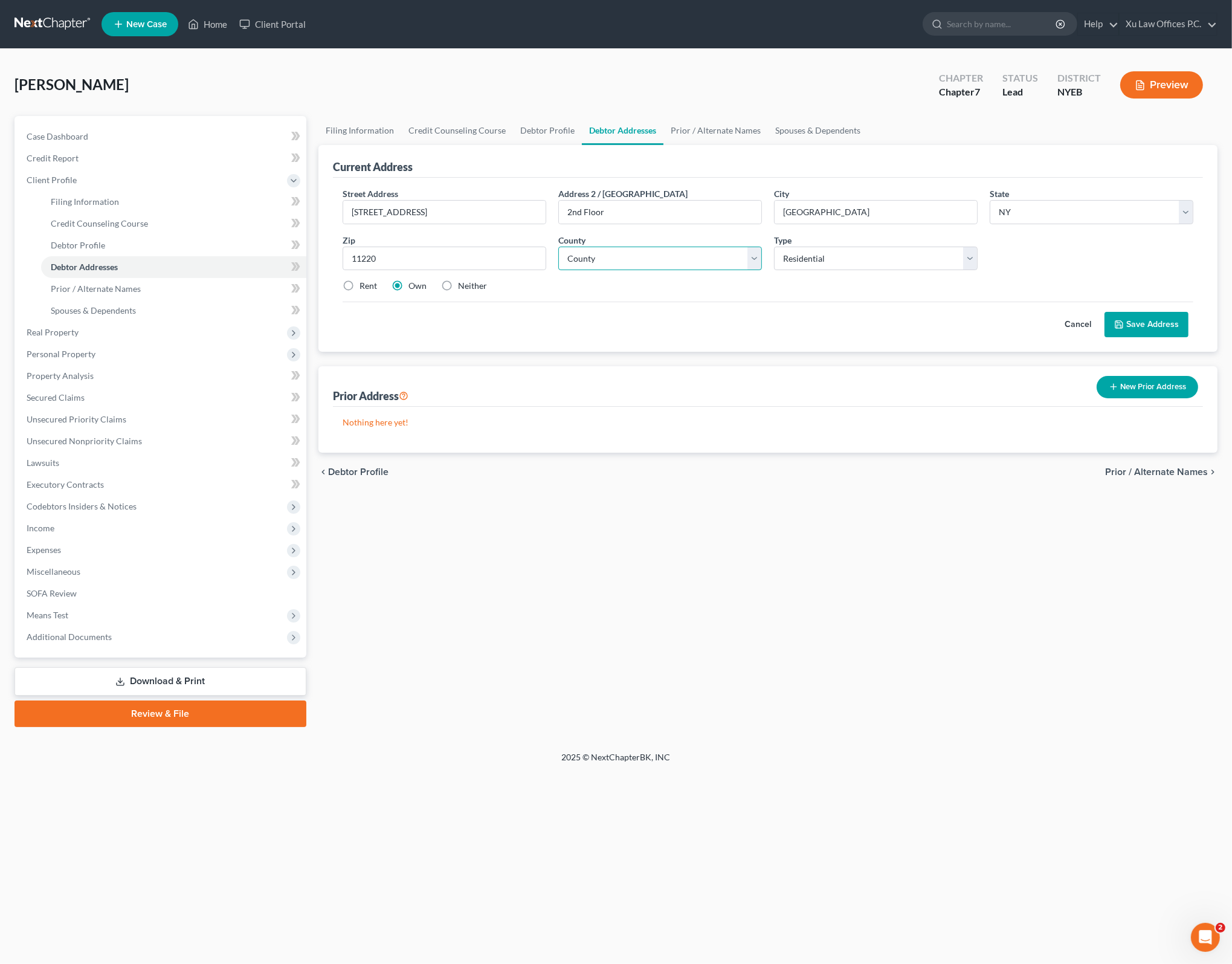
select select "23"
click at [558, 246] on select "County [GEOGRAPHIC_DATA] [GEOGRAPHIC_DATA] [GEOGRAPHIC_DATA] [GEOGRAPHIC_DATA] …" at bounding box center [660, 258] width 203 height 24
click at [793, 323] on div "Cancel Save Address" at bounding box center [768, 320] width 851 height 36
click at [702, 314] on div "Cancel Save Address" at bounding box center [768, 320] width 851 height 36
click at [761, 313] on div "Cancel Save Address" at bounding box center [768, 320] width 851 height 36
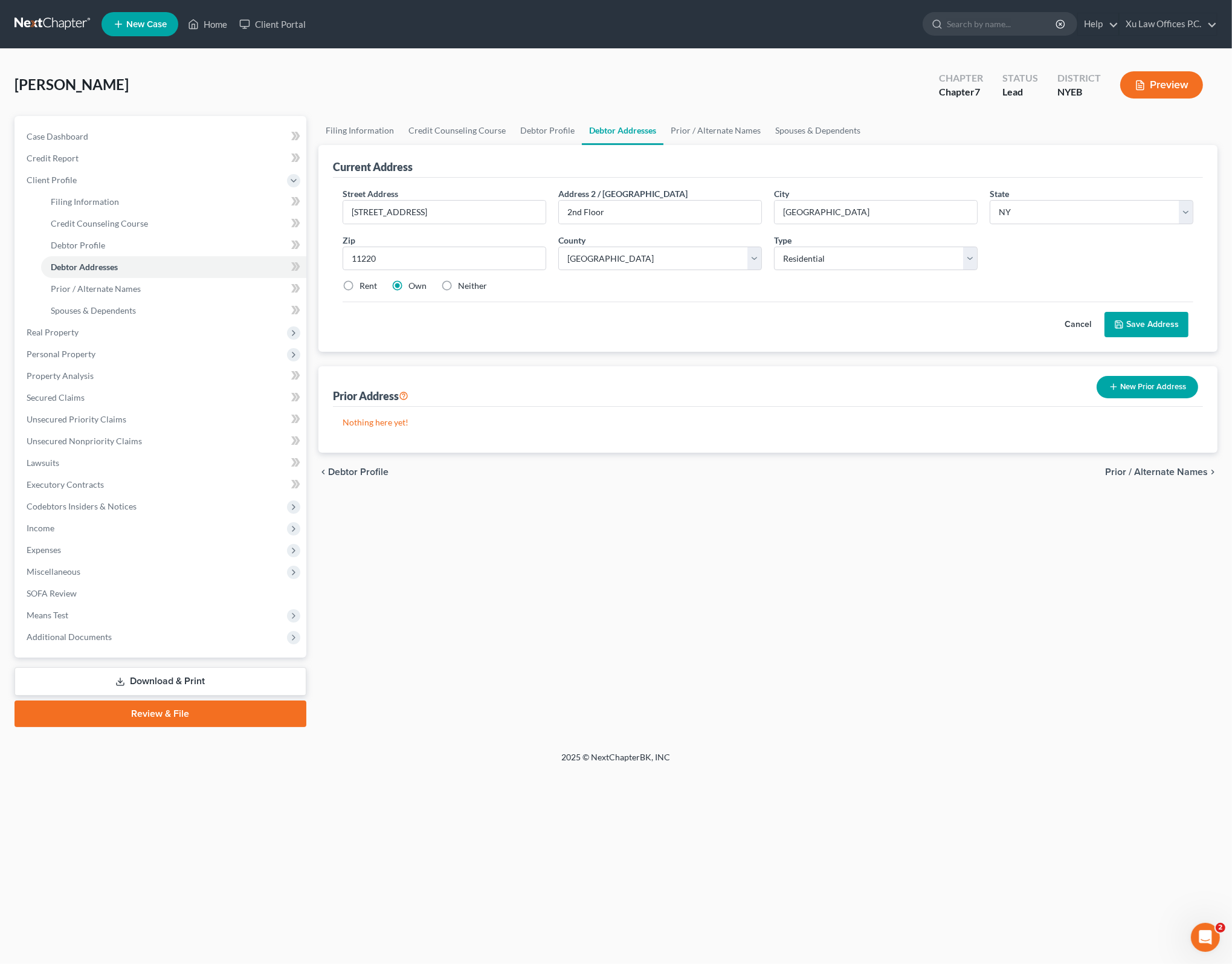
click at [633, 344] on div "Street Address * [STREET_ADDRESS] Address [GEOGRAPHIC_DATA] * [GEOGRAPHIC_DATA]…" at bounding box center [768, 264] width 870 height 174
click at [718, 331] on div "Cancel Save Address" at bounding box center [768, 320] width 851 height 36
click at [1025, 486] on div "chevron_left Debtor Profile Prior / Alternate Names chevron_right" at bounding box center [768, 471] width 899 height 38
click at [887, 44] on nav "Home New Case Client Portal Xu Law Offices P.C. [EMAIL_ADDRESS][DOMAIN_NAME] My…" at bounding box center [616, 24] width 1232 height 48
click at [607, 360] on div "Current Address Street Address * [STREET_ADDRESS] Address [GEOGRAPHIC_DATA] * […" at bounding box center [768, 298] width 899 height 307
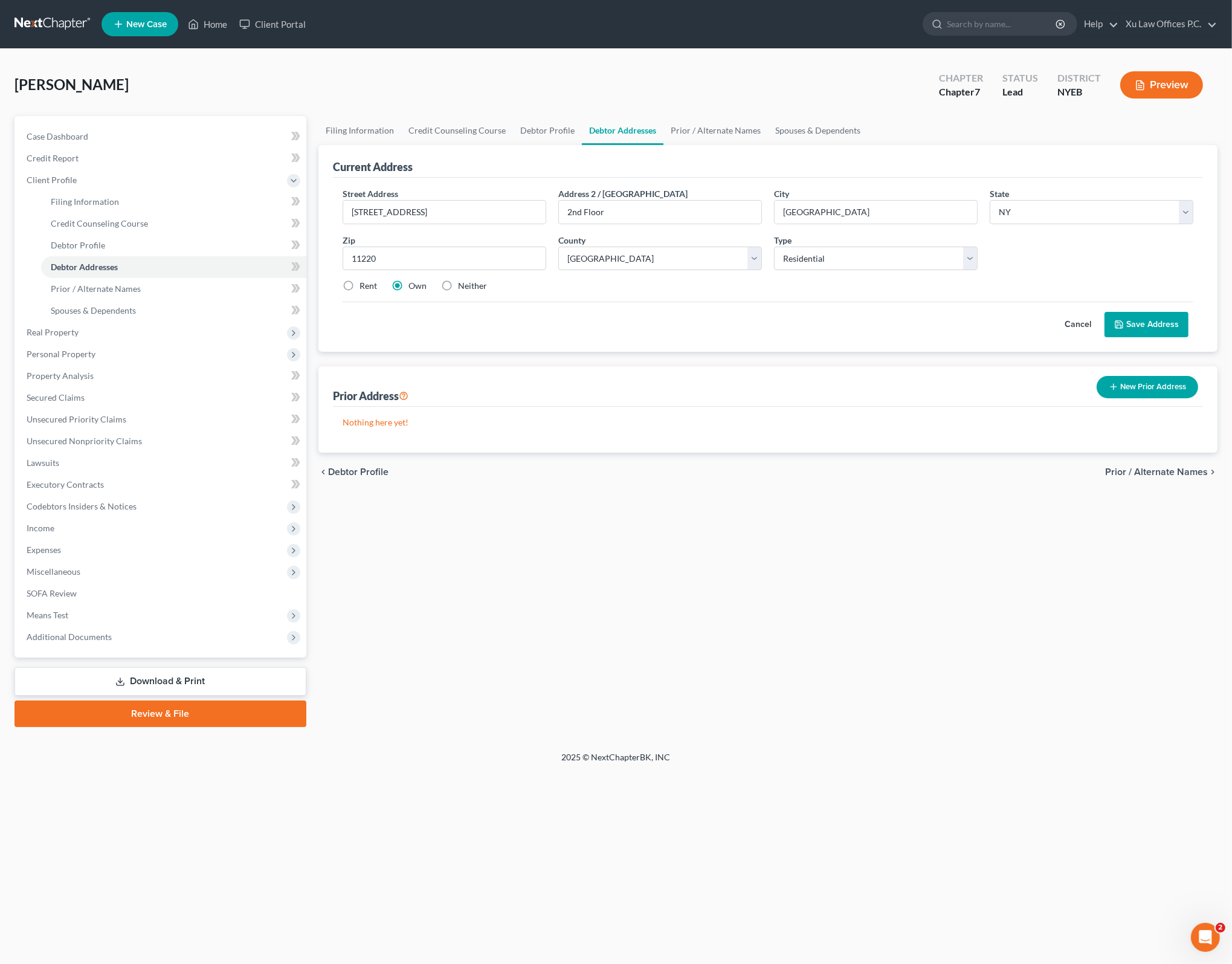
click at [1166, 327] on button "Save Address" at bounding box center [1146, 324] width 84 height 25
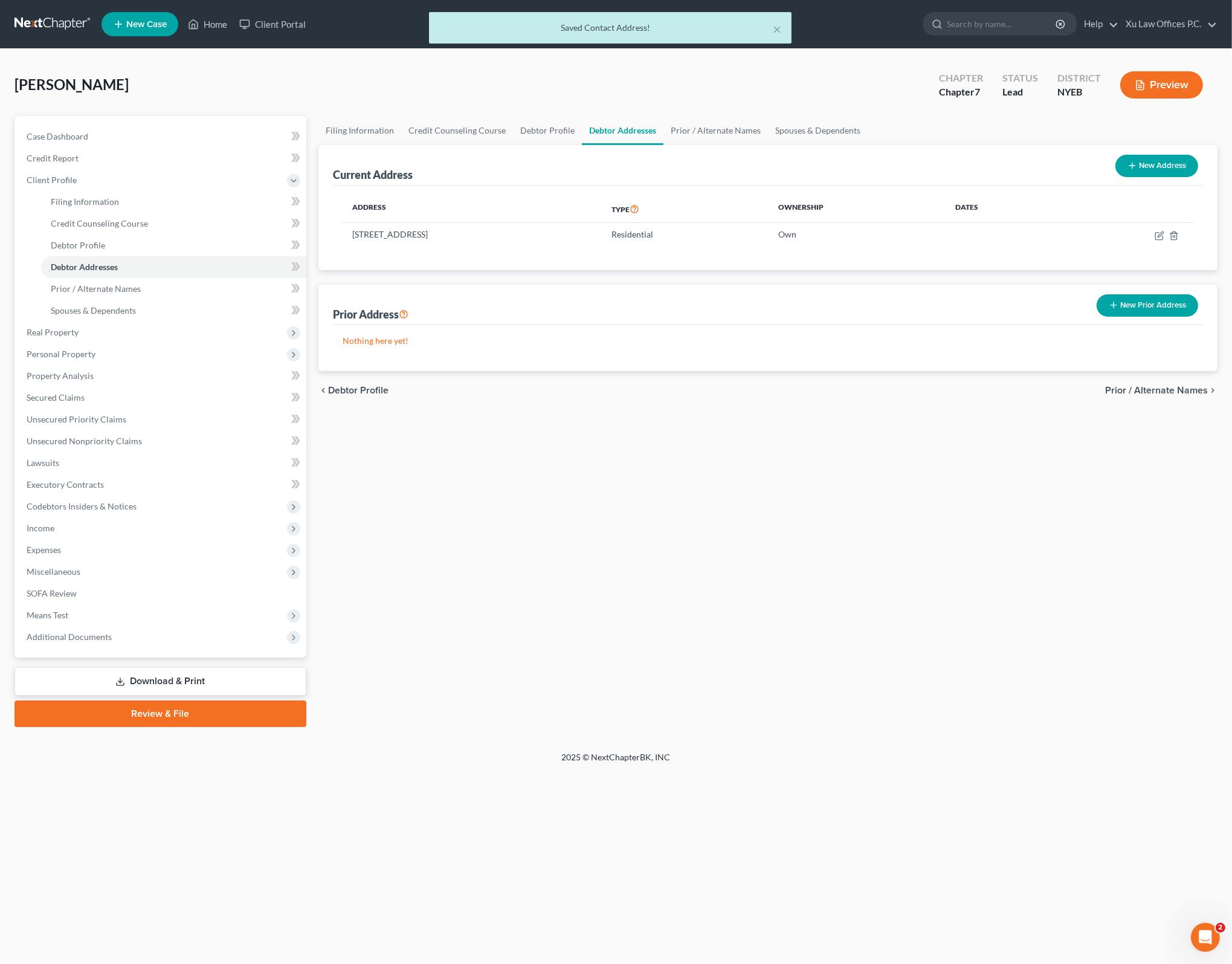
drag, startPoint x: 706, startPoint y: 555, endPoint x: 732, endPoint y: 294, distance: 262.3
click at [706, 555] on div "Filing Information Credit Counseling Course Debtor Profile Debtor Addresses Pri…" at bounding box center [768, 421] width 911 height 611
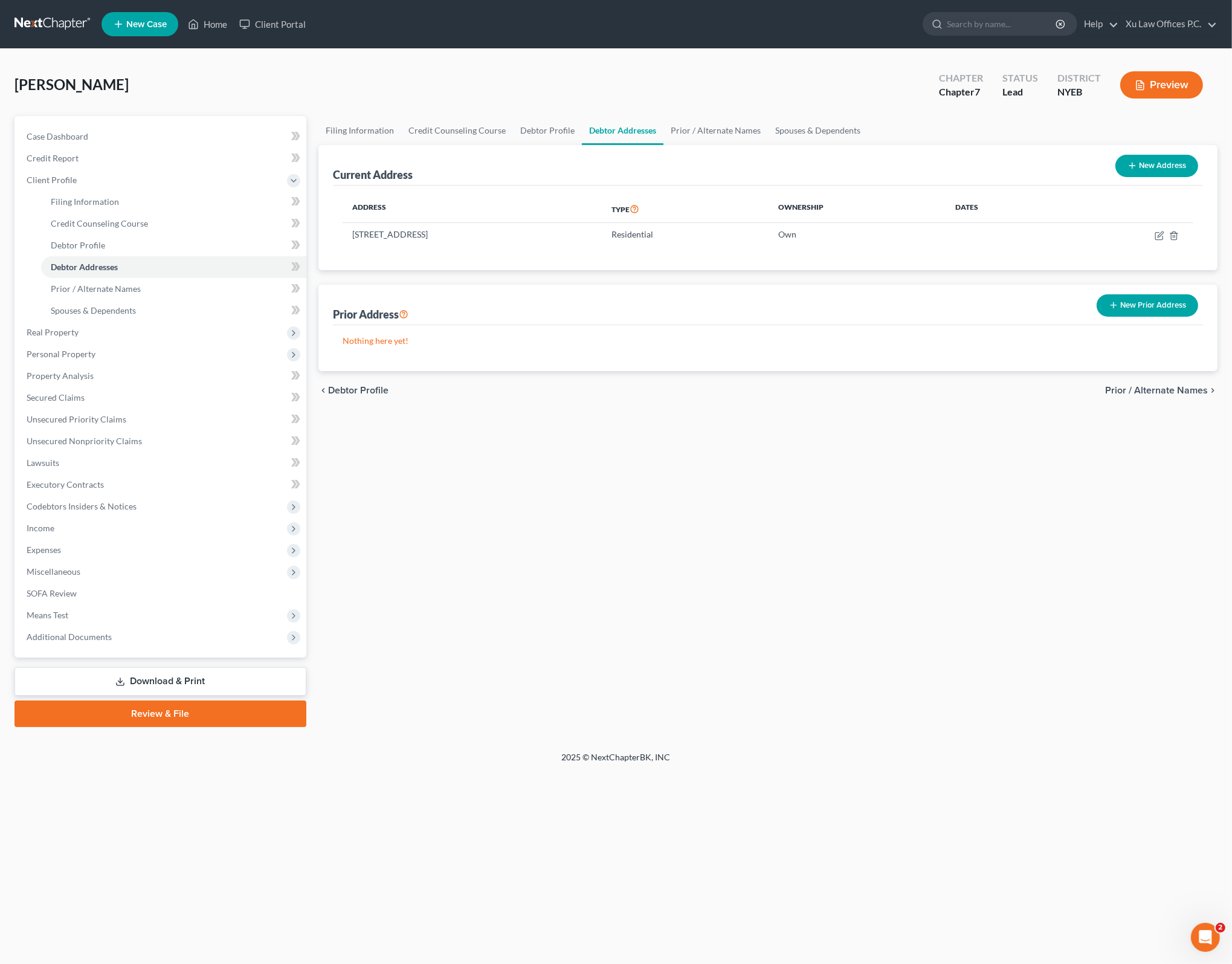
click at [1162, 389] on span "Prior / Alternate Names" at bounding box center [1155, 390] width 102 height 9
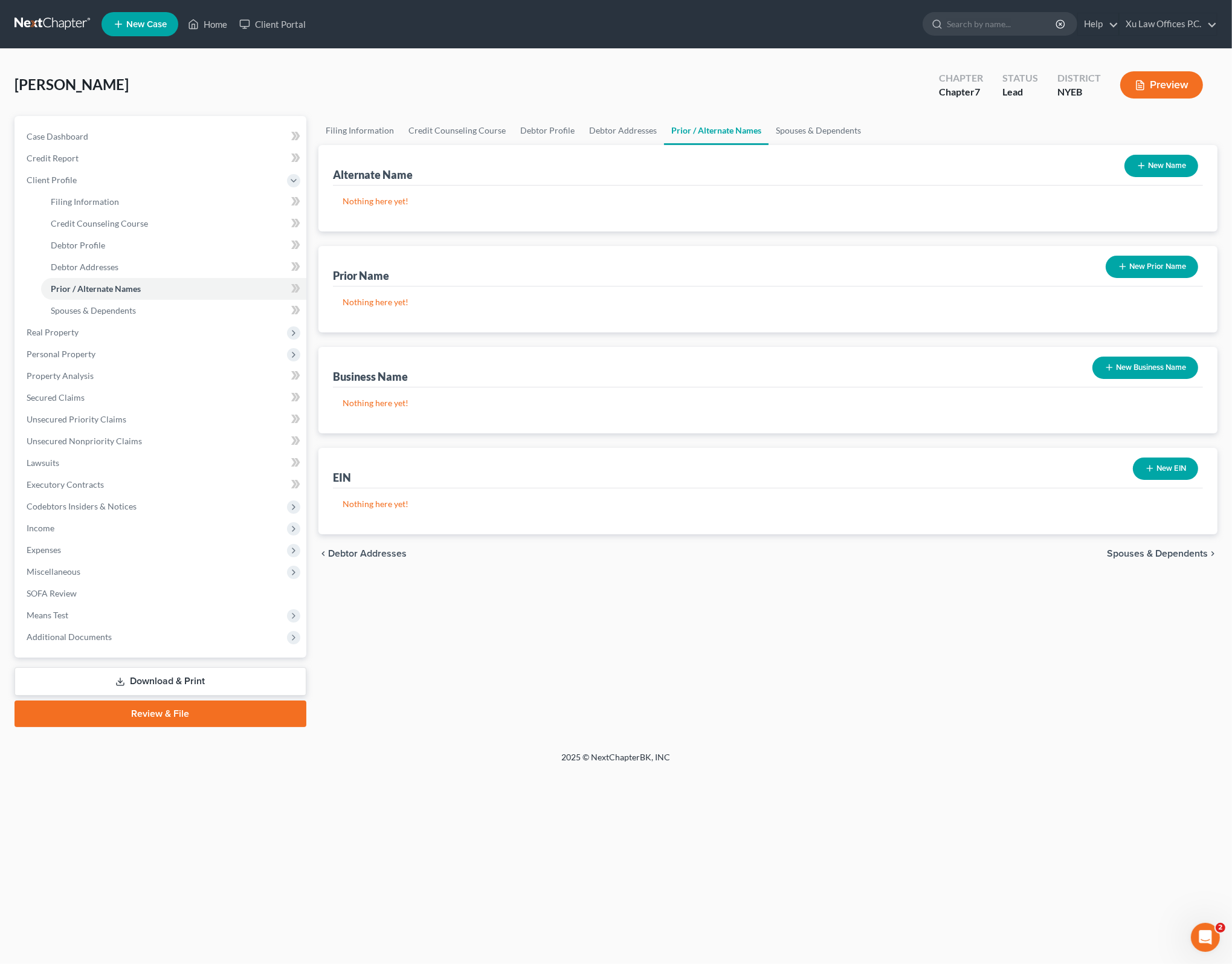
click at [1168, 549] on span "Spouses & Dependents" at bounding box center [1157, 554] width 101 height 9
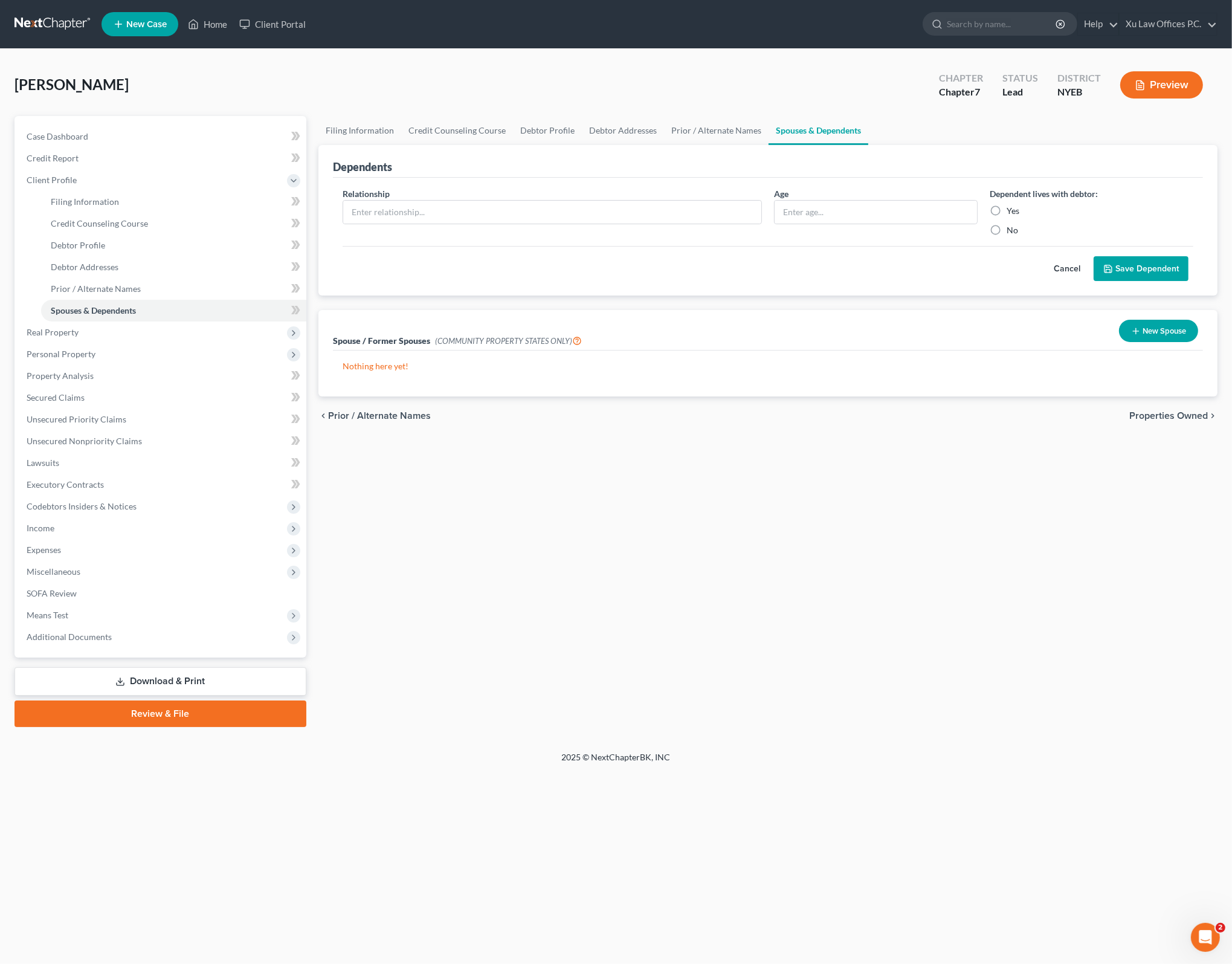
click at [536, 328] on div "Spouse / Former Spouses (COMMUNITY PROPERTY STATES ONLY) New Spouse" at bounding box center [768, 330] width 870 height 41
click at [499, 432] on div "chevron_left Prior / Alternate Names Properties Owned chevron_right" at bounding box center [768, 415] width 899 height 38
click at [392, 362] on p "Nothing here yet!" at bounding box center [768, 366] width 851 height 12
click at [424, 362] on p "Nothing here yet!" at bounding box center [768, 366] width 851 height 12
click at [474, 344] on span "(COMMUNITY PROPERTY STATES ONLY)" at bounding box center [508, 341] width 147 height 9
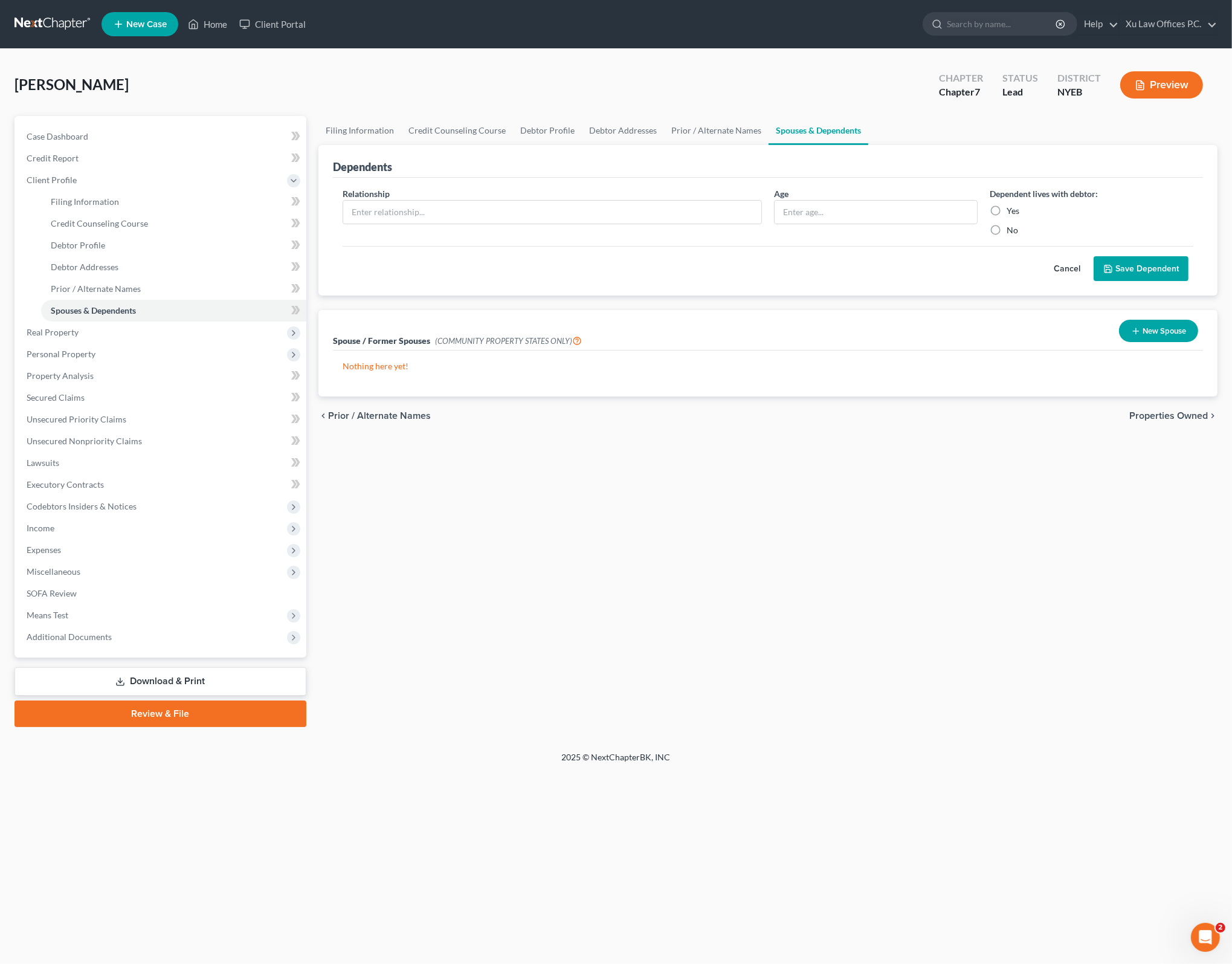
drag, startPoint x: 512, startPoint y: 342, endPoint x: 573, endPoint y: 342, distance: 61.0
click at [514, 342] on span "(COMMUNITY PROPERTY STATES ONLY)" at bounding box center [508, 341] width 147 height 9
click at [682, 344] on div "Spouse / Former Spouses (COMMUNITY PROPERTY STATES ONLY) New Spouse" at bounding box center [768, 330] width 870 height 41
drag, startPoint x: 614, startPoint y: 532, endPoint x: 565, endPoint y: 392, distance: 148.3
click at [614, 531] on div "Filing Information Credit Counseling Course Debtor Profile Debtor Addresses Pri…" at bounding box center [768, 421] width 911 height 611
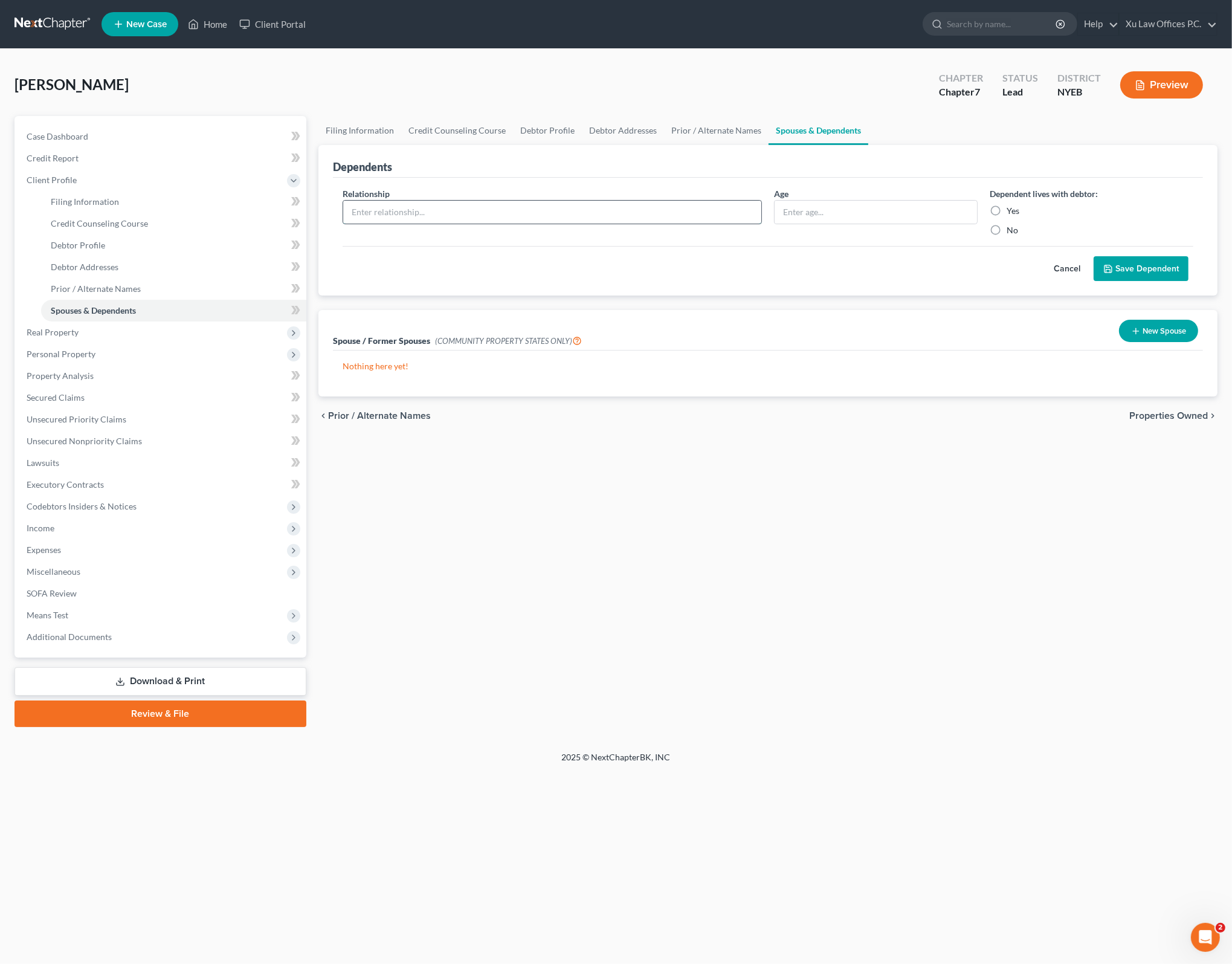
click at [450, 202] on input "text" at bounding box center [552, 212] width 418 height 23
drag, startPoint x: 991, startPoint y: 260, endPoint x: 984, endPoint y: 258, distance: 7.3
click at [991, 260] on div "Cancel Save Dependent" at bounding box center [768, 264] width 851 height 36
click at [684, 501] on div "Filing Information Credit Counseling Course Debtor Profile Debtor Addresses Pri…" at bounding box center [768, 421] width 911 height 611
click at [701, 131] on link "Prior / Alternate Names" at bounding box center [716, 130] width 105 height 29
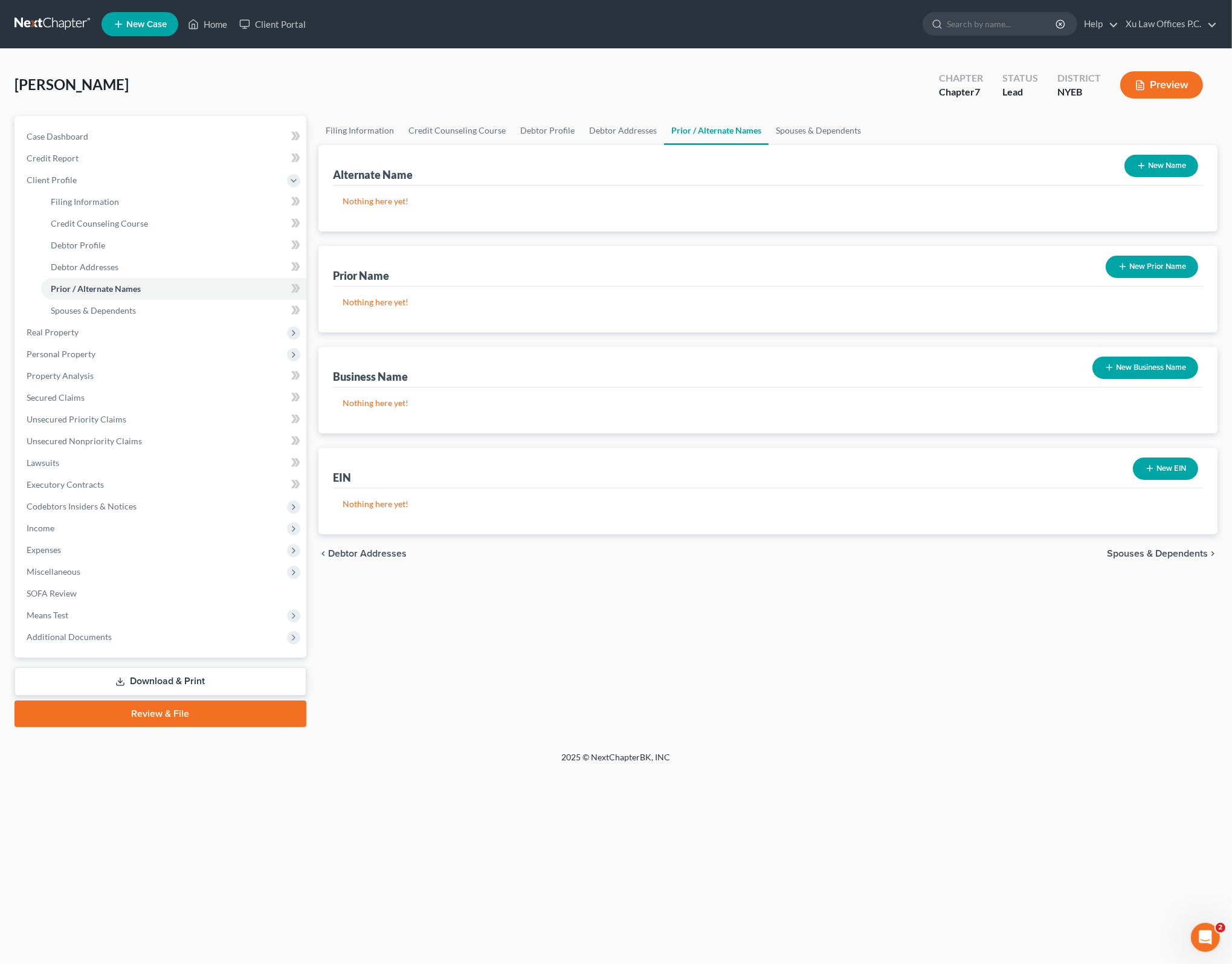
click at [703, 674] on div "Filing Information Credit Counseling Course Debtor Profile Debtor Addresses Pri…" at bounding box center [768, 421] width 911 height 611
click at [507, 178] on div "Alternate Name New Name" at bounding box center [768, 165] width 870 height 41
click at [1151, 553] on span "Spouses & Dependents" at bounding box center [1157, 554] width 101 height 9
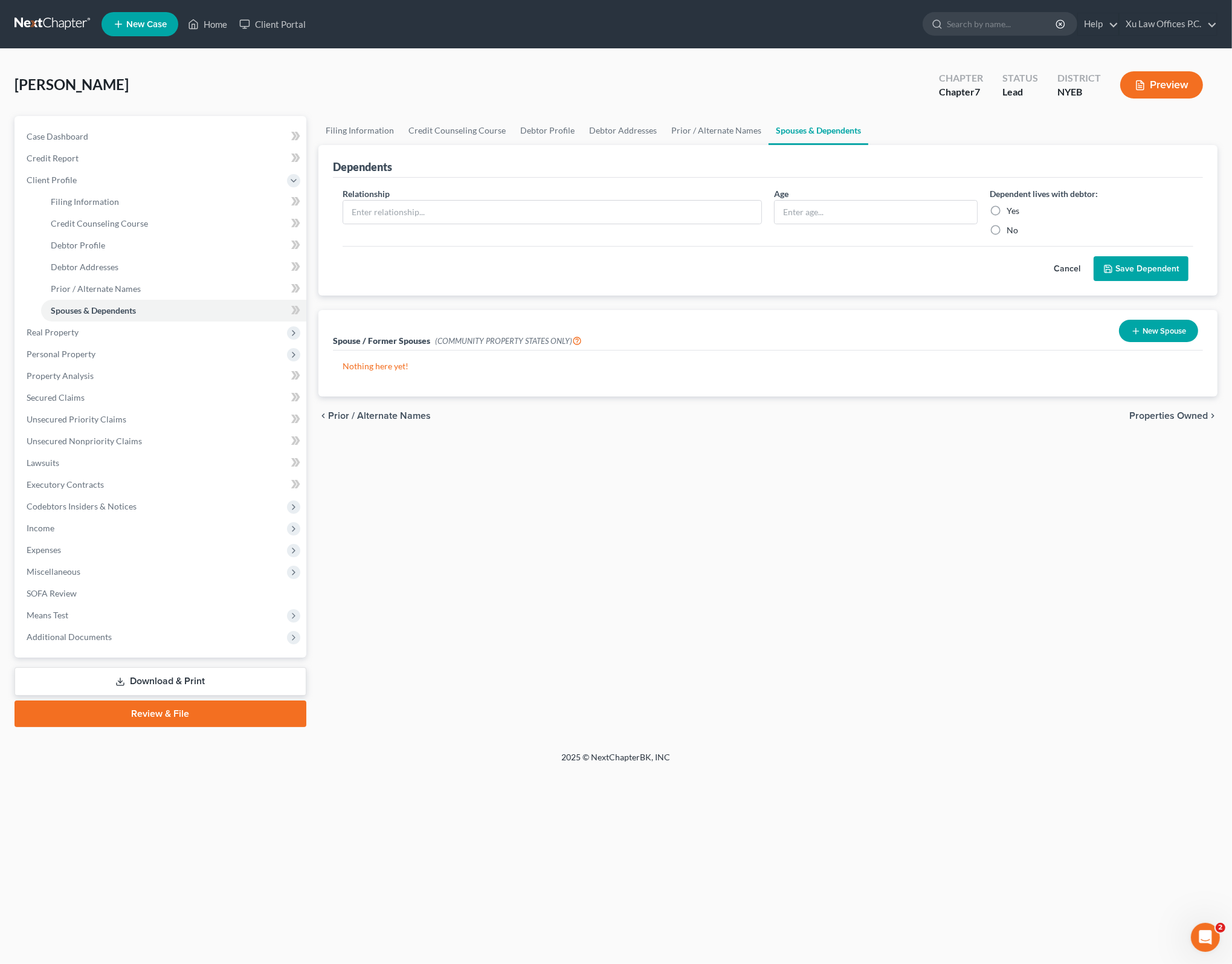
drag, startPoint x: 766, startPoint y: 346, endPoint x: 1183, endPoint y: 347, distance: 417.0
click at [767, 346] on div "Spouse / Former Spouses (COMMUNITY PROPERTY STATES ONLY) New Spouse" at bounding box center [768, 330] width 870 height 41
click at [1154, 326] on button "New Spouse" at bounding box center [1158, 331] width 79 height 23
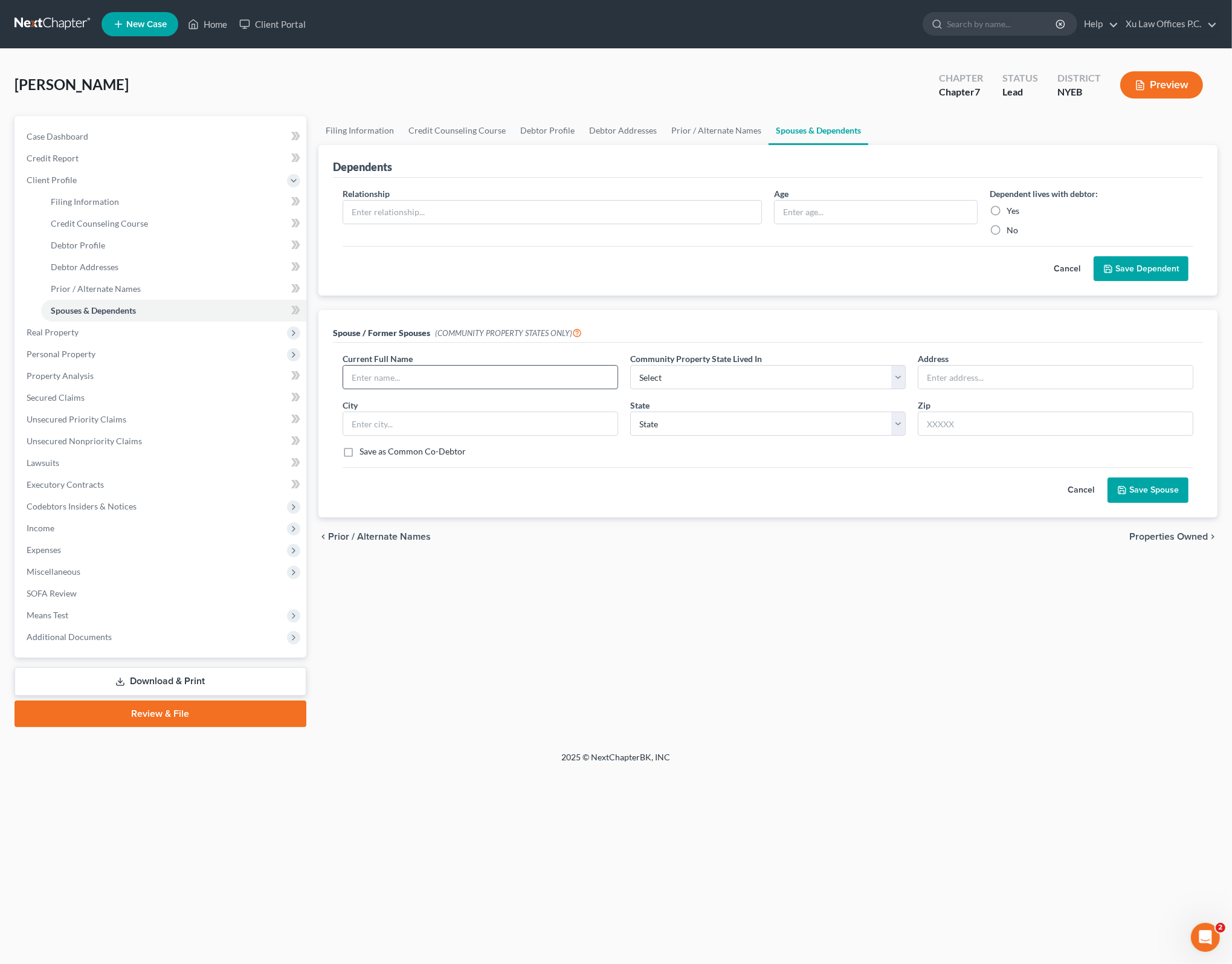
click at [475, 379] on input "text" at bounding box center [480, 377] width 274 height 23
click at [519, 368] on input "text" at bounding box center [480, 377] width 274 height 23
click at [482, 382] on input "text" at bounding box center [480, 377] width 274 height 23
type input "[PERSON_NAME]"
click at [895, 378] on select "Select AZ CA GU ID LA NV NM PR [GEOGRAPHIC_DATA] [GEOGRAPHIC_DATA] [GEOGRAPHIC_…" at bounding box center [768, 377] width 275 height 24
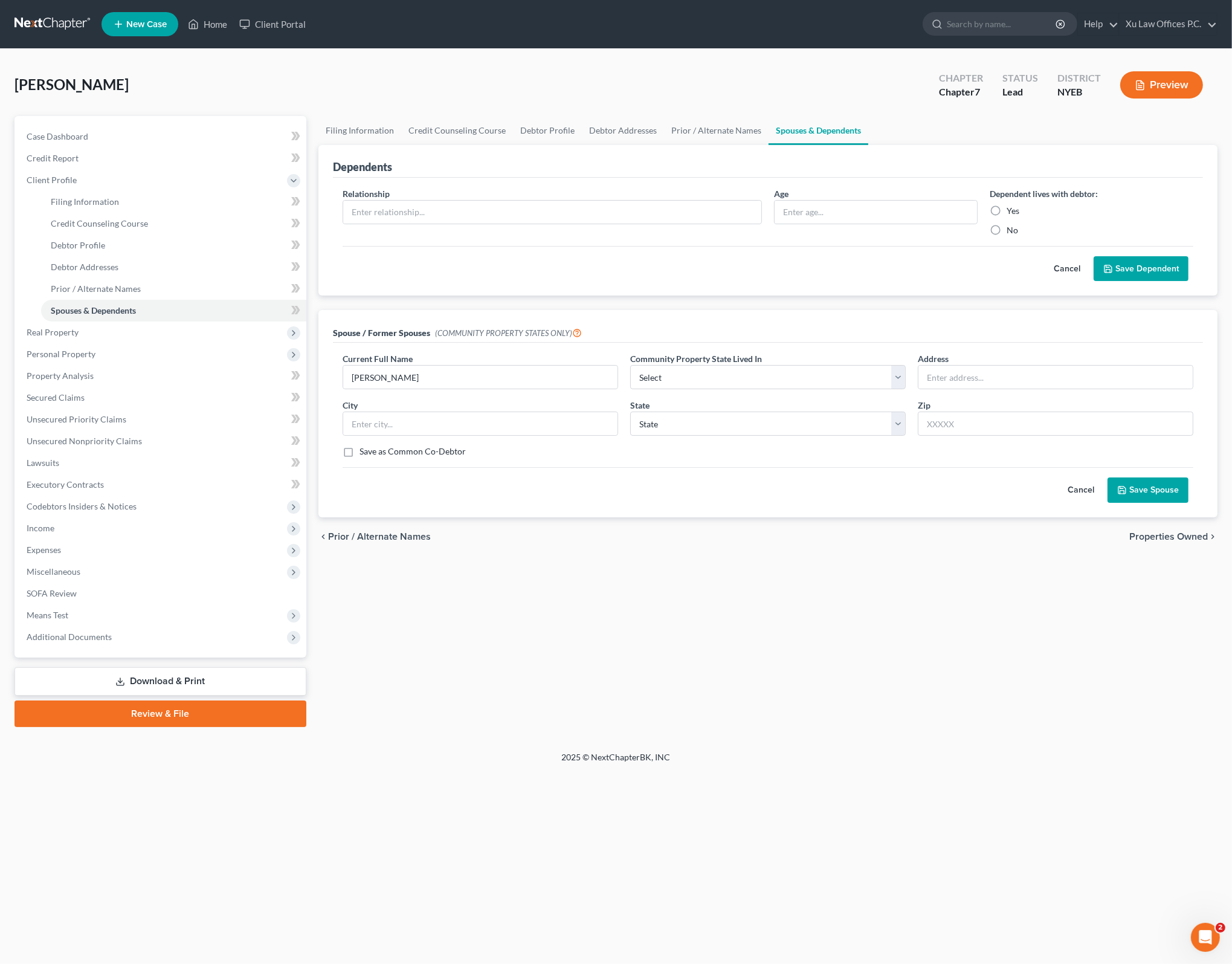
drag, startPoint x: 855, startPoint y: 647, endPoint x: 847, endPoint y: 621, distance: 27.2
click at [855, 645] on div "Filing Information Credit Counseling Course Debtor Profile Debtor Addresses Pri…" at bounding box center [768, 421] width 911 height 611
drag, startPoint x: 399, startPoint y: 374, endPoint x: 306, endPoint y: 372, distance: 93.0
click at [306, 374] on div "Petition Navigation Case Dashboard Payments Invoices Payments Payments Credit R…" at bounding box center [616, 421] width 1215 height 611
click at [776, 493] on div "Cancel Save Spouse" at bounding box center [768, 485] width 851 height 36
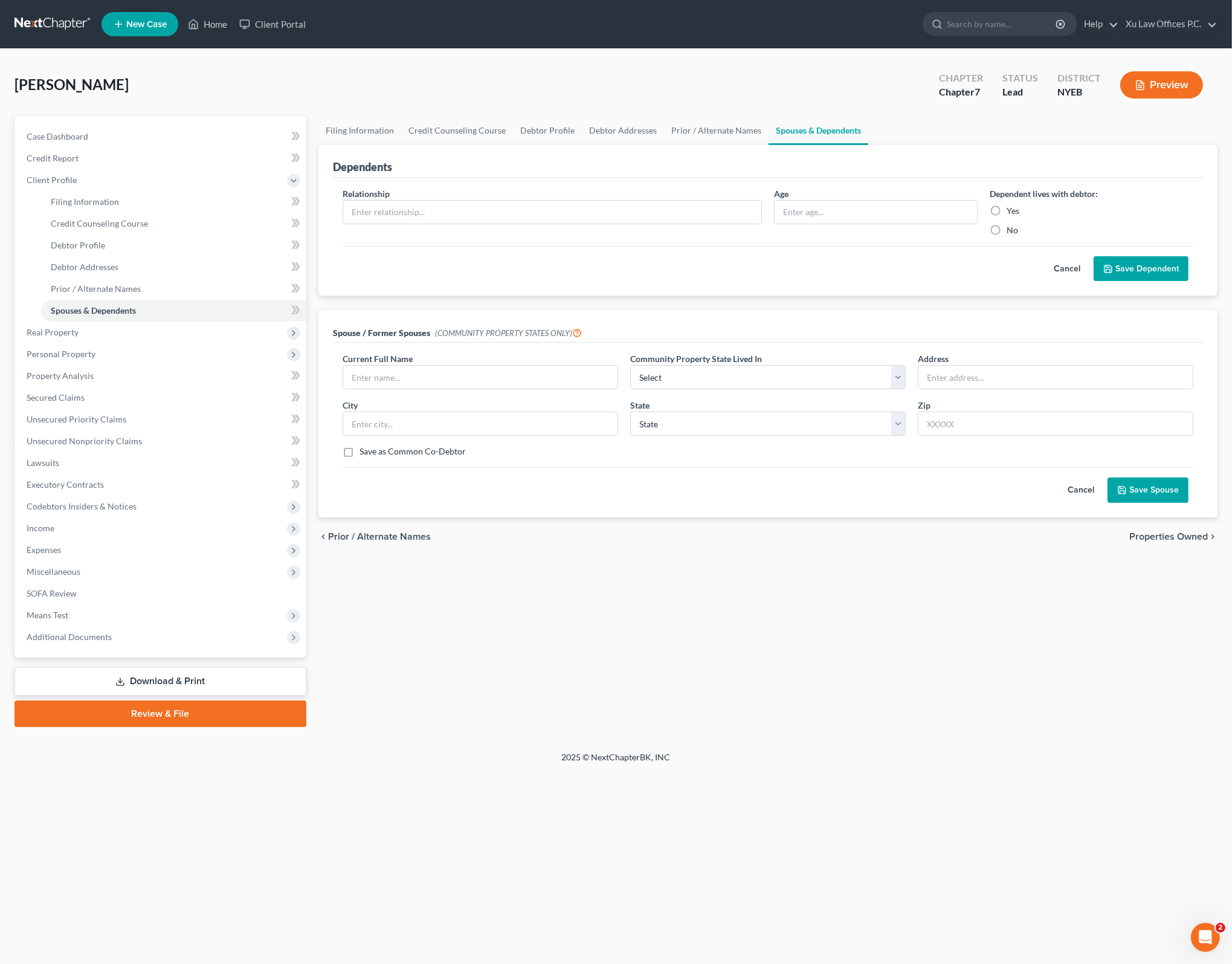
click at [1069, 490] on button "Cancel" at bounding box center [1081, 489] width 53 height 24
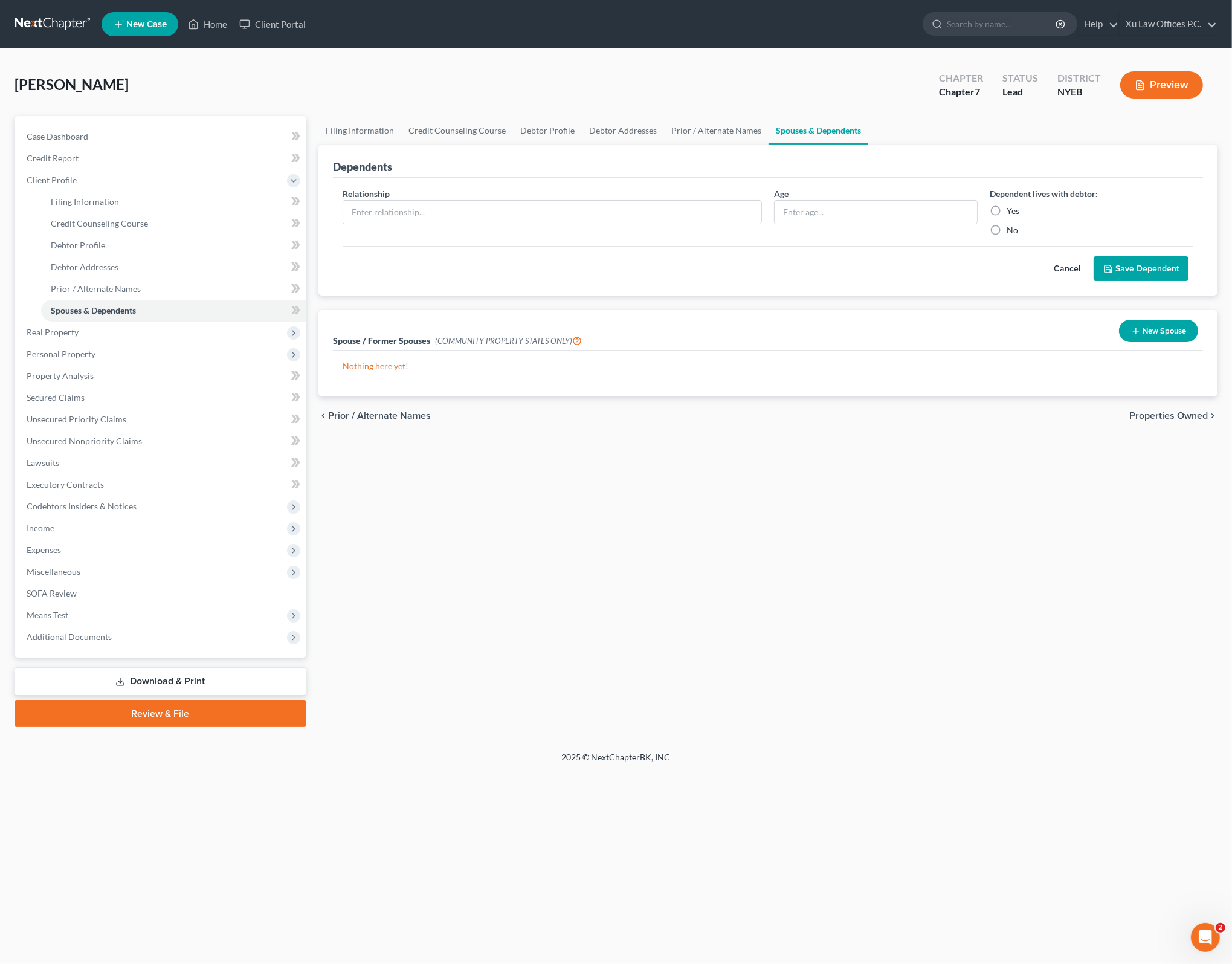
drag, startPoint x: 1017, startPoint y: 490, endPoint x: 1005, endPoint y: 485, distance: 13.0
click at [1017, 490] on div "Filing Information Credit Counseling Course Debtor Profile Debtor Addresses Pri…" at bounding box center [768, 421] width 911 height 611
click at [1191, 416] on span "Properties Owned" at bounding box center [1168, 416] width 78 height 9
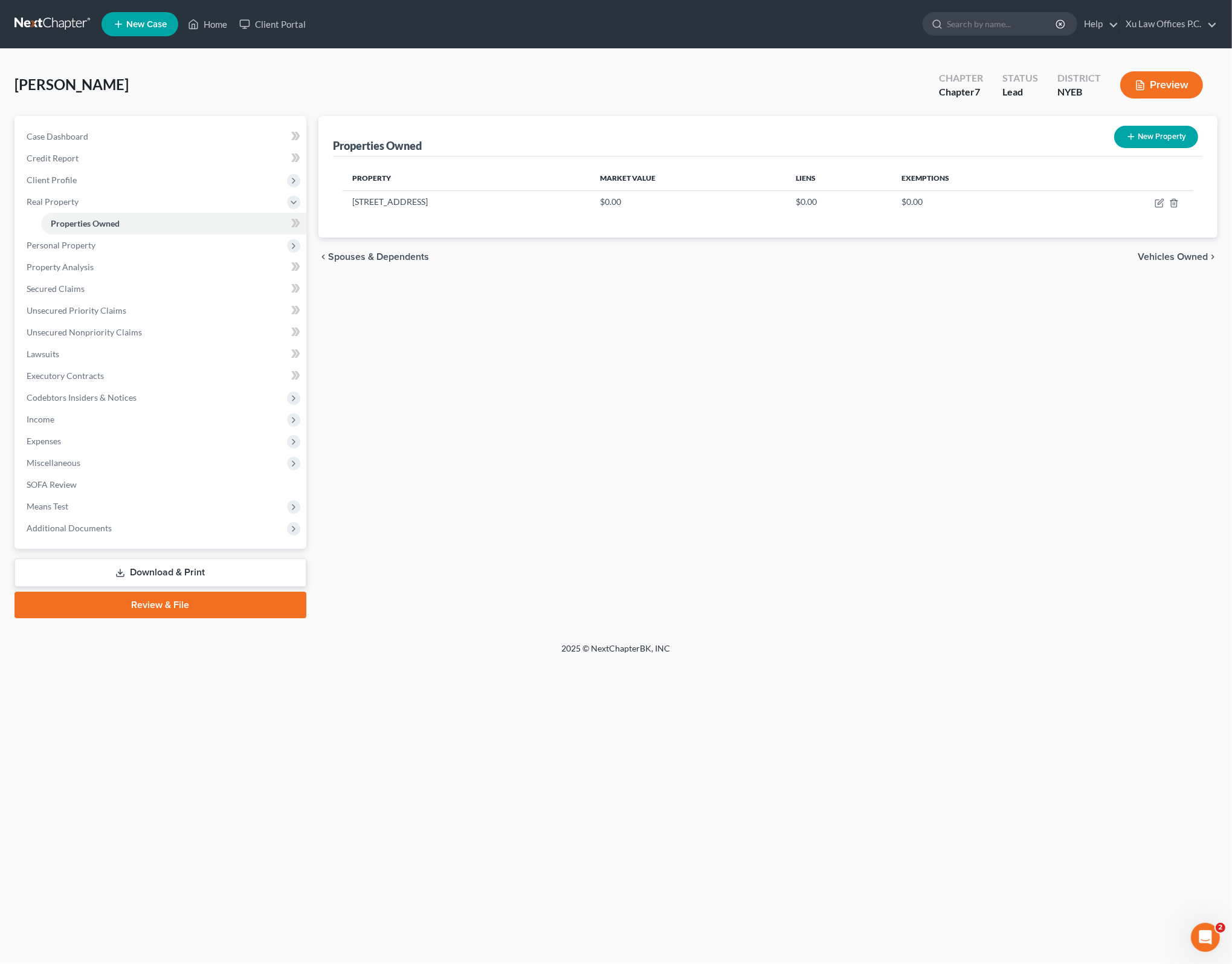
click at [571, 328] on div "Properties Owned New Property Property Market Value Liens Exemptions [STREET_AD…" at bounding box center [768, 367] width 911 height 502
click at [590, 202] on td "$0.00" at bounding box center [688, 201] width 195 height 23
click at [1175, 205] on icon "button" at bounding box center [1173, 202] width 9 height 9
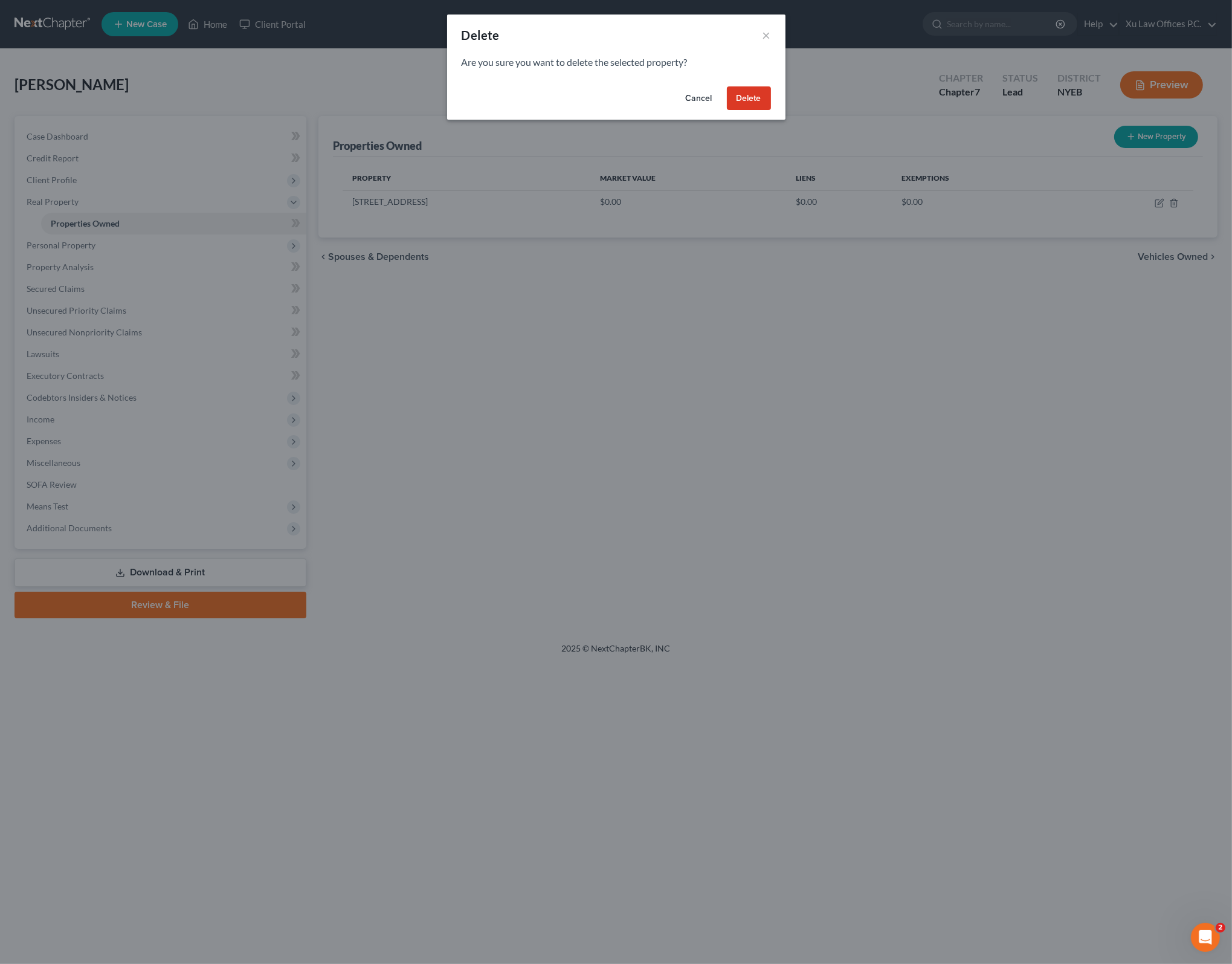
click at [745, 92] on button "Delete" at bounding box center [749, 99] width 44 height 24
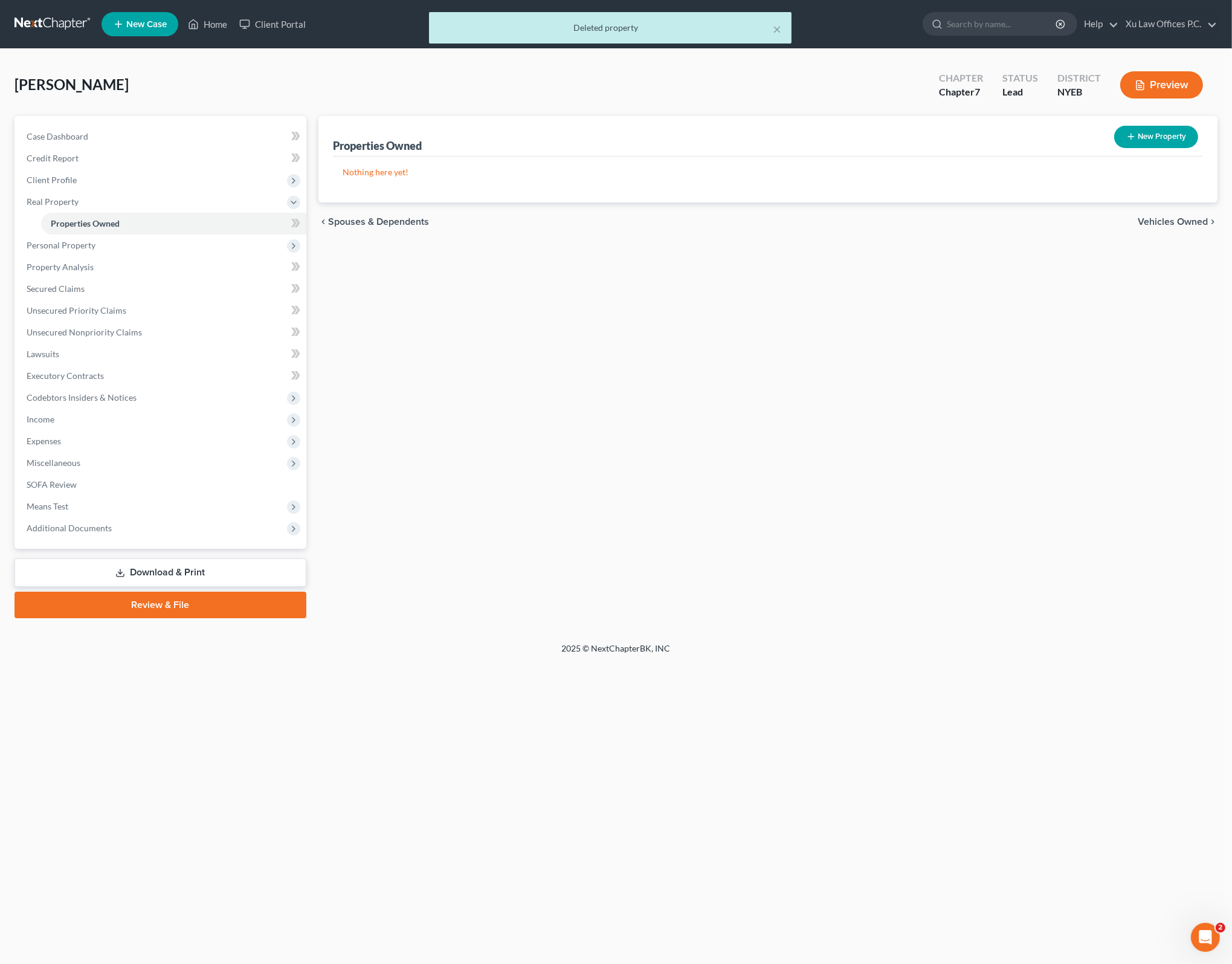
click at [867, 326] on div "Properties Owned New Property Nothing here yet! Property Market Value Liens Exe…" at bounding box center [768, 367] width 911 height 502
click at [1172, 220] on span "Vehicles Owned" at bounding box center [1173, 221] width 70 height 9
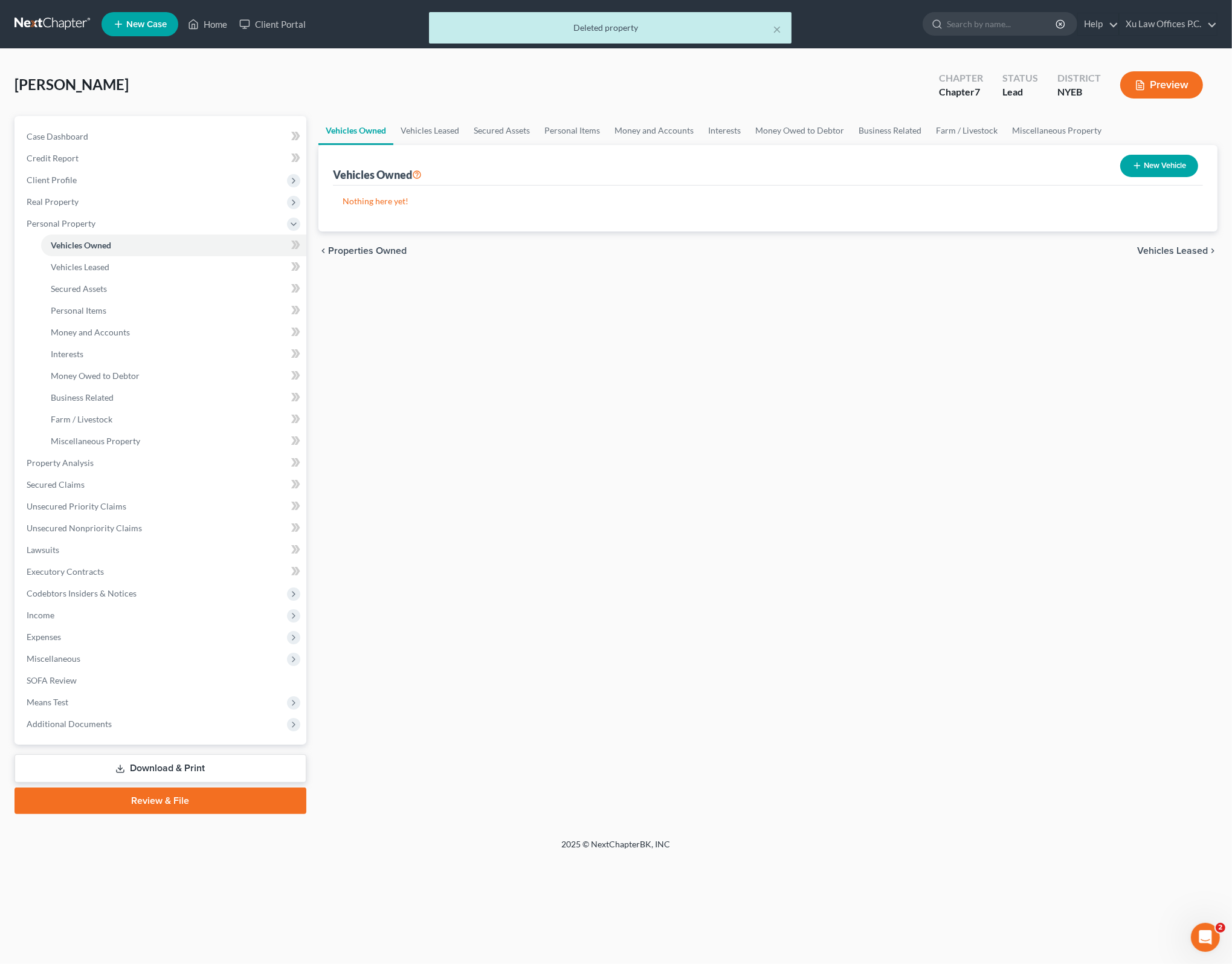
click at [1174, 246] on span "Vehicles Leased" at bounding box center [1172, 251] width 70 height 9
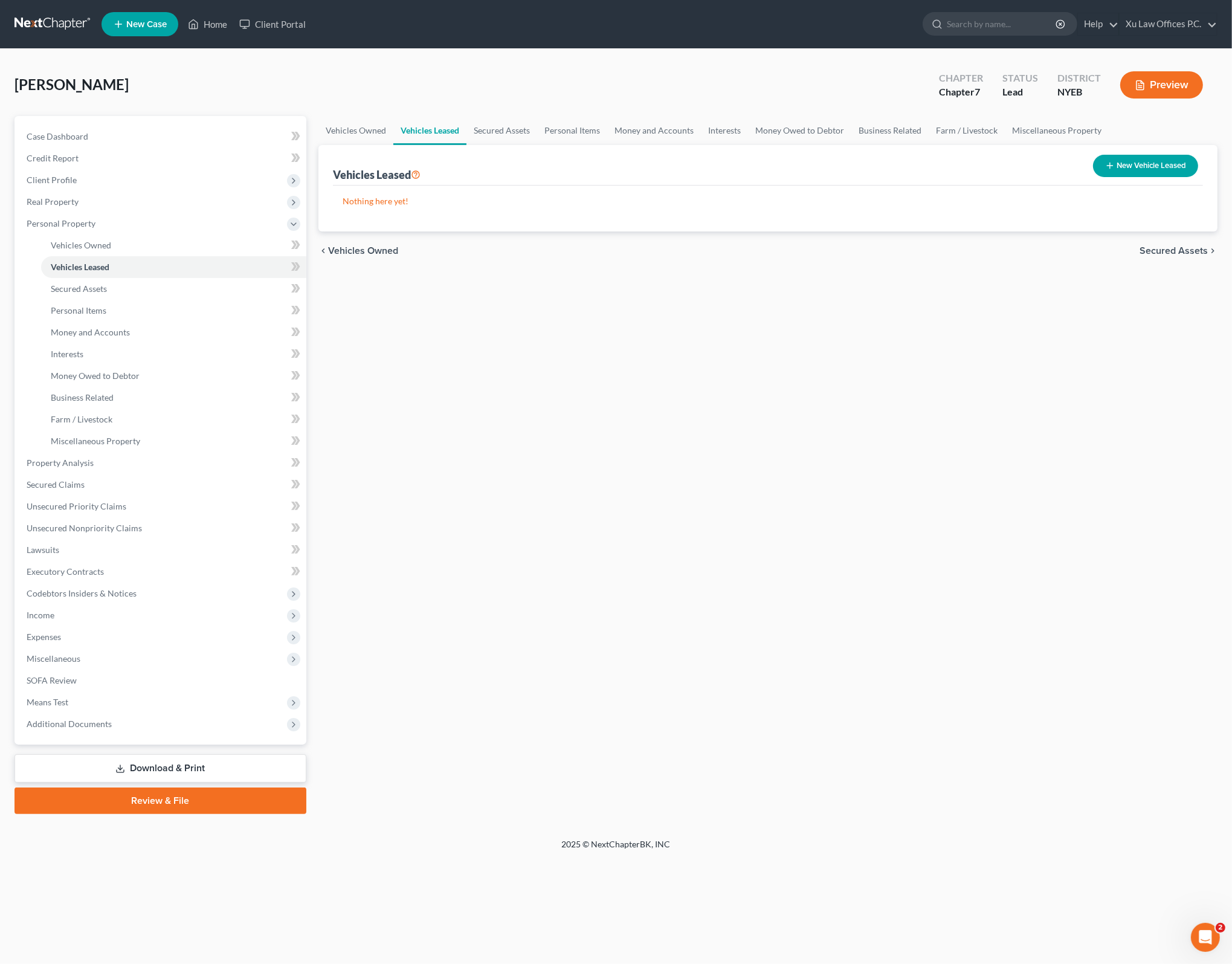
drag, startPoint x: 993, startPoint y: 406, endPoint x: 988, endPoint y: 400, distance: 7.8
click at [994, 405] on div "Vehicles Owned Vehicles Leased Secured Assets Personal Items Money and Accounts…" at bounding box center [768, 464] width 911 height 698
click at [1189, 247] on span "Secured Assets" at bounding box center [1173, 251] width 68 height 9
click at [757, 521] on div "Vehicles Owned Vehicles Leased Secured Assets Personal Items Money and Accounts…" at bounding box center [768, 464] width 911 height 698
click at [471, 364] on div "Vehicles Owned Vehicles Leased Secured Assets Personal Items Money and Accounts…" at bounding box center [768, 464] width 911 height 698
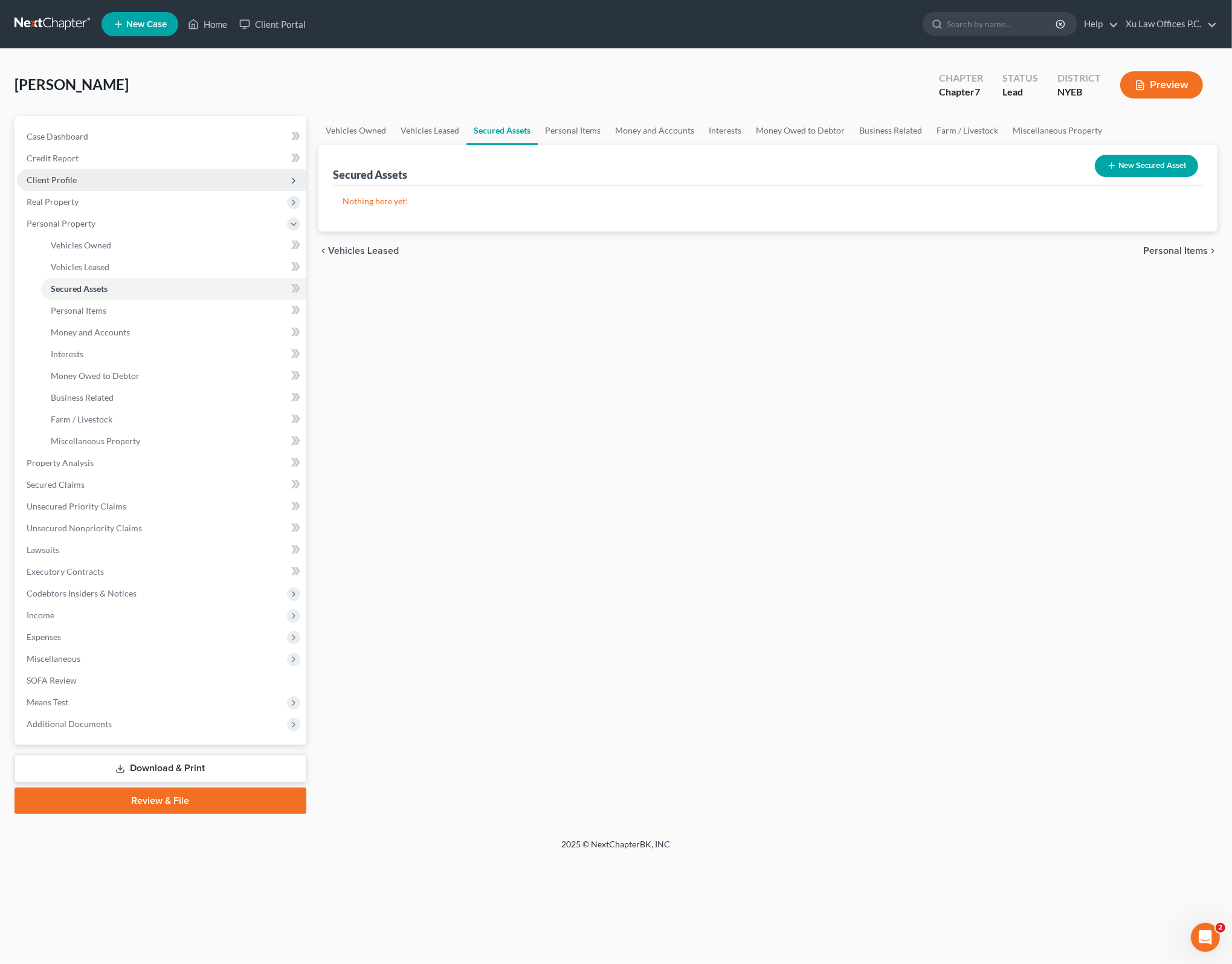
click at [77, 179] on span "Client Profile" at bounding box center [162, 180] width 289 height 22
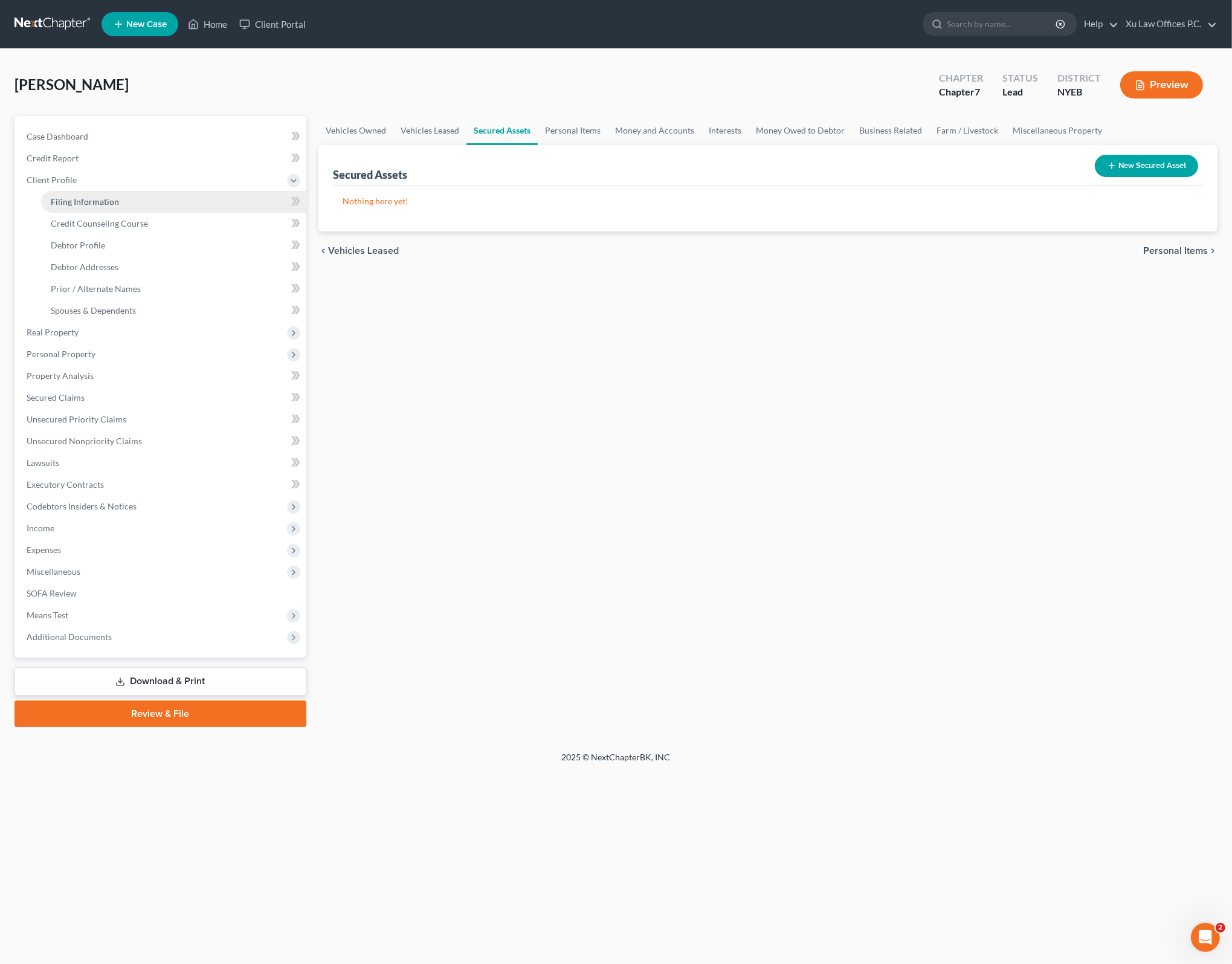
click at [141, 195] on link "Filing Information" at bounding box center [174, 202] width 265 height 22
select select "1"
select select "0"
select select "53"
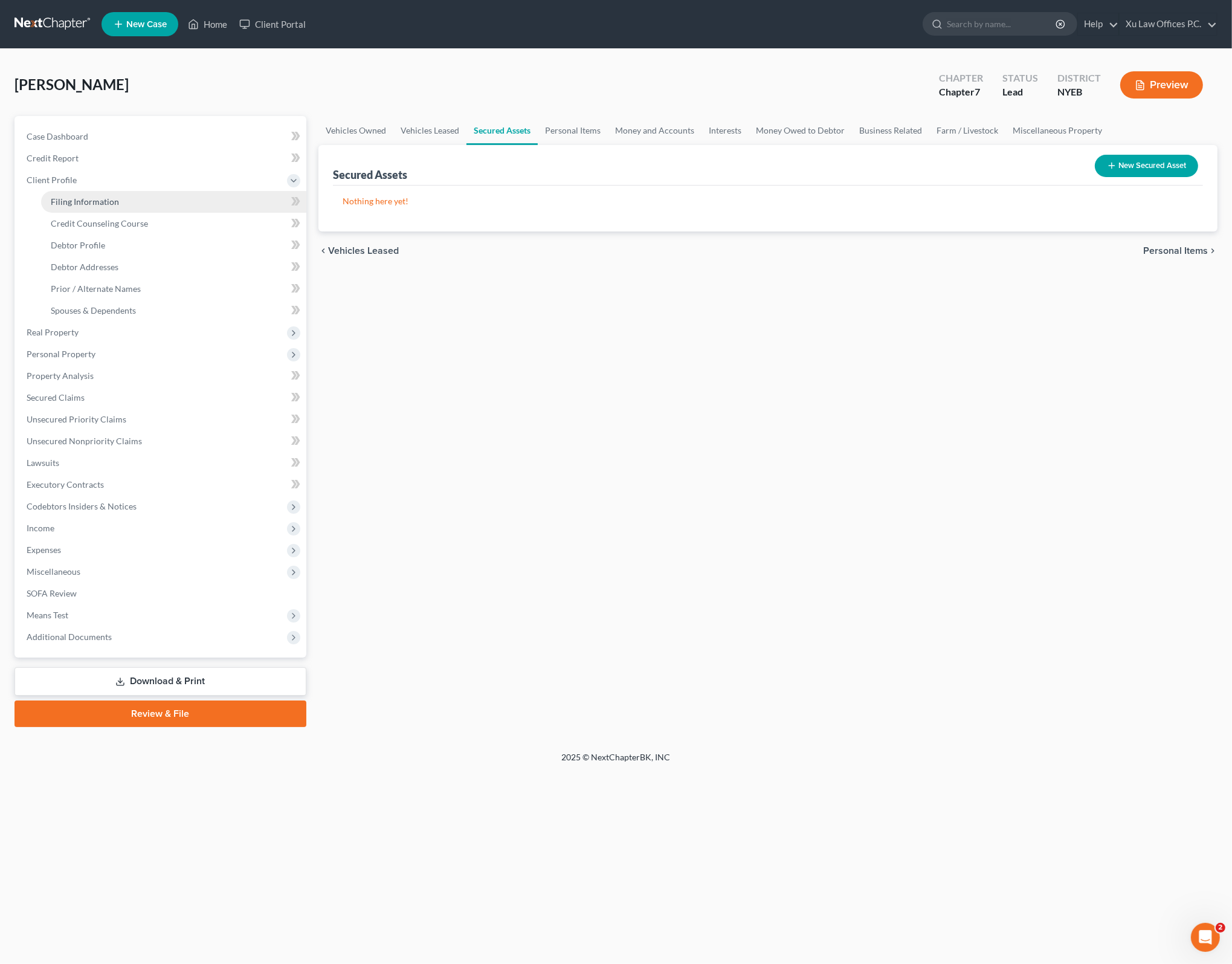
select select "0"
select select "35"
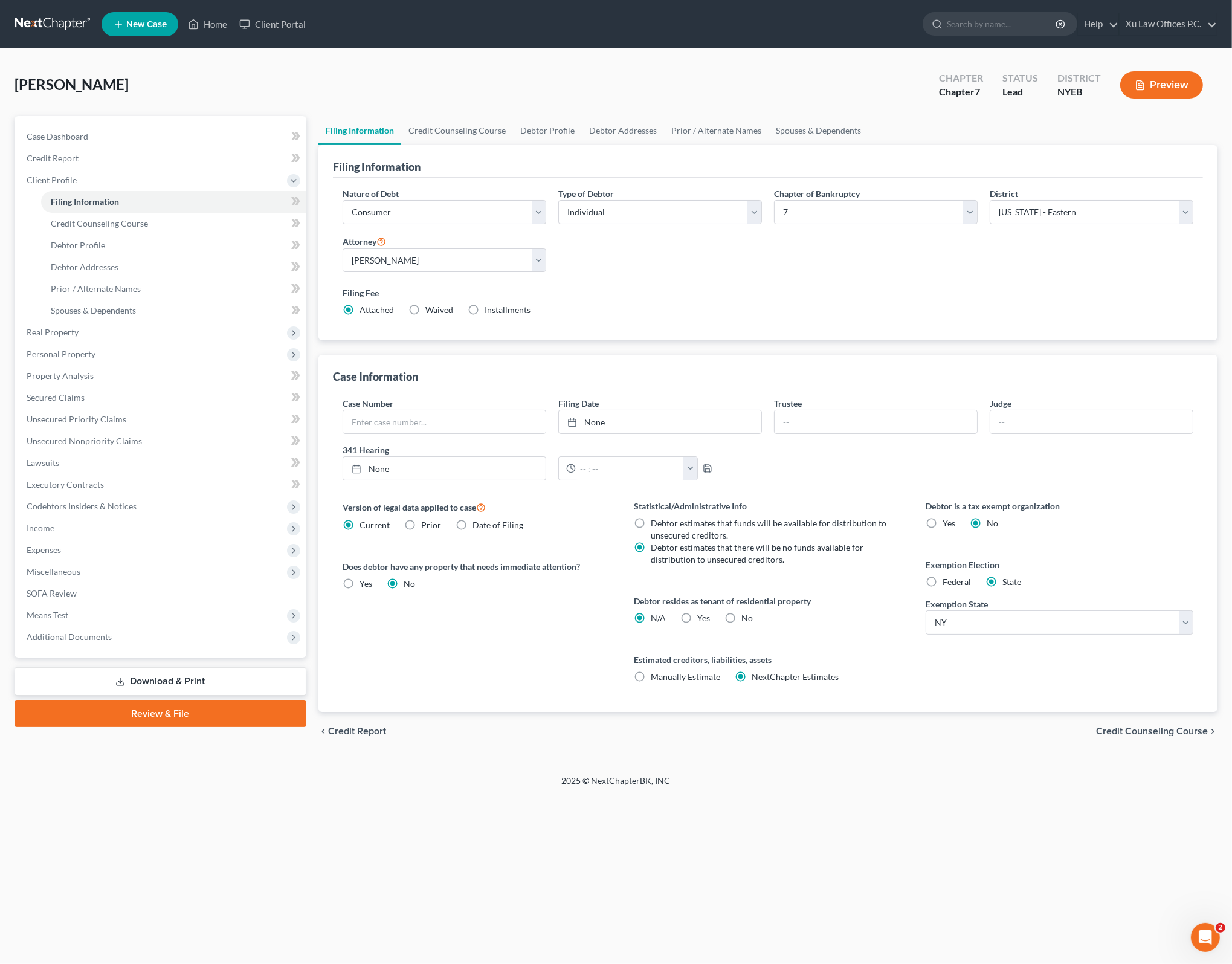
click at [780, 308] on div "Filing Fee Attached Waived Waived Installments Installments" at bounding box center [768, 301] width 851 height 30
click at [634, 326] on div "Nature of Debt Select Business Consumer Other Nature of Business Select Clearin…" at bounding box center [768, 259] width 870 height 163
click at [722, 280] on div "Nature of Debt Select Business Consumer Other Nature of Business Select Clearin…" at bounding box center [768, 257] width 863 height 139
click at [509, 647] on div "Version of legal data applied to case Current Prior Date of Filing Legal data v…" at bounding box center [476, 605] width 292 height 212
click at [504, 650] on div "Version of legal data applied to case Current Prior Date of Filing Legal data v…" at bounding box center [476, 605] width 292 height 212
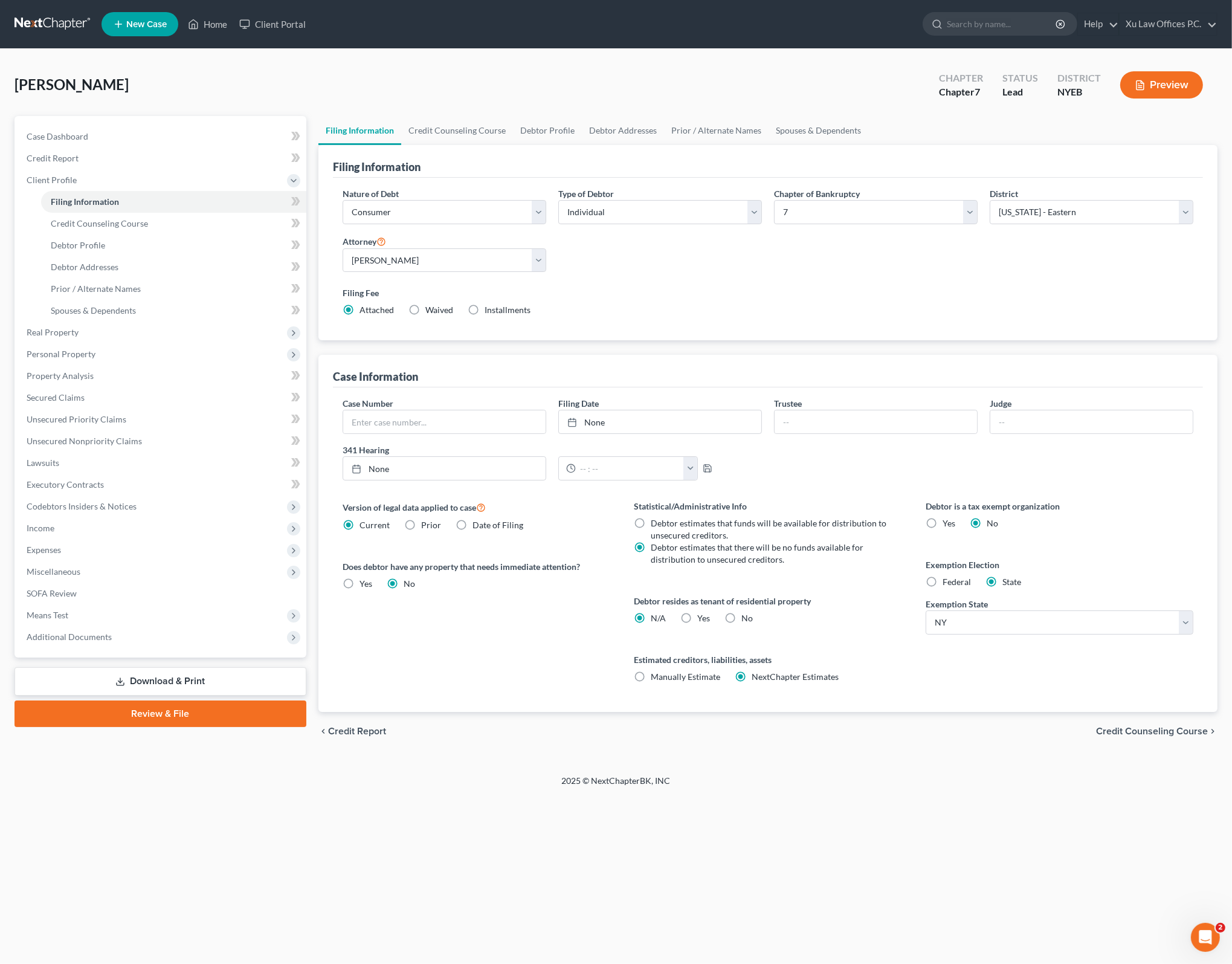
click at [860, 482] on div "Case Number Filing Date None close Date Time chevron_left [DATE] chevron_right …" at bounding box center [768, 443] width 863 height 93
click at [470, 671] on div "Version of legal data applied to case Current Prior Date of Filing Legal data v…" at bounding box center [476, 605] width 292 height 212
click at [547, 656] on div "Version of legal data applied to case Current Prior Date of Filing Legal data v…" at bounding box center [476, 605] width 292 height 212
click at [1078, 468] on div "Case Number Filing Date None close Date Time chevron_left [DATE] chevron_right …" at bounding box center [768, 443] width 863 height 93
click at [1015, 686] on div "Debtor is a tax exempt organization Yes No Exemption Election Federal State Exe…" at bounding box center [1058, 605] width 292 height 212
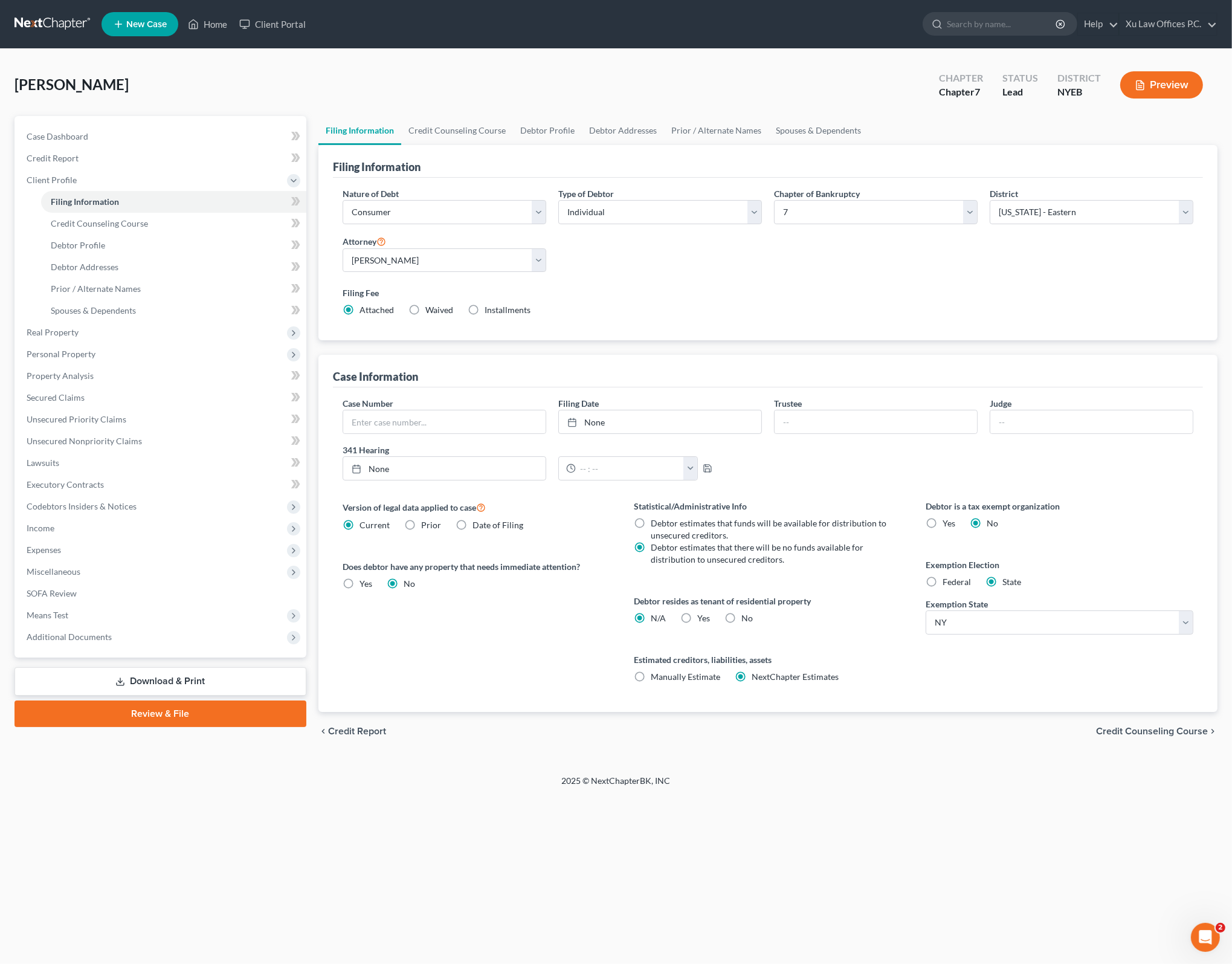
click at [1173, 550] on div "Debtor is a tax exempt organization Yes No Exemption Election Federal State Exe…" at bounding box center [1058, 605] width 292 height 212
click at [980, 698] on div "Debtor is a tax exempt organization Yes No Exemption Election Federal State Exe…" at bounding box center [1058, 605] width 292 height 212
click at [73, 227] on span "Credit Counseling Course" at bounding box center [99, 223] width 97 height 10
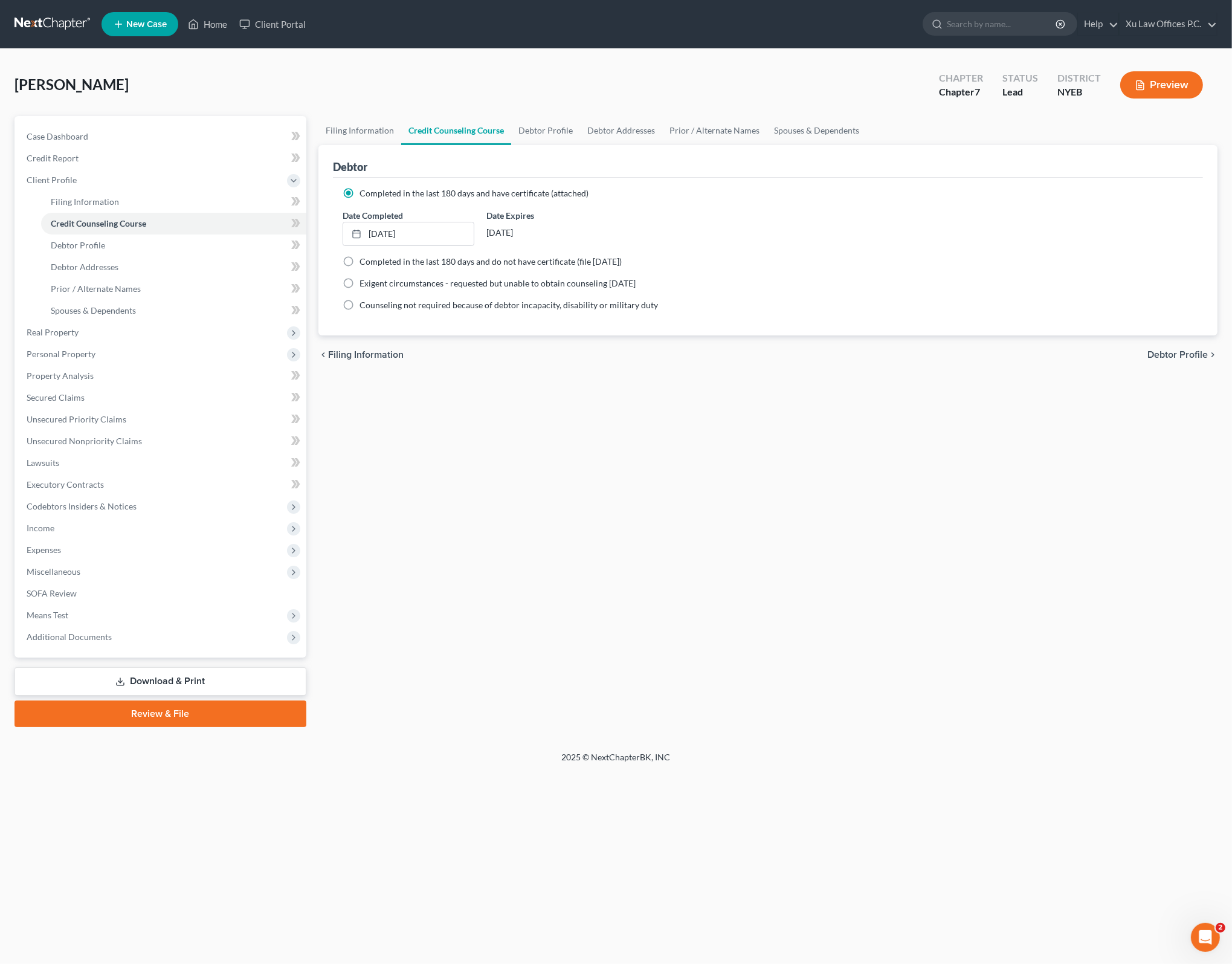
click at [790, 428] on div "Filing Information Credit Counseling Course Debtor Profile Debtor Addresses Pri…" at bounding box center [768, 421] width 911 height 611
click at [731, 190] on div "Completed in the last 180 days and have certificate (attached)" at bounding box center [768, 193] width 851 height 12
click at [578, 448] on div "Filing Information Credit Counseling Course Debtor Profile Debtor Addresses Pri…" at bounding box center [768, 421] width 911 height 611
click at [672, 434] on div "Filing Information Credit Counseling Course Debtor Profile Debtor Addresses Pri…" at bounding box center [768, 421] width 911 height 611
click at [152, 238] on link "Debtor Profile" at bounding box center [174, 245] width 265 height 22
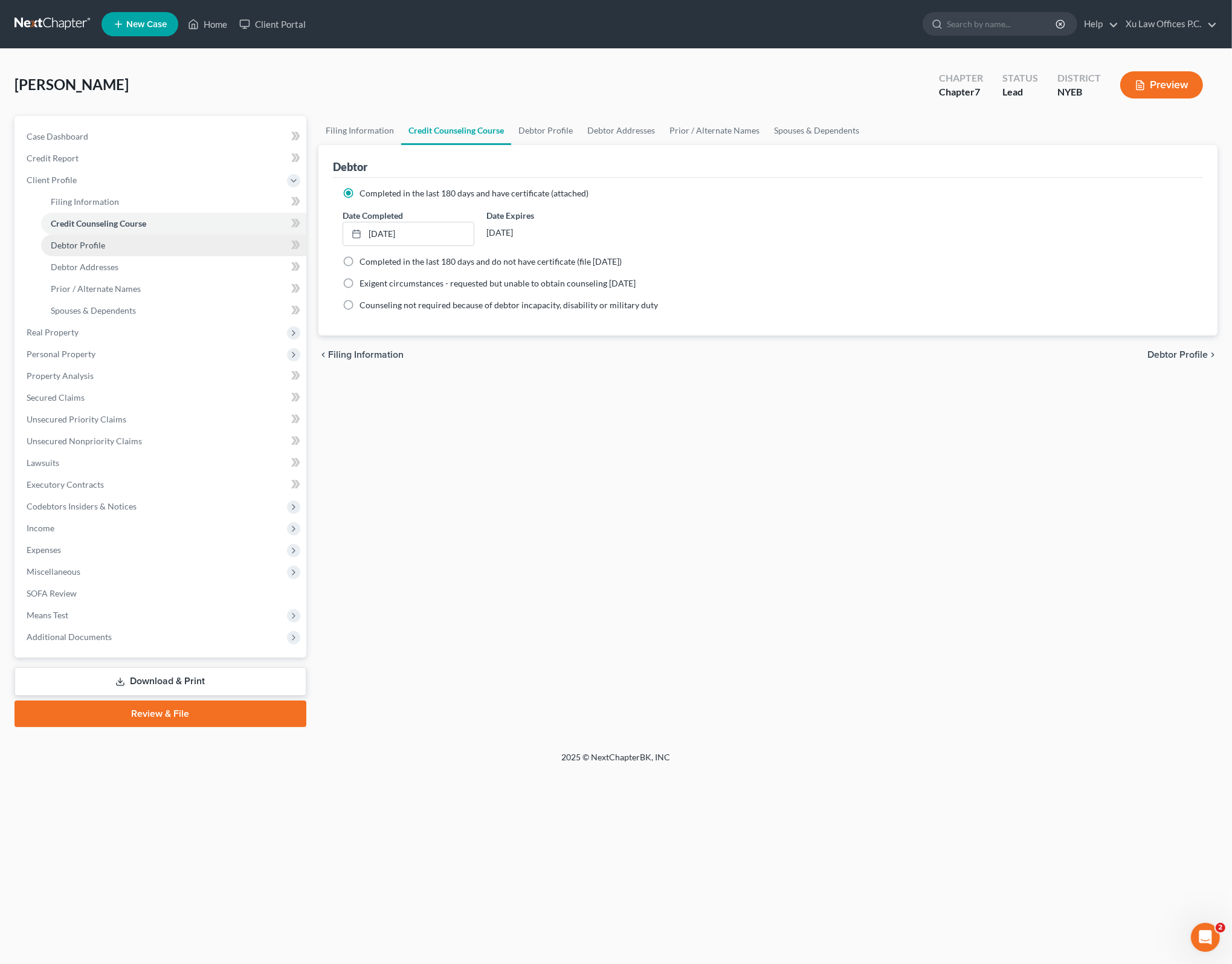
select select "1"
select select "4"
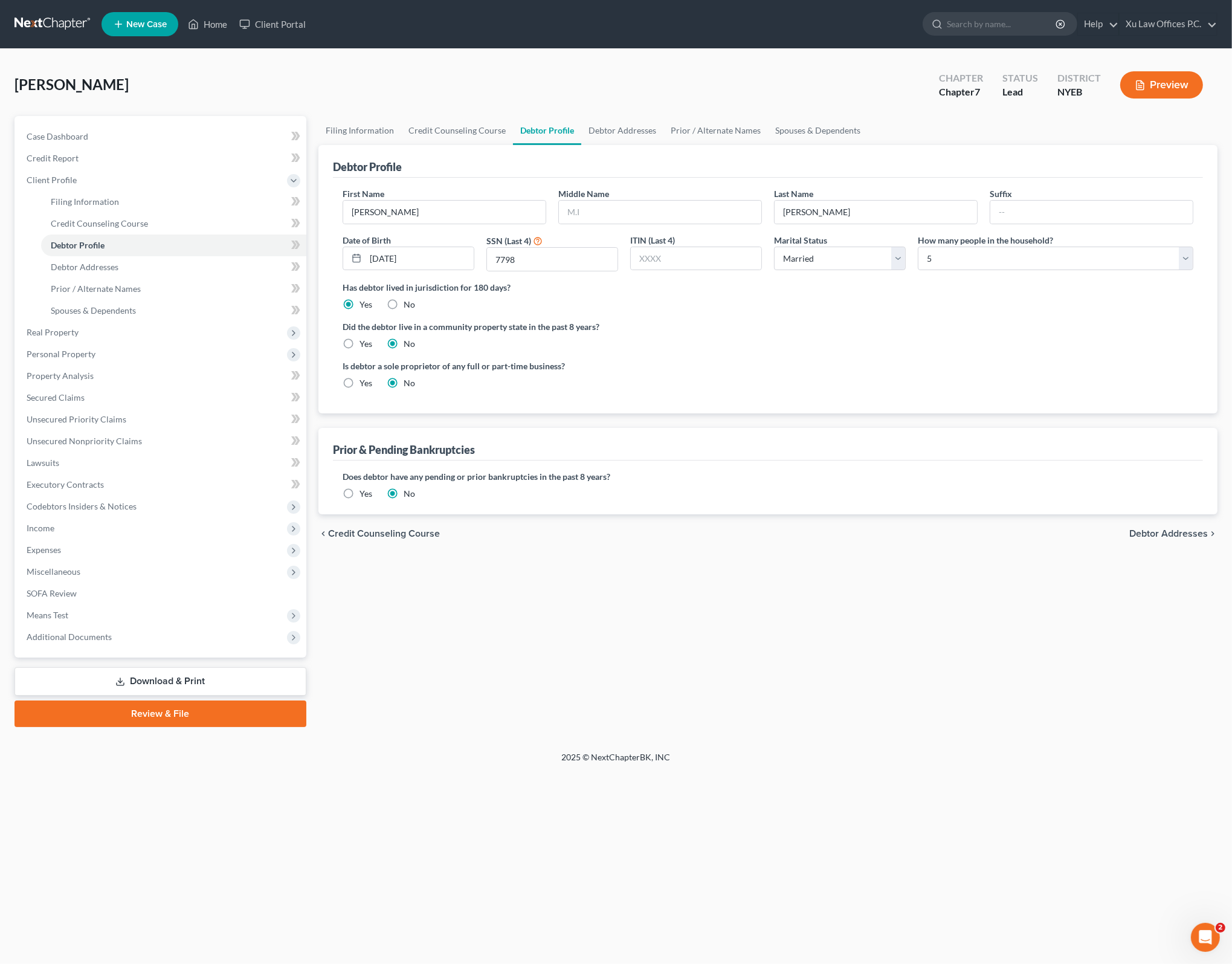
click at [679, 288] on label "Has debtor lived in jurisdiction for 180 days?" at bounding box center [768, 287] width 851 height 13
click at [711, 662] on div "Filing Information Credit Counseling Course Debtor Profile Debtor Addresses Pri…" at bounding box center [768, 421] width 911 height 611
click at [565, 418] on div "Debtor Profile First Name [PERSON_NAME] Middle Name Last Name [PERSON_NAME] Dat…" at bounding box center [768, 329] width 899 height 369
click at [547, 554] on div "Filing Information Credit Counseling Course Debtor Profile Debtor Addresses Pri…" at bounding box center [768, 421] width 911 height 611
click at [438, 448] on div "Prior & Pending Bankruptcies" at bounding box center [404, 450] width 142 height 15
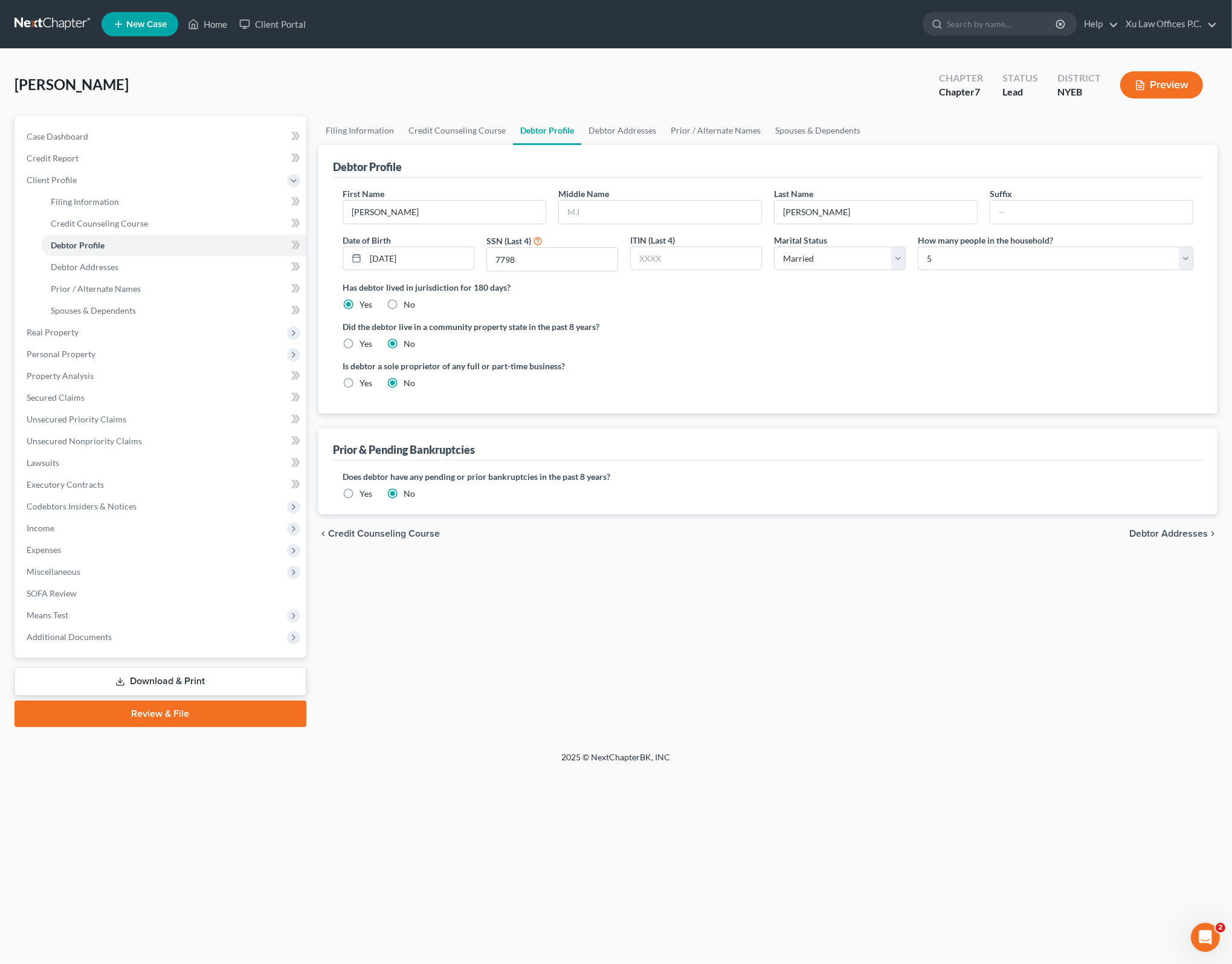
click at [582, 601] on div "Filing Information Credit Counseling Course Debtor Profile Debtor Addresses Pri…" at bounding box center [768, 421] width 911 height 611
click at [1170, 539] on span "Debtor Addresses" at bounding box center [1168, 533] width 78 height 9
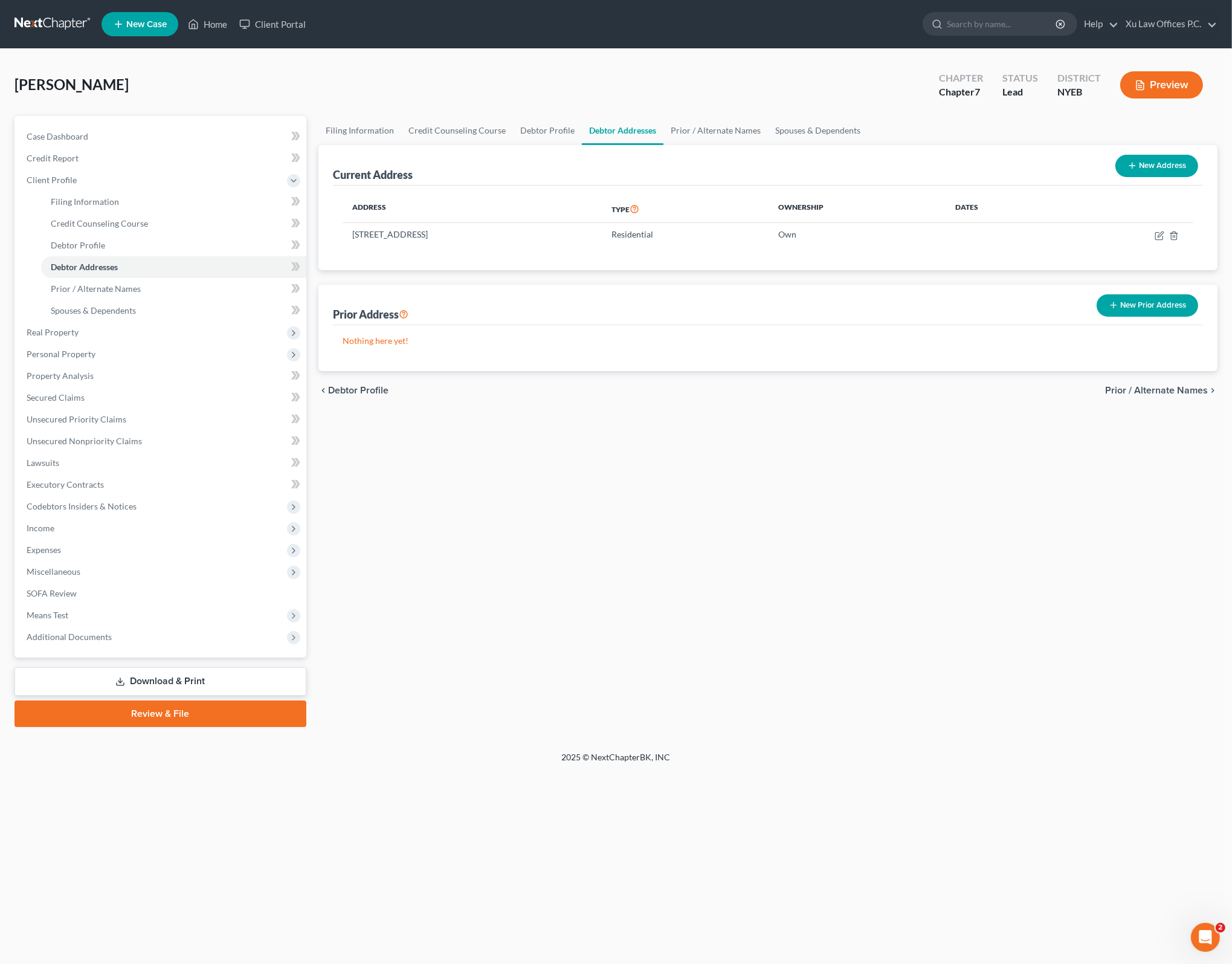
click at [634, 525] on div "Filing Information Credit Counseling Course Debtor Profile Debtor Addresses Pri…" at bounding box center [768, 421] width 911 height 611
click at [690, 514] on div "Filing Information Credit Counseling Course Debtor Profile Debtor Addresses Pri…" at bounding box center [768, 421] width 911 height 611
click at [544, 271] on div "Current Address New Address Address Type Ownership Dates [STREET_ADDRESS] Resid…" at bounding box center [768, 257] width 899 height 226
click at [1204, 938] on icon "Open Intercom Messenger" at bounding box center [1204, 936] width 20 height 20
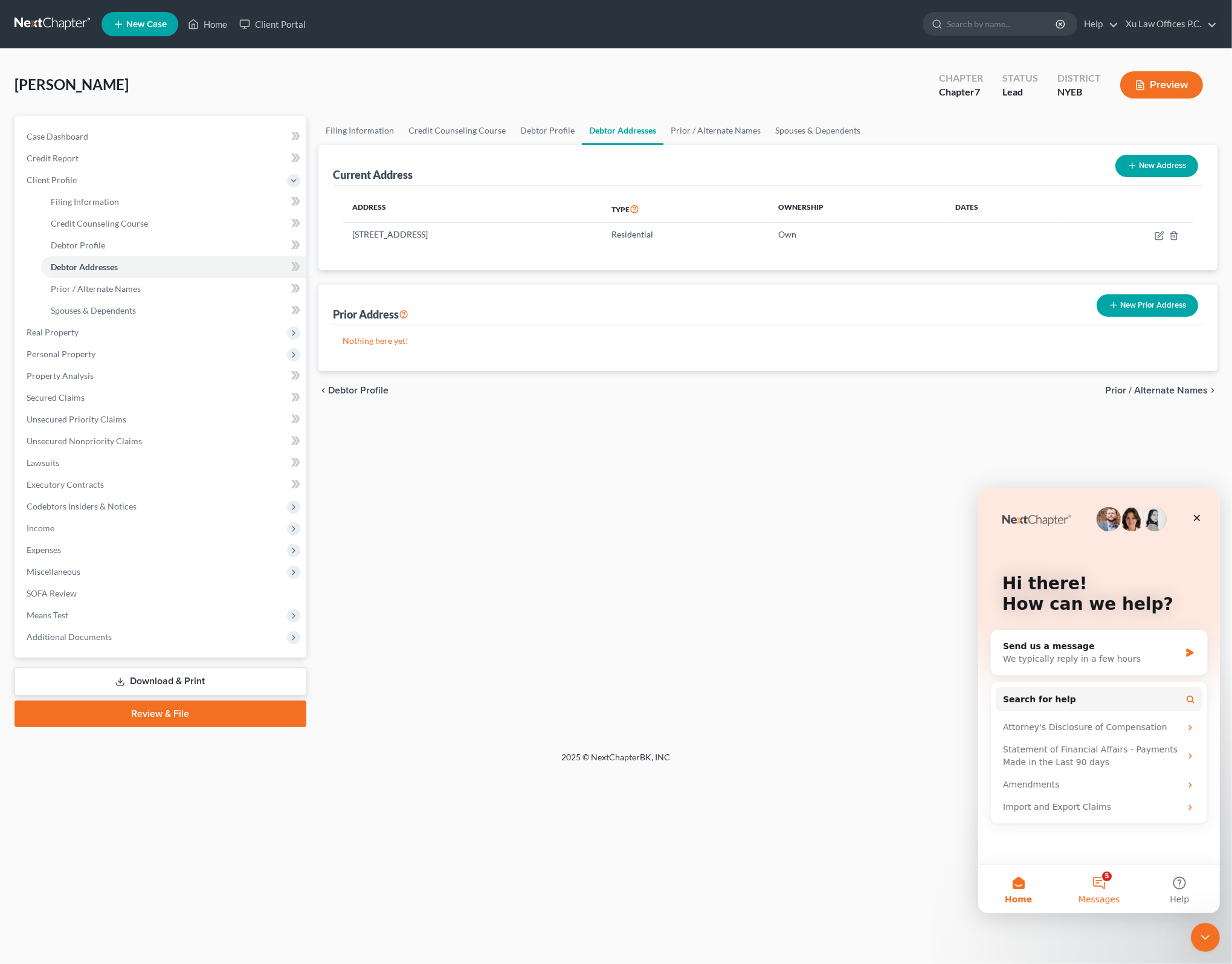
click at [1091, 890] on button "5 Messages" at bounding box center [1098, 888] width 81 height 48
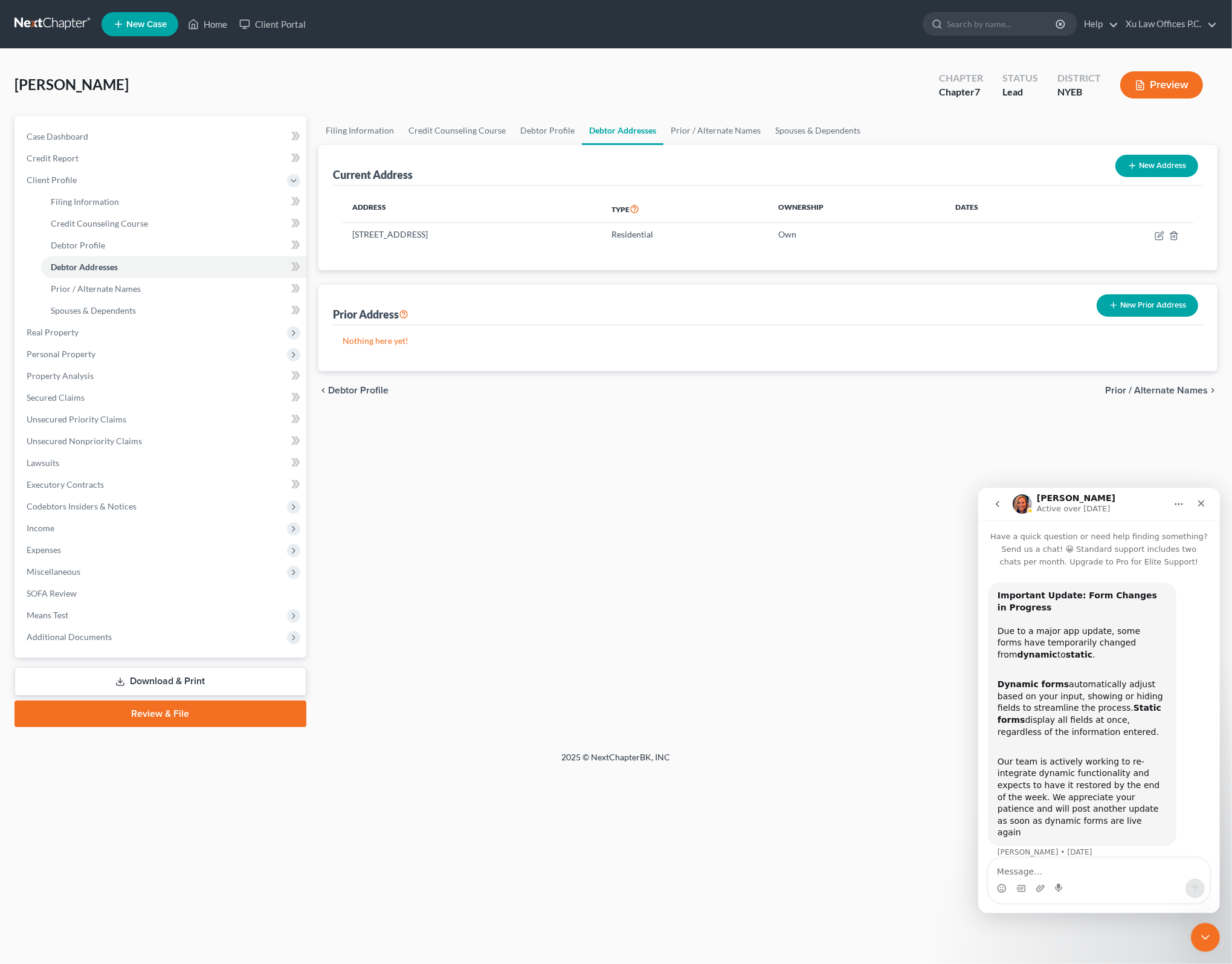
click at [1083, 879] on div "Intercom messenger" at bounding box center [1098, 887] width 221 height 20
click at [1091, 872] on textarea "Message…" at bounding box center [1098, 868] width 221 height 20
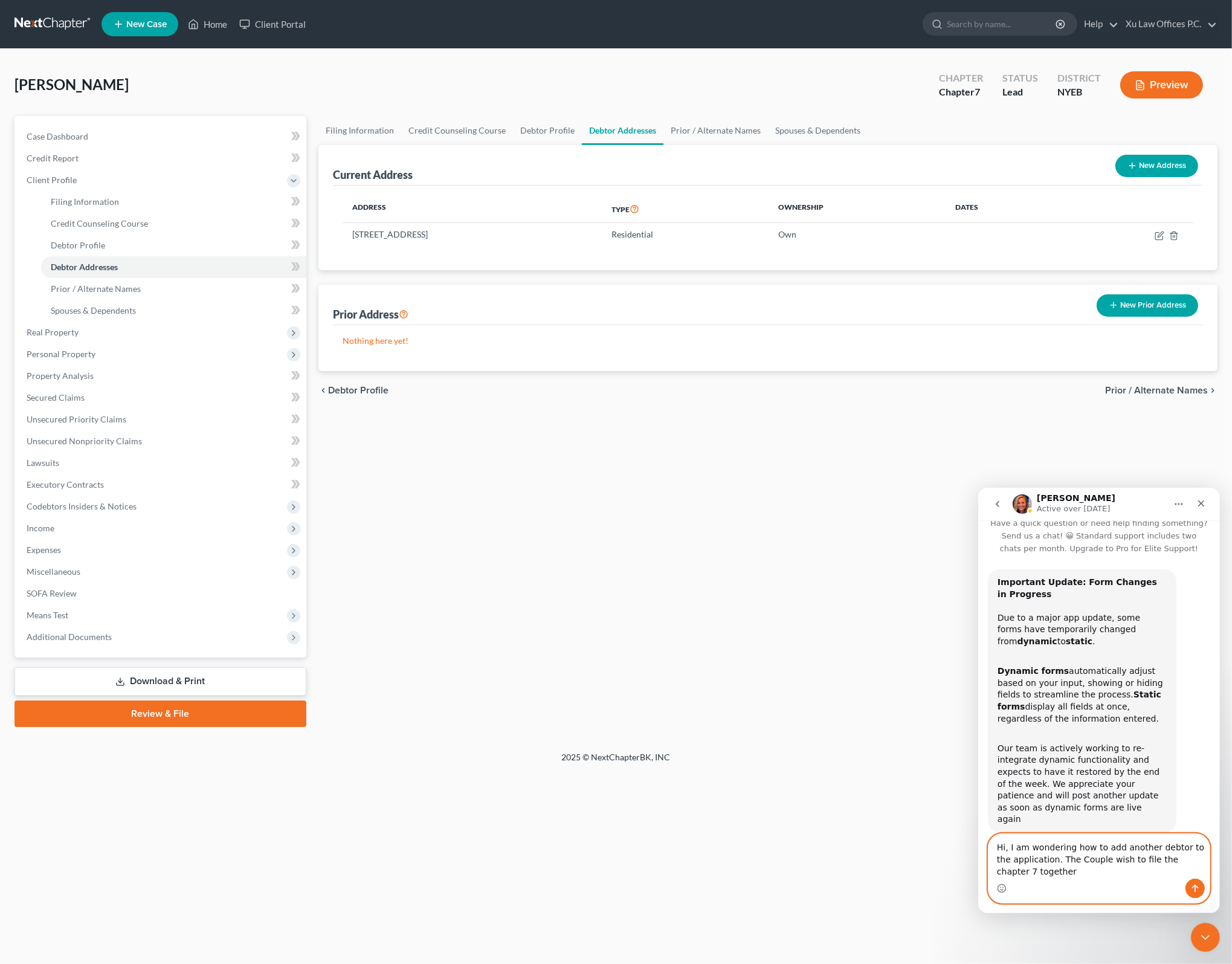
type textarea "Hi, I am wondering how to add another debtor to the application. The Couple wis…"
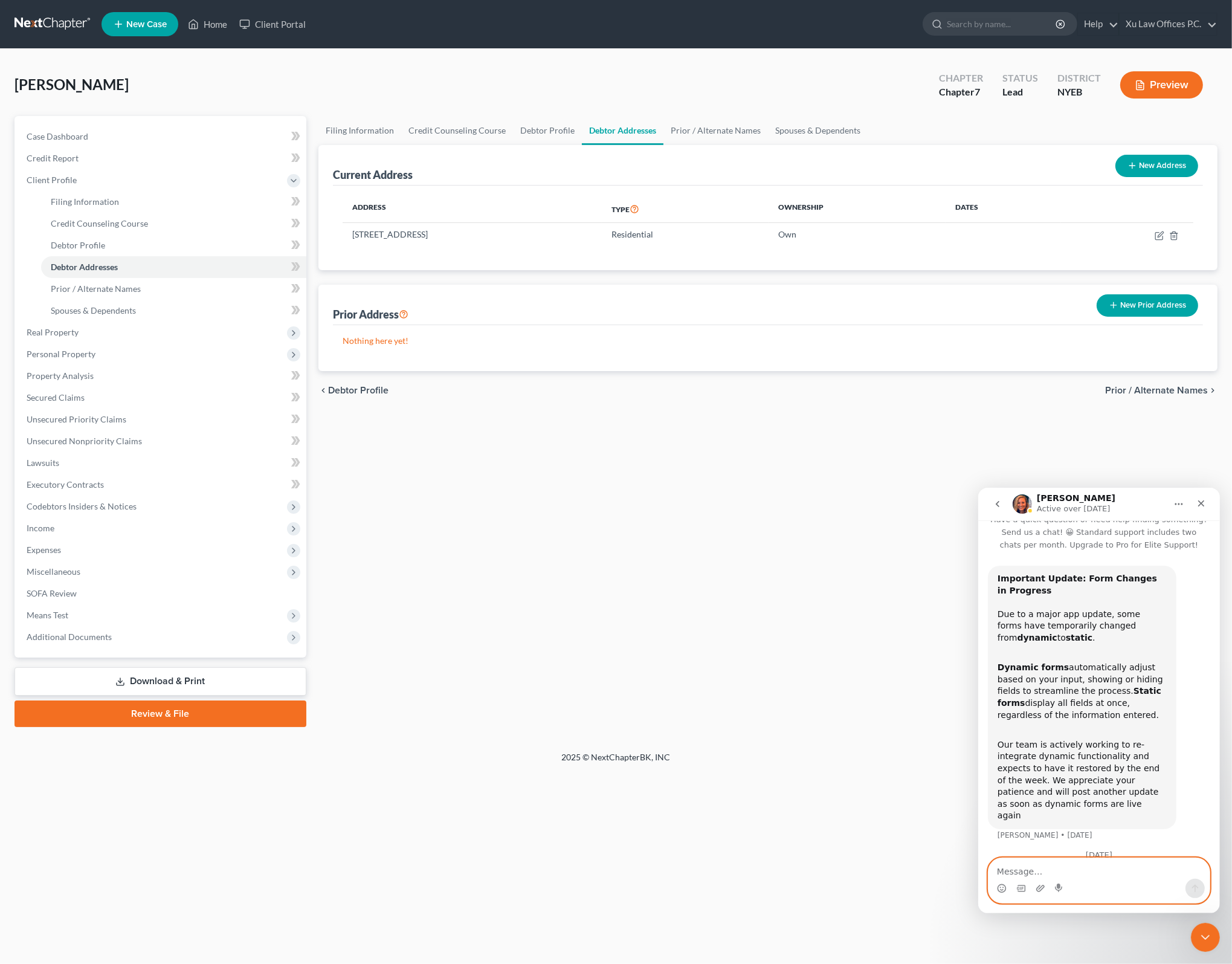
scroll to position [65, 0]
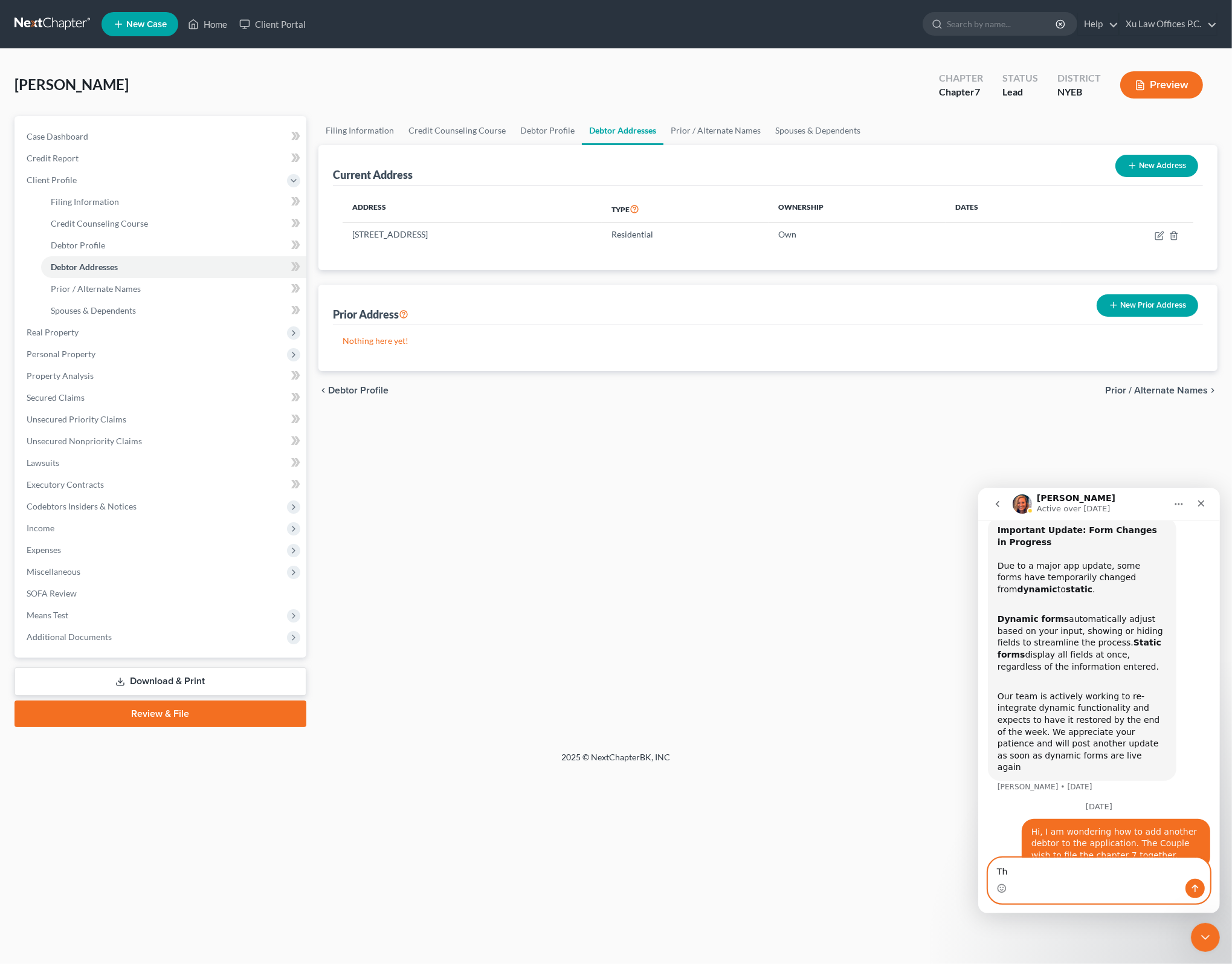
type textarea "Thx"
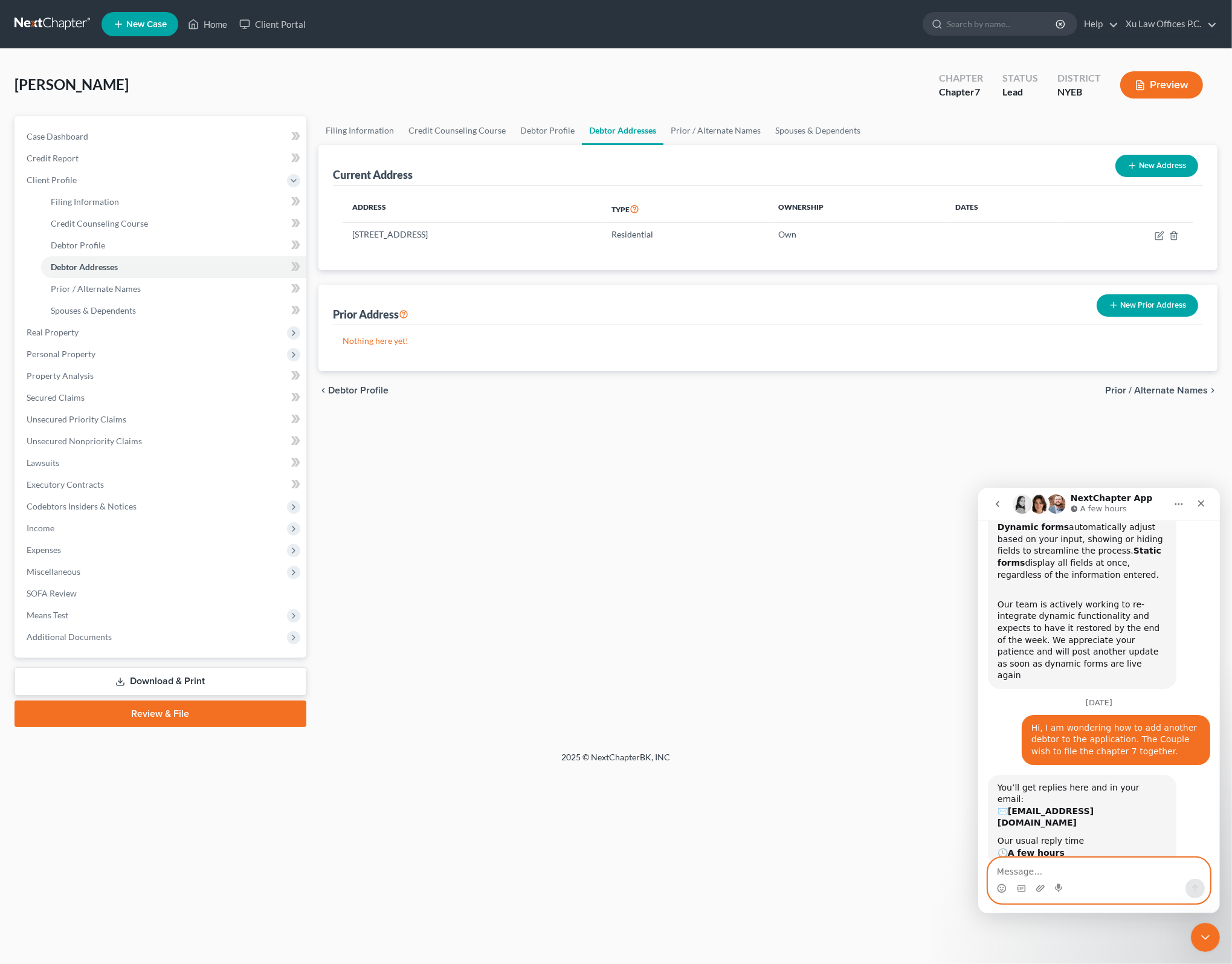
scroll to position [213, 0]
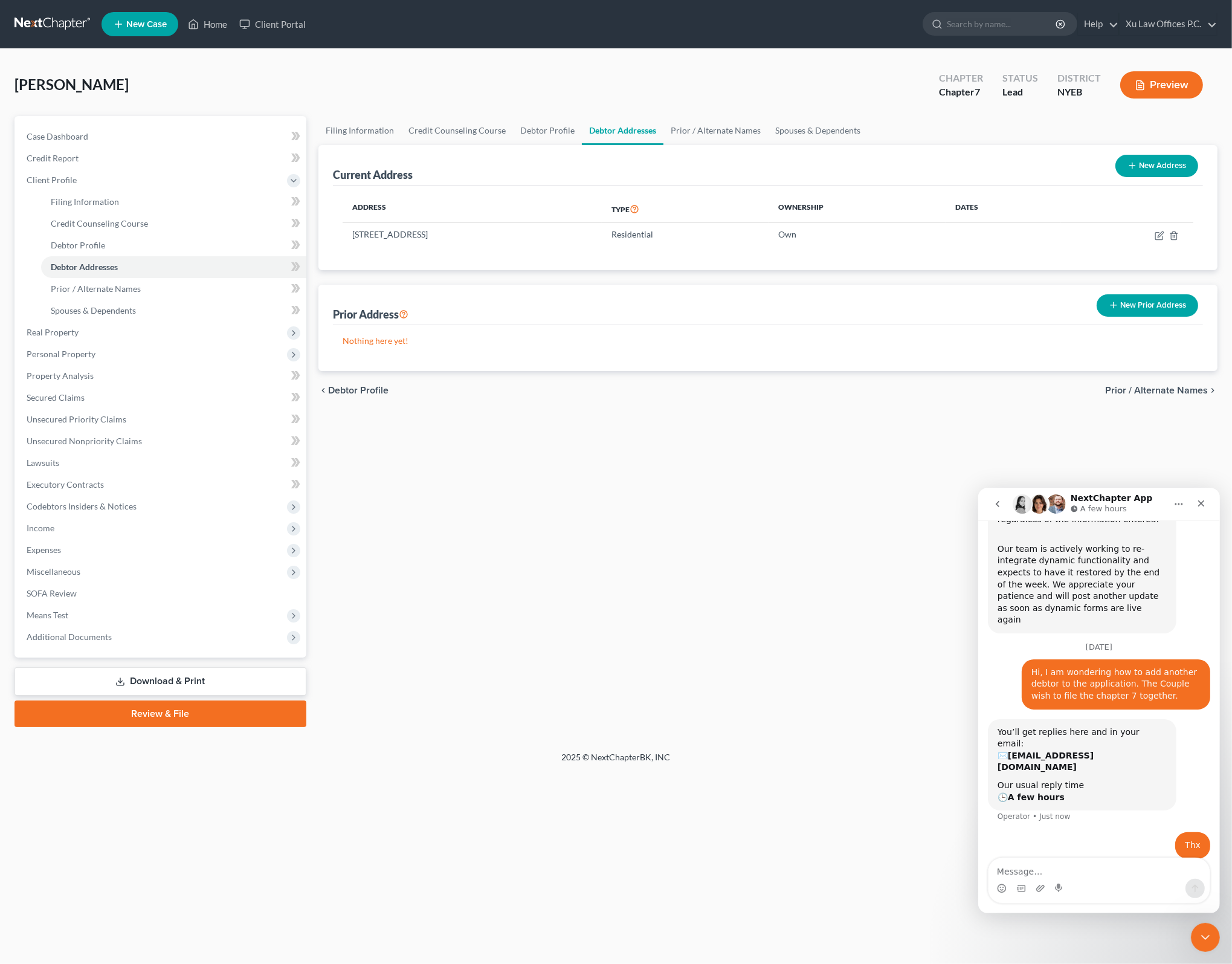
click at [1093, 726] on div "You’ll get replies here and in your email: ✉️ [EMAIL_ADDRESS][DOMAIN_NAME] Our …" at bounding box center [1081, 764] width 169 height 77
click at [1137, 726] on div "You’ll get replies here and in your email: ✉️ [EMAIL_ADDRESS][DOMAIN_NAME] Our …" at bounding box center [1081, 764] width 169 height 77
click at [1087, 779] on div "Our usual reply time 🕒 A few hours" at bounding box center [1081, 790] width 169 height 23
click at [1149, 874] on textarea "Message…" at bounding box center [1098, 868] width 221 height 20
click at [1130, 779] on div "Our usual reply time 🕒 A few hours" at bounding box center [1081, 790] width 169 height 23
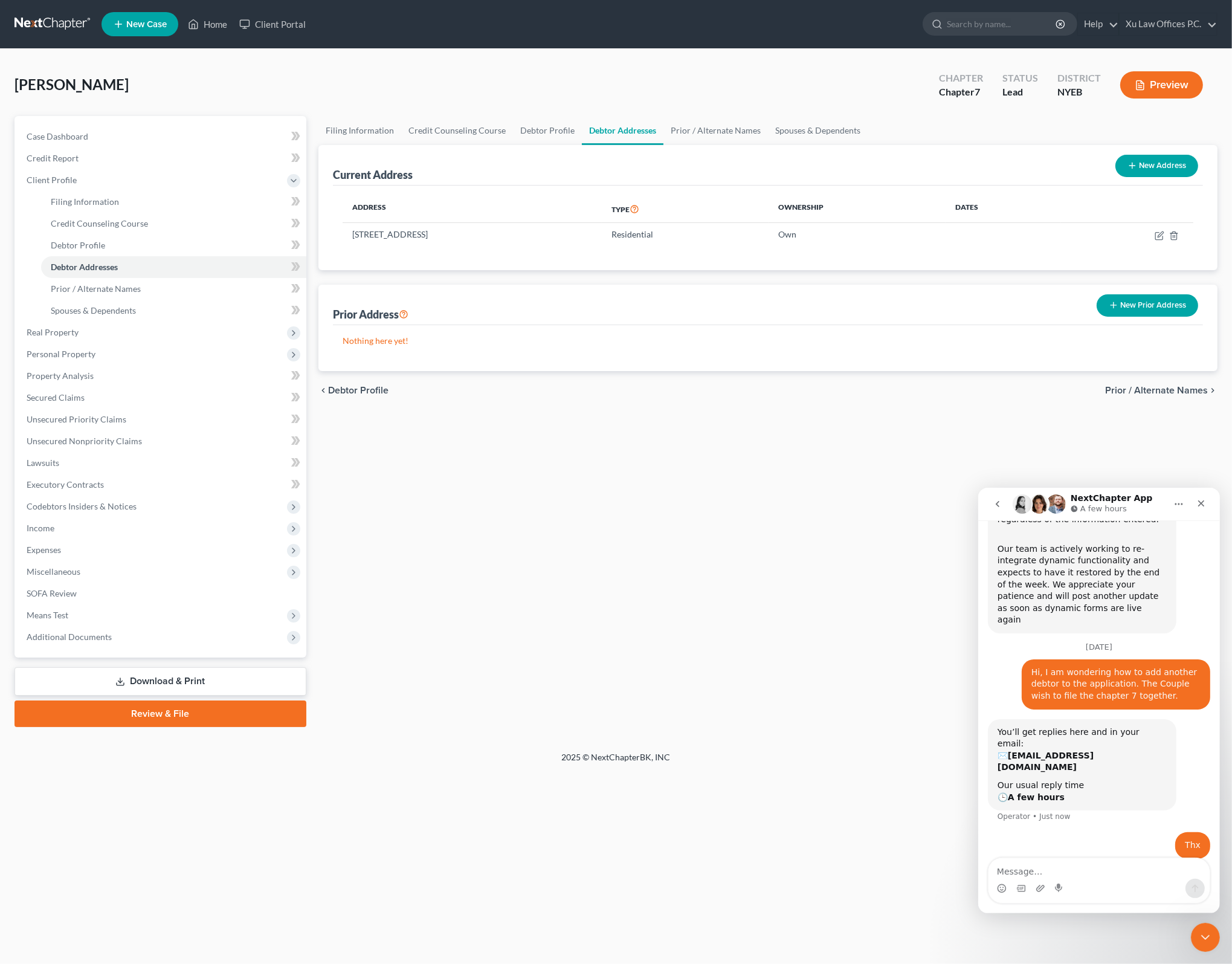
click at [1132, 831] on div "[PERSON_NAME] • Just now" at bounding box center [1098, 851] width 222 height 41
click at [850, 593] on div "Filing Information Credit Counseling Course Debtor Profile Debtor Addresses Pri…" at bounding box center [768, 421] width 911 height 611
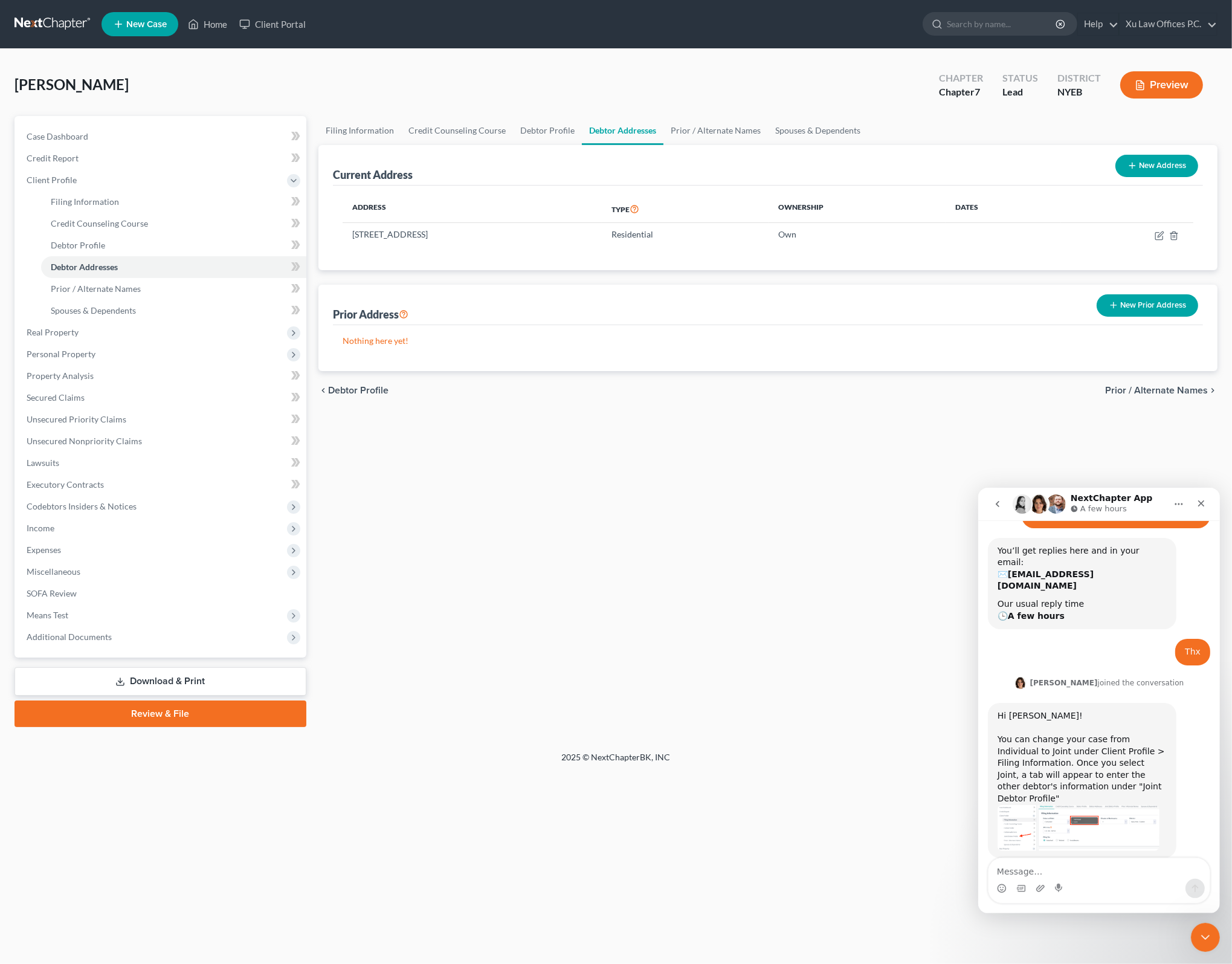
scroll to position [360, 0]
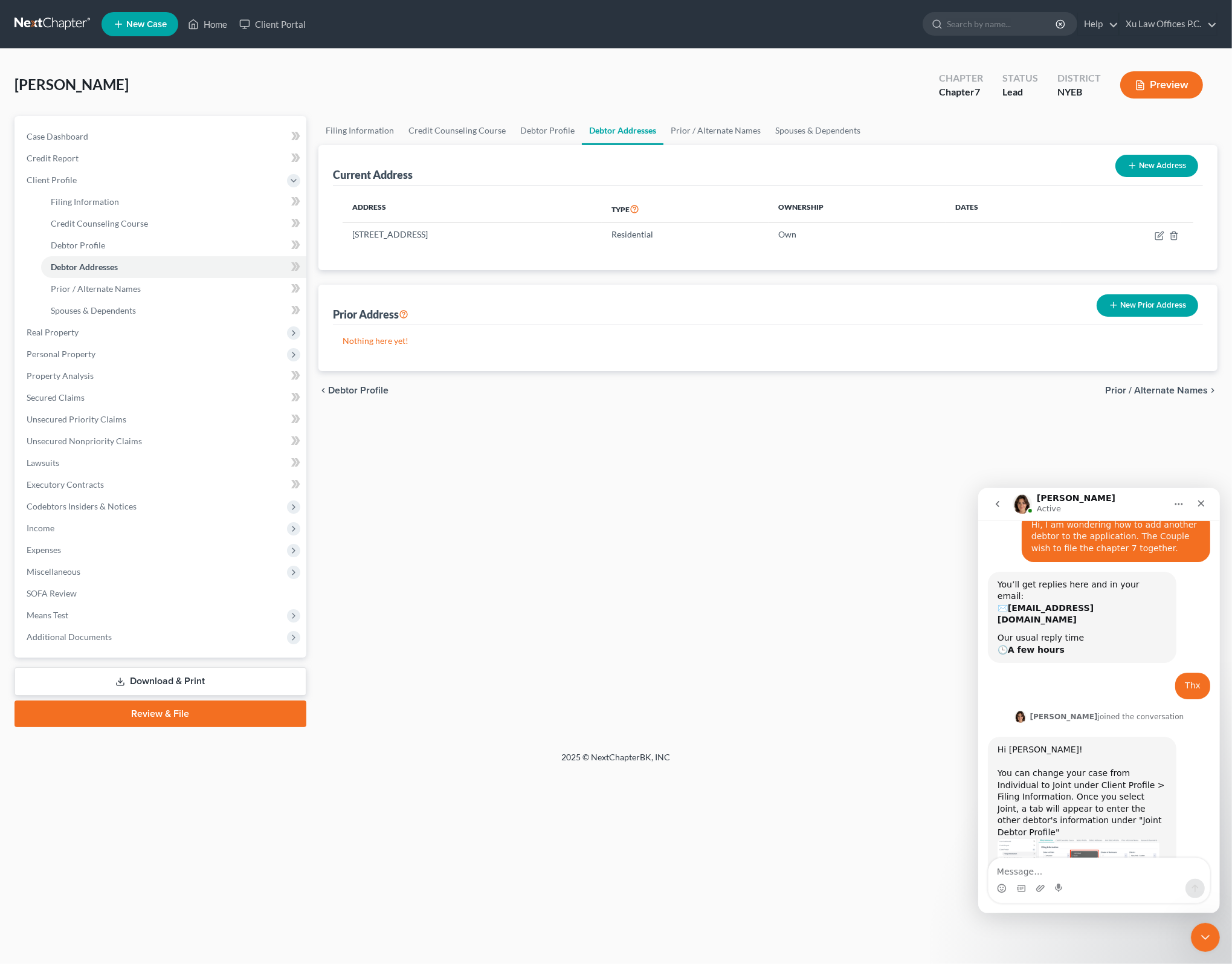
click at [1144, 745] on div "Hi [PERSON_NAME]! You can change your case from Individual to Joint under Clien…" at bounding box center [1081, 790] width 169 height 95
click at [1041, 747] on div "Hi [PERSON_NAME]! You can change your case from Individual to Joint under Clien…" at bounding box center [1081, 790] width 169 height 95
drag, startPoint x: 1041, startPoint y: 747, endPoint x: 1090, endPoint y: 748, distance: 49.0
click at [1090, 748] on div "Hi [PERSON_NAME]! You can change your case from Individual to Joint under Clien…" at bounding box center [1081, 790] width 169 height 95
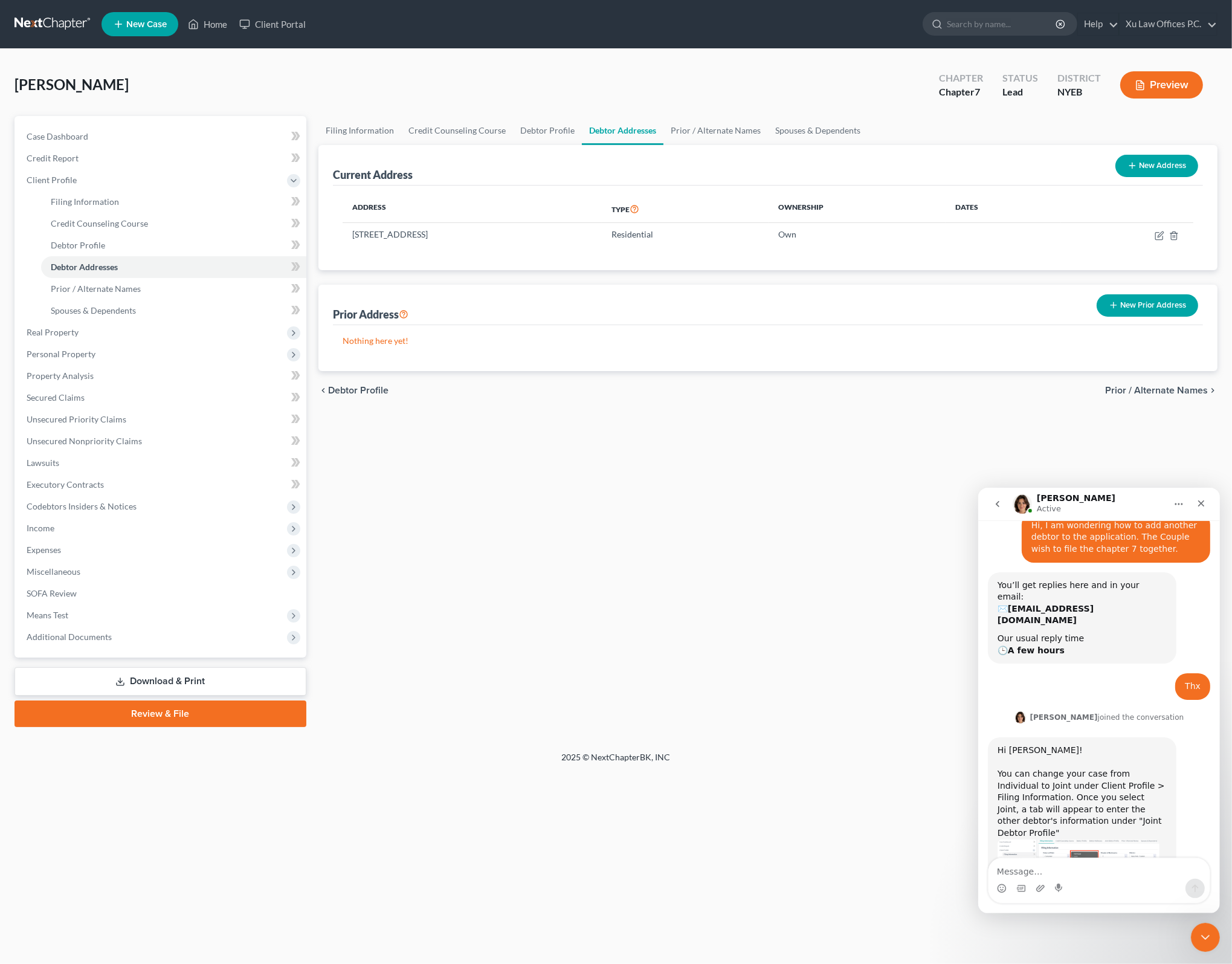
click at [1128, 755] on div "Hi [PERSON_NAME]! You can change your case from Individual to Joint under Clien…" at bounding box center [1081, 790] width 169 height 95
click at [1129, 750] on div "Hi [PERSON_NAME]! You can change your case from Individual to Joint under Clien…" at bounding box center [1081, 790] width 169 height 95
click at [1130, 744] on div "Hi [PERSON_NAME]! You can change your case from Individual to Joint under Clien…" at bounding box center [1081, 790] width 169 height 95
click at [1129, 751] on div "Hi [PERSON_NAME]! You can change your case from Individual to Joint under Clien…" at bounding box center [1081, 790] width 169 height 95
click at [1123, 749] on div "Hi [PERSON_NAME]! You can change your case from Individual to Joint under Clien…" at bounding box center [1081, 790] width 169 height 95
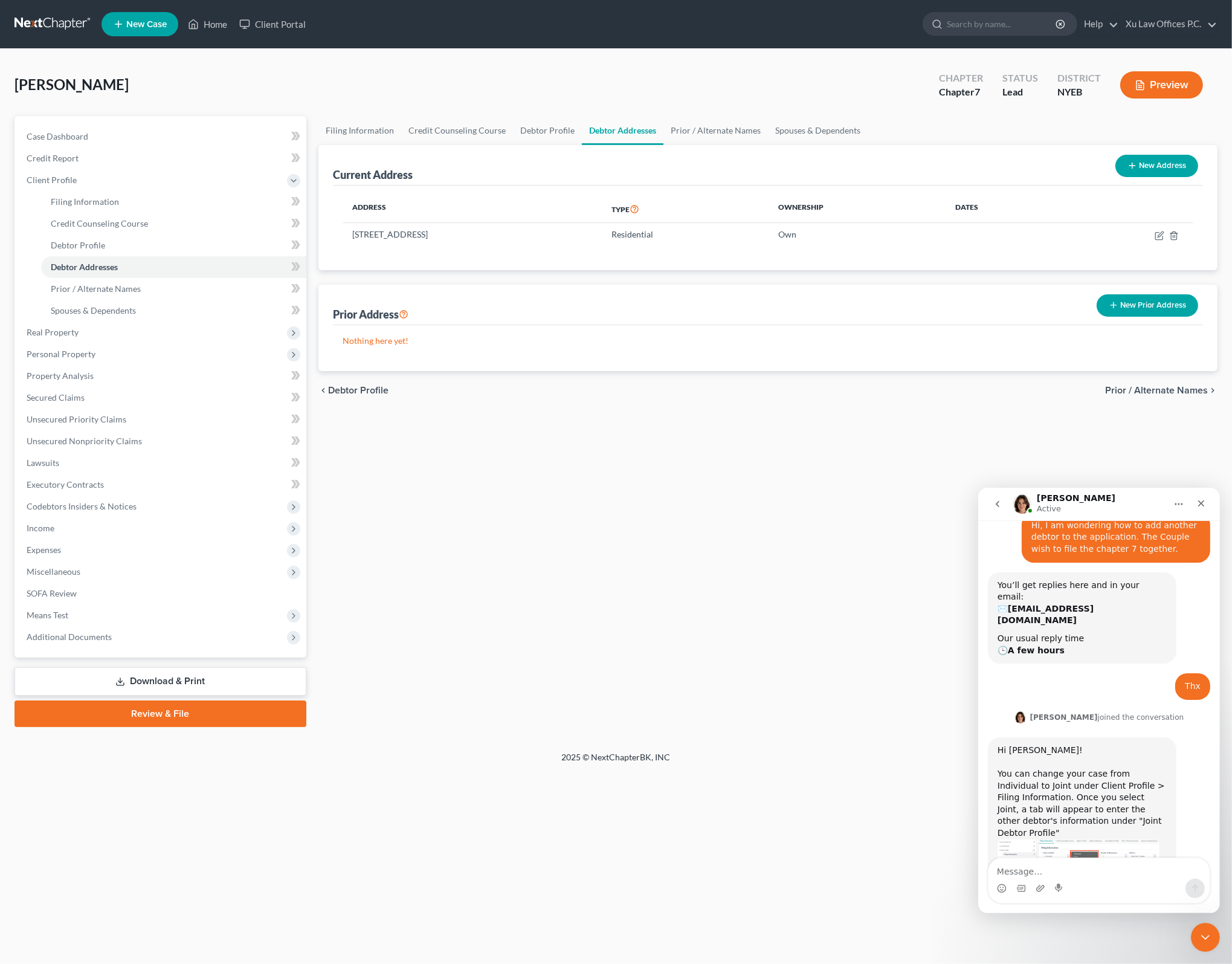
drag, startPoint x: 1123, startPoint y: 749, endPoint x: 1012, endPoint y: 748, distance: 111.0
click at [1002, 748] on div "Hi [PERSON_NAME]! You can change your case from Individual to Joint under Clien…" at bounding box center [1081, 790] width 169 height 95
drag, startPoint x: 1047, startPoint y: 751, endPoint x: 1041, endPoint y: 750, distance: 6.1
click at [1041, 750] on div "Hi [PERSON_NAME]! You can change your case from Individual to Joint under Clien…" at bounding box center [1081, 790] width 169 height 95
drag, startPoint x: 1041, startPoint y: 750, endPoint x: 1110, endPoint y: 738, distance: 70.0
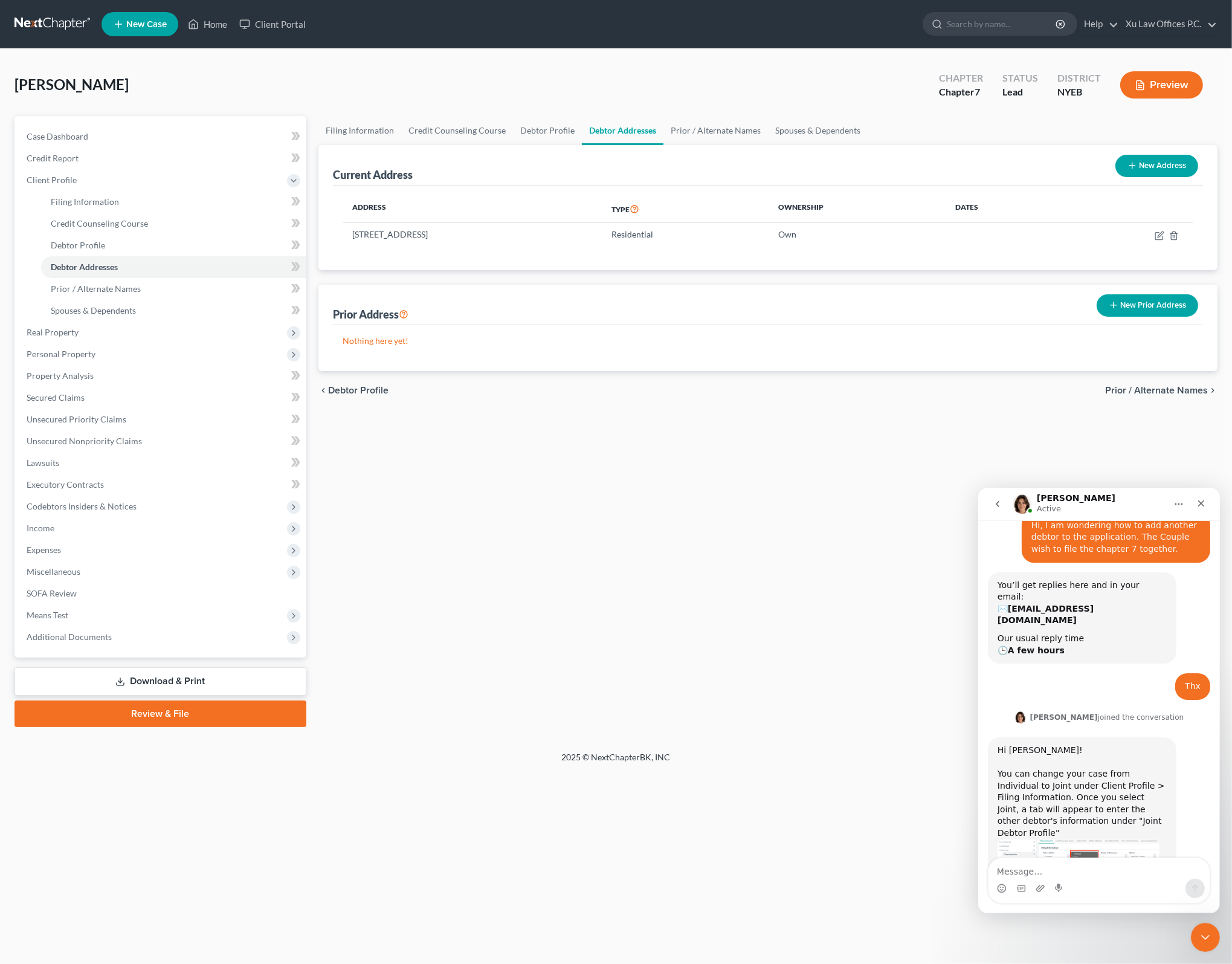
click at [1110, 744] on div "Hi [PERSON_NAME]! You can change your case from Individual to Joint under Clien…" at bounding box center [1081, 790] width 169 height 95
drag, startPoint x: 1101, startPoint y: 738, endPoint x: 1083, endPoint y: 736, distance: 18.1
click at [1083, 744] on div "Hi [PERSON_NAME]! You can change your case from Individual to Joint under Clien…" at bounding box center [1081, 790] width 169 height 95
drag, startPoint x: 1083, startPoint y: 736, endPoint x: 1137, endPoint y: 746, distance: 54.9
click at [1137, 746] on div "Hi [PERSON_NAME]! You can change your case from Individual to Joint under Clien…" at bounding box center [1081, 790] width 169 height 95
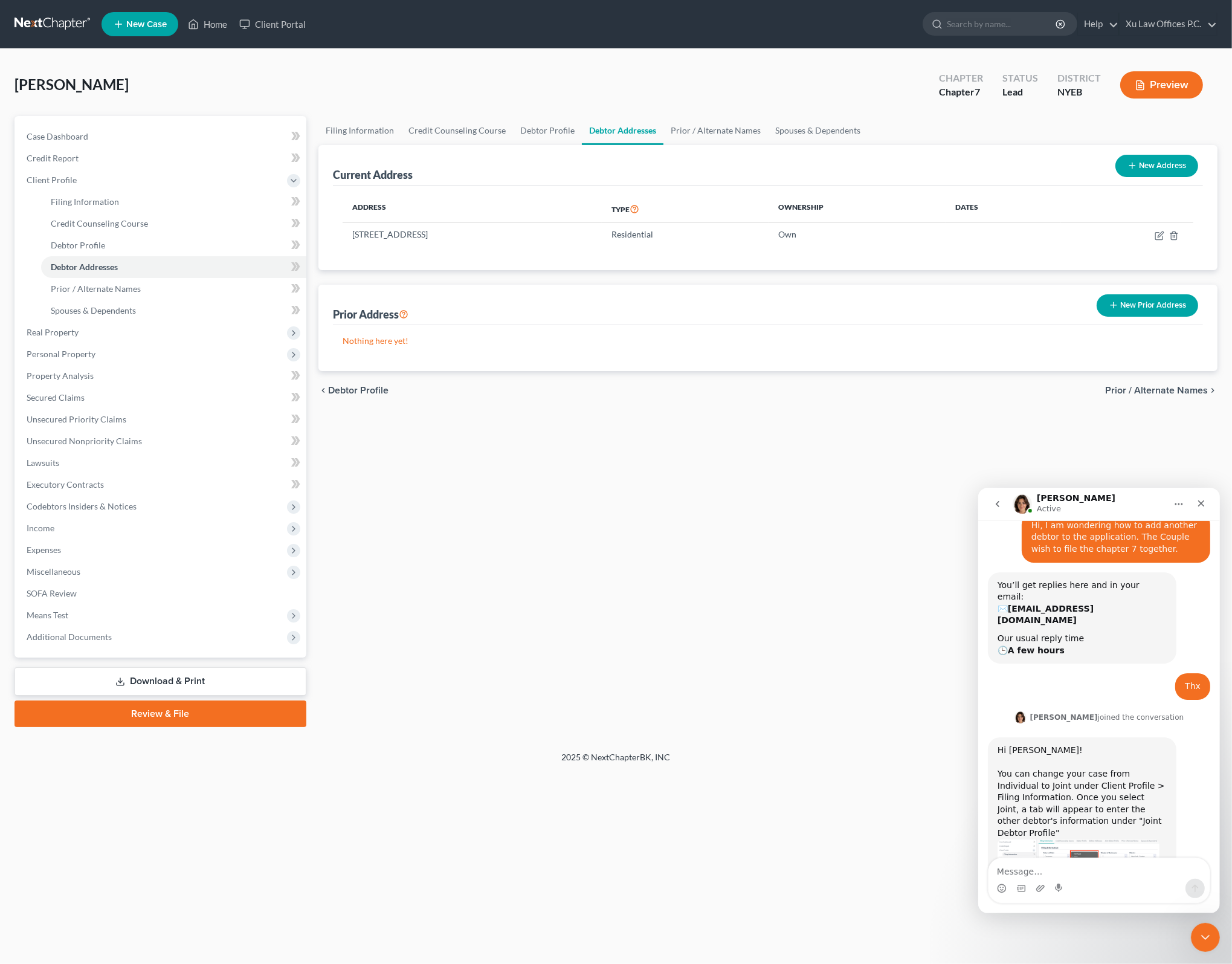
click at [1101, 744] on div "Hi [PERSON_NAME]! You can change your case from Individual to Joint under Clien…" at bounding box center [1081, 790] width 169 height 95
click at [1097, 744] on div "Hi [PERSON_NAME]! You can change your case from Individual to Joint under Clien…" at bounding box center [1081, 790] width 169 height 95
drag, startPoint x: 1087, startPoint y: 736, endPoint x: 1101, endPoint y: 738, distance: 14.1
click at [1101, 744] on div "Hi [PERSON_NAME]! You can change your case from Individual to Joint under Clien…" at bounding box center [1081, 790] width 169 height 95
drag, startPoint x: 1101, startPoint y: 738, endPoint x: 1137, endPoint y: 736, distance: 36.1
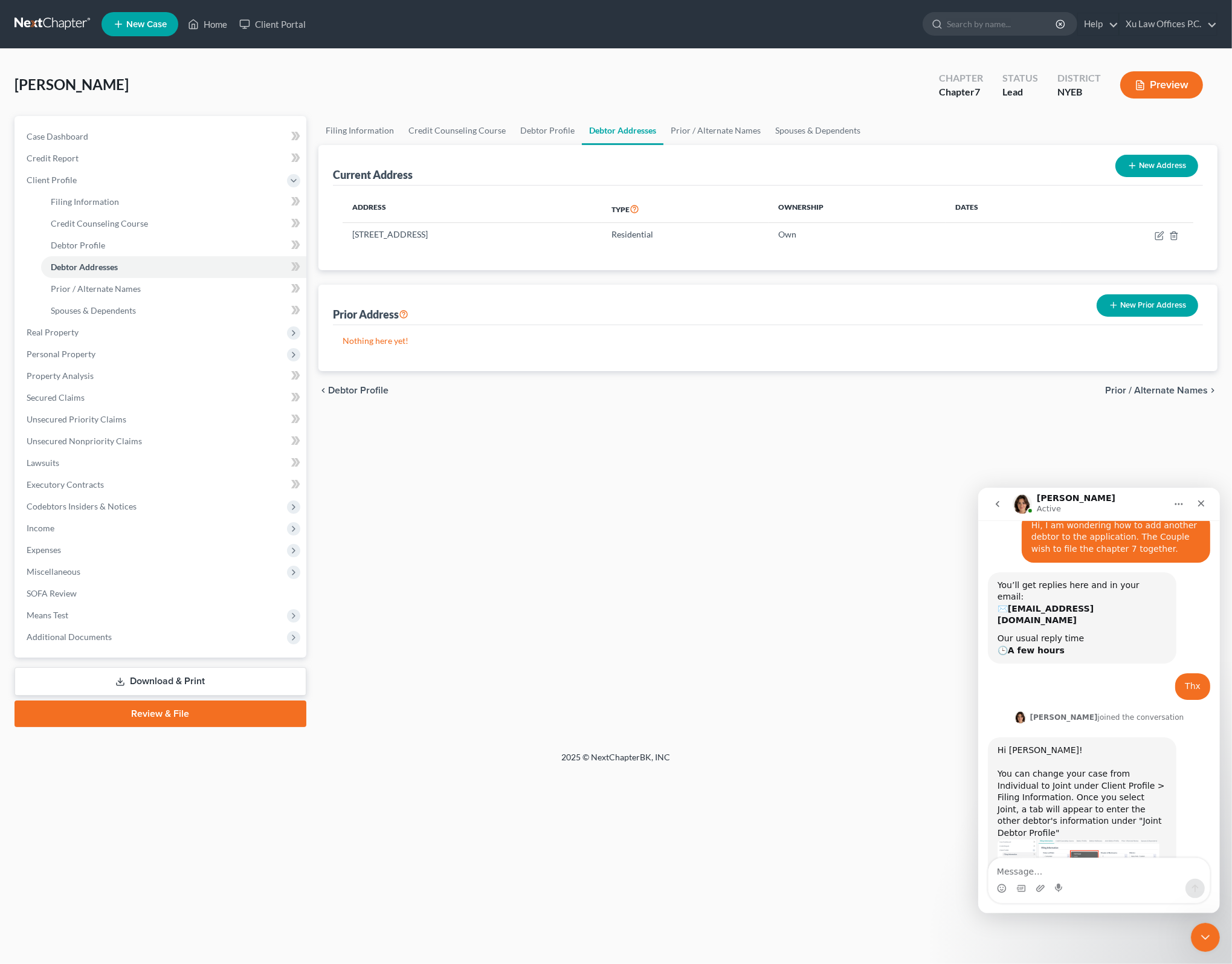
click at [1137, 744] on div "Hi [PERSON_NAME]! You can change your case from Individual to Joint under Clien…" at bounding box center [1081, 790] width 169 height 95
drag, startPoint x: 1048, startPoint y: 751, endPoint x: 1038, endPoint y: 748, distance: 10.4
click at [1038, 748] on div "Hi [PERSON_NAME]! You can change your case from Individual to Joint under Clien…" at bounding box center [1081, 790] width 169 height 95
drag, startPoint x: 1038, startPoint y: 748, endPoint x: 1050, endPoint y: 748, distance: 12.0
click at [1050, 748] on div "Hi [PERSON_NAME]! You can change your case from Individual to Joint under Clien…" at bounding box center [1081, 790] width 169 height 95
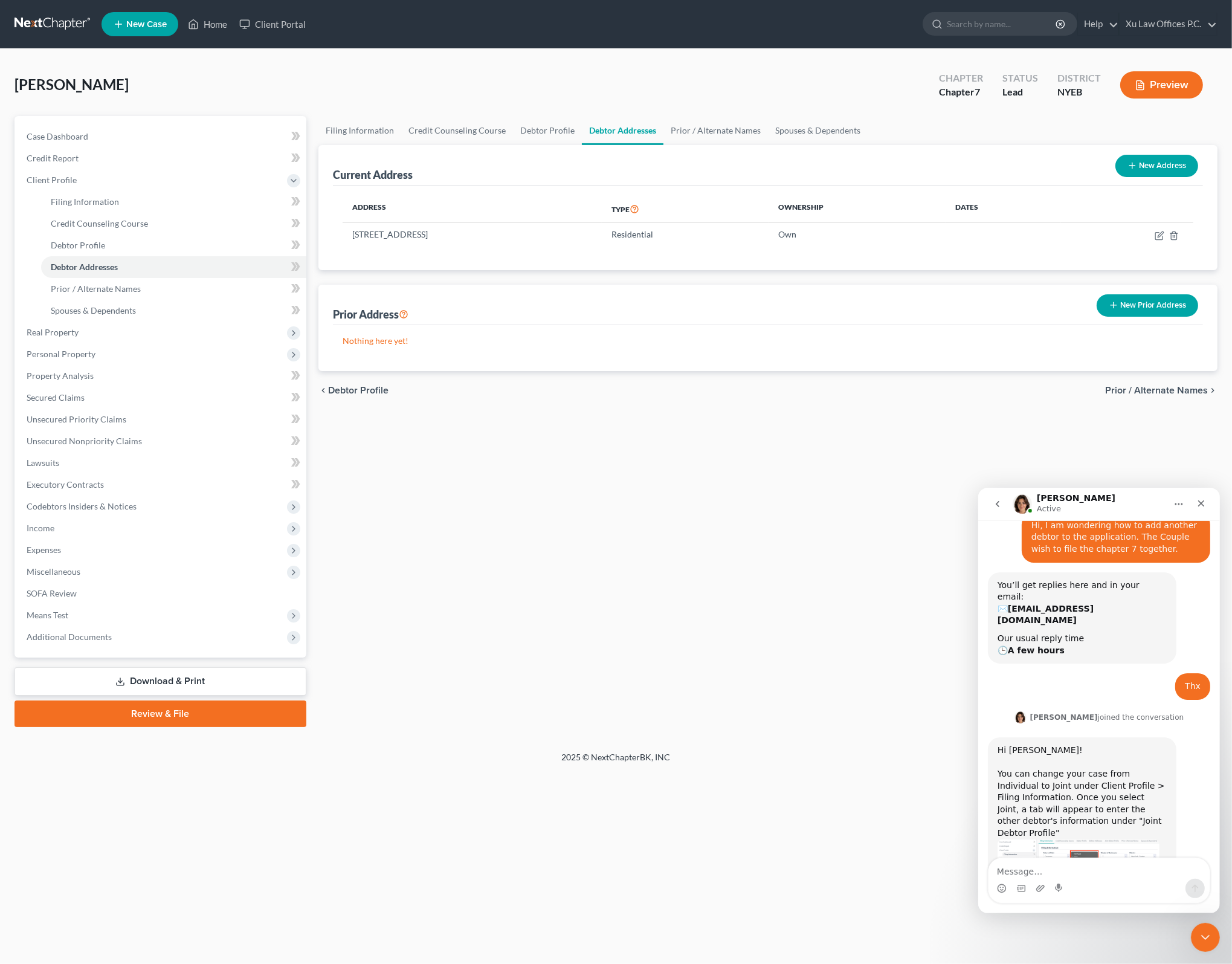
click at [1075, 744] on div "Hi [PERSON_NAME]! You can change your case from Individual to Joint under Clien…" at bounding box center [1081, 790] width 169 height 95
click at [1123, 747] on div "Hi [PERSON_NAME]! You can change your case from Individual to Joint under Clien…" at bounding box center [1081, 790] width 169 height 95
drag, startPoint x: 1123, startPoint y: 747, endPoint x: 1040, endPoint y: 748, distance: 83.0
click at [1040, 748] on div "Hi [PERSON_NAME]! You can change your case from Individual to Joint under Clien…" at bounding box center [1081, 790] width 169 height 95
drag, startPoint x: 1040, startPoint y: 748, endPoint x: 1093, endPoint y: 748, distance: 53.0
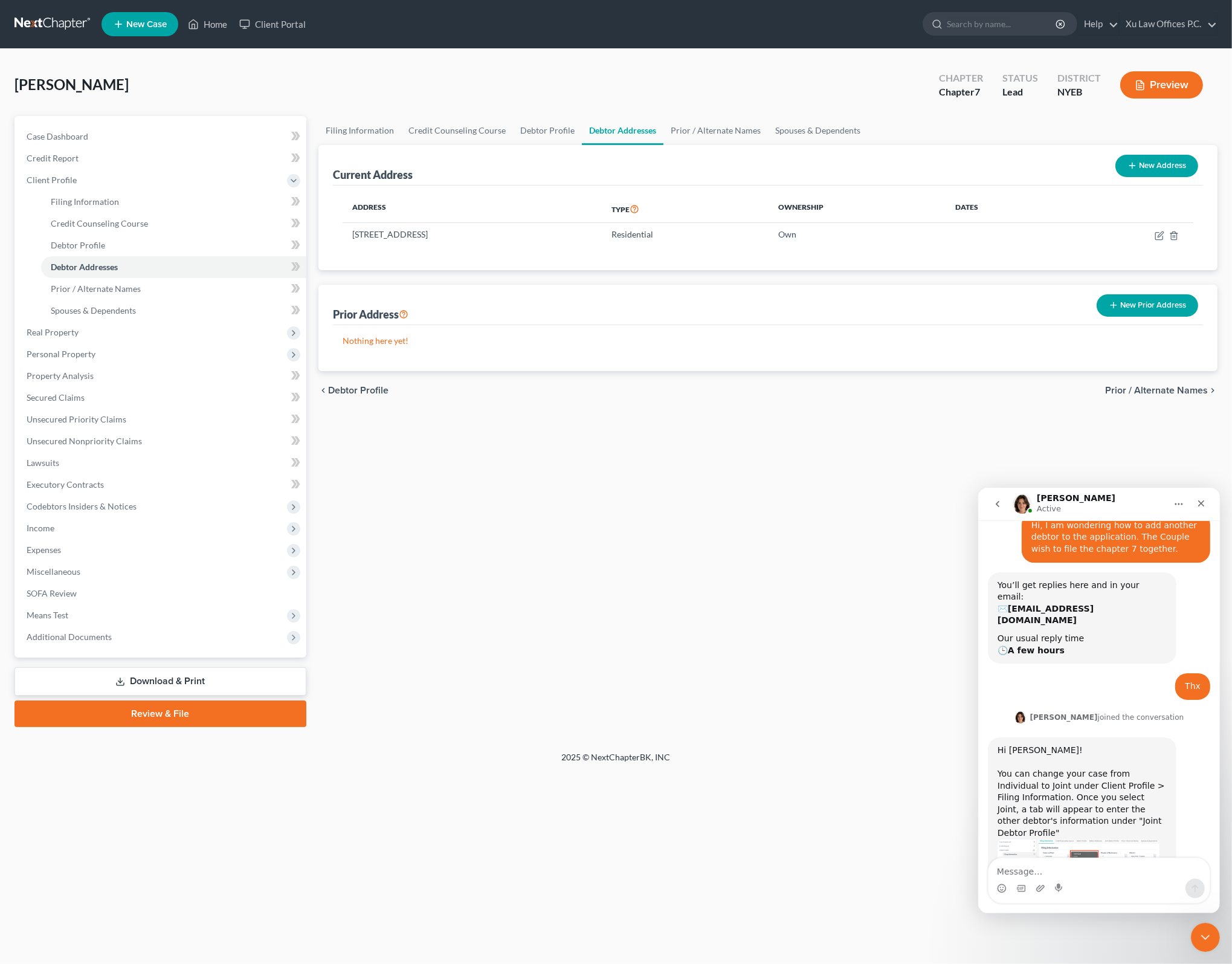
click at [1091, 748] on div "Hi [PERSON_NAME]! You can change your case from Individual to Joint under Clien…" at bounding box center [1081, 790] width 169 height 95
drag, startPoint x: 1129, startPoint y: 754, endPoint x: 1122, endPoint y: 751, distance: 7.6
click at [1122, 751] on div "Hi [PERSON_NAME]! You can change your case from Individual to Joint under Clien…" at bounding box center [1081, 790] width 169 height 95
drag, startPoint x: 1122, startPoint y: 751, endPoint x: 1091, endPoint y: 768, distance: 35.4
click at [1091, 768] on div "Hi [PERSON_NAME]! You can change your case from Individual to Joint under Clien…" at bounding box center [1081, 790] width 169 height 95
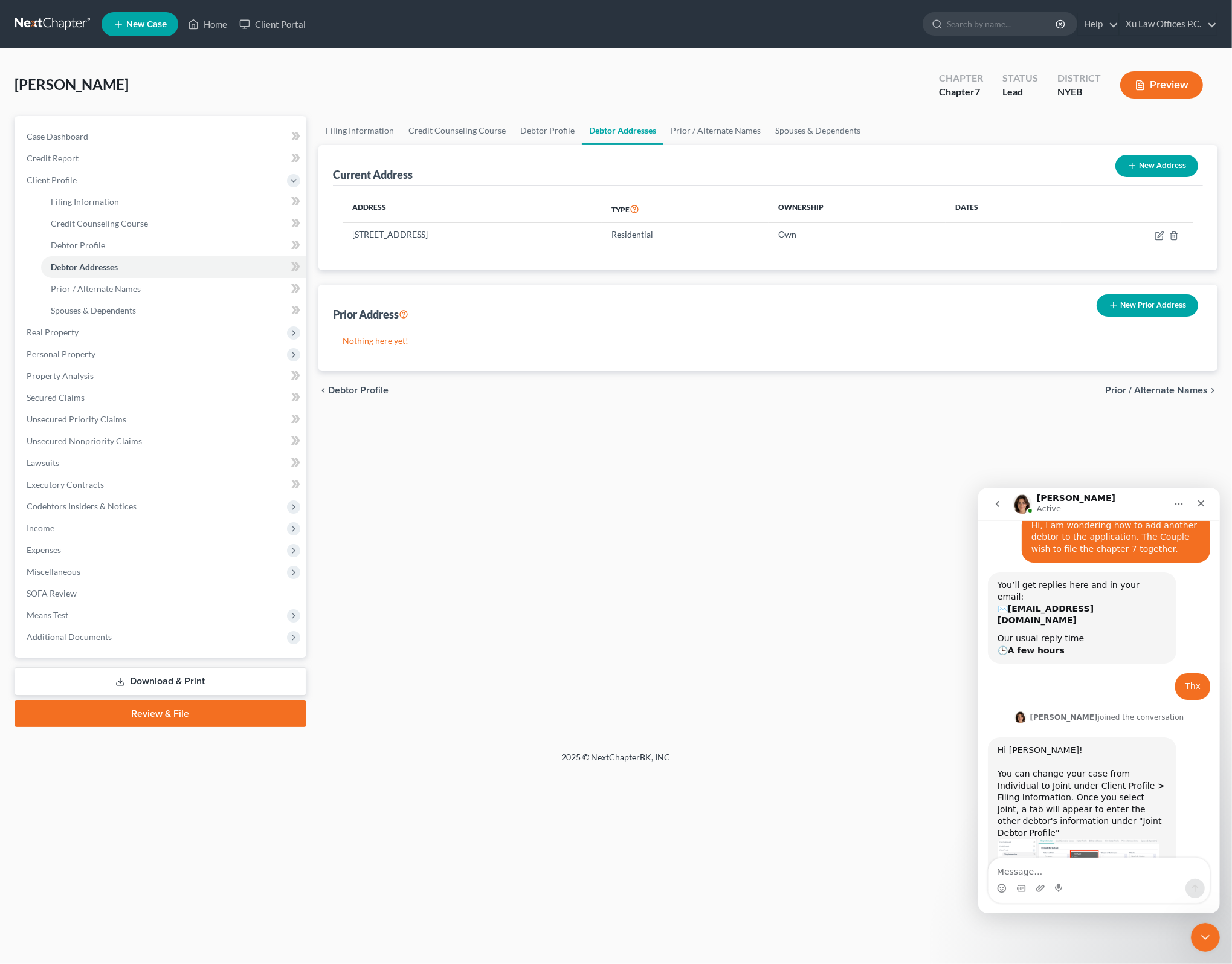
drag, startPoint x: 1091, startPoint y: 768, endPoint x: 1051, endPoint y: 762, distance: 40.4
click at [1051, 762] on div "Hi [PERSON_NAME]! You can change your case from Individual to Joint under Clien…" at bounding box center [1081, 790] width 169 height 95
click at [1065, 769] on div "Hi [PERSON_NAME]! You can change your case from Individual to Joint under Clien…" at bounding box center [1081, 790] width 169 height 95
drag, startPoint x: 1065, startPoint y: 769, endPoint x: 1137, endPoint y: 749, distance: 74.7
click at [1137, 749] on div "Hi [PERSON_NAME]! You can change your case from Individual to Joint under Clien…" at bounding box center [1081, 790] width 169 height 95
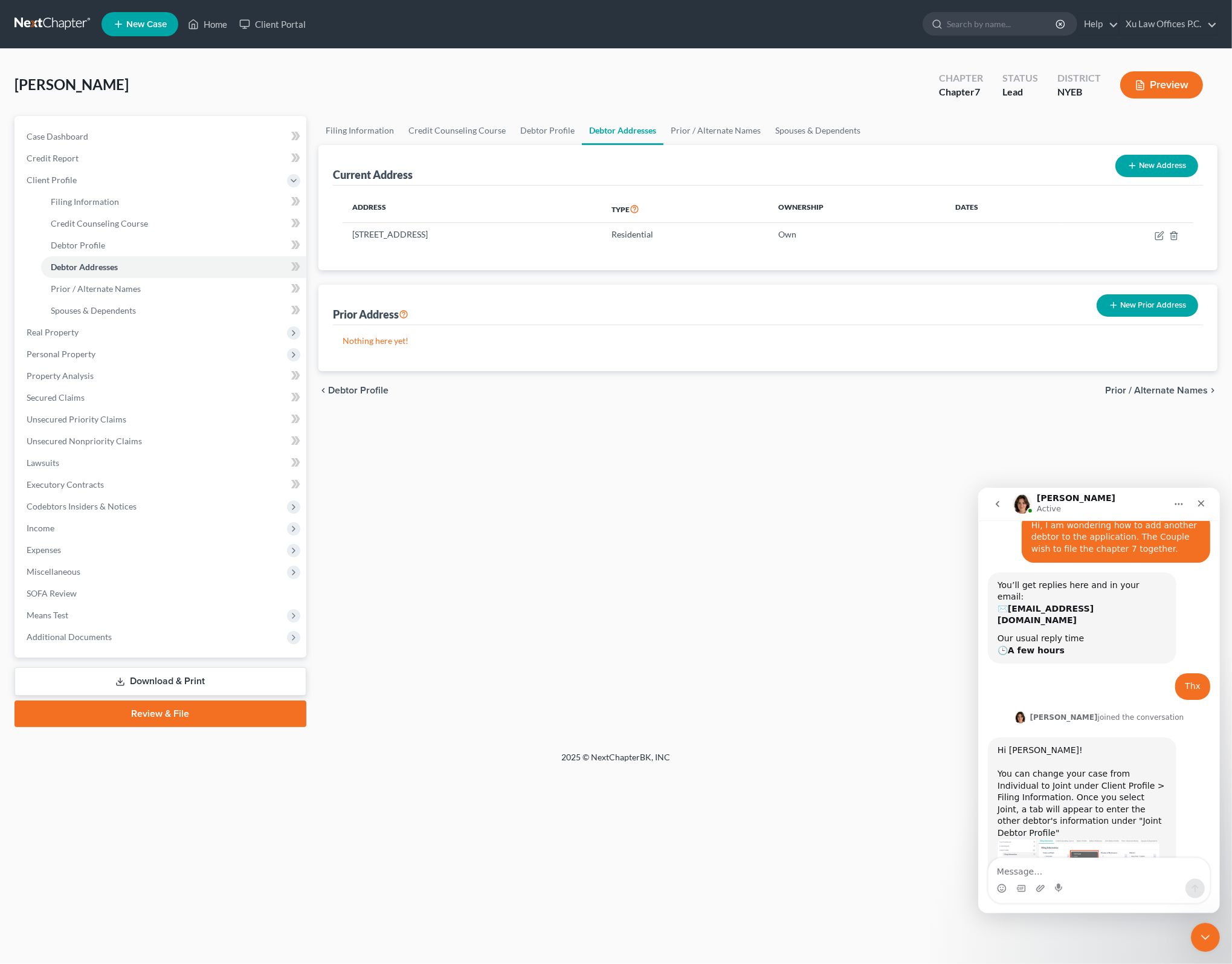
click at [1050, 750] on div "Hi [PERSON_NAME]! You can change your case from Individual to Joint under Clien…" at bounding box center [1081, 790] width 169 height 95
click at [1044, 749] on div "Hi [PERSON_NAME]! You can change your case from Individual to Joint under Clien…" at bounding box center [1081, 790] width 169 height 95
click at [1045, 750] on div "Hi [PERSON_NAME]! You can change your case from Individual to Joint under Clien…" at bounding box center [1081, 790] width 169 height 95
click at [1069, 757] on div "Hi [PERSON_NAME]! You can change your case from Individual to Joint under Clien…" at bounding box center [1081, 790] width 169 height 95
click at [1112, 753] on div "Hi [PERSON_NAME]! You can change your case from Individual to Joint under Clien…" at bounding box center [1081, 790] width 169 height 95
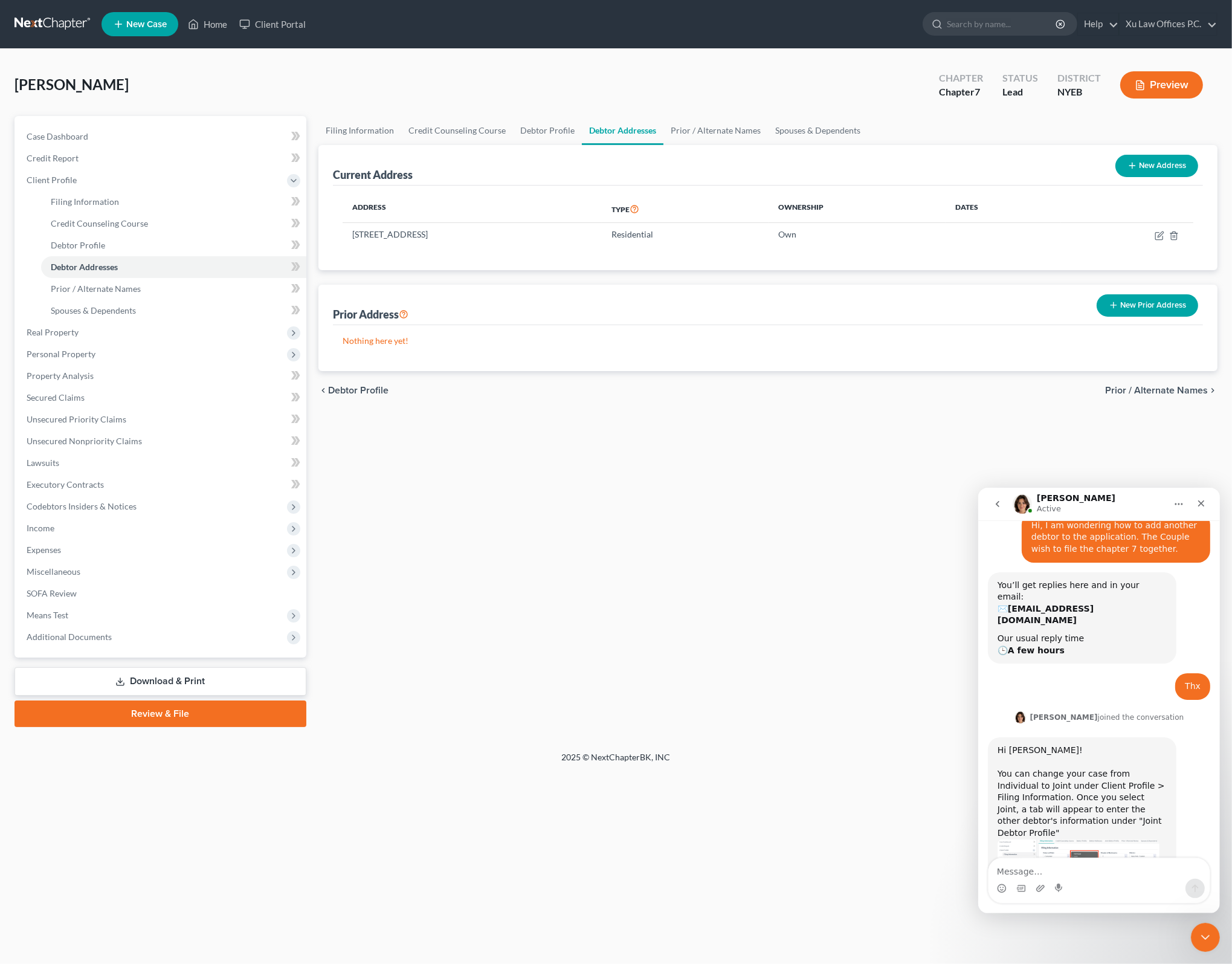
drag, startPoint x: 1087, startPoint y: 744, endPoint x: 1132, endPoint y: 750, distance: 45.4
click at [1087, 744] on div "Hi [PERSON_NAME]! You can change your case from Individual to Joint under Clien…" at bounding box center [1081, 790] width 169 height 95
click at [1128, 751] on div "Hi [PERSON_NAME]! You can change your case from Individual to Joint under Clien…" at bounding box center [1081, 790] width 169 height 95
drag, startPoint x: 1128, startPoint y: 751, endPoint x: 1081, endPoint y: 747, distance: 47.2
click at [1081, 747] on div "Hi [PERSON_NAME]! You can change your case from Individual to Joint under Clien…" at bounding box center [1081, 790] width 169 height 95
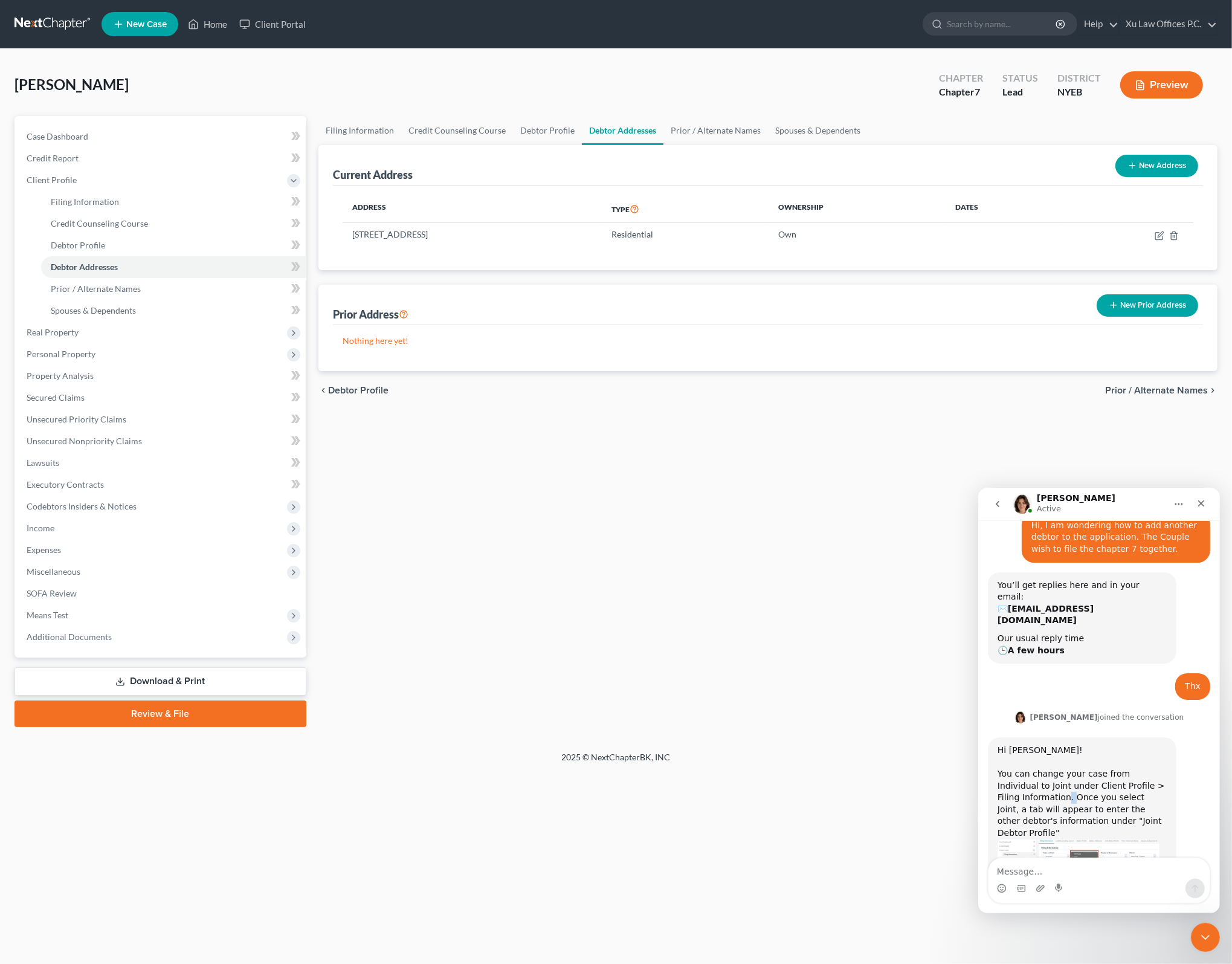
drag, startPoint x: 1046, startPoint y: 750, endPoint x: 1040, endPoint y: 749, distance: 6.1
click at [1040, 749] on div "Hi [PERSON_NAME]! You can change your case from Individual to Joint under Clien…" at bounding box center [1081, 790] width 169 height 95
drag, startPoint x: 1040, startPoint y: 749, endPoint x: 1131, endPoint y: 747, distance: 91.0
click at [1131, 747] on div "Hi [PERSON_NAME]! You can change your case from Individual to Joint under Clien…" at bounding box center [1081, 790] width 169 height 95
drag, startPoint x: 1099, startPoint y: 739, endPoint x: 1088, endPoint y: 738, distance: 11.0
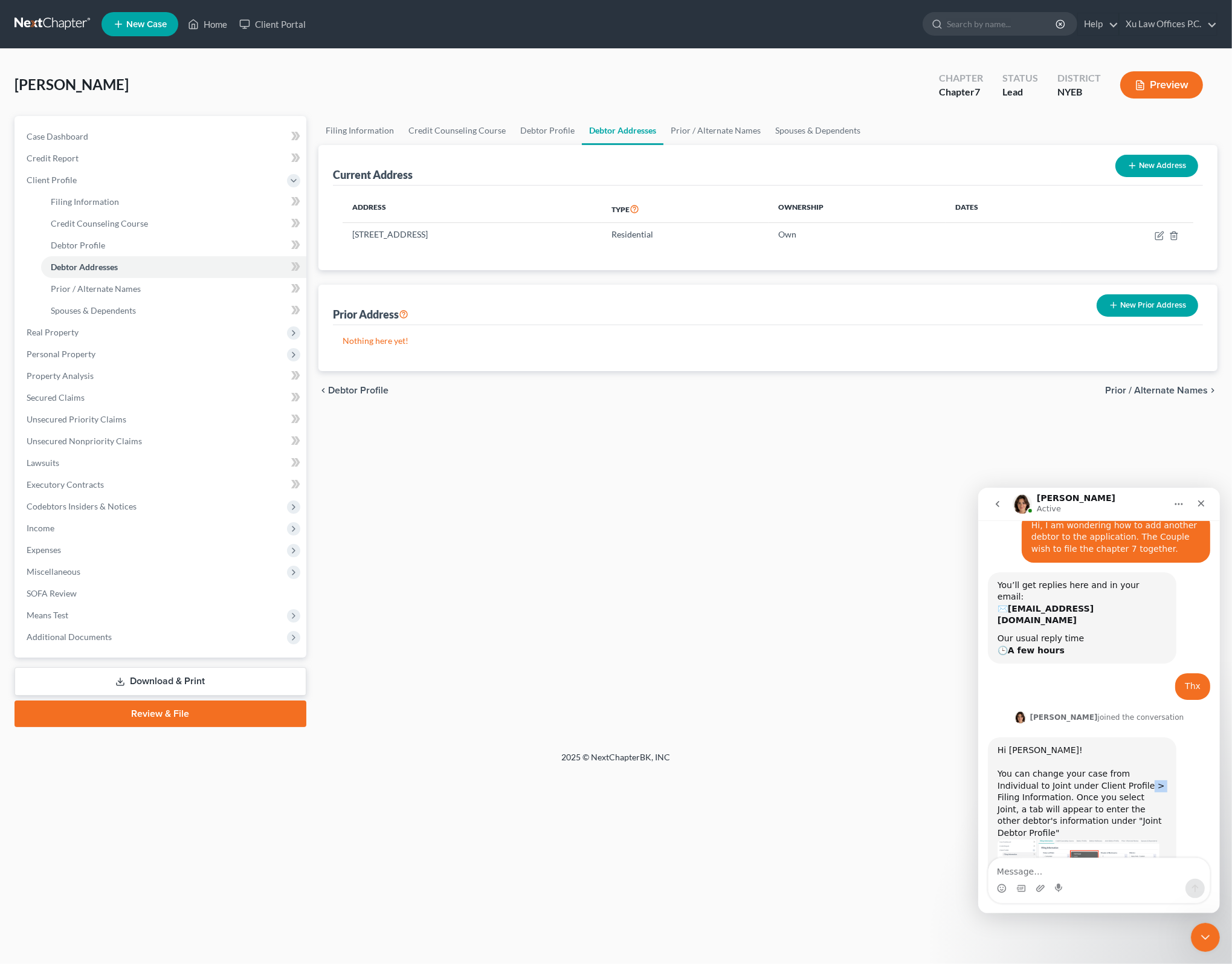
click at [1088, 744] on div "Hi [PERSON_NAME]! You can change your case from Individual to Joint under Clien…" at bounding box center [1081, 790] width 169 height 95
drag, startPoint x: 1088, startPoint y: 738, endPoint x: 1126, endPoint y: 744, distance: 38.5
click at [1126, 744] on div "Hi [PERSON_NAME]! You can change your case from Individual to Joint under Clien…" at bounding box center [1081, 790] width 169 height 95
click at [1042, 744] on div "Hi [PERSON_NAME]! You can change your case from Individual to Joint under Clien…" at bounding box center [1081, 790] width 169 height 95
drag, startPoint x: 1100, startPoint y: 736, endPoint x: 1088, endPoint y: 736, distance: 12.0
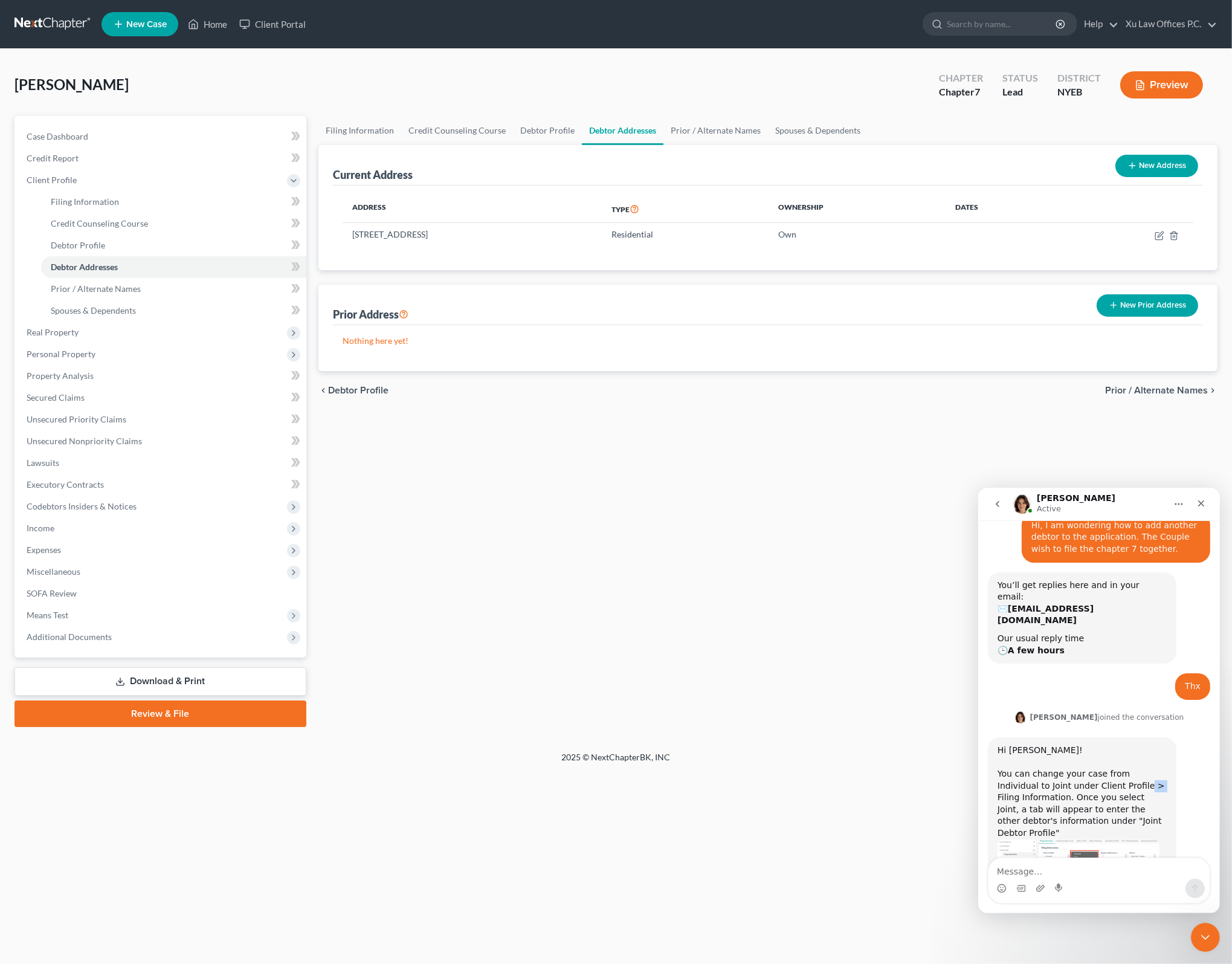
click at [1088, 744] on div "Hi [PERSON_NAME]! You can change your case from Individual to Joint under Clien…" at bounding box center [1081, 790] width 169 height 95
drag, startPoint x: 1088, startPoint y: 736, endPoint x: 1128, endPoint y: 743, distance: 40.6
click at [1128, 744] on div "Hi [PERSON_NAME]! You can change your case from Individual to Joint under Clien…" at bounding box center [1081, 790] width 169 height 95
drag, startPoint x: 1044, startPoint y: 751, endPoint x: 1038, endPoint y: 749, distance: 6.3
click at [1038, 749] on div "Hi [PERSON_NAME]! You can change your case from Individual to Joint under Clien…" at bounding box center [1081, 790] width 169 height 95
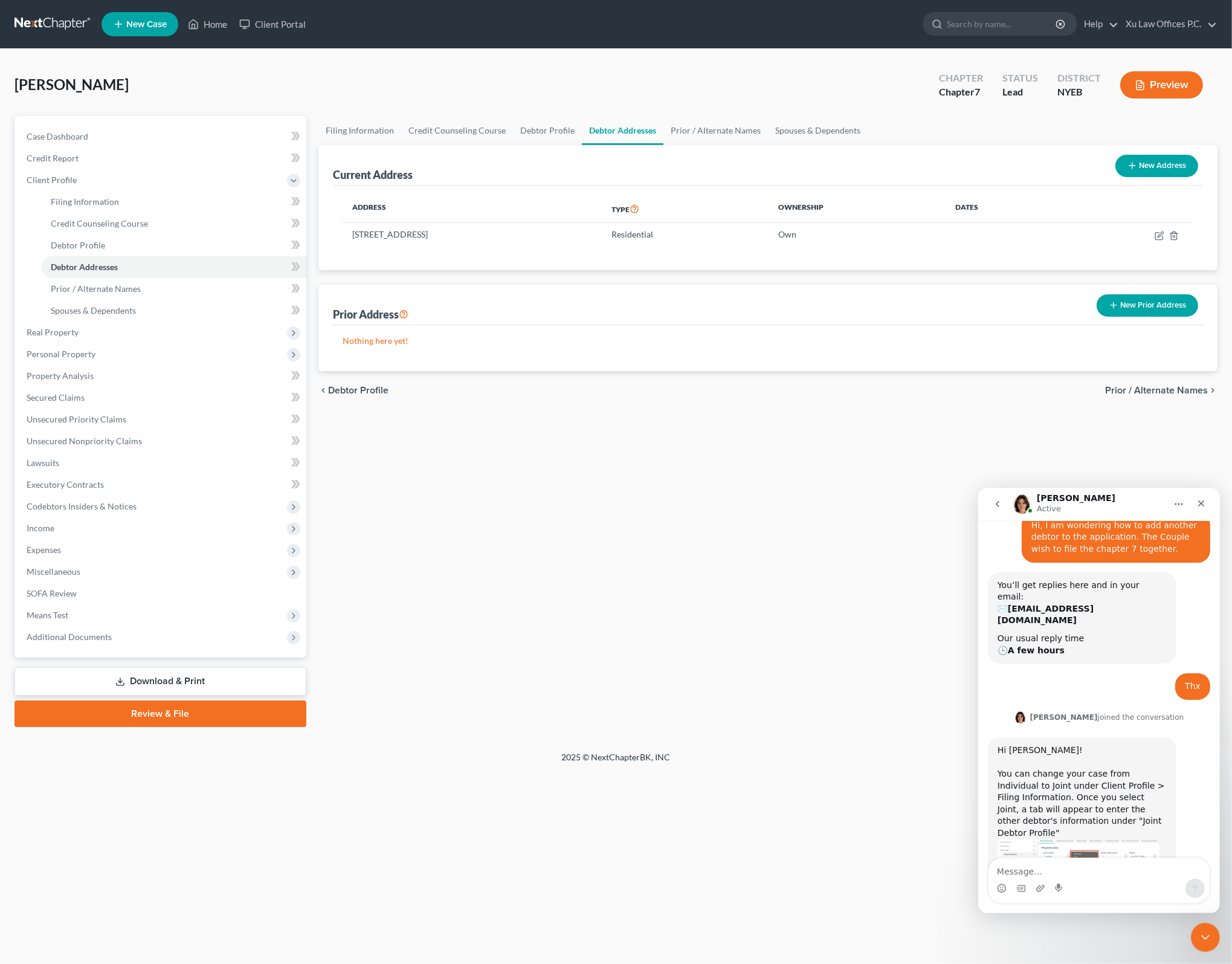
drag, startPoint x: 1038, startPoint y: 749, endPoint x: 1116, endPoint y: 751, distance: 78.0
click at [1116, 751] on div "Hi [PERSON_NAME]! You can change your case from Individual to Joint under Clien…" at bounding box center [1081, 790] width 169 height 95
click at [1096, 744] on div "Hi [PERSON_NAME]! You can change your case from Individual to Joint under Clien…" at bounding box center [1081, 790] width 169 height 95
drag, startPoint x: 1101, startPoint y: 740, endPoint x: 1094, endPoint y: 738, distance: 7.3
click at [1094, 744] on div "Hi [PERSON_NAME]! You can change your case from Individual to Joint under Clien…" at bounding box center [1081, 790] width 169 height 95
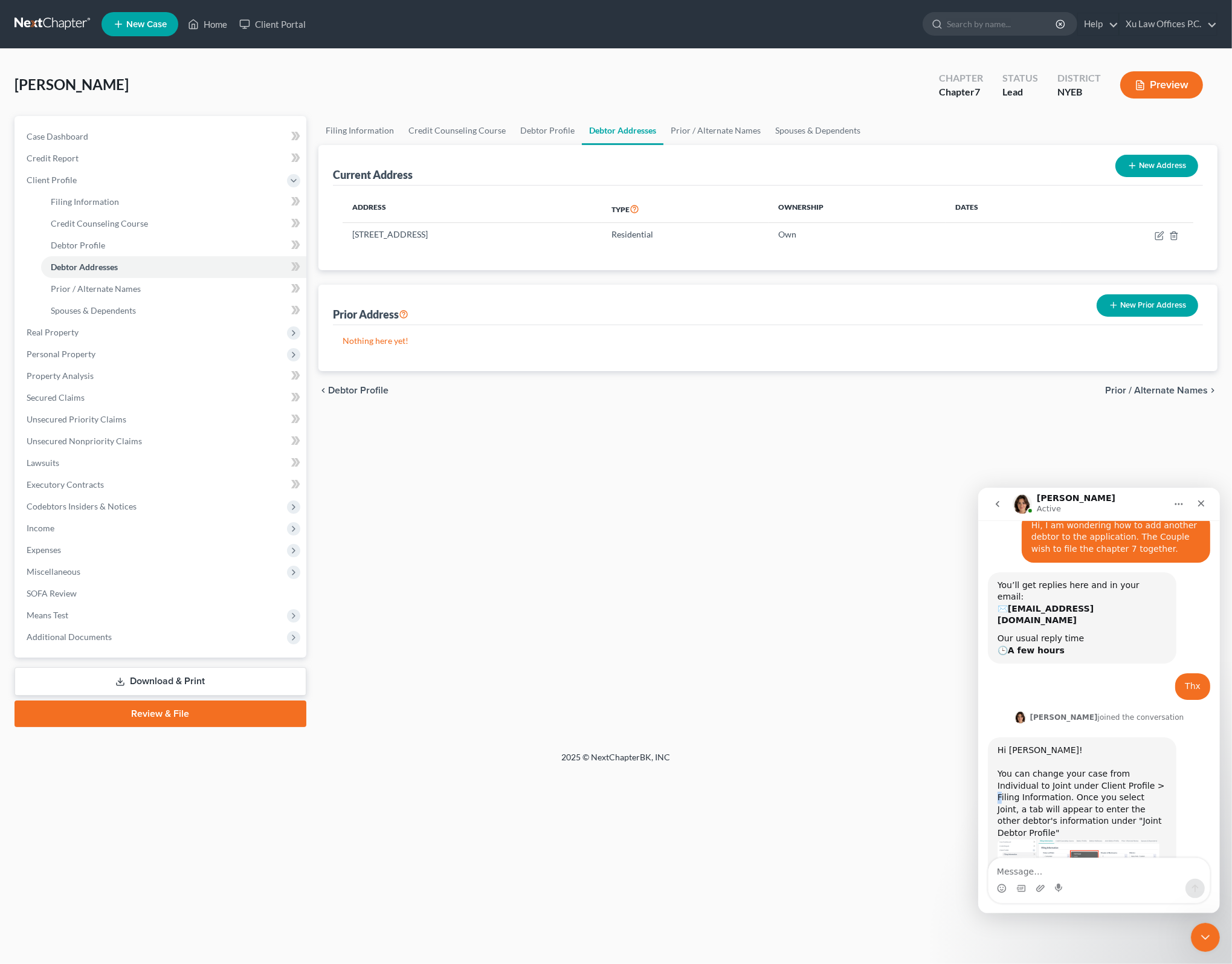
drag, startPoint x: 1094, startPoint y: 738, endPoint x: 1103, endPoint y: 738, distance: 9.0
click at [1103, 744] on div "Hi [PERSON_NAME]! You can change your case from Individual to Joint under Clien…" at bounding box center [1081, 790] width 169 height 95
click at [1098, 744] on div "Hi [PERSON_NAME]! You can change your case from Individual to Joint under Clien…" at bounding box center [1081, 790] width 169 height 95
click at [1088, 744] on div "Hi [PERSON_NAME]! You can change your case from Individual to Joint under Clien…" at bounding box center [1081, 790] width 169 height 95
drag, startPoint x: 1130, startPoint y: 750, endPoint x: 1123, endPoint y: 748, distance: 7.3
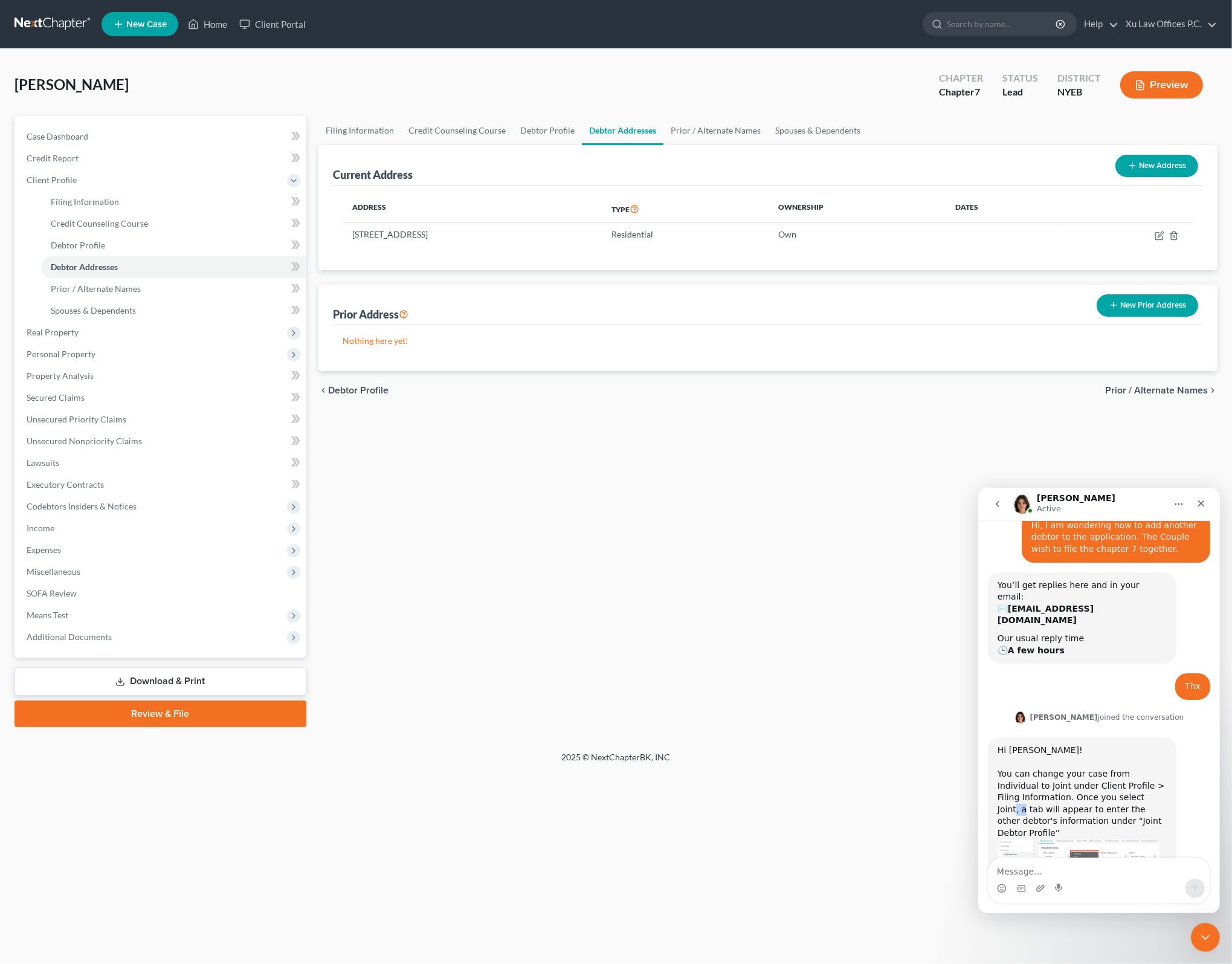
click at [1123, 748] on div "Hi [PERSON_NAME]! You can change your case from Individual to Joint under Clien…" at bounding box center [1081, 790] width 169 height 95
drag, startPoint x: 1123, startPoint y: 748, endPoint x: 1087, endPoint y: 749, distance: 36.0
click at [1087, 749] on div "Hi [PERSON_NAME]! You can change your case from Individual to Joint under Clien…" at bounding box center [1081, 790] width 169 height 95
click at [1048, 745] on div "Hi [PERSON_NAME]! You can change your case from Individual to Joint under Clien…" at bounding box center [1081, 790] width 169 height 95
click at [1110, 744] on div "Hi [PERSON_NAME]! You can change your case from Individual to Joint under Clien…" at bounding box center [1081, 790] width 169 height 95
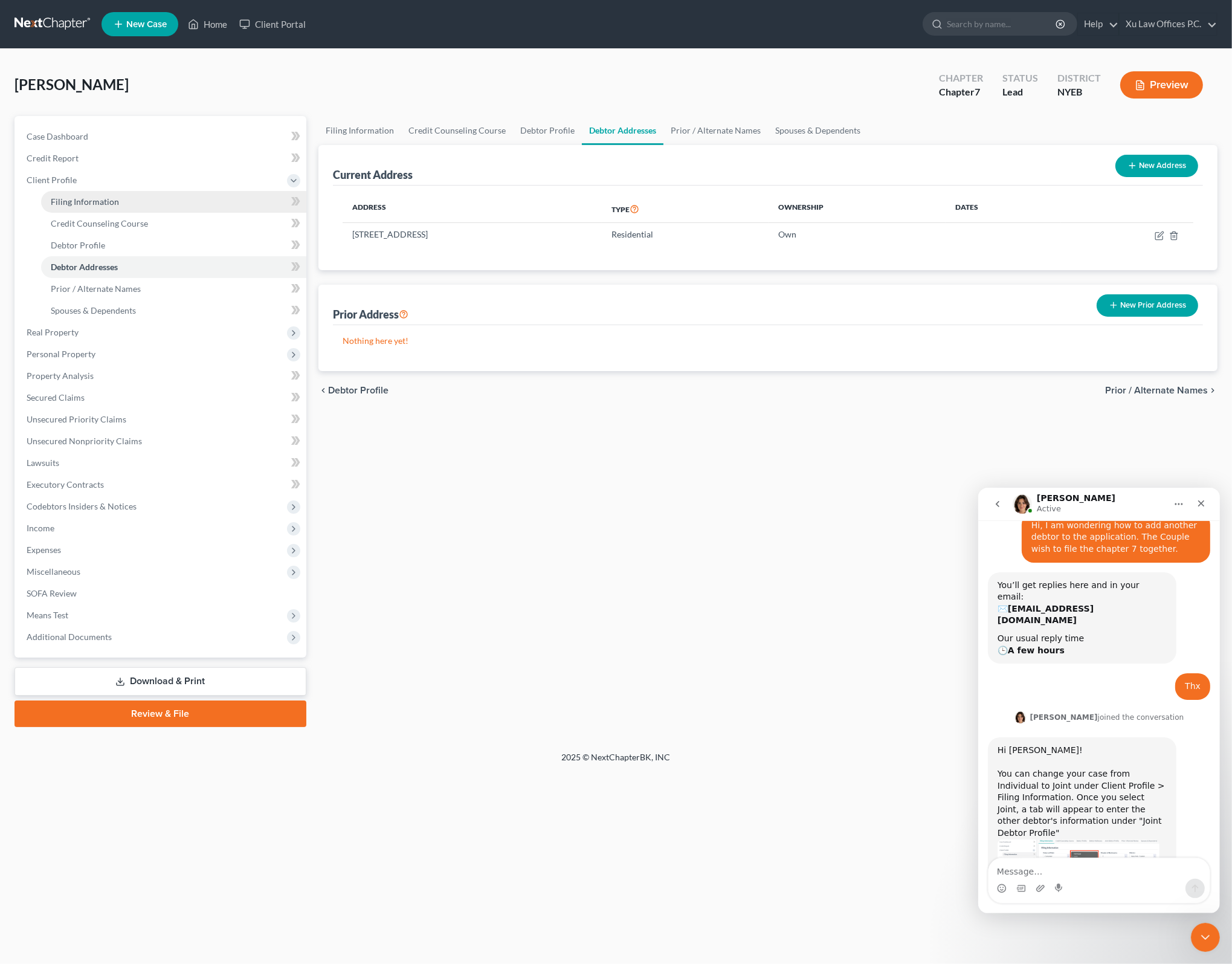
click at [147, 199] on link "Filing Information" at bounding box center [174, 202] width 265 height 22
select select "1"
select select "0"
select select "53"
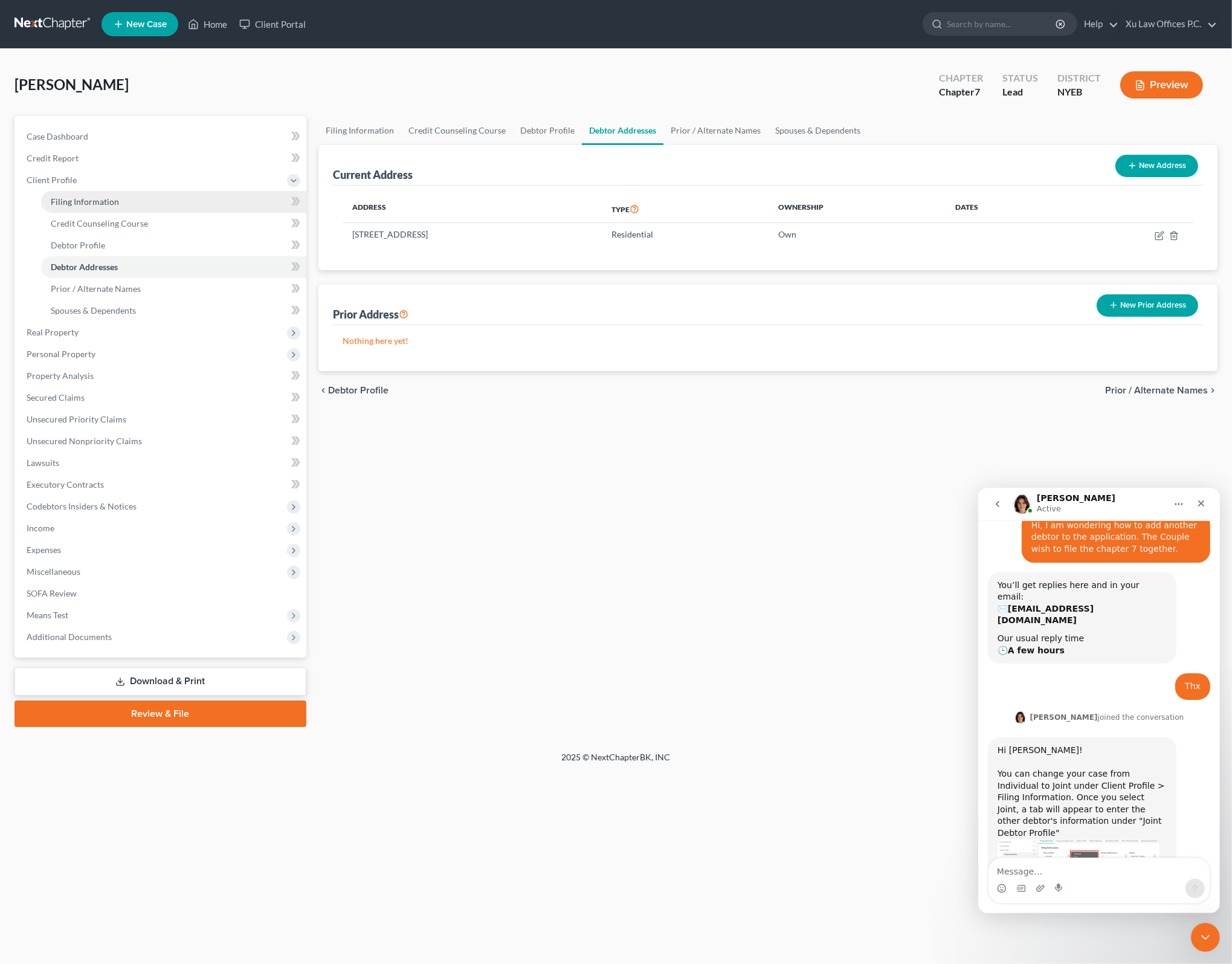
select select "0"
select select "35"
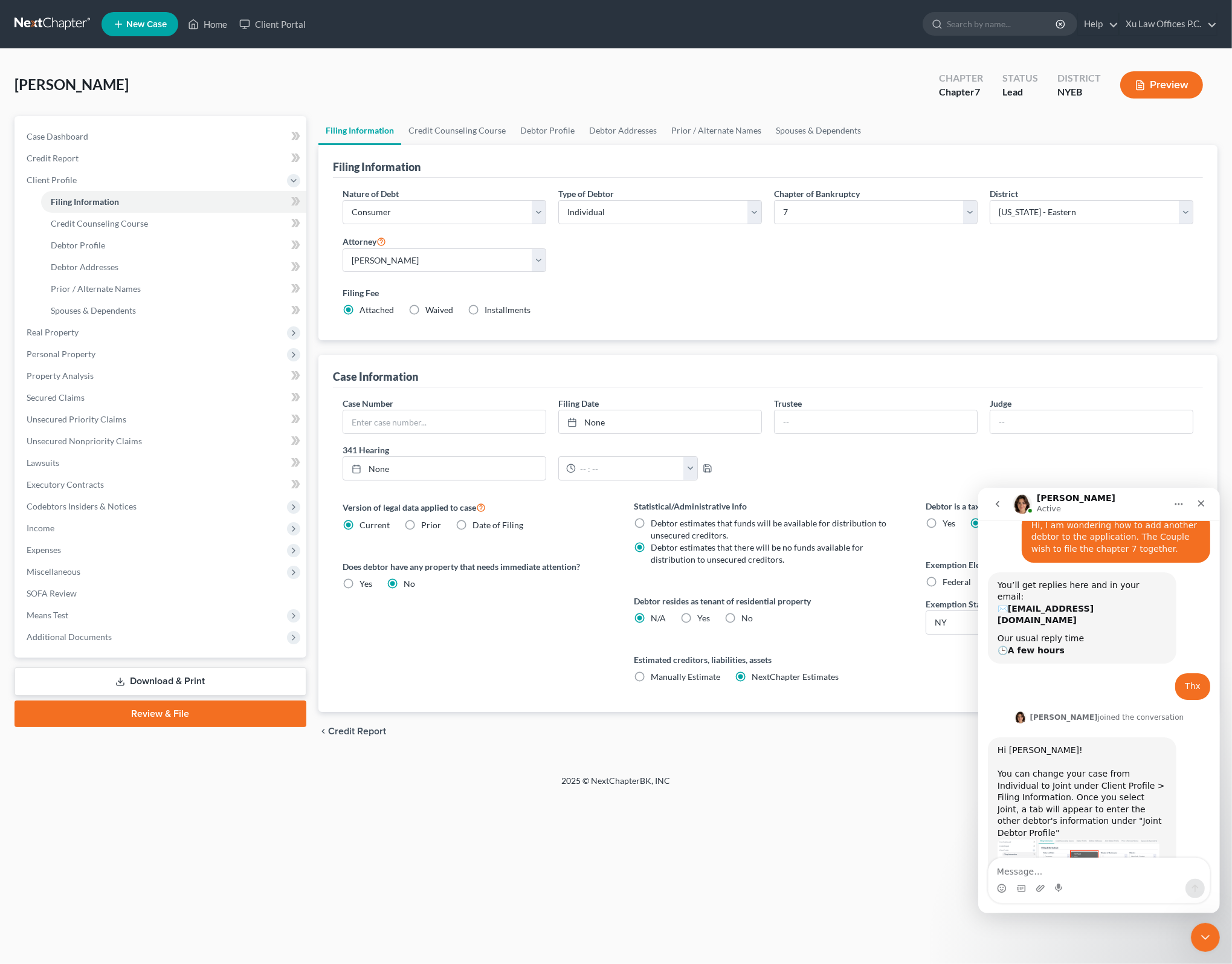
click at [685, 261] on div "Nature of Debt Select Business Consumer Other Nature of Business Select Clearin…" at bounding box center [768, 257] width 863 height 139
click at [752, 209] on select "Select Individual Joint" at bounding box center [660, 212] width 203 height 24
select select "1"
click at [558, 200] on select "Select Individual Joint" at bounding box center [660, 212] width 203 height 24
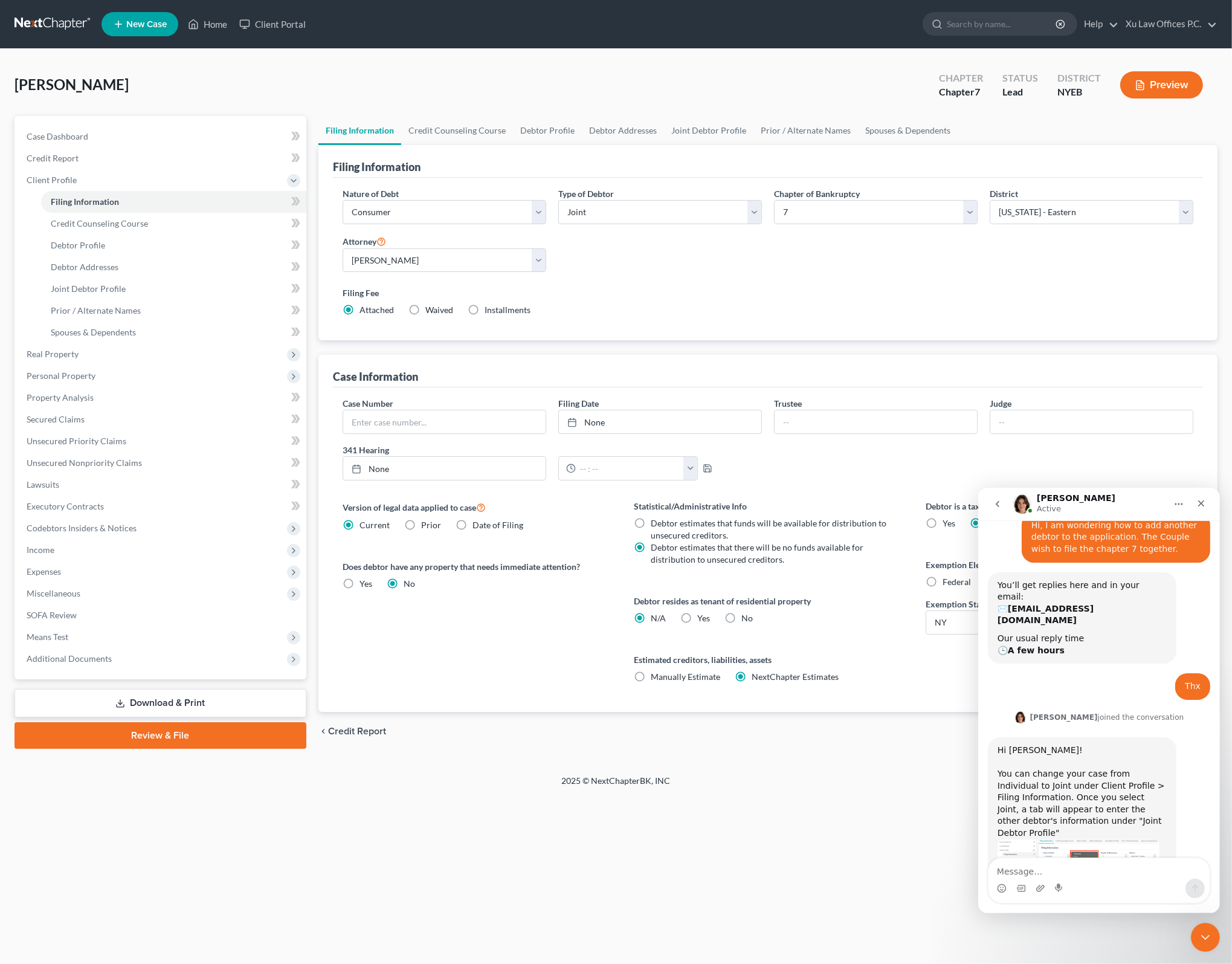
click at [1165, 879] on div "Intercom messenger" at bounding box center [1098, 887] width 221 height 20
click at [999, 885] on icon "Emoji picker" at bounding box center [1001, 887] width 9 height 9
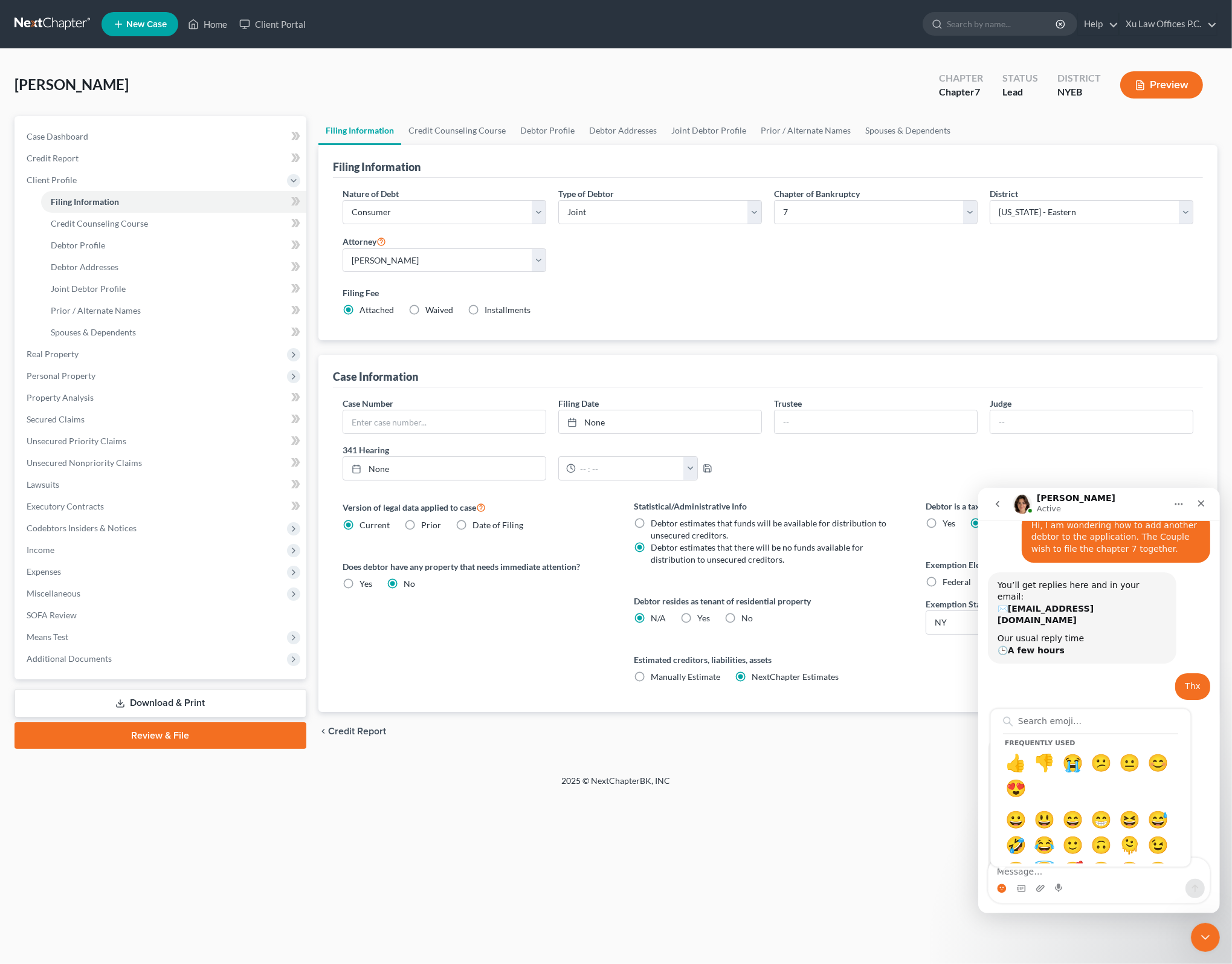
click at [1006, 883] on div "Frequently used 👍 👎 😭 😕 😐 😊 😍 😀 😃 😄 😁 😆 😅 🤣 😂 🙂 🙃 🫠 😉 😊 😇 🥰 😍 🤩 😘 😗 😚 😙 🥲 😋 😛 😜…" at bounding box center [1098, 887] width 221 height 20
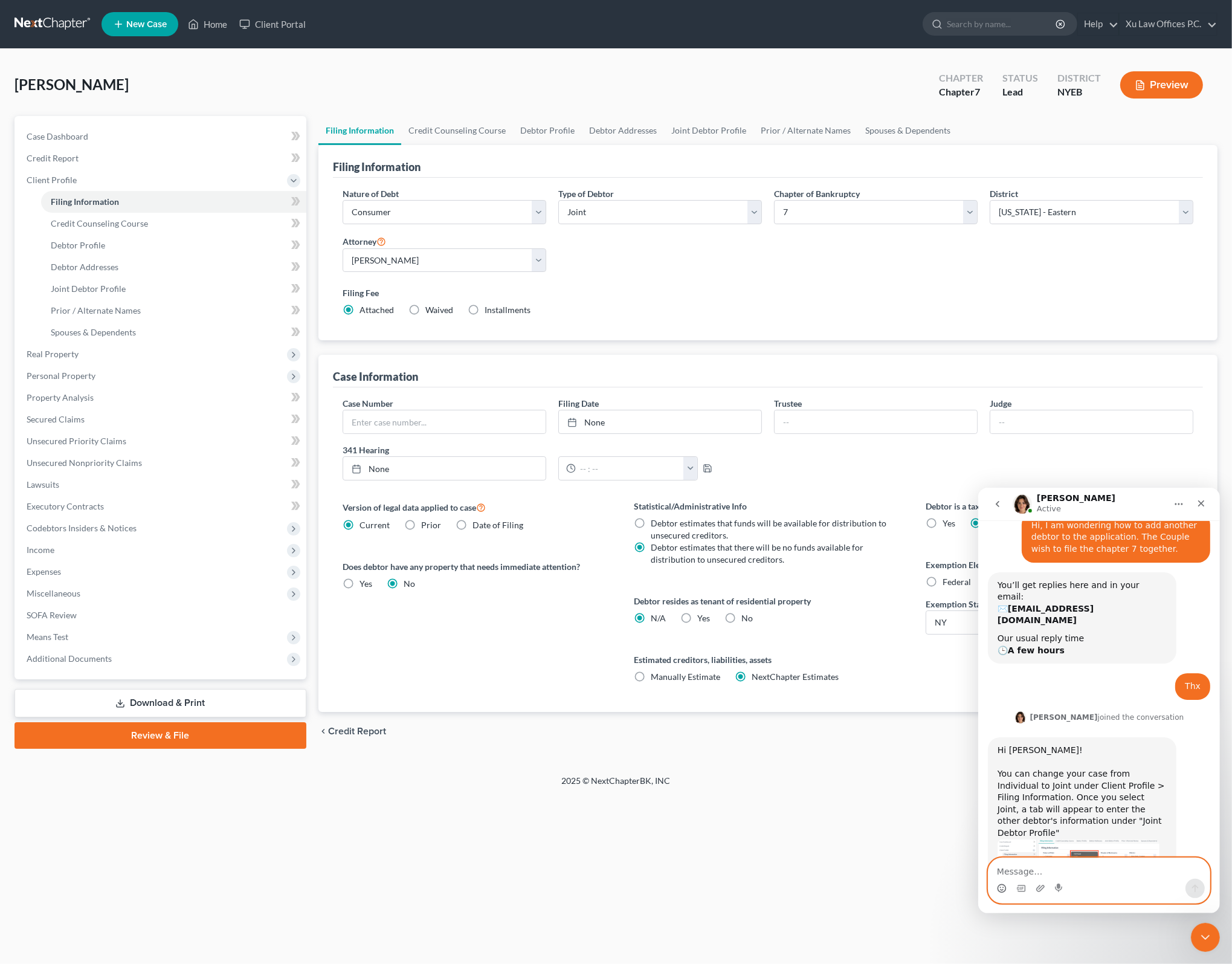
click at [1000, 889] on icon "Emoji picker" at bounding box center [1001, 889] width 2 height 1
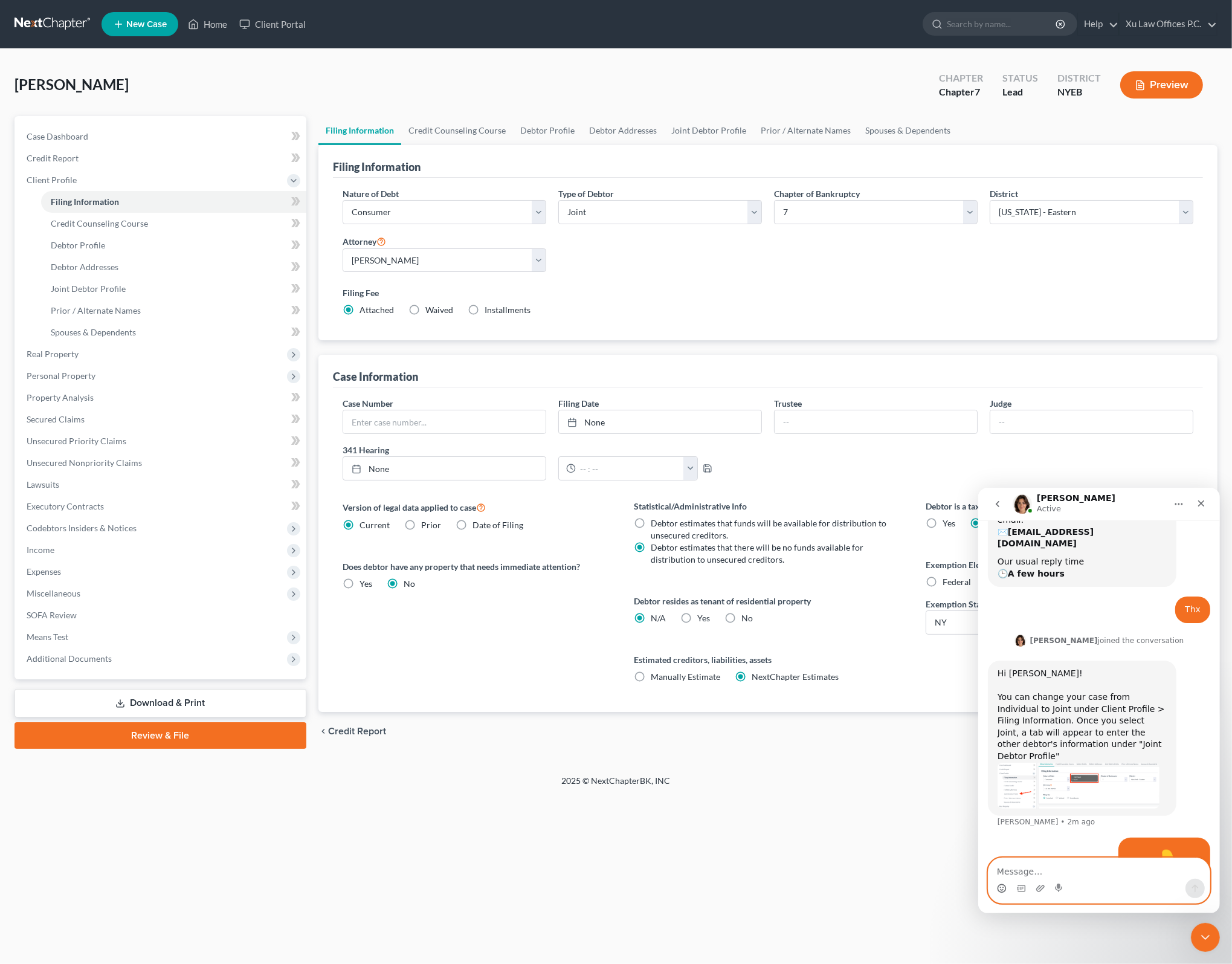
scroll to position [450, 0]
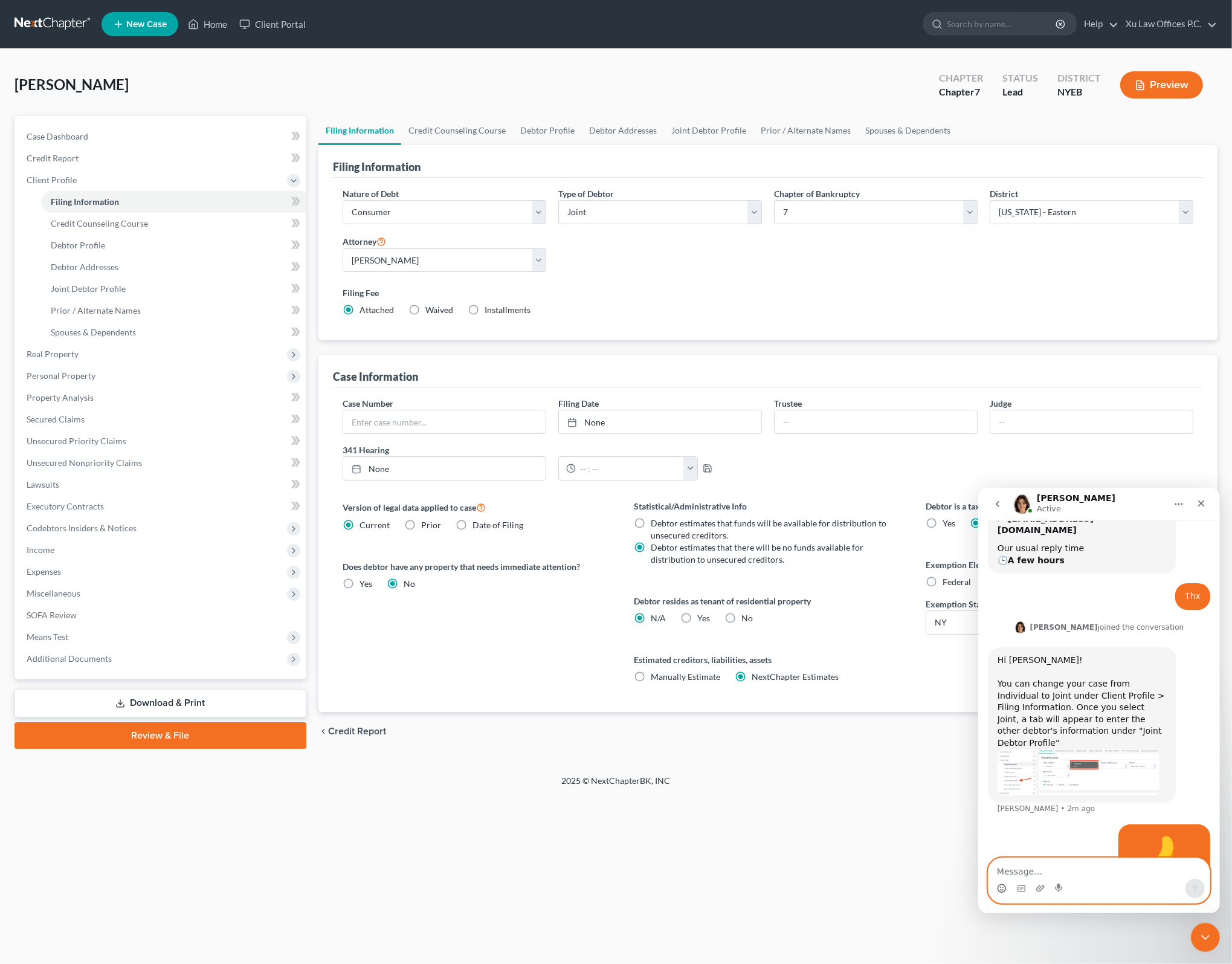
click at [1076, 872] on textarea "Message…" at bounding box center [1098, 868] width 221 height 20
type textarea "Got, thx"
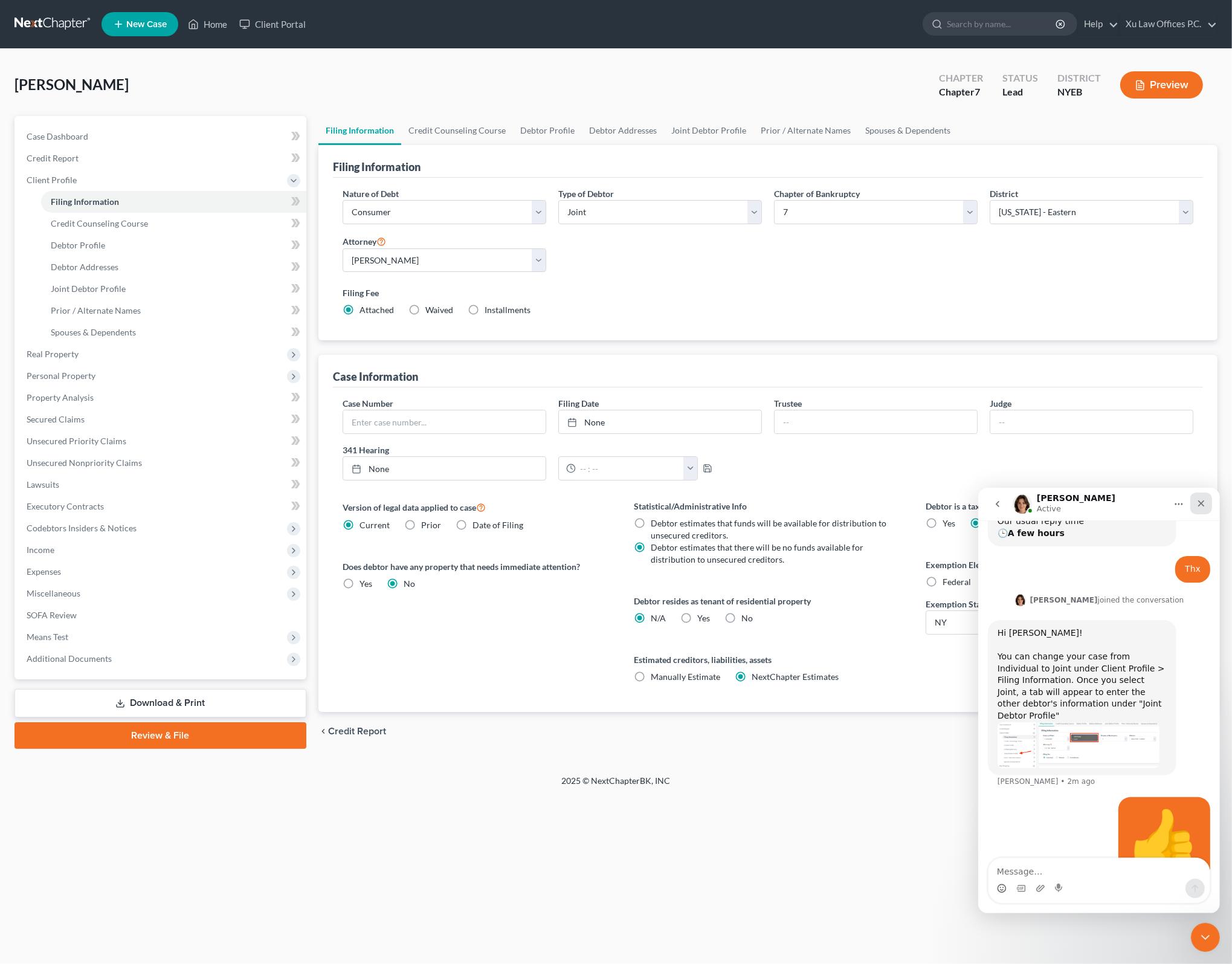
click at [1203, 500] on icon "Close" at bounding box center [1200, 503] width 9 height 9
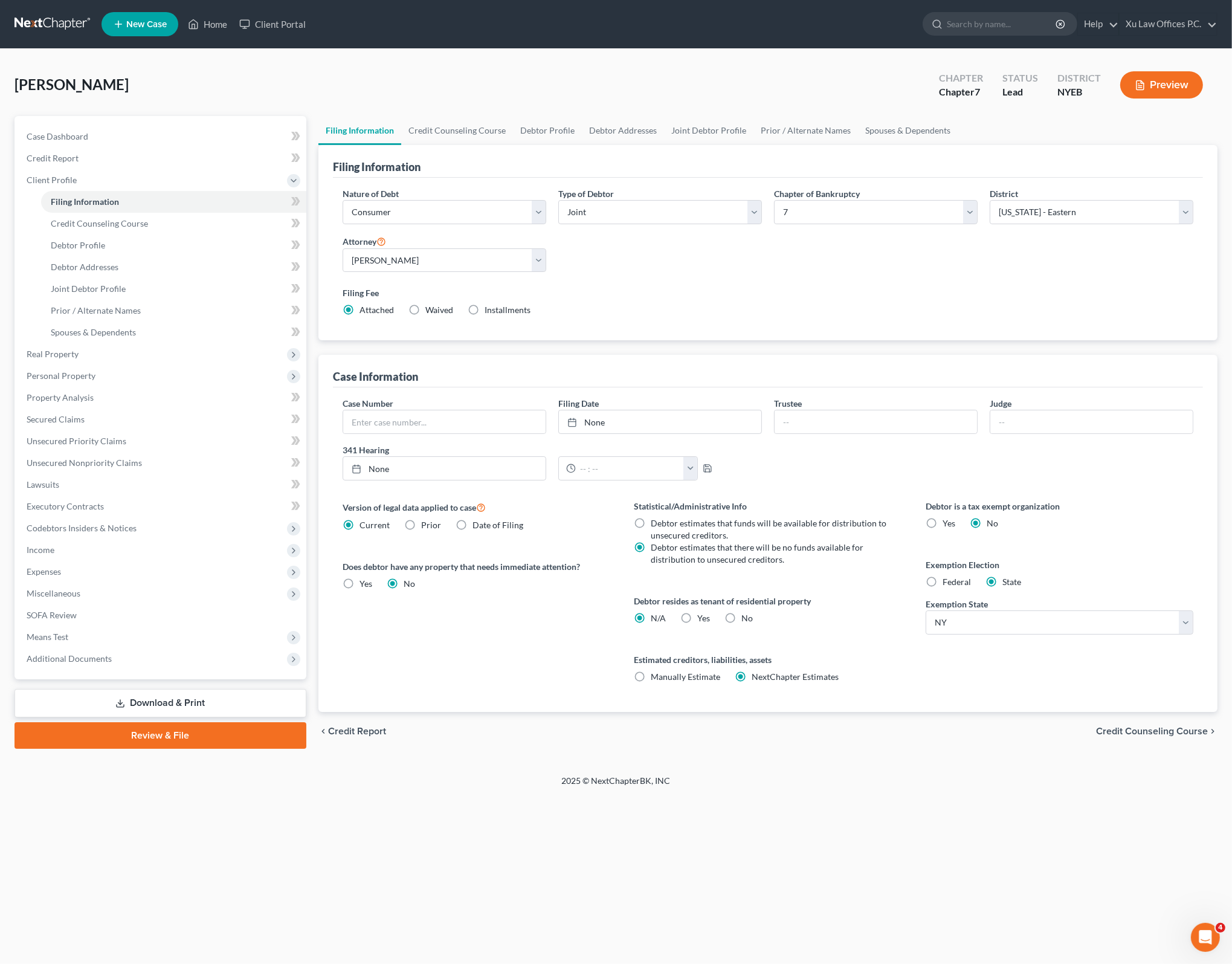
scroll to position [476, 0]
click at [1069, 702] on div "Debtor is a tax exempt organization Yes No Exemption Election Federal State Exe…" at bounding box center [1058, 605] width 292 height 212
click at [897, 760] on div "[PERSON_NAME] Upgraded Chapter Chapter 7 Status Lead District NYEB Preview Peti…" at bounding box center [616, 412] width 1232 height 726
click at [758, 296] on label "Filing Fee" at bounding box center [768, 292] width 851 height 13
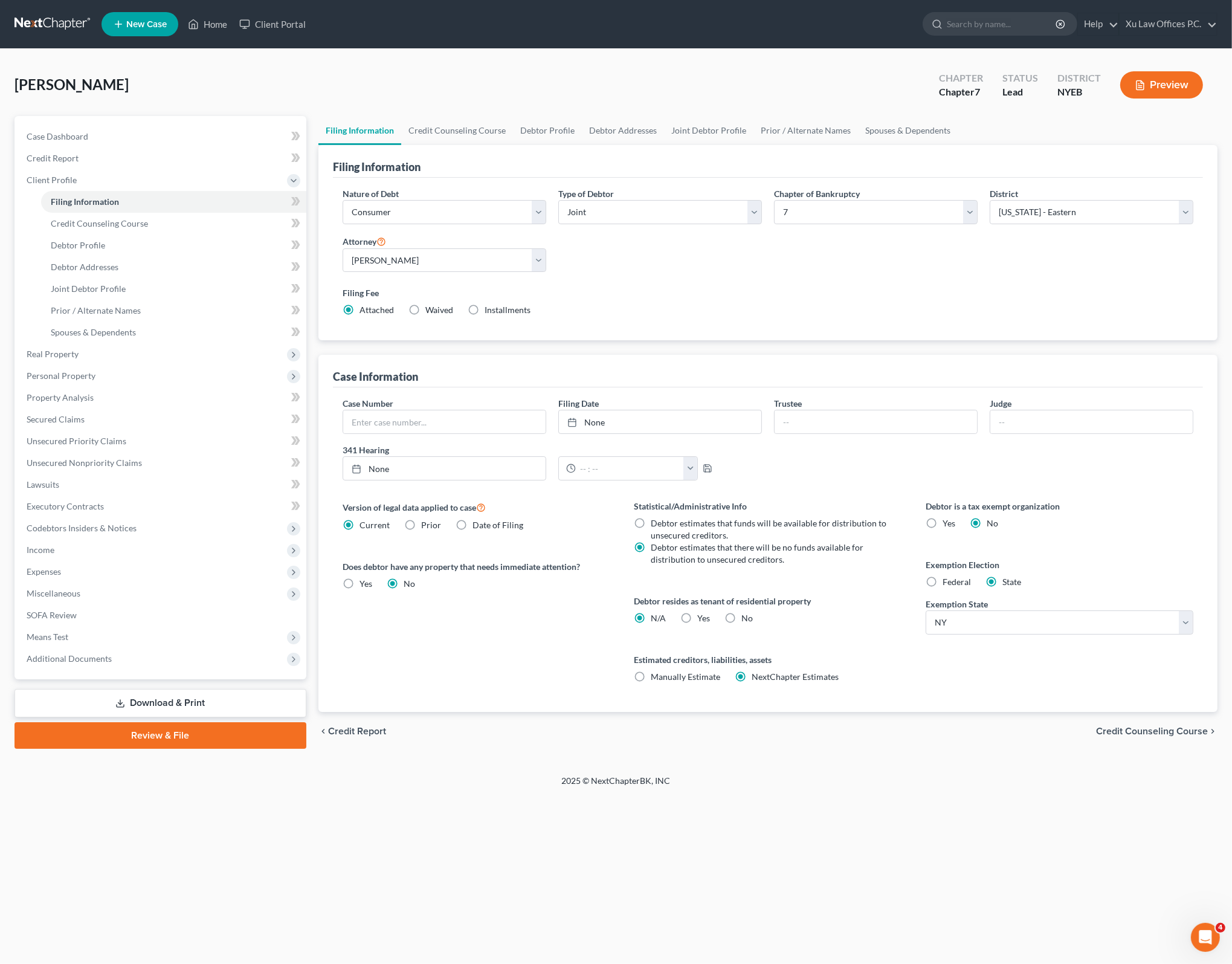
click at [964, 321] on div "Filing Fee Attached Waived Waived Installments Installments" at bounding box center [768, 303] width 863 height 44
click at [496, 715] on div "chevron_left Credit Report Credit Counseling Course chevron_right" at bounding box center [768, 730] width 899 height 38
click at [979, 749] on div "Petition Navigation Case Dashboard Payments Invoices Payments Payments Credit R…" at bounding box center [616, 438] width 1203 height 644
click at [1033, 684] on div "Debtor is a tax exempt organization Yes No Exemption Election Federal State Exe…" at bounding box center [1058, 605] width 292 height 212
click at [831, 462] on div "Case Number Filing Date None close Date Time chevron_left [DATE] chevron_right …" at bounding box center [768, 443] width 863 height 93
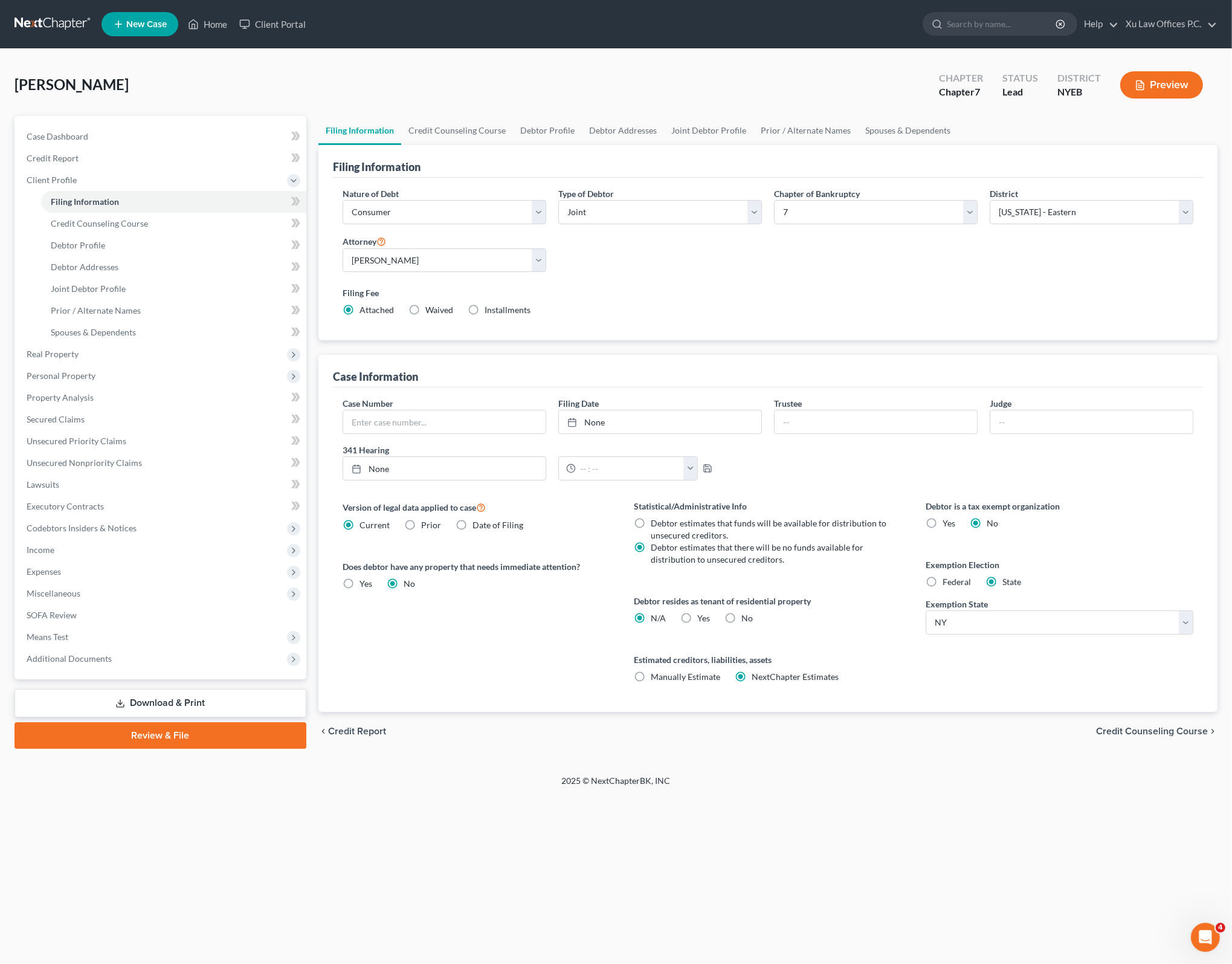
click at [757, 334] on div "Nature of Debt Select Business Consumer Other Nature of Business Select Clearin…" at bounding box center [768, 259] width 870 height 163
click at [780, 299] on div "Filing Fee Attached Waived Waived Installments Installments" at bounding box center [768, 301] width 851 height 30
drag, startPoint x: 952, startPoint y: 783, endPoint x: 946, endPoint y: 773, distance: 11.7
click at [951, 783] on div "2025 © NextChapterBK, INC" at bounding box center [616, 786] width 689 height 22
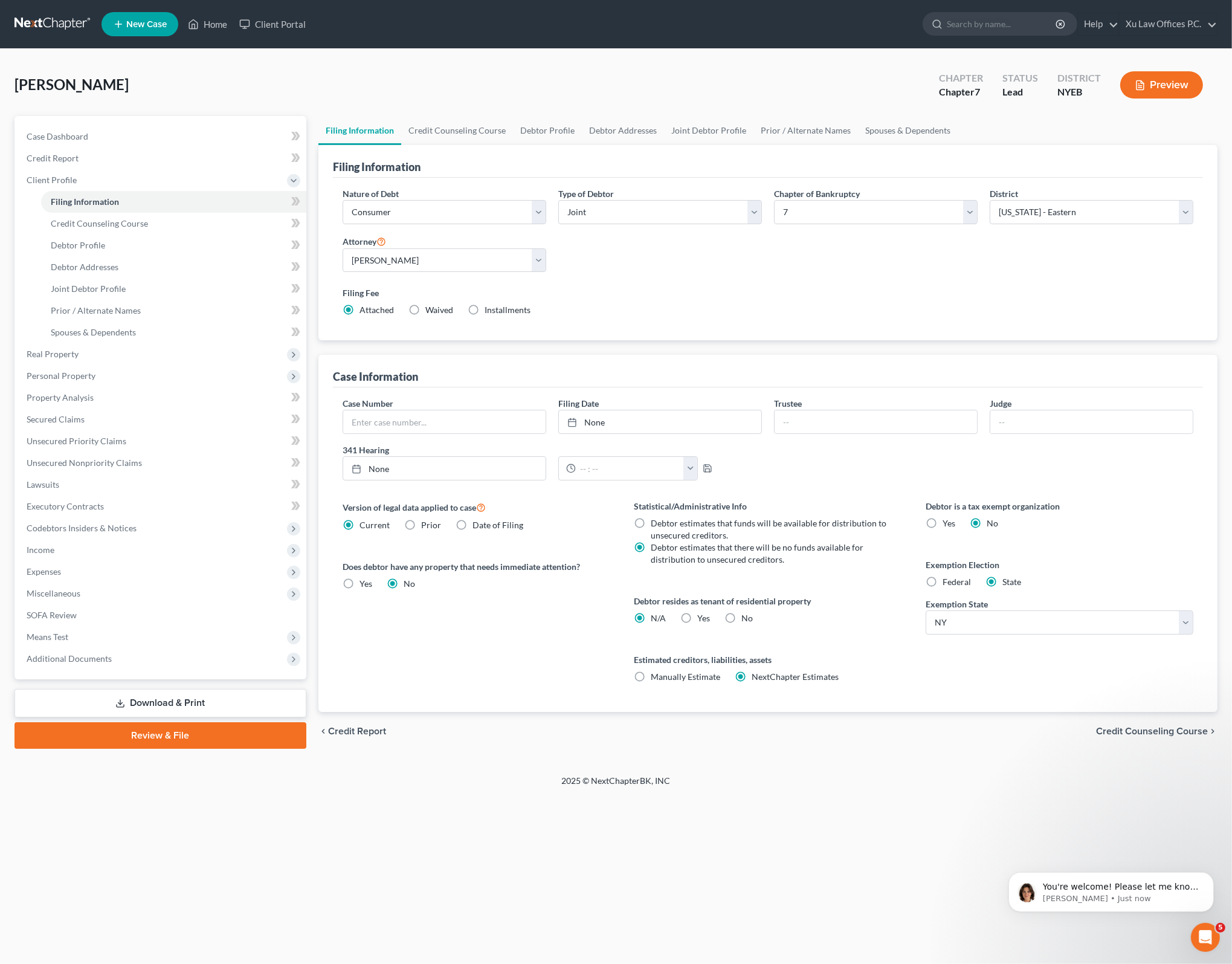
scroll to position [525, 0]
click at [900, 695] on div "Statistical/Administrative Info Debtor estimates that funds will be available f…" at bounding box center [768, 605] width 292 height 212
click at [479, 681] on div "Version of legal data applied to case Current Prior Date of Filing Legal data v…" at bounding box center [476, 605] width 292 height 212
click at [478, 597] on div "Version of legal data applied to case Current Prior Date of Filing Legal data v…" at bounding box center [476, 605] width 292 height 212
click at [600, 560] on label "Does debtor have any property that needs immediate attention?" at bounding box center [476, 566] width 267 height 13
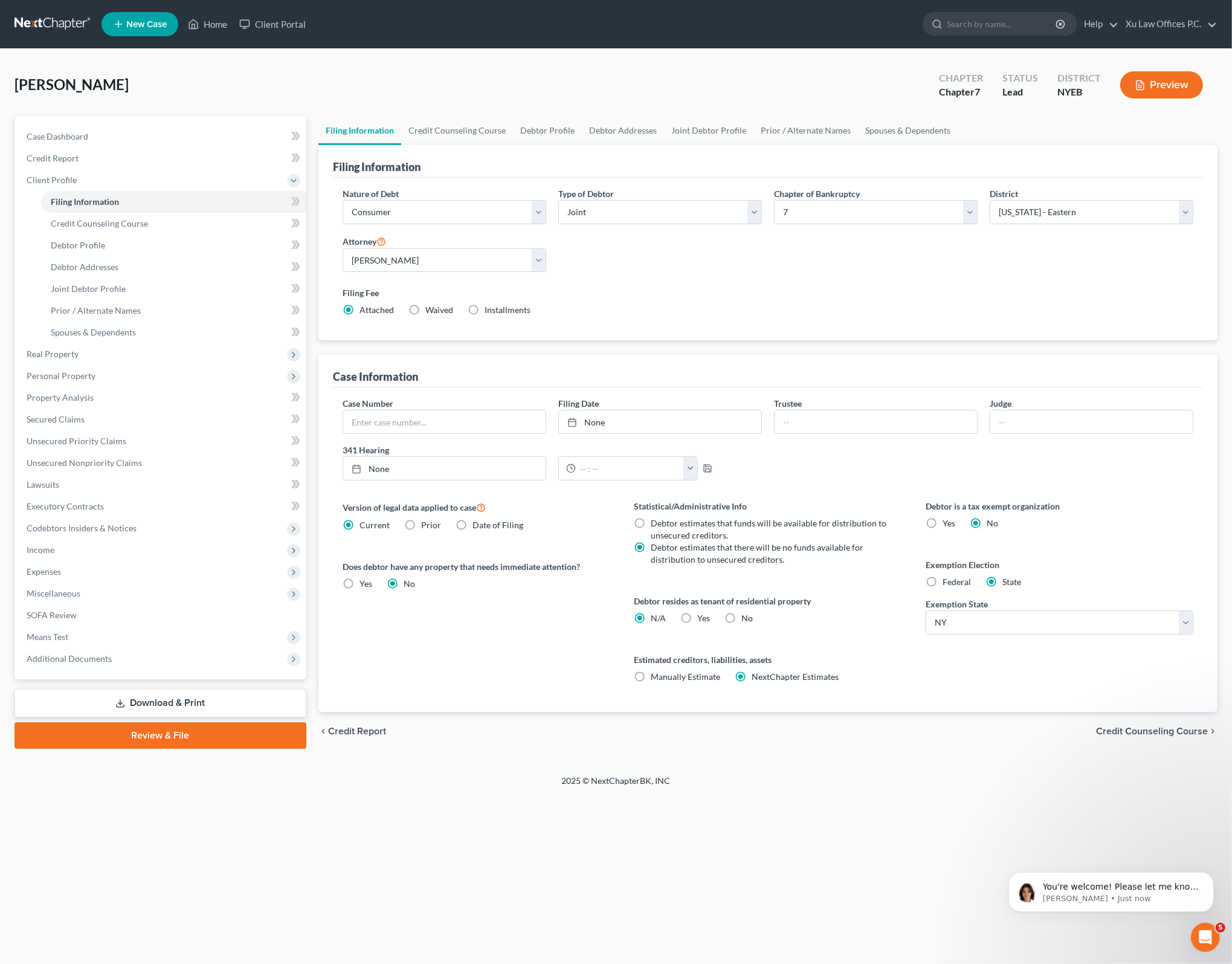
click at [550, 527] on div "Version of legal data applied to case Current Prior Date of Filing" at bounding box center [476, 515] width 267 height 31
click at [545, 507] on label "Version of legal data applied to case" at bounding box center [476, 507] width 267 height 15
click at [776, 500] on label "Statistical/Administrative Info" at bounding box center [768, 506] width 267 height 13
click at [890, 519] on div "Statistical/Administrative Info Debtor estimates that funds will be available f…" at bounding box center [768, 532] width 267 height 66
drag, startPoint x: 525, startPoint y: 640, endPoint x: 547, endPoint y: 634, distance: 22.8
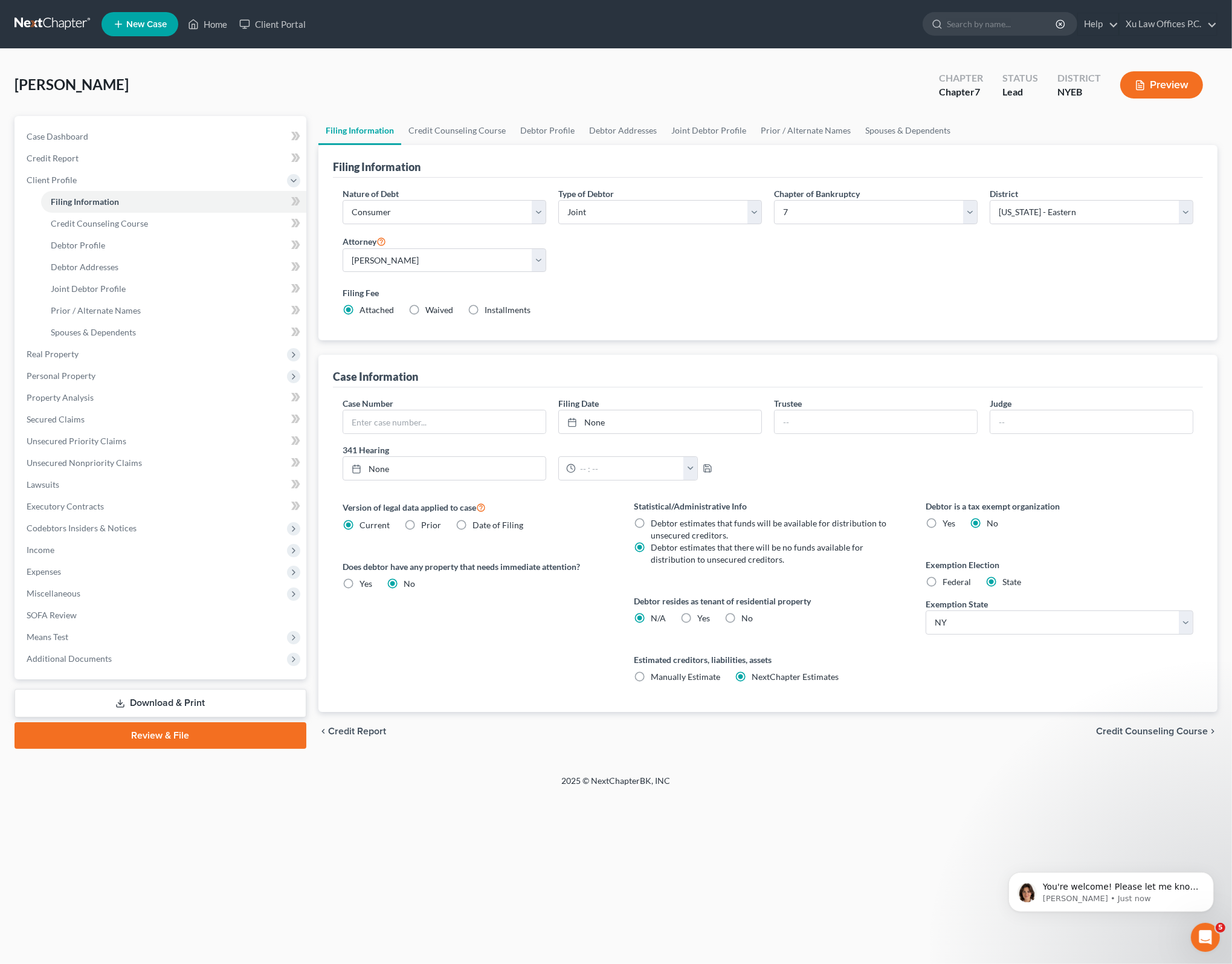
click at [525, 640] on div "Version of legal data applied to case Current Prior Date of Filing Legal data v…" at bounding box center [476, 605] width 292 height 212
click at [868, 466] on div "Case Number Filing Date None close Date Time chevron_left [DATE] chevron_right …" at bounding box center [768, 443] width 863 height 93
click at [803, 317] on div "Filing Fee Attached Waived Waived Installments Installments" at bounding box center [768, 303] width 863 height 44
click at [928, 805] on div "Home New Case Client Portal Xu Law Offices P.C. [EMAIL_ADDRESS][DOMAIN_NAME] My…" at bounding box center [616, 482] width 1232 height 964
drag, startPoint x: 884, startPoint y: 786, endPoint x: 605, endPoint y: 722, distance: 286.2
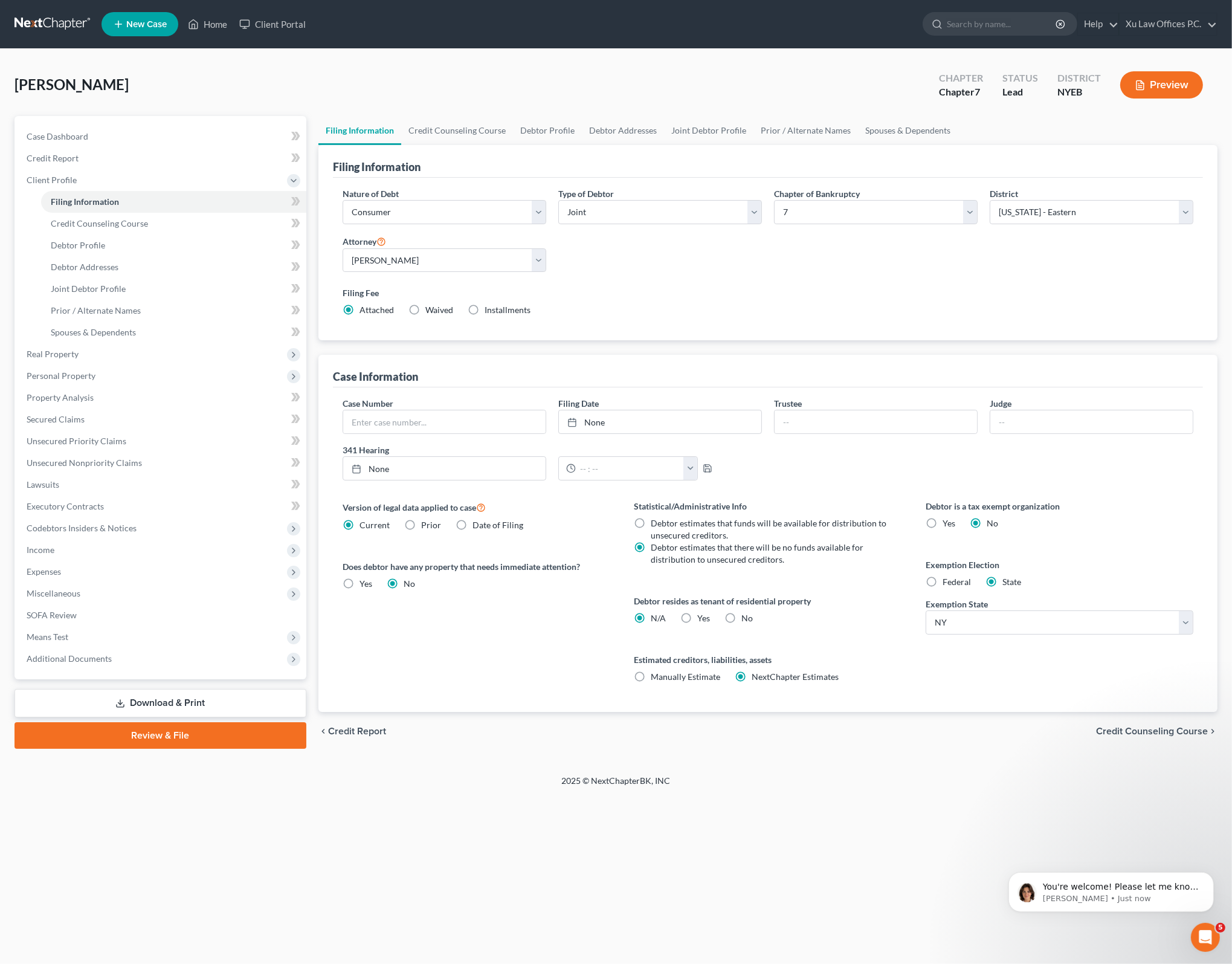
click at [882, 786] on div "2025 © NextChapterBK, INC" at bounding box center [616, 786] width 689 height 22
click at [484, 652] on div "Version of legal data applied to case Current Prior Date of Filing Legal data v…" at bounding box center [476, 605] width 292 height 212
click at [755, 464] on div "12:00am 12:30am 1:00am 1:30am 2:00am 2:30am 3:00am 3:30am 4:00am 4:30am 5:00am …" at bounding box center [660, 468] width 216 height 24
click at [546, 608] on div "Version of legal data applied to case Current Prior Date of Filing Legal data v…" at bounding box center [476, 605] width 292 height 212
click at [790, 460] on div "Case Number Filing Date None close Date Time chevron_left [DATE] chevron_right …" at bounding box center [768, 443] width 863 height 93
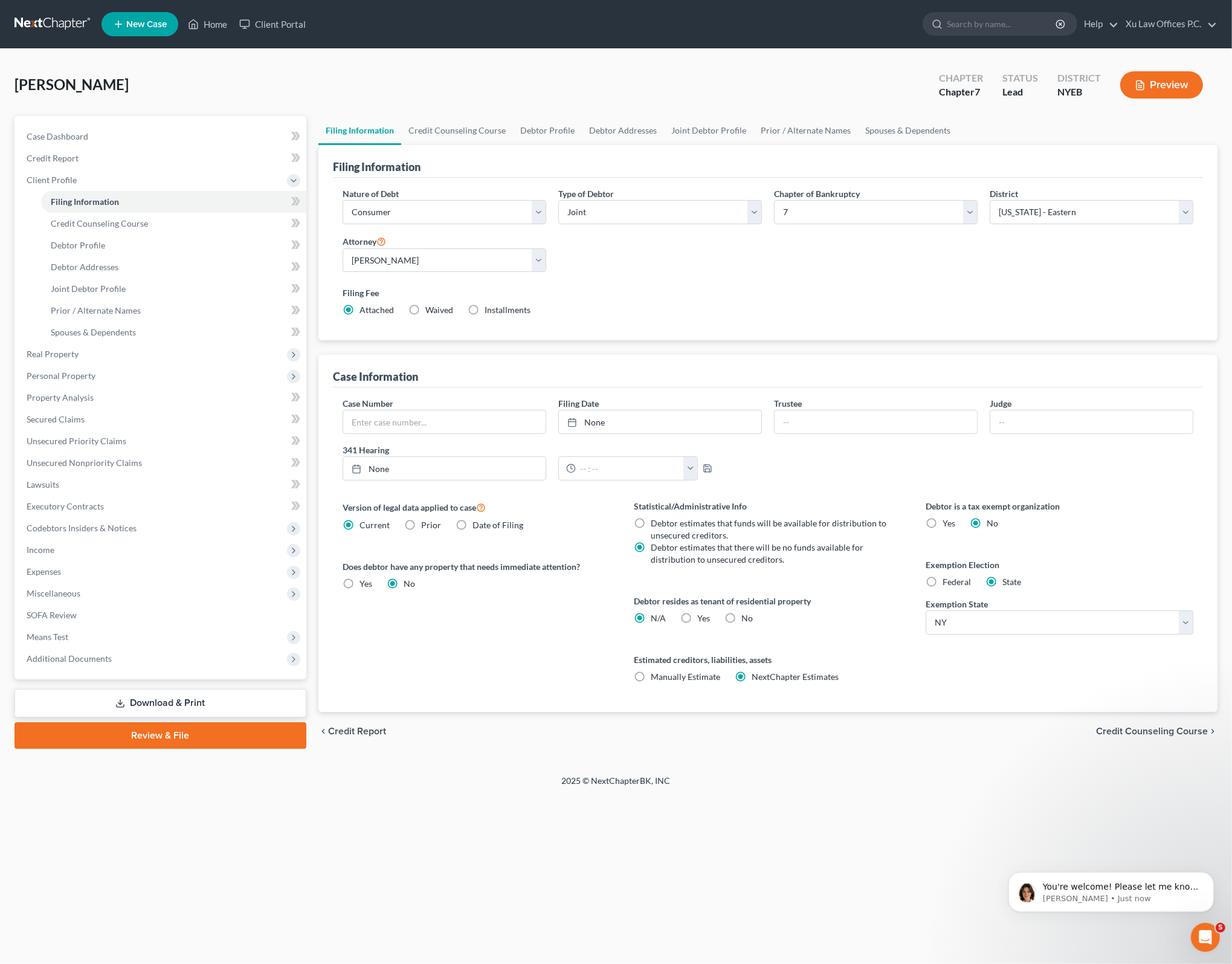
click at [538, 525] on div "Version of legal data applied to case Current Prior Date of Filing" at bounding box center [476, 515] width 267 height 31
drag, startPoint x: 515, startPoint y: 651, endPoint x: 658, endPoint y: 640, distance: 143.4
click at [517, 650] on div "Version of legal data applied to case Current Prior Date of Filing Legal data v…" at bounding box center [476, 605] width 292 height 212
click at [532, 640] on div "Version of legal data applied to case Current Prior Date of Filing Legal data v…" at bounding box center [476, 605] width 292 height 212
click at [562, 557] on div "Version of legal data applied to case Current Prior Date of Filing Legal data v…" at bounding box center [476, 605] width 292 height 212
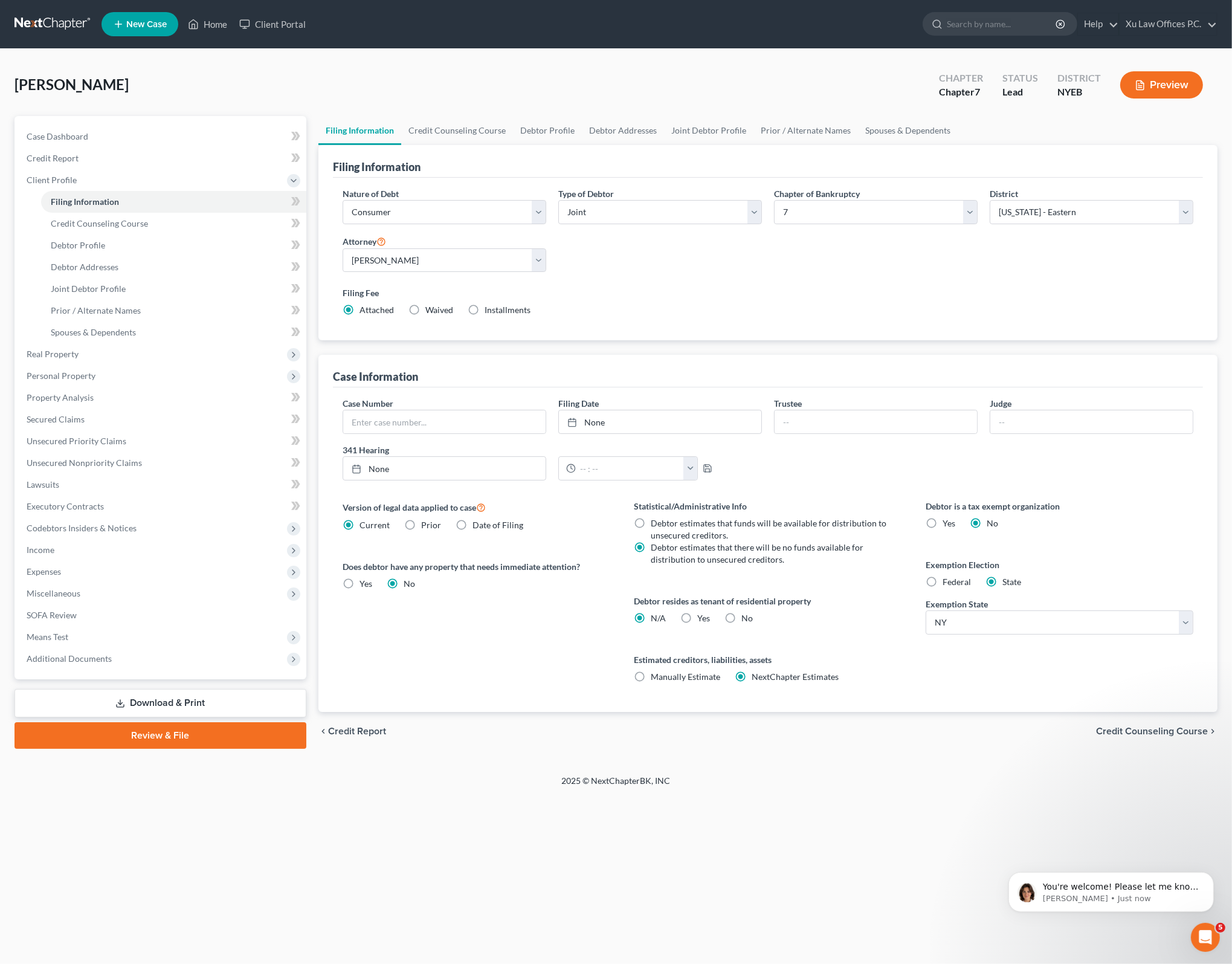
click at [580, 560] on label "Does debtor have any property that needs immediate attention?" at bounding box center [476, 566] width 267 height 13
drag, startPoint x: 581, startPoint y: 564, endPoint x: 569, endPoint y: 564, distance: 12.0
click at [571, 563] on label "Does debtor have any property that needs immediate attention?" at bounding box center [476, 566] width 267 height 13
drag, startPoint x: 569, startPoint y: 564, endPoint x: 558, endPoint y: 568, distance: 11.7
click at [560, 568] on label "Does debtor have any property that needs immediate attention?" at bounding box center [476, 566] width 267 height 13
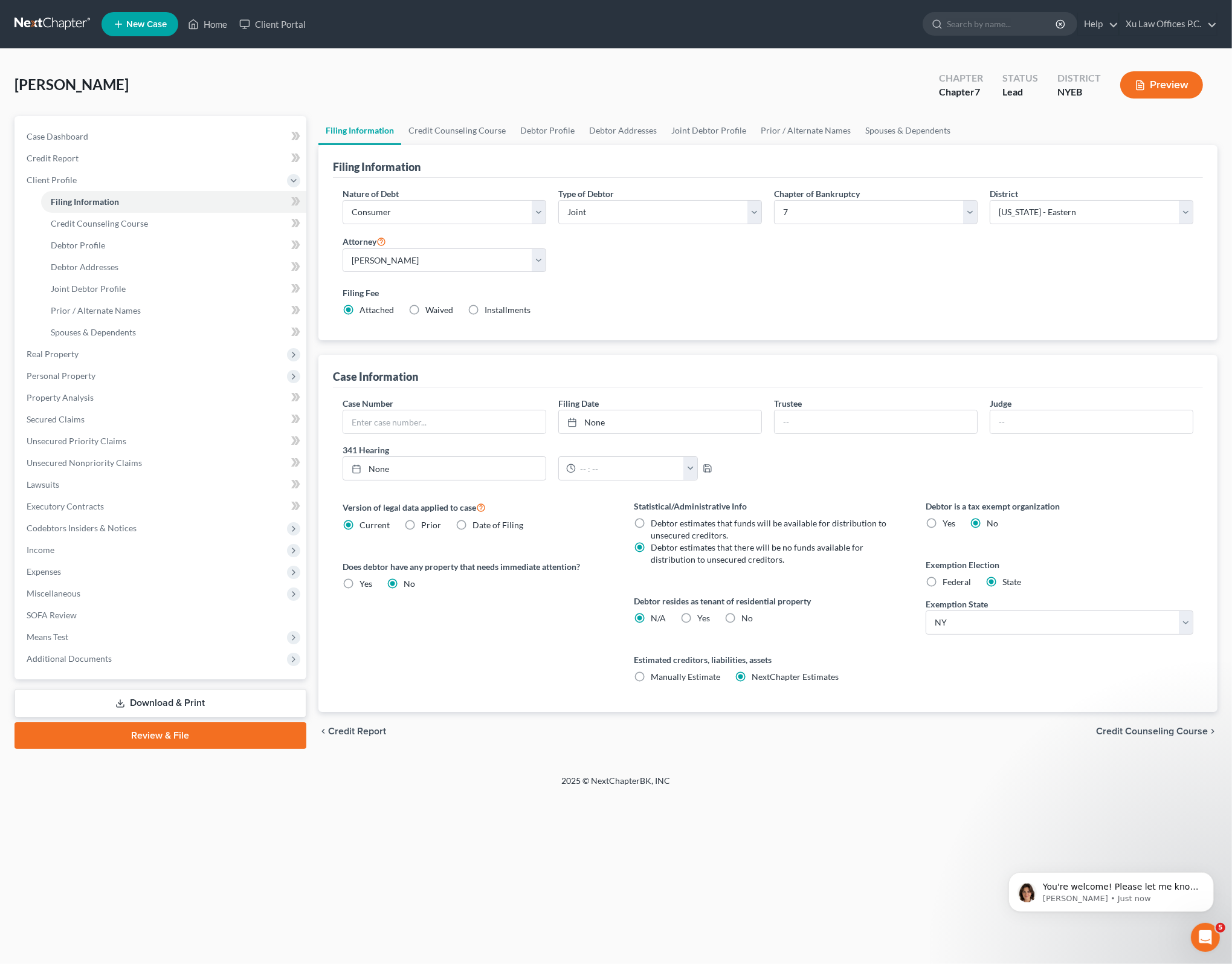
drag, startPoint x: 557, startPoint y: 568, endPoint x: 546, endPoint y: 570, distance: 11.2
click at [546, 570] on label "Does debtor have any property that needs immediate attention?" at bounding box center [476, 566] width 267 height 13
click at [990, 764] on div "[PERSON_NAME] Upgraded Chapter Chapter 7 Status Lead District NYEB Preview Peti…" at bounding box center [616, 412] width 1232 height 726
click at [507, 645] on div "Version of legal data applied to case Current Prior Date of Filing Legal data v…" at bounding box center [476, 605] width 292 height 212
click at [793, 328] on div "Nature of Debt Select Business Consumer Other Nature of Business Select Clearin…" at bounding box center [768, 259] width 870 height 163
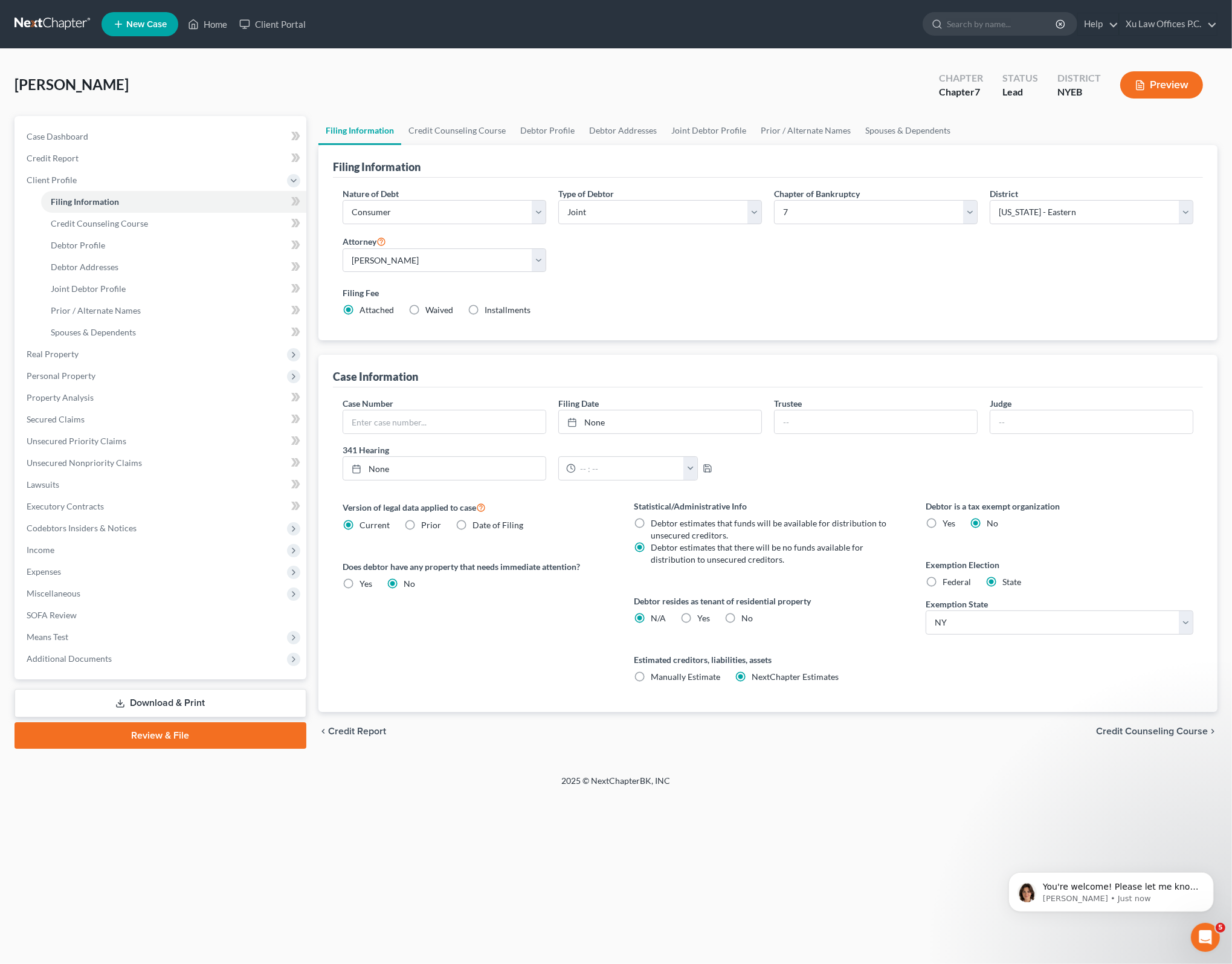
click at [691, 314] on div "Filing Fee Attached Waived Waived Installments Installments" at bounding box center [768, 301] width 851 height 30
drag, startPoint x: 518, startPoint y: 314, endPoint x: 485, endPoint y: 311, distance: 33.1
click at [481, 311] on div "Filing Fee Attached Waived Waived Installments Installments" at bounding box center [768, 301] width 851 height 30
drag, startPoint x: 485, startPoint y: 311, endPoint x: 621, endPoint y: 311, distance: 136.0
click at [621, 311] on div "Filing Fee Attached Waived Waived Installments Installments" at bounding box center [768, 301] width 851 height 30
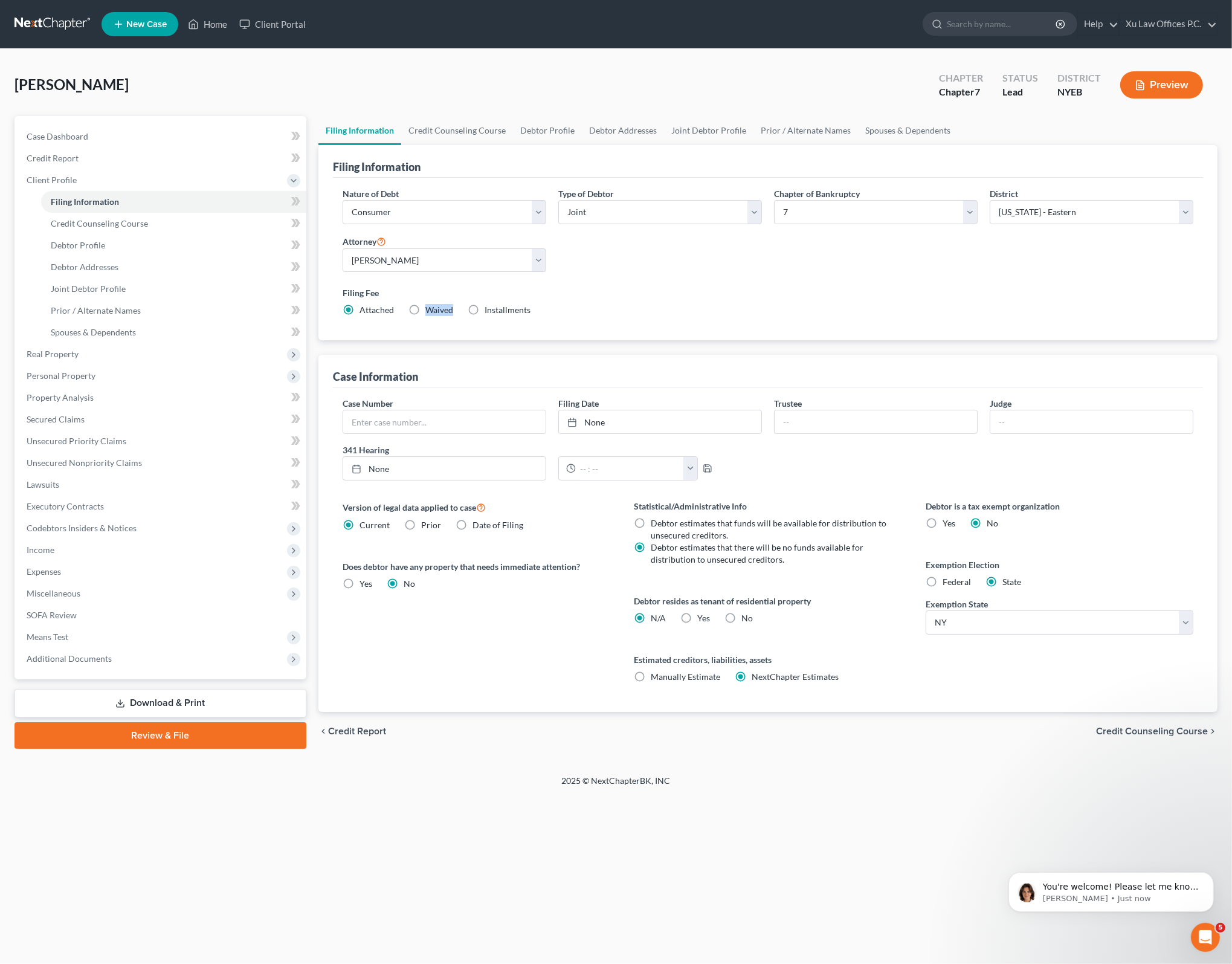
drag, startPoint x: 442, startPoint y: 310, endPoint x: 428, endPoint y: 313, distance: 14.3
click at [428, 313] on span "Waived" at bounding box center [439, 309] width 28 height 10
click at [730, 329] on div "Nature of Debt Select Business Consumer Other Nature of Business Select Clearin…" at bounding box center [768, 259] width 870 height 163
drag, startPoint x: 558, startPoint y: 403, endPoint x: 602, endPoint y: 398, distance: 44.3
click at [602, 398] on div "Filing Date None close Date Time chevron_left [DATE] chevron_right Su M Tu W Th…" at bounding box center [660, 415] width 216 height 37
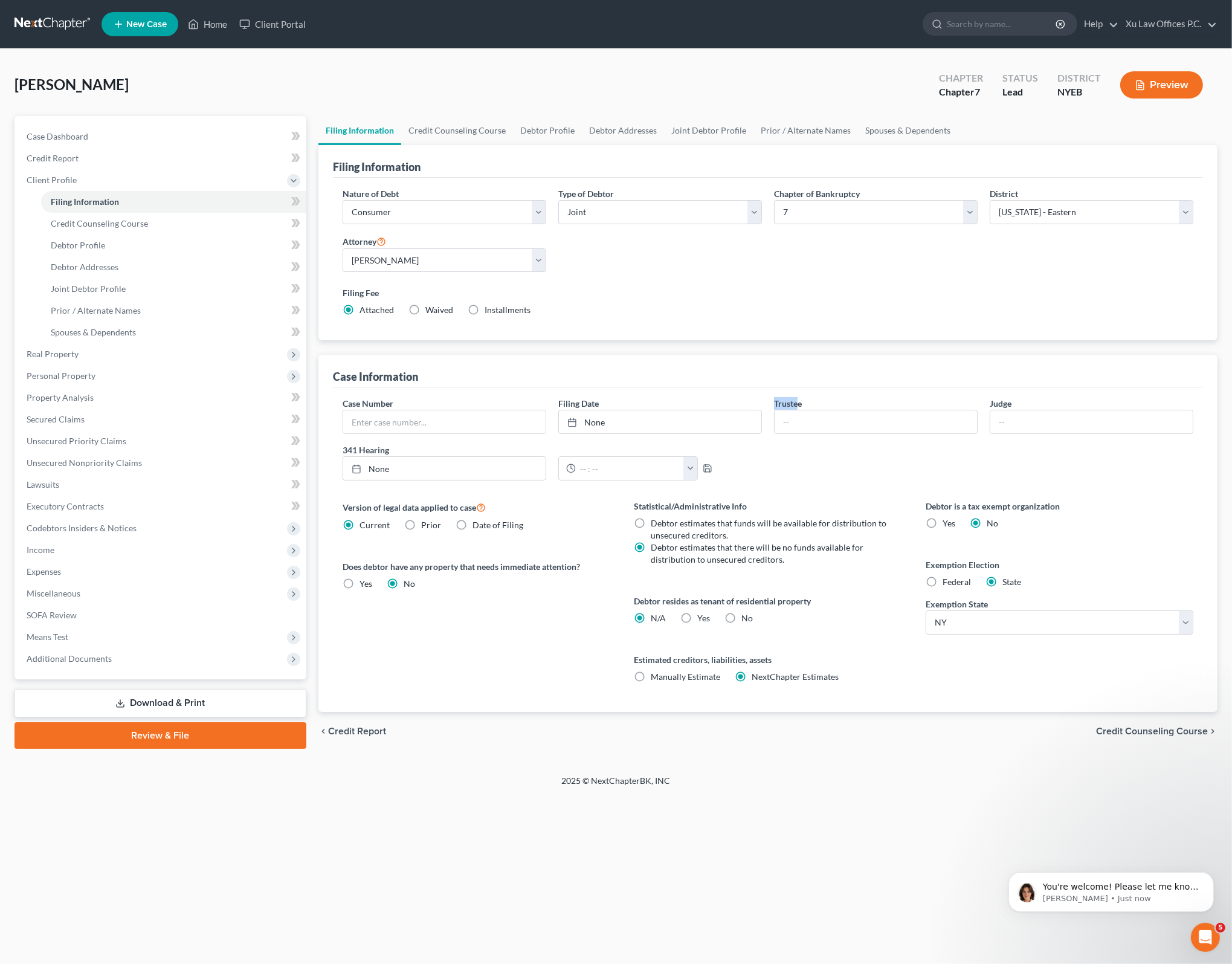
drag, startPoint x: 780, startPoint y: 400, endPoint x: 791, endPoint y: 400, distance: 11.0
click at [775, 402] on label "Trustee" at bounding box center [788, 403] width 28 height 13
drag, startPoint x: 791, startPoint y: 400, endPoint x: 815, endPoint y: 398, distance: 24.1
click at [815, 398] on div "Trustee" at bounding box center [876, 415] width 216 height 37
drag, startPoint x: 787, startPoint y: 402, endPoint x: 777, endPoint y: 399, distance: 10.4
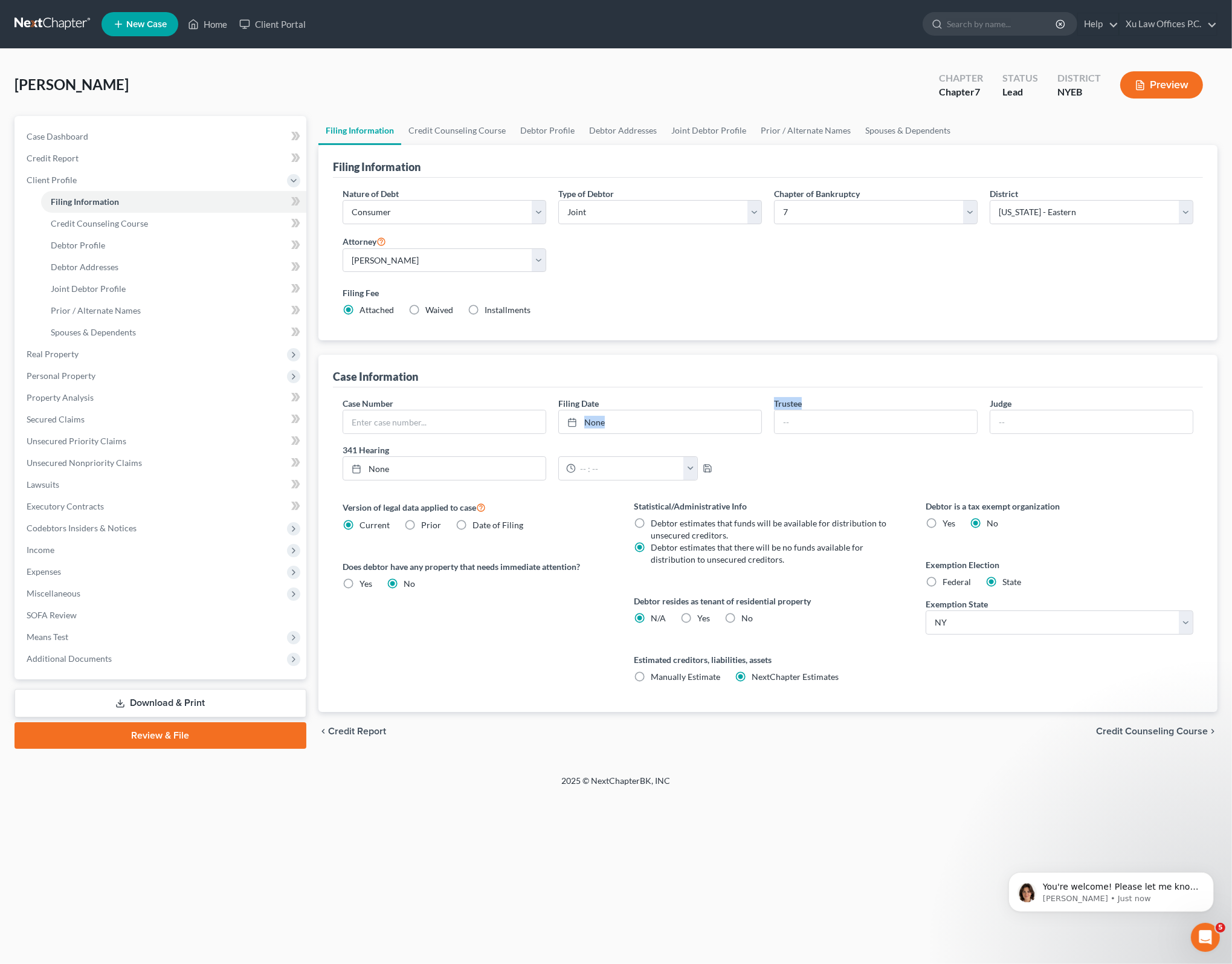
click at [768, 399] on div "Trustee" at bounding box center [876, 415] width 216 height 37
drag, startPoint x: 777, startPoint y: 399, endPoint x: 962, endPoint y: 399, distance: 185.0
click at [950, 399] on div "Trustee" at bounding box center [876, 415] width 216 height 37
drag, startPoint x: 1019, startPoint y: 403, endPoint x: 984, endPoint y: 400, distance: 35.1
click at [984, 400] on div "Judge" at bounding box center [1091, 415] width 216 height 37
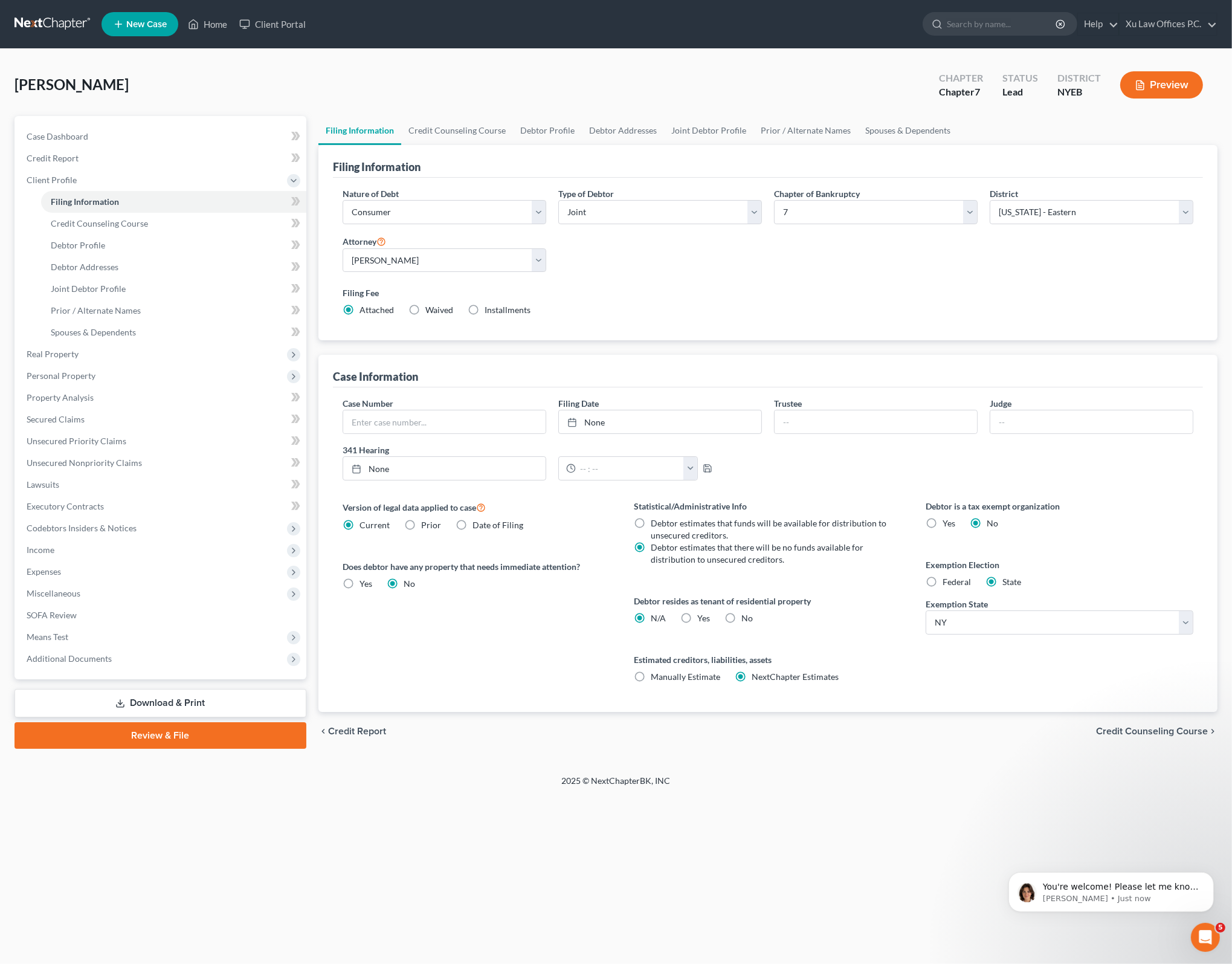
drag, startPoint x: 984, startPoint y: 400, endPoint x: 840, endPoint y: 407, distance: 144.2
click at [849, 407] on div "Trustee" at bounding box center [876, 415] width 216 height 37
drag, startPoint x: 797, startPoint y: 402, endPoint x: 770, endPoint y: 400, distance: 27.1
click at [770, 400] on div "Trustee" at bounding box center [876, 415] width 216 height 37
click at [598, 406] on label "Filing Date" at bounding box center [578, 403] width 41 height 13
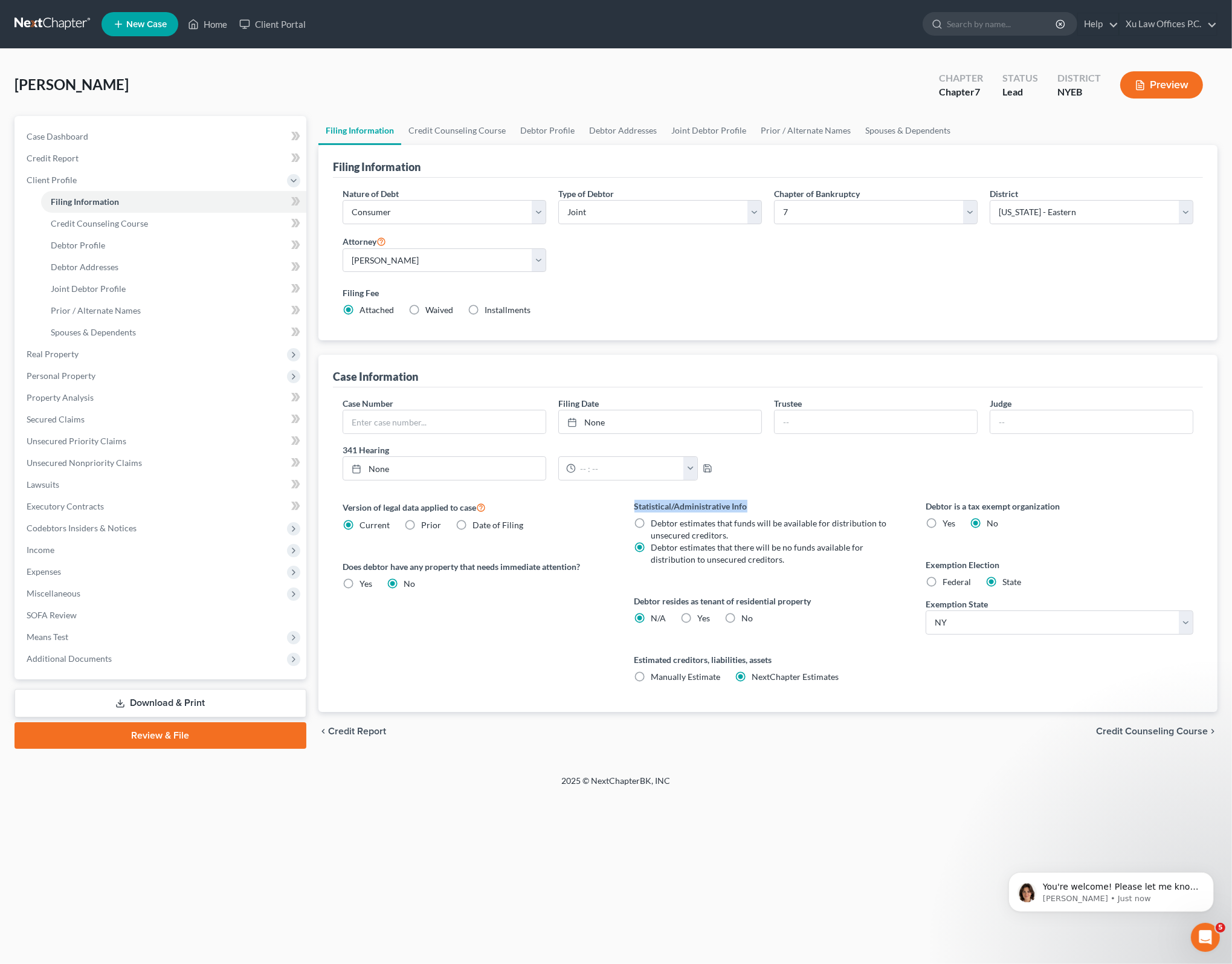
drag, startPoint x: 759, startPoint y: 507, endPoint x: 630, endPoint y: 494, distance: 129.7
click at [630, 494] on div "Case Number Filing Date None close Date Time chevron_left [DATE] chevron_right …" at bounding box center [768, 549] width 870 height 324
drag, startPoint x: 630, startPoint y: 494, endPoint x: 762, endPoint y: 499, distance: 132.1
click at [762, 500] on label "Statistical/Administrative Info" at bounding box center [768, 506] width 267 height 13
click at [483, 562] on label "Does debtor have any property that needs immediate attention?" at bounding box center [476, 566] width 267 height 13
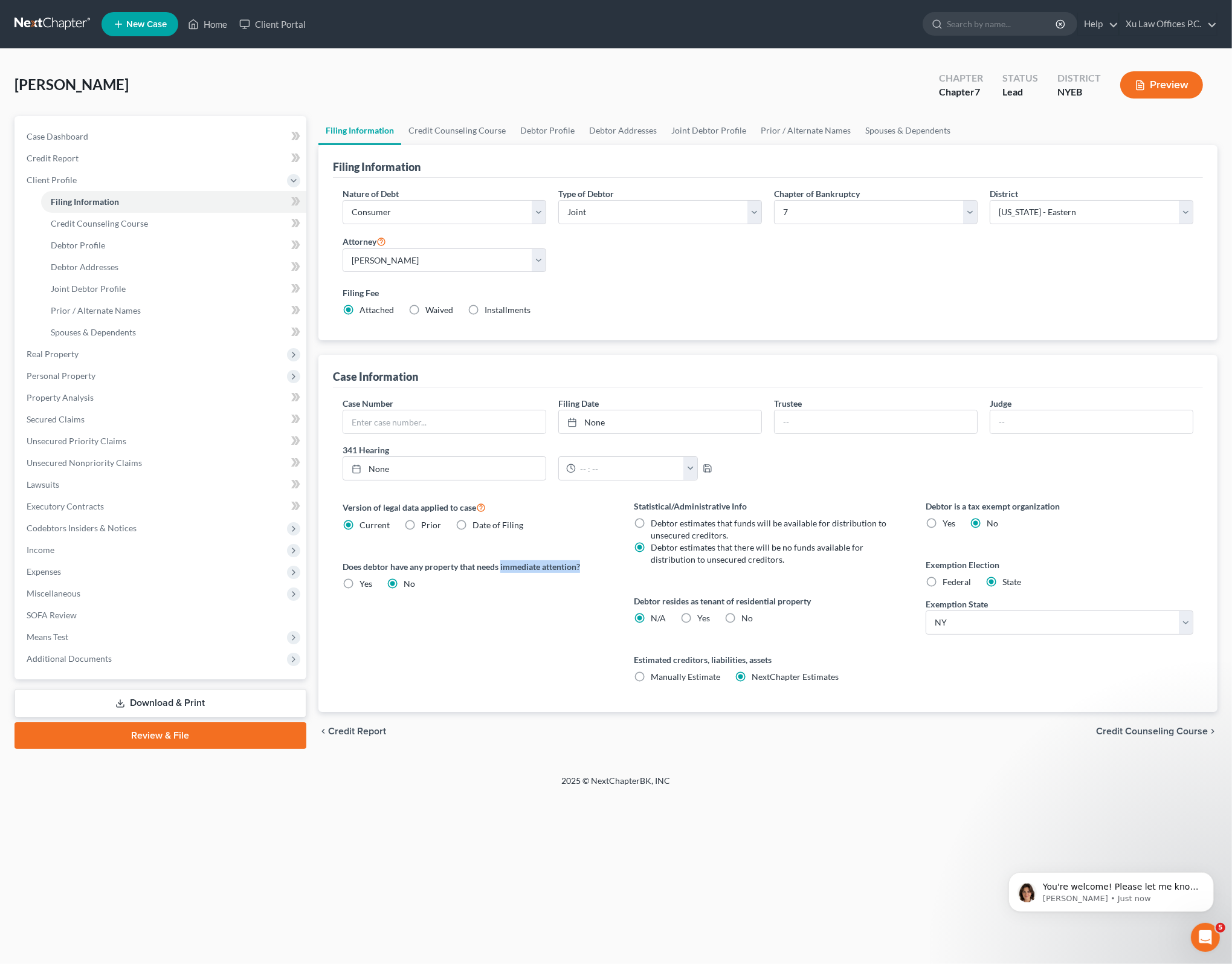
drag, startPoint x: 596, startPoint y: 566, endPoint x: 502, endPoint y: 564, distance: 94.0
click at [502, 564] on label "Does debtor have any property that needs immediate attention?" at bounding box center [476, 566] width 267 height 13
drag, startPoint x: 501, startPoint y: 564, endPoint x: 497, endPoint y: 598, distance: 34.2
click at [497, 598] on div "Version of legal data applied to case Current Prior Date of Filing Legal data v…" at bounding box center [476, 605] width 292 height 212
click at [1193, 930] on div "Open Intercom Messenger" at bounding box center [1203, 935] width 40 height 40
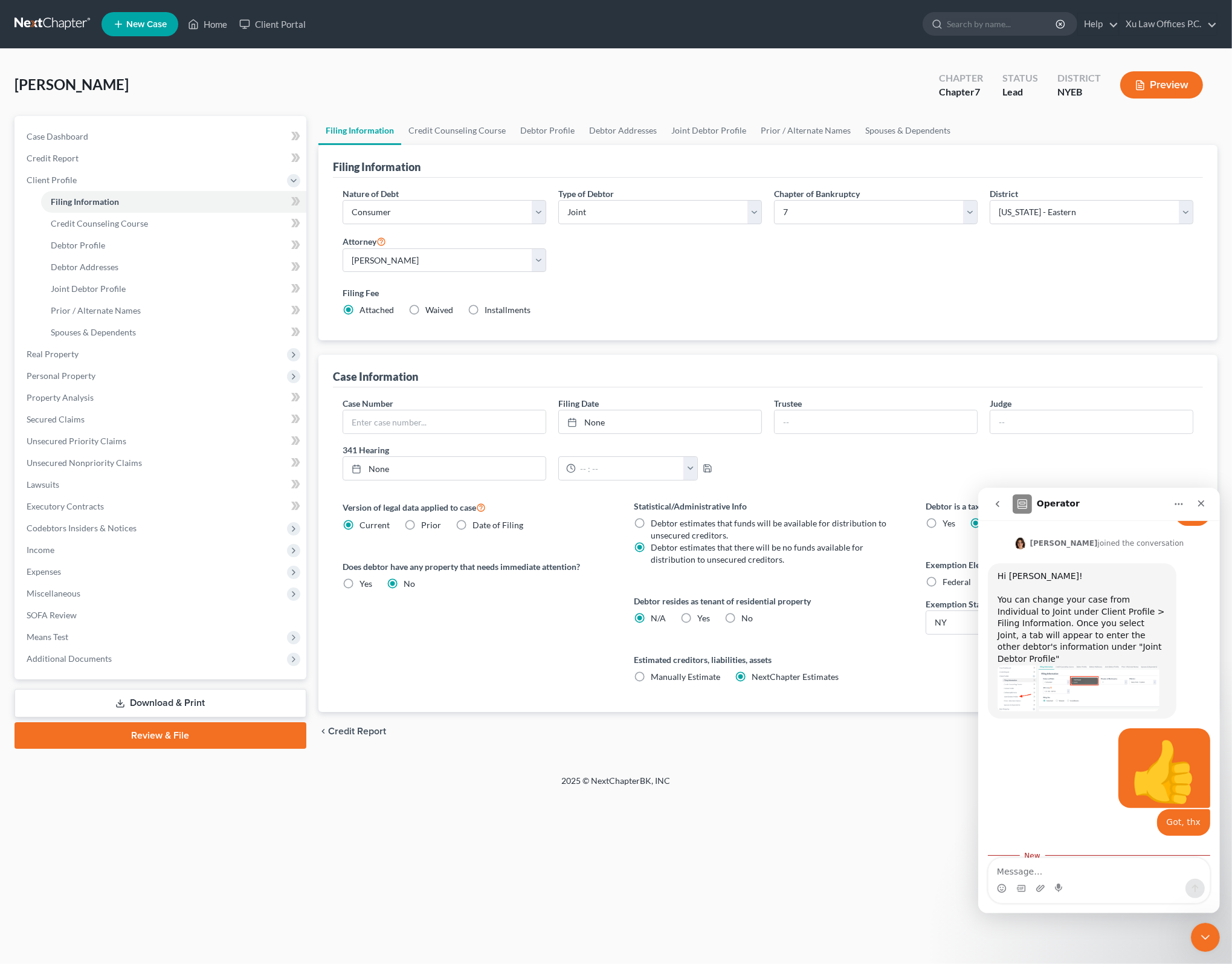
scroll to position [544, 0]
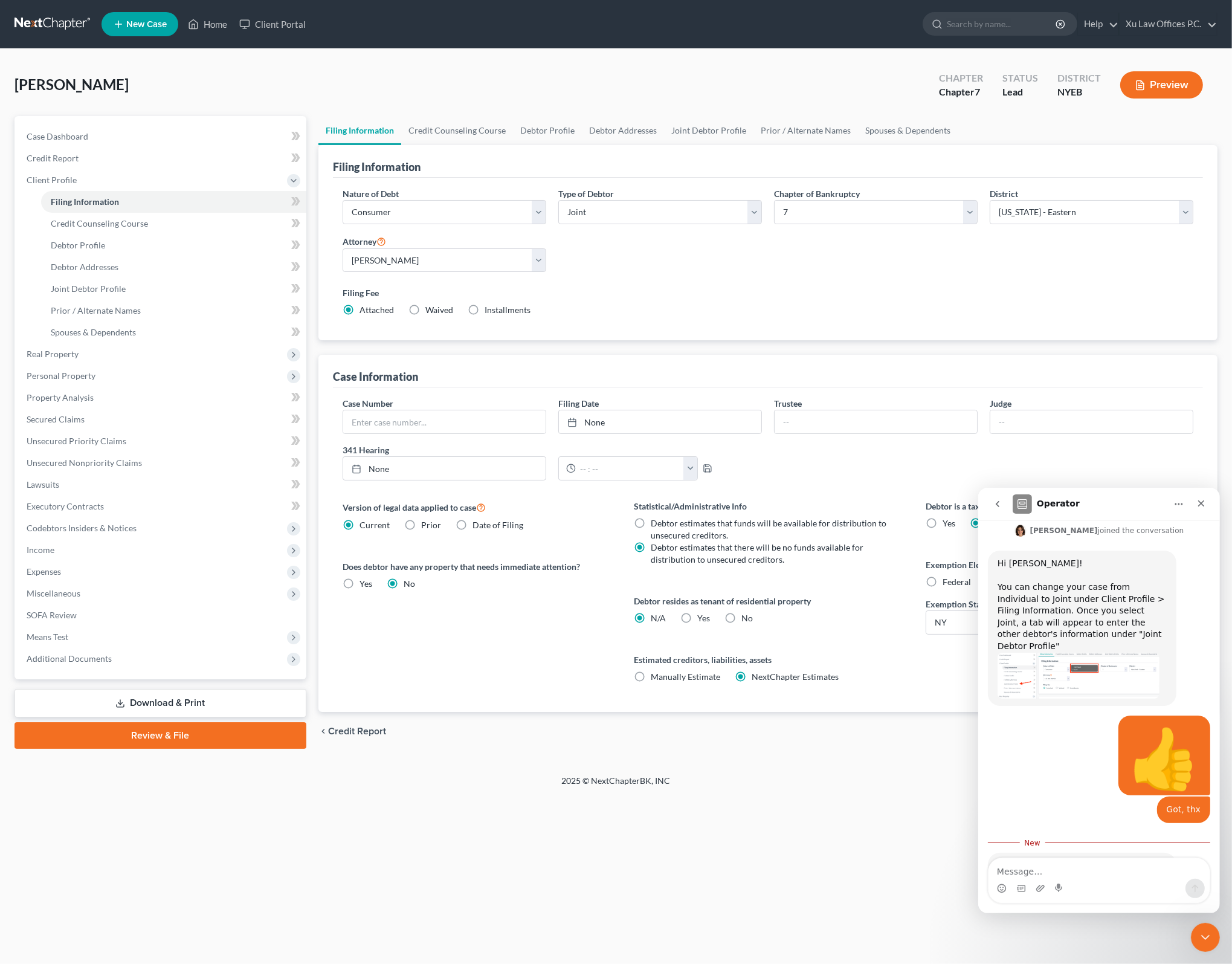
click at [1077, 884] on div "Intercom messenger" at bounding box center [1098, 887] width 221 height 20
click at [833, 826] on div "Home New Case Client Portal Xu Law Offices P.C. [EMAIL_ADDRESS][DOMAIN_NAME] My…" at bounding box center [616, 482] width 1232 height 964
click at [800, 308] on div "Filing Fee Attached Waived Waived Installments Installments" at bounding box center [768, 301] width 851 height 30
drag, startPoint x: 1206, startPoint y: 506, endPoint x: 2176, endPoint y: 994, distance: 1085.8
click at [1206, 506] on div "Close" at bounding box center [1201, 503] width 22 height 22
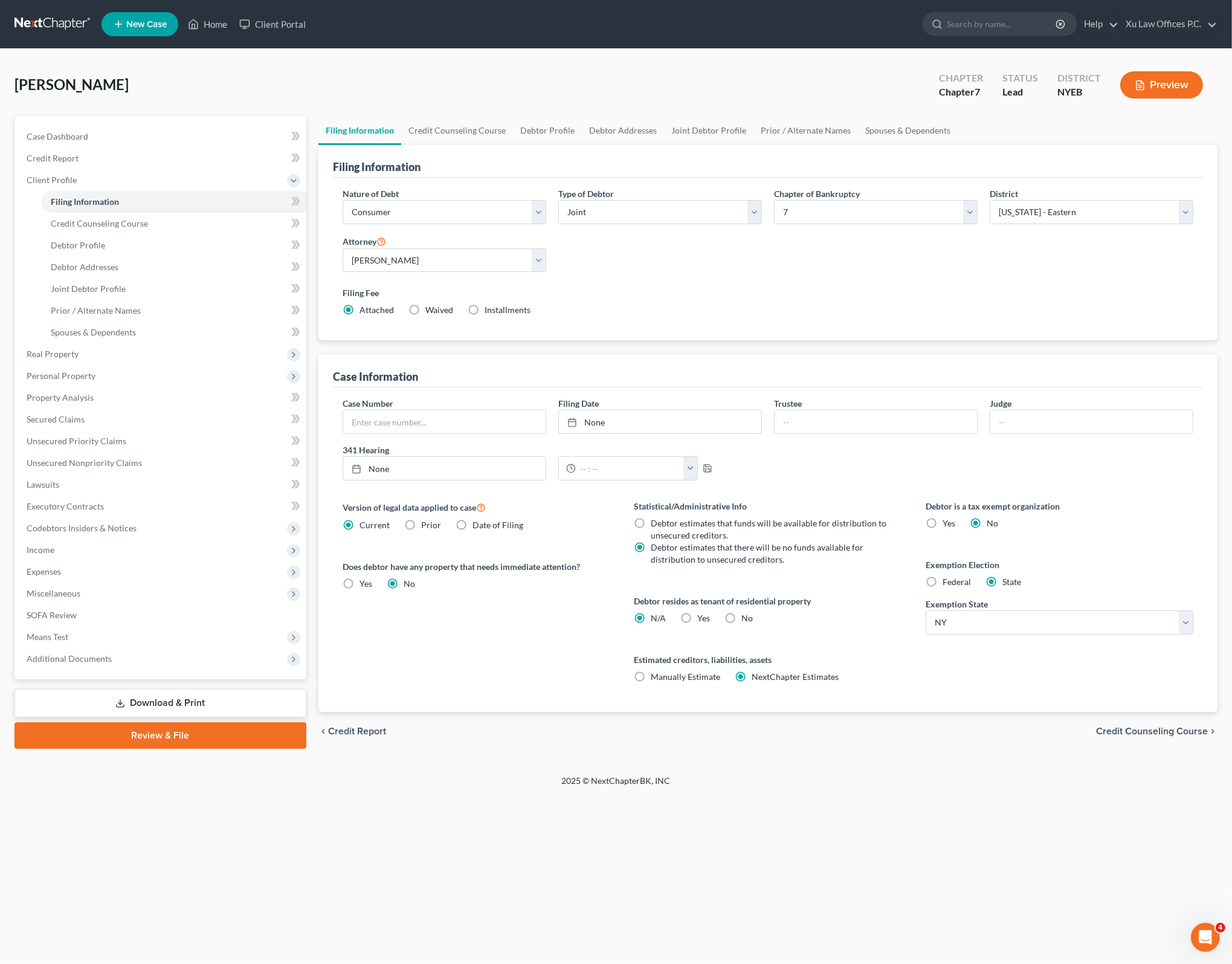
click at [1156, 729] on span "Credit Counseling Course" at bounding box center [1151, 731] width 112 height 9
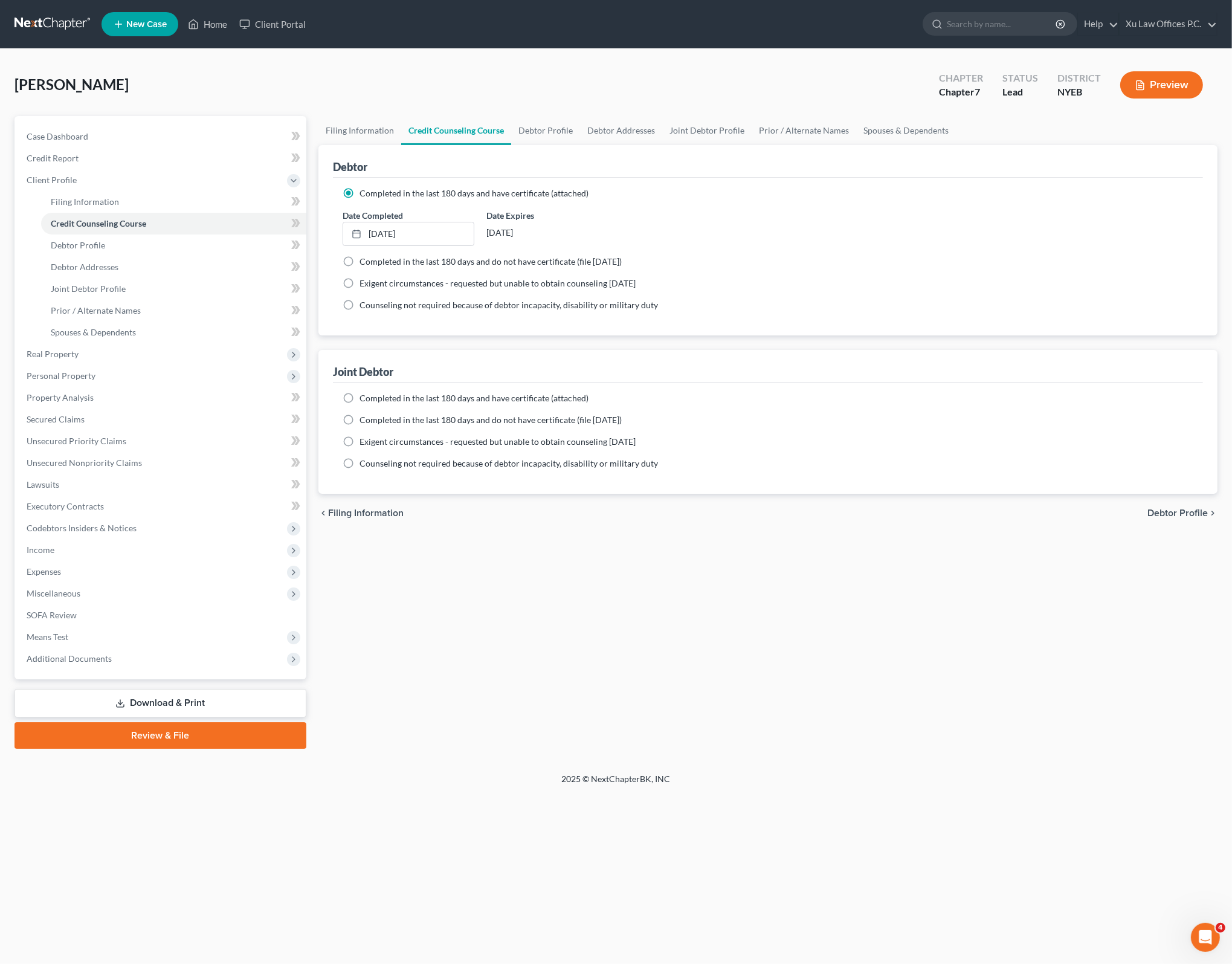
click at [1184, 508] on span "Debtor Profile" at bounding box center [1177, 513] width 60 height 9
select select "1"
select select "4"
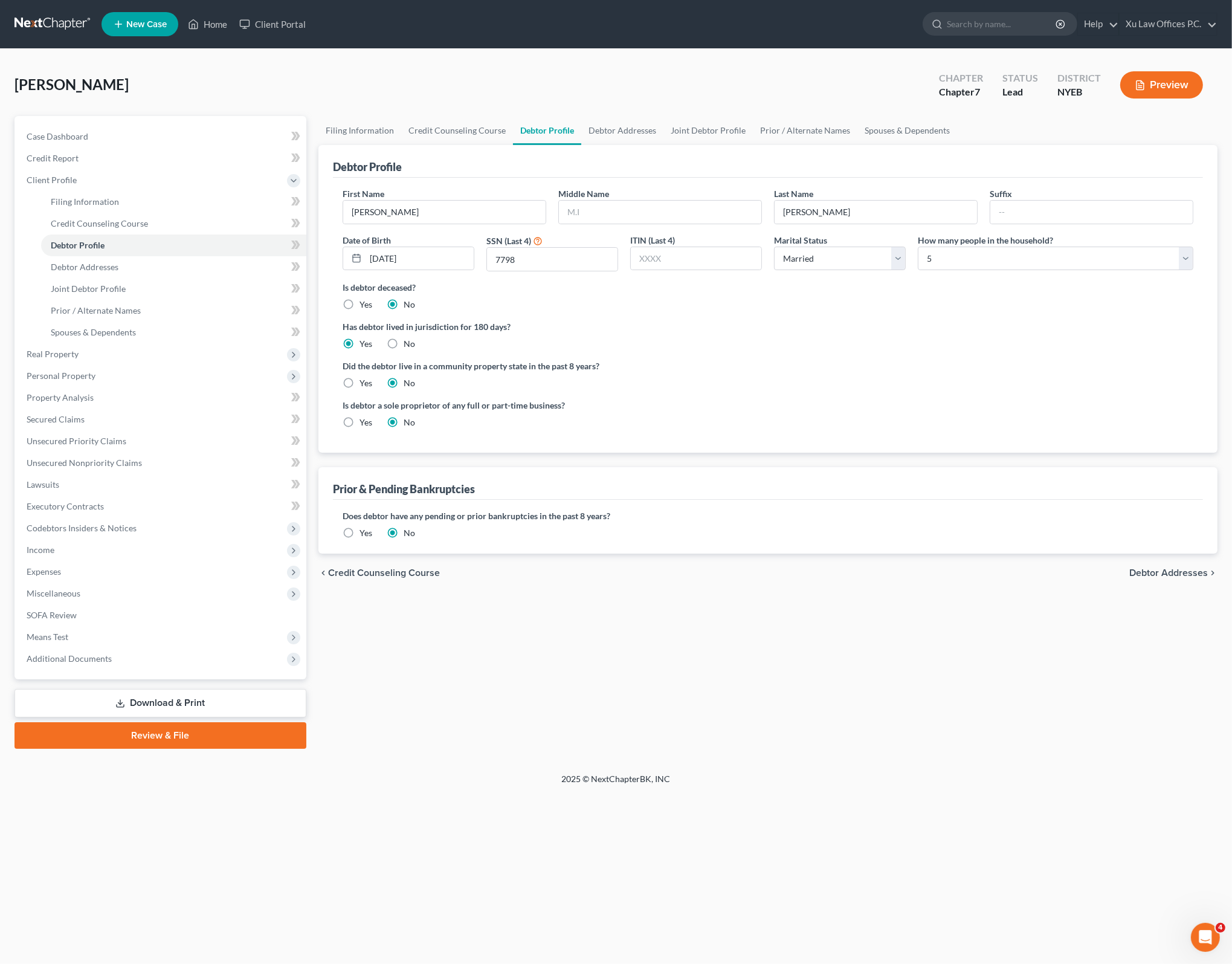
click at [721, 344] on div "Has debtor lived in jurisdiction for 180 days? Yes No Debtor must reside in jur…" at bounding box center [768, 335] width 851 height 30
click at [674, 302] on div "Is debtor deceased? Yes No" at bounding box center [768, 296] width 851 height 30
click at [652, 169] on div "Debtor Profile" at bounding box center [768, 161] width 870 height 33
click at [711, 345] on div "Has debtor lived in jurisdiction for 180 days? Yes No Debtor must reside in jur…" at bounding box center [768, 335] width 851 height 30
click at [482, 163] on div "Debtor Profile" at bounding box center [768, 161] width 870 height 33
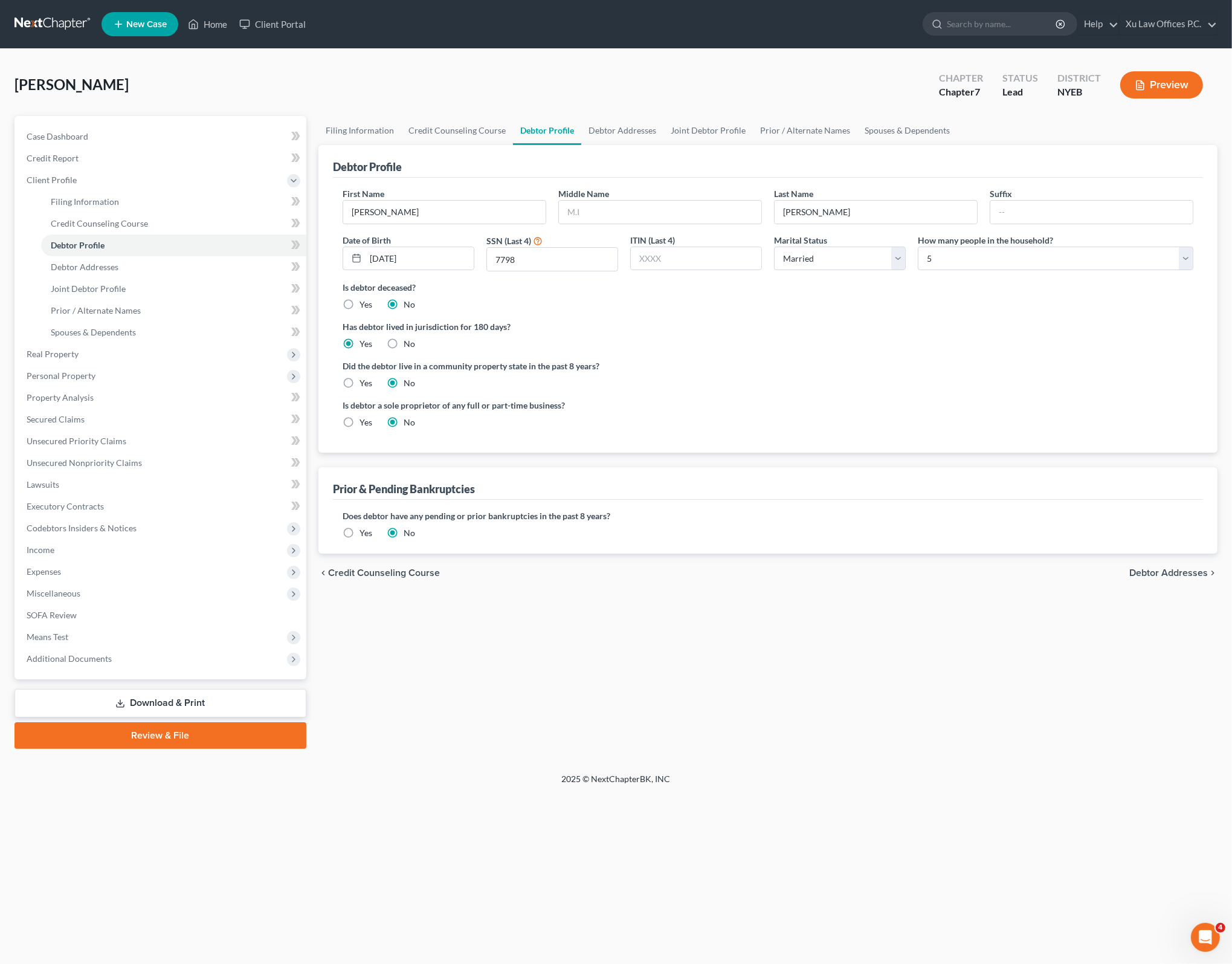
click at [378, 163] on div "Debtor Profile" at bounding box center [367, 167] width 69 height 15
click at [402, 163] on div "Debtor Profile" at bounding box center [367, 167] width 69 height 15
click at [528, 160] on div "Debtor Profile" at bounding box center [768, 161] width 870 height 33
click at [1213, 941] on div "Open Intercom Messenger" at bounding box center [1203, 935] width 40 height 40
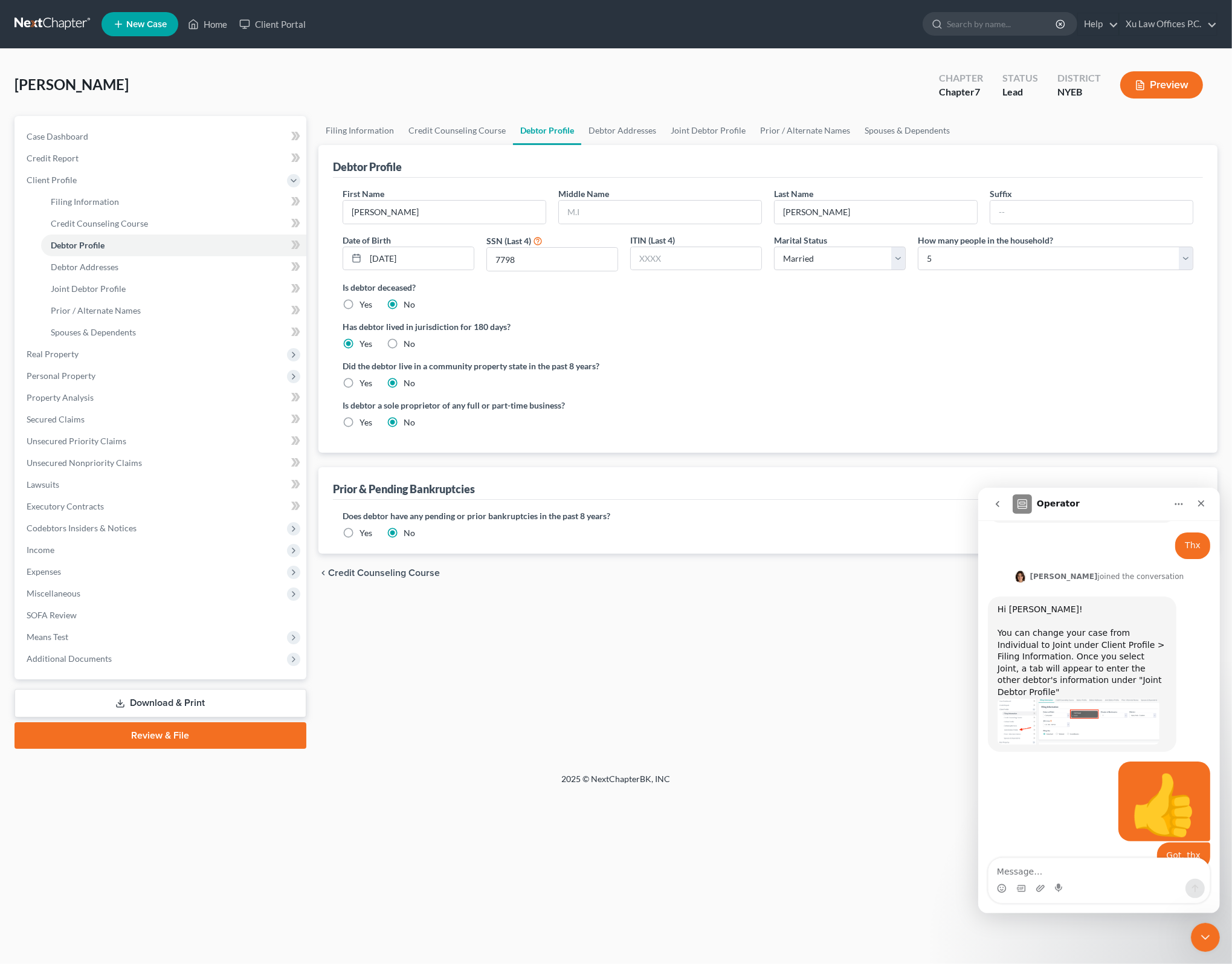
scroll to position [525, 0]
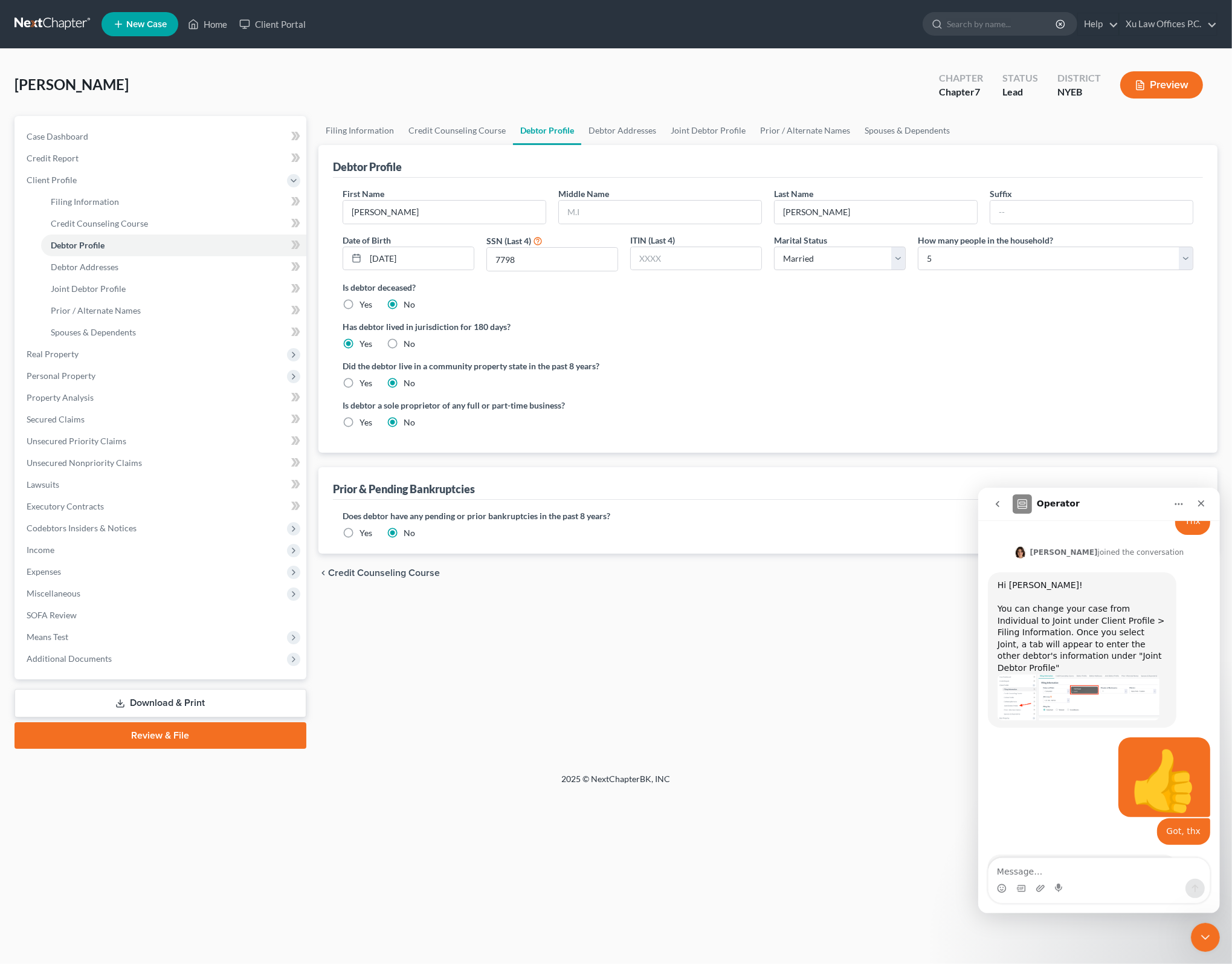
click at [1103, 869] on textarea "Message…" at bounding box center [1098, 868] width 221 height 20
type textarea "Do"
drag, startPoint x: 1103, startPoint y: 869, endPoint x: 822, endPoint y: 835, distance: 283.0
click at [977, 835] on html "Operator Have a quick question or need help finding something? Send us a chat! …" at bounding box center [1098, 700] width 242 height 425
